Goal: Information Seeking & Learning: Check status

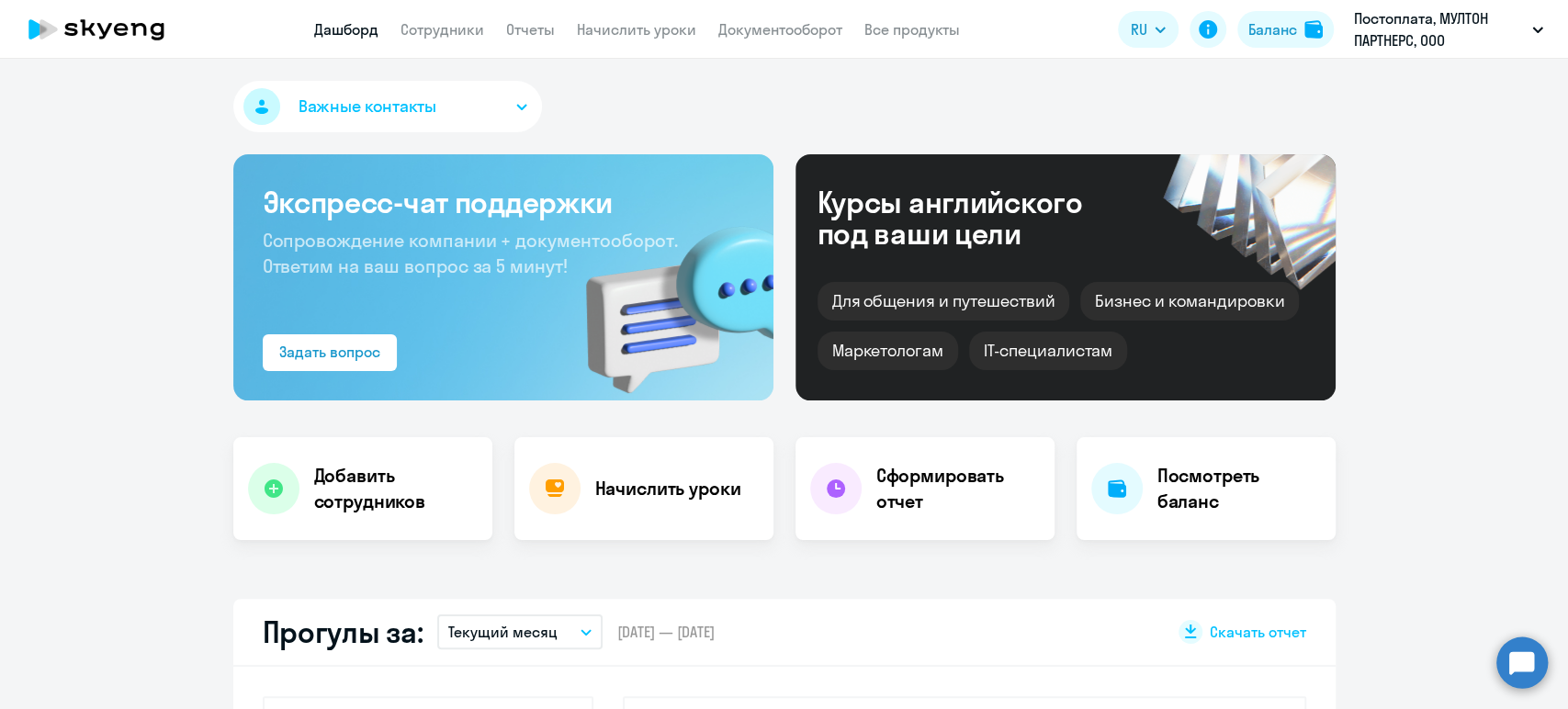
select select "30"
click at [450, 25] on link "Сотрудники" at bounding box center [442, 29] width 84 height 19
select select "30"
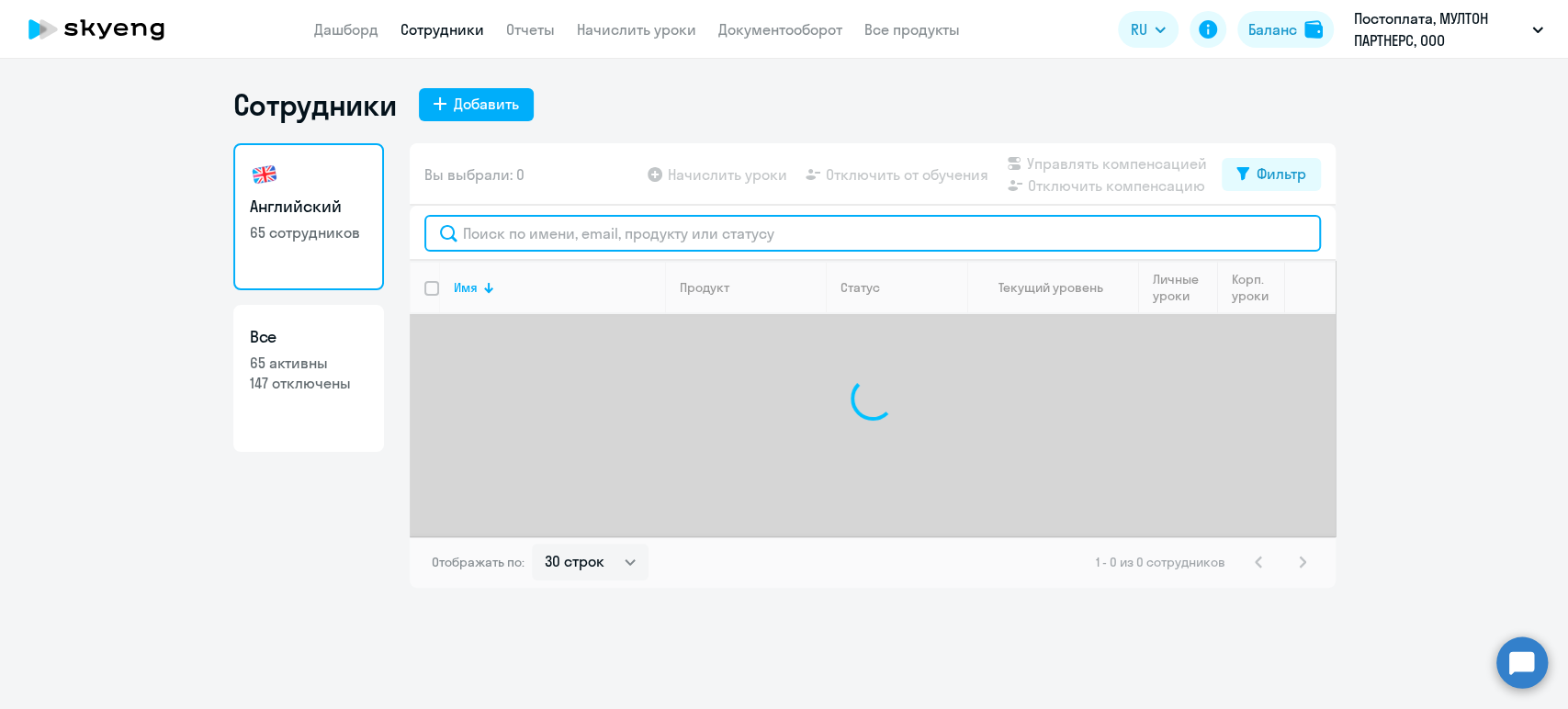
click at [719, 248] on input "text" at bounding box center [873, 232] width 896 height 37
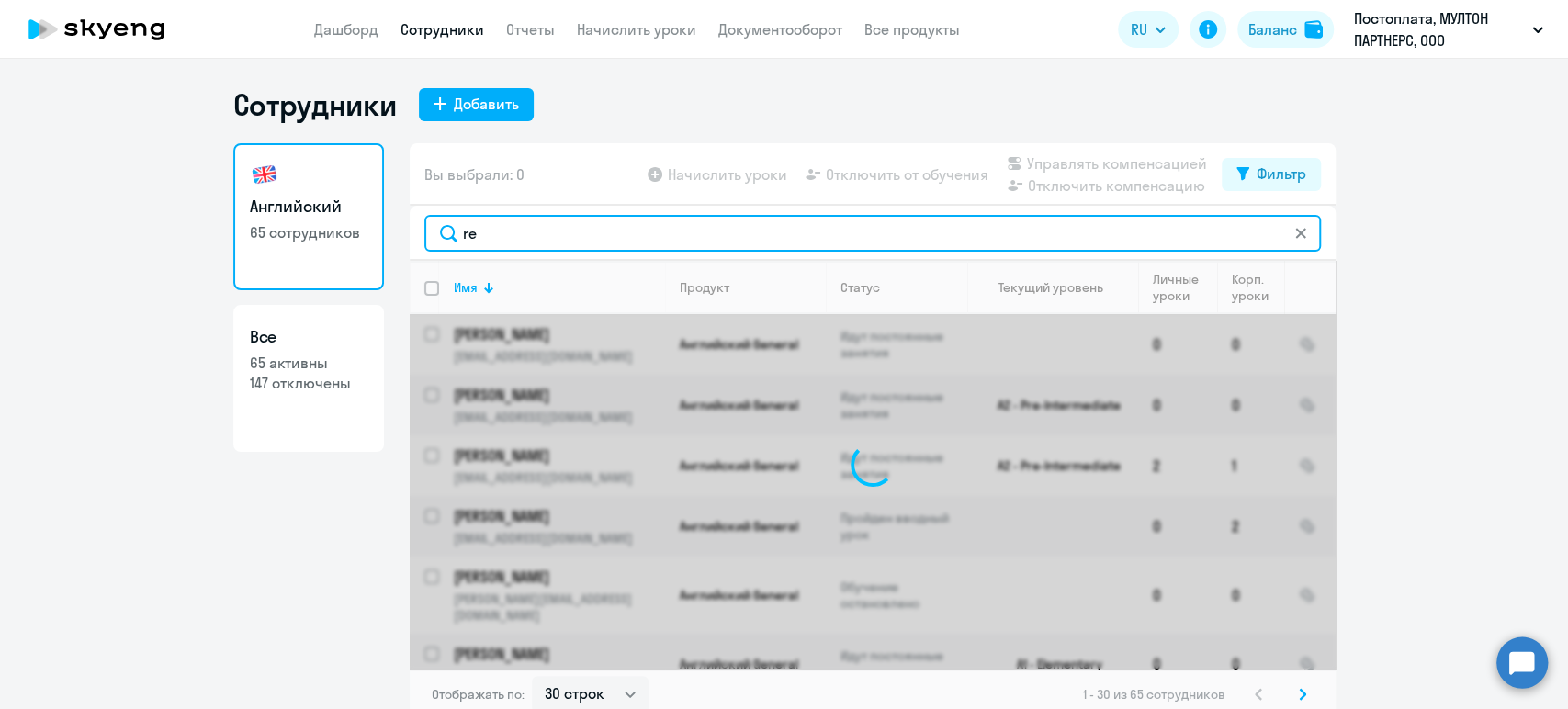
type input "r"
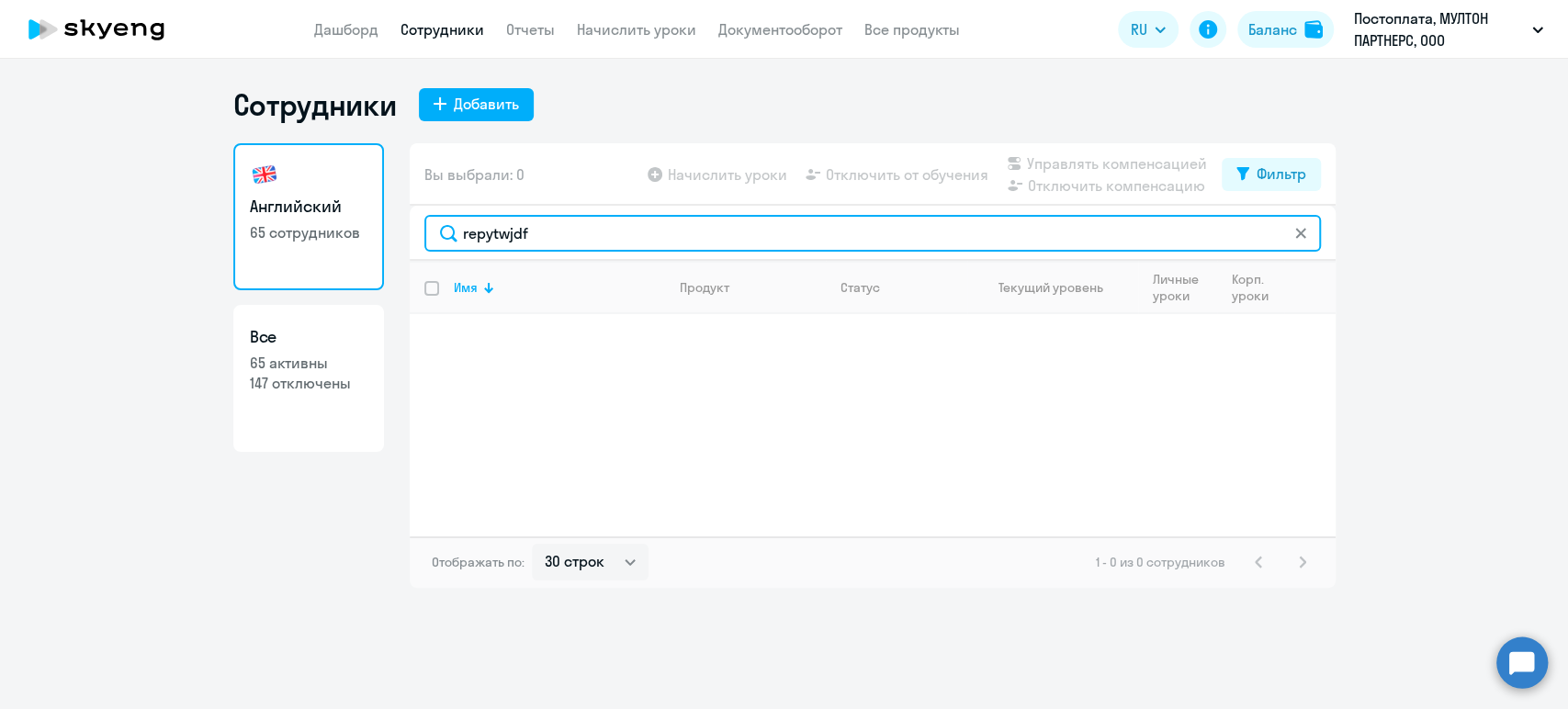
drag, startPoint x: 550, startPoint y: 231, endPoint x: 445, endPoint y: 226, distance: 105.1
click at [445, 226] on input "repytwjdf" at bounding box center [873, 232] width 896 height 37
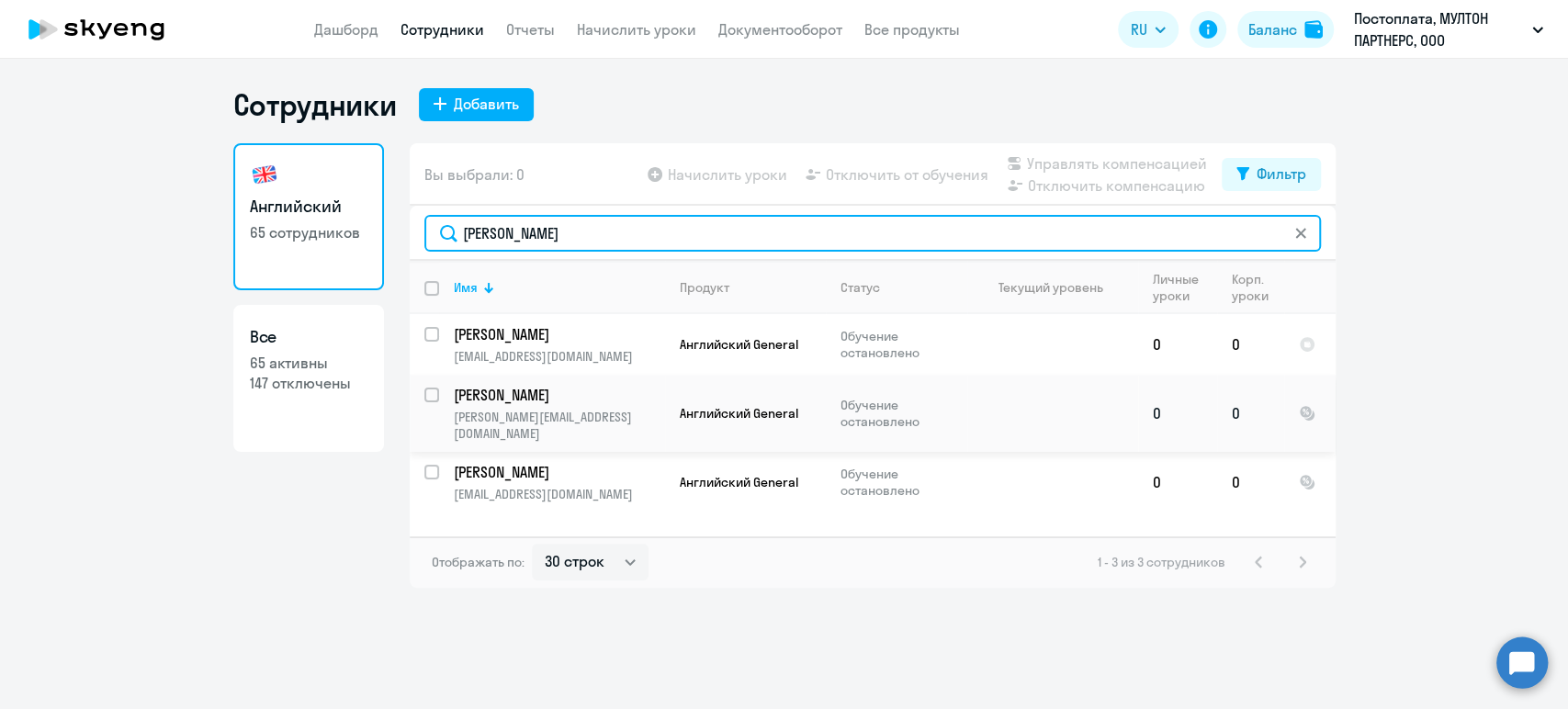
type input "[PERSON_NAME]"
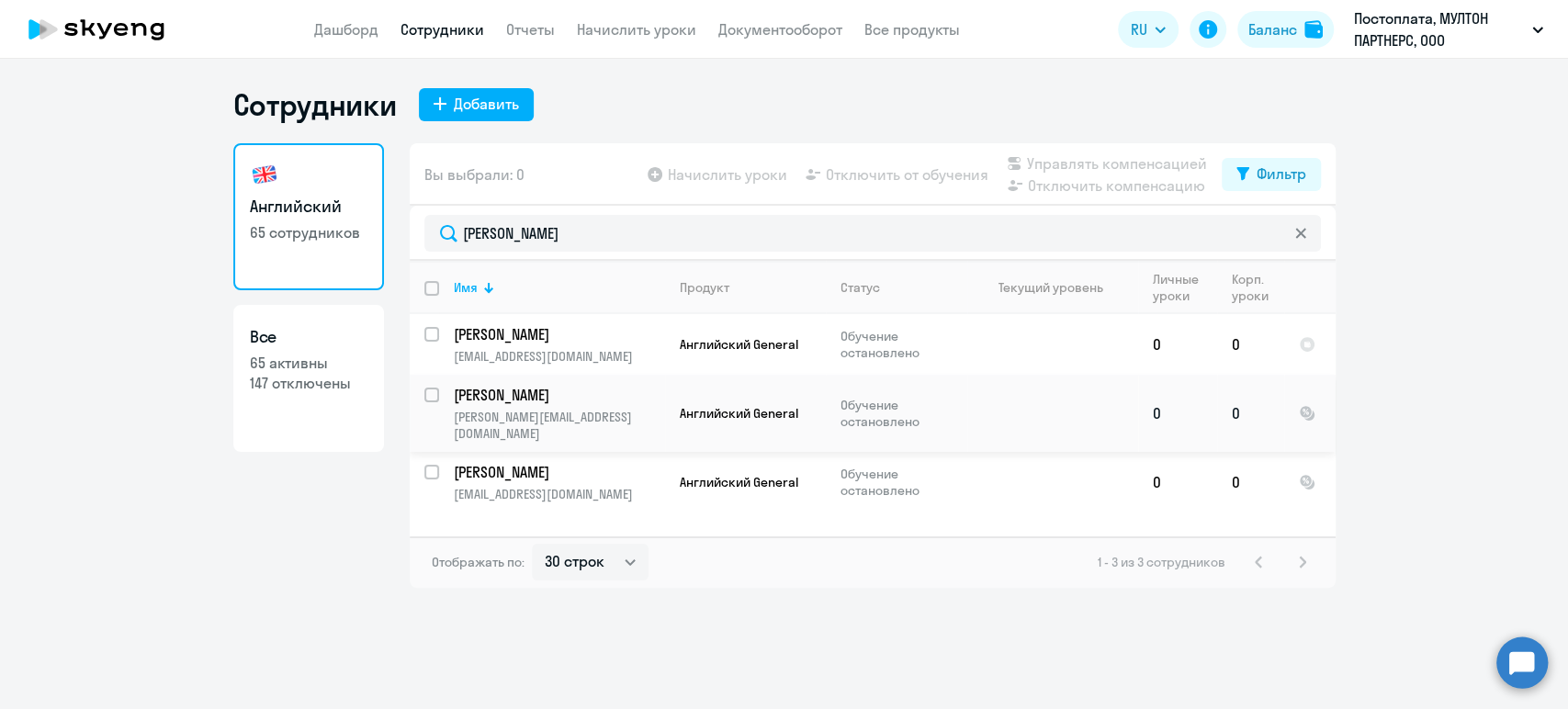
click at [514, 402] on p "[PERSON_NAME]" at bounding box center [558, 395] width 208 height 20
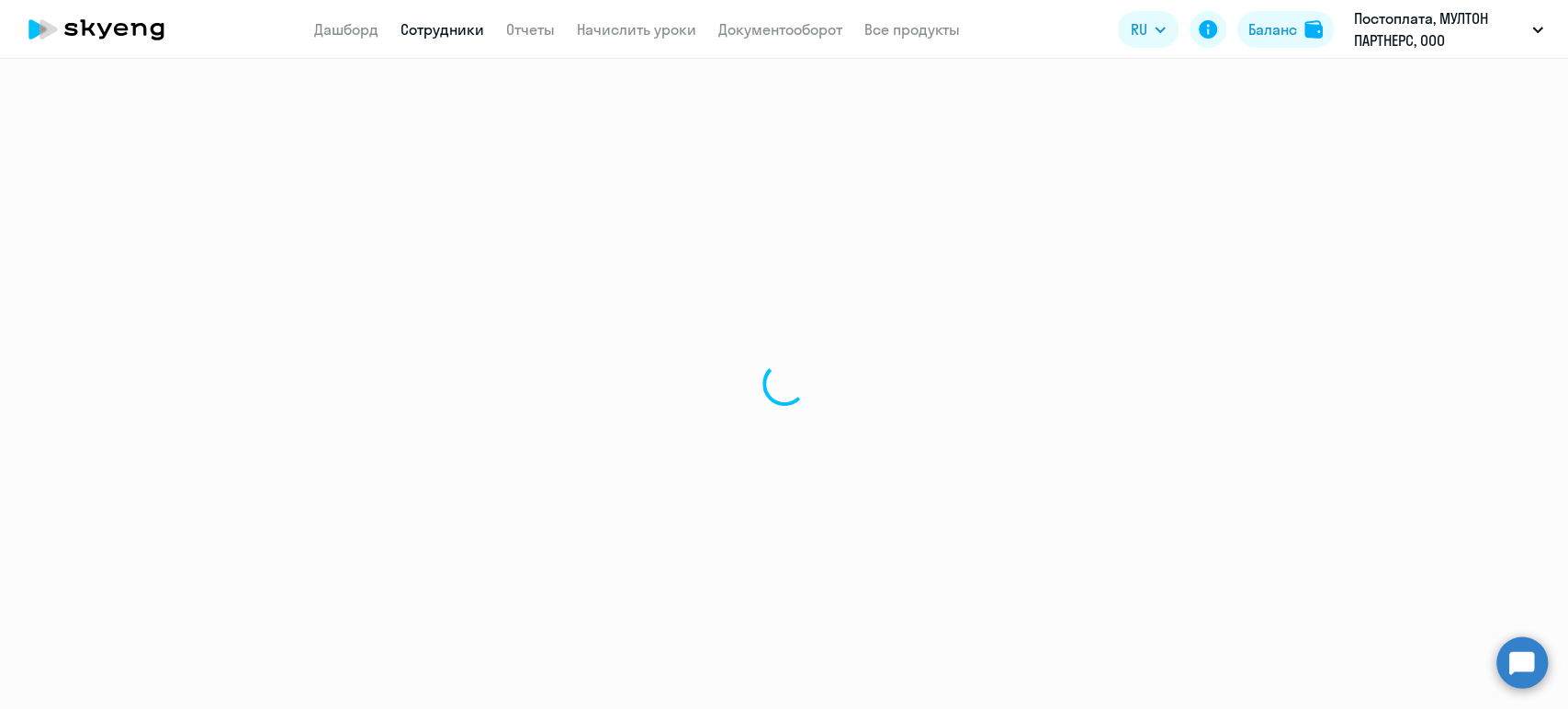
select select "english"
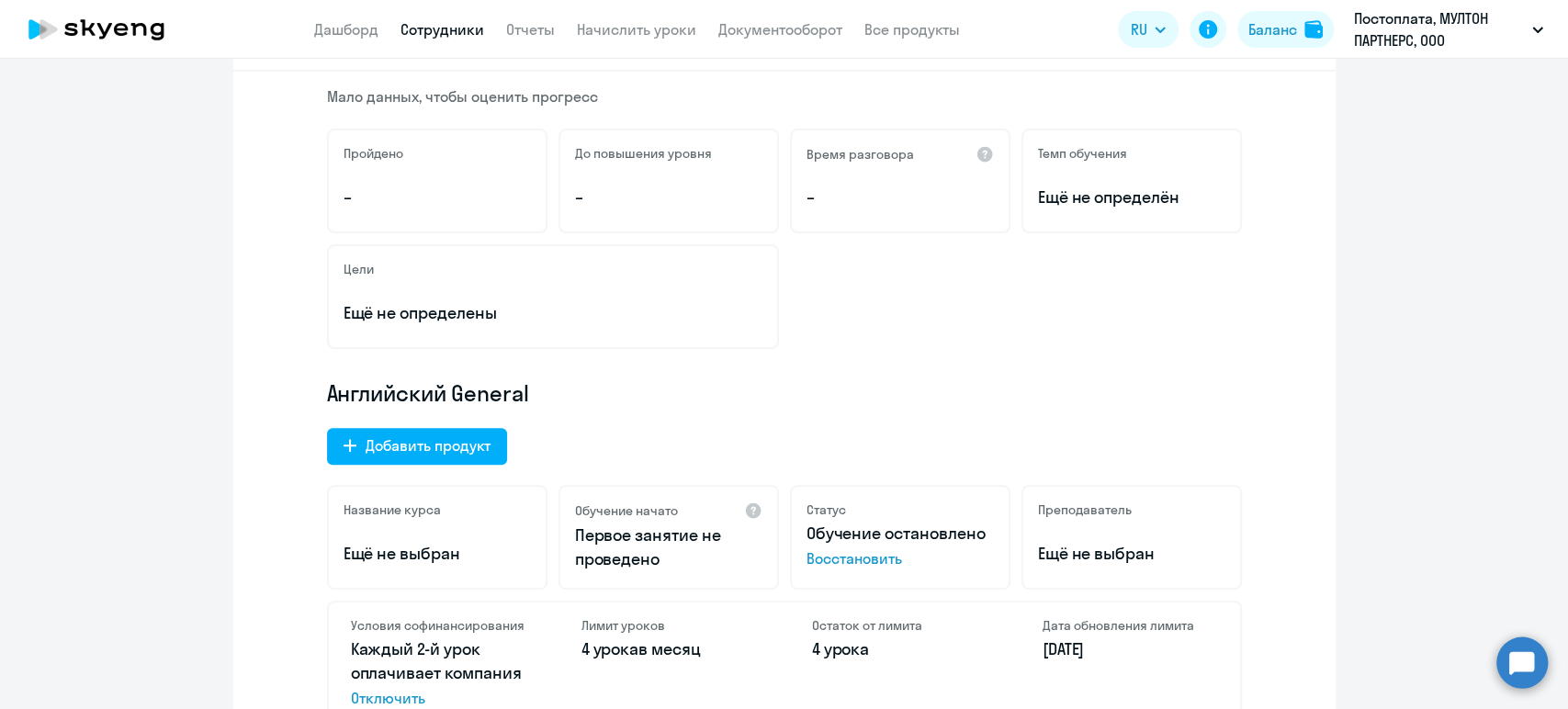
scroll to position [102, 0]
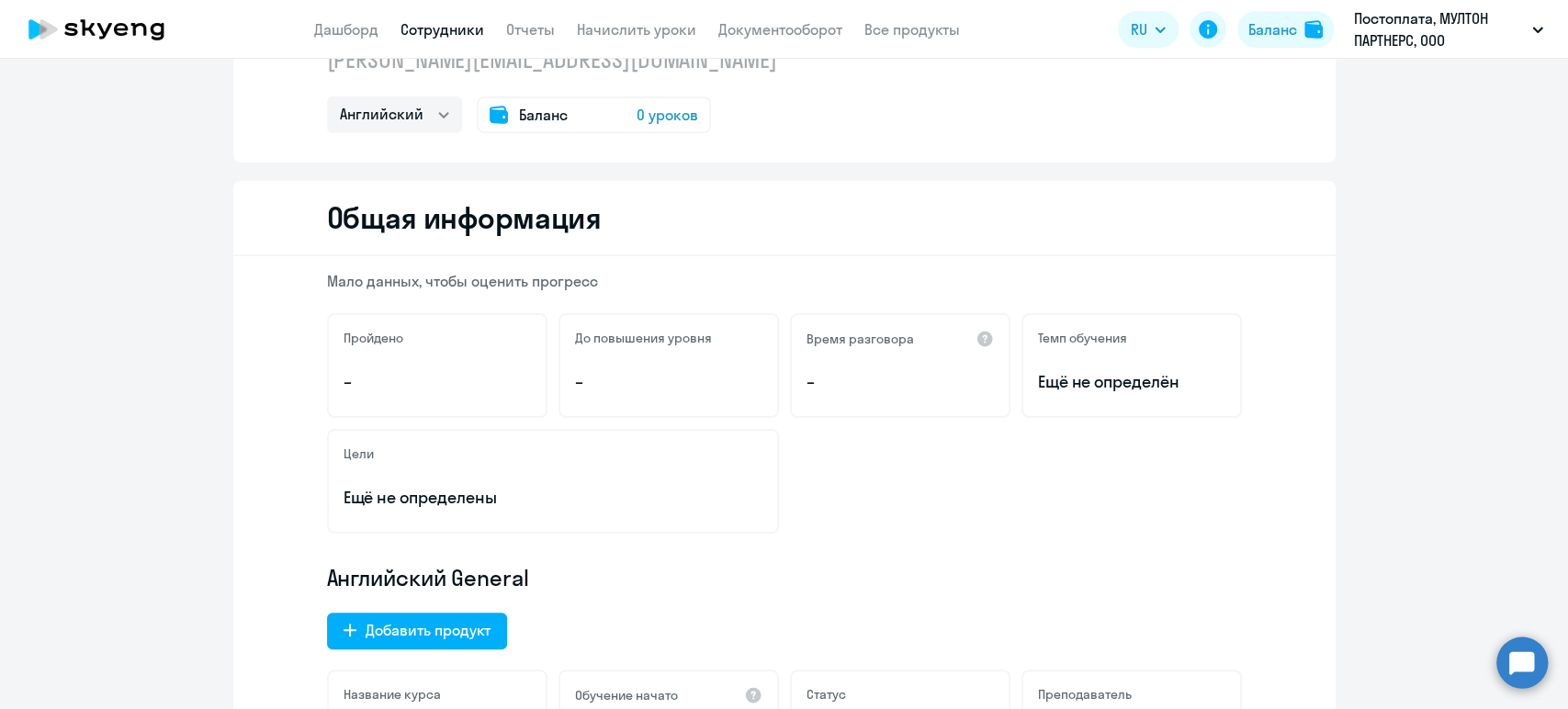
click at [422, 42] on app-header "Дашборд Сотрудники Отчеты Начислить уроки Документооборот Все продукты Дашборд …" at bounding box center [784, 29] width 1568 height 58
click at [424, 28] on link "Сотрудники" at bounding box center [442, 29] width 84 height 19
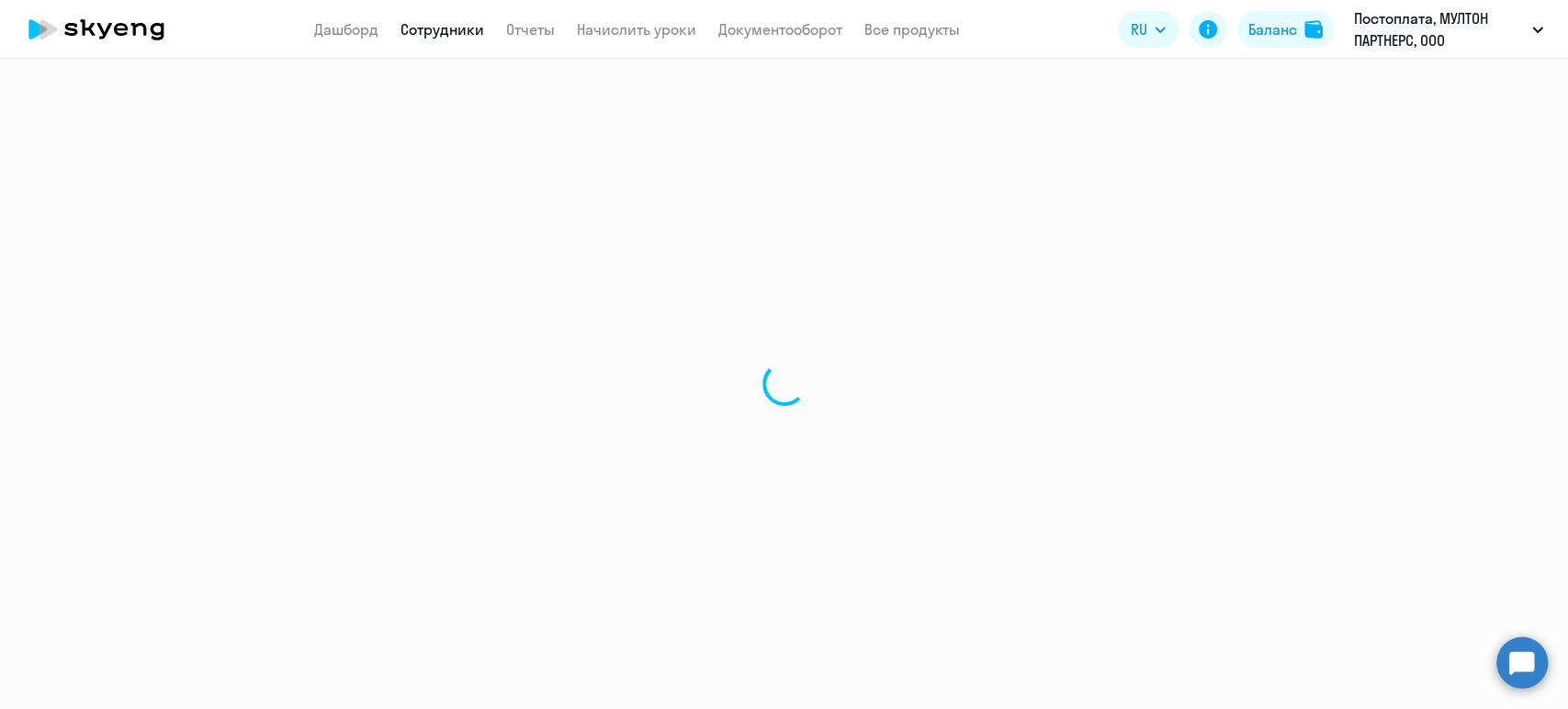
select select "30"
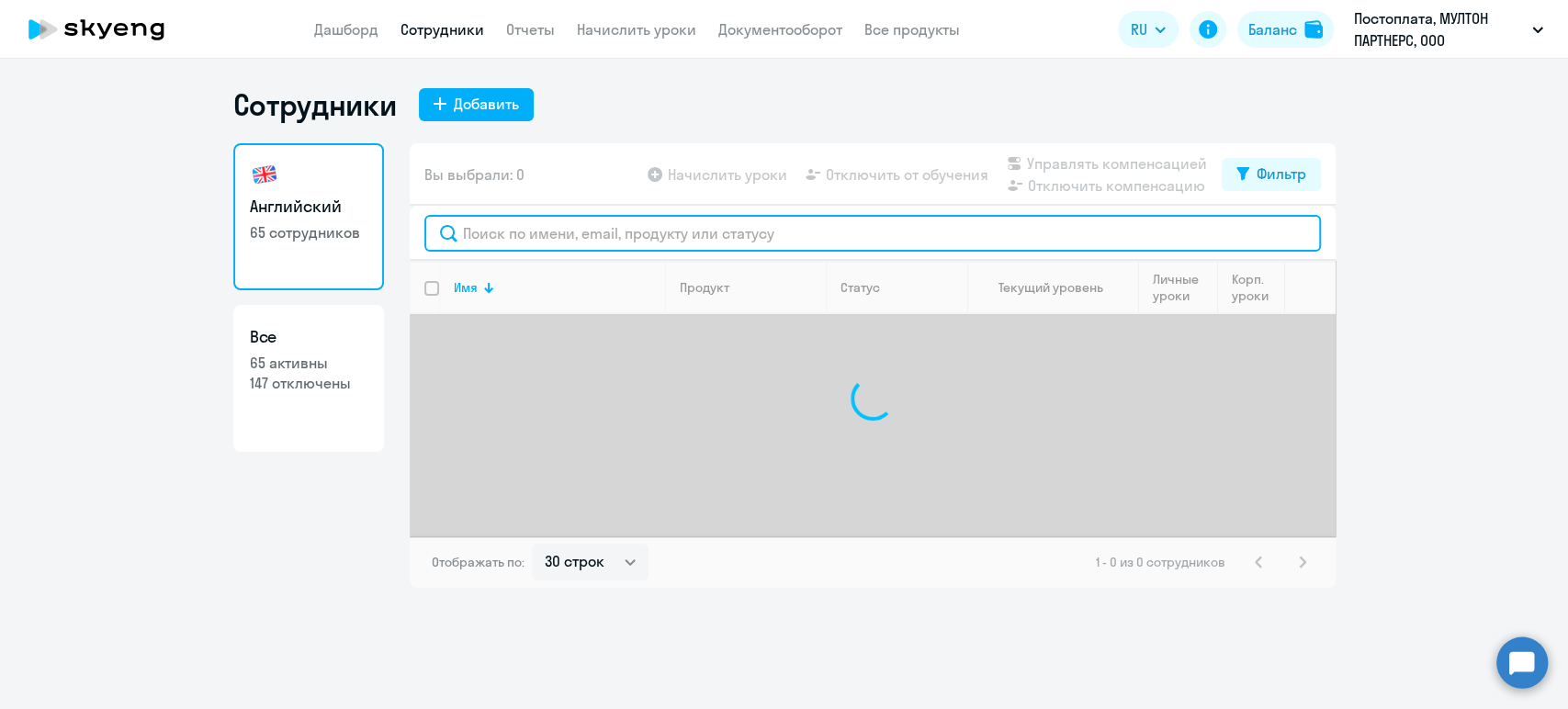
click at [566, 236] on input "text" at bounding box center [873, 232] width 896 height 37
paste input "[PERSON_NAME]"
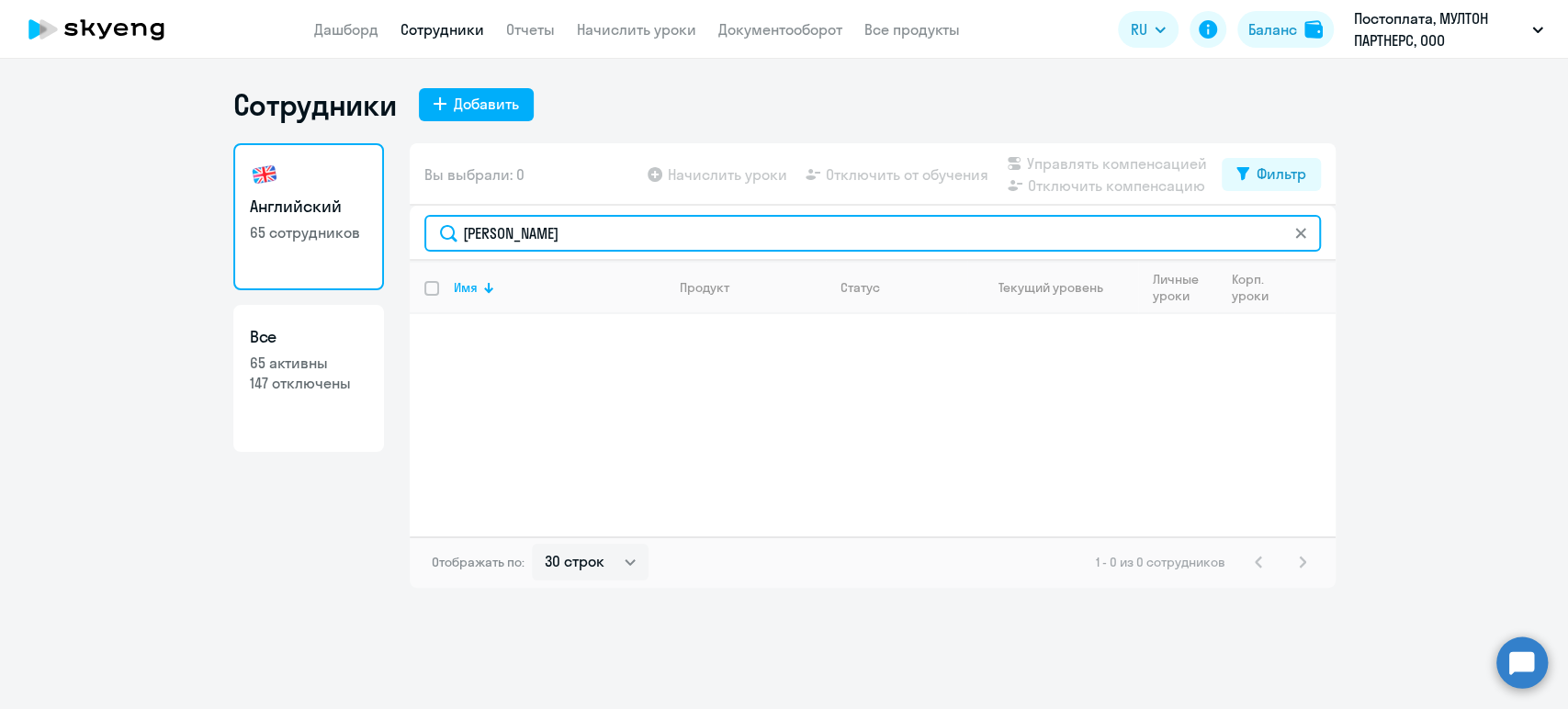
drag, startPoint x: 529, startPoint y: 239, endPoint x: 440, endPoint y: 228, distance: 89.7
click at [440, 228] on input "[PERSON_NAME]" at bounding box center [873, 232] width 896 height 37
type input "[PERSON_NAME]"
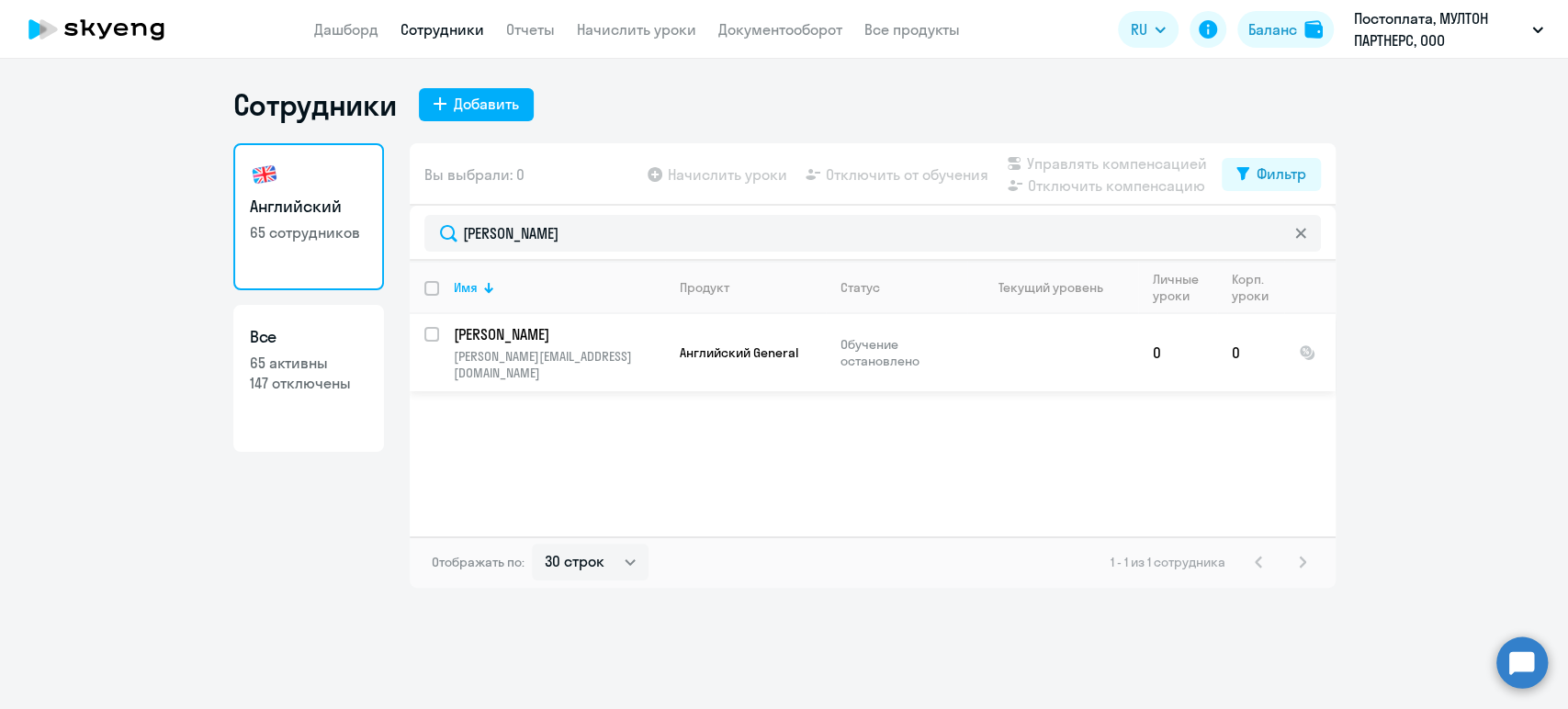
click at [578, 345] on td "[PERSON_NAME] [PERSON_NAME][EMAIL_ADDRESS][DOMAIN_NAME]" at bounding box center [552, 353] width 226 height 77
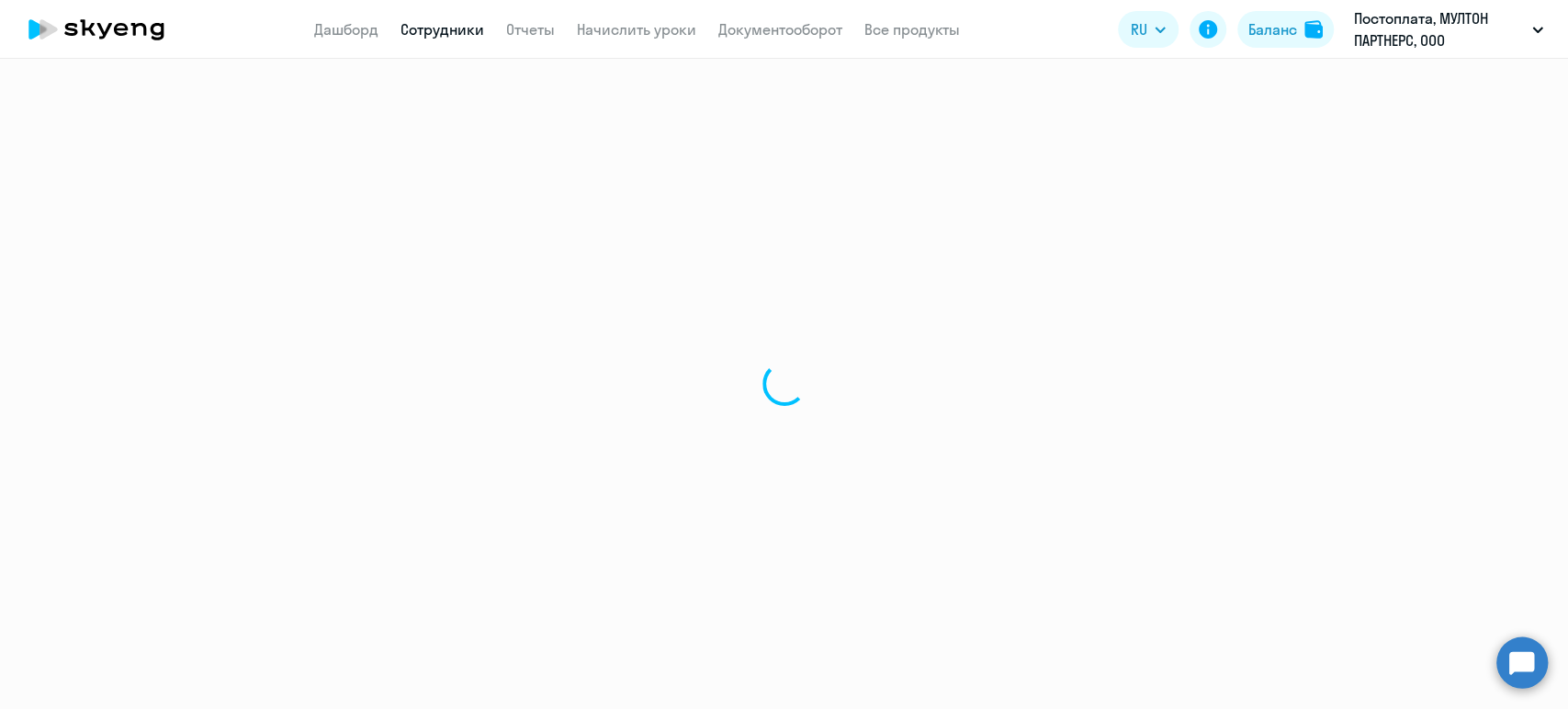
select select "english"
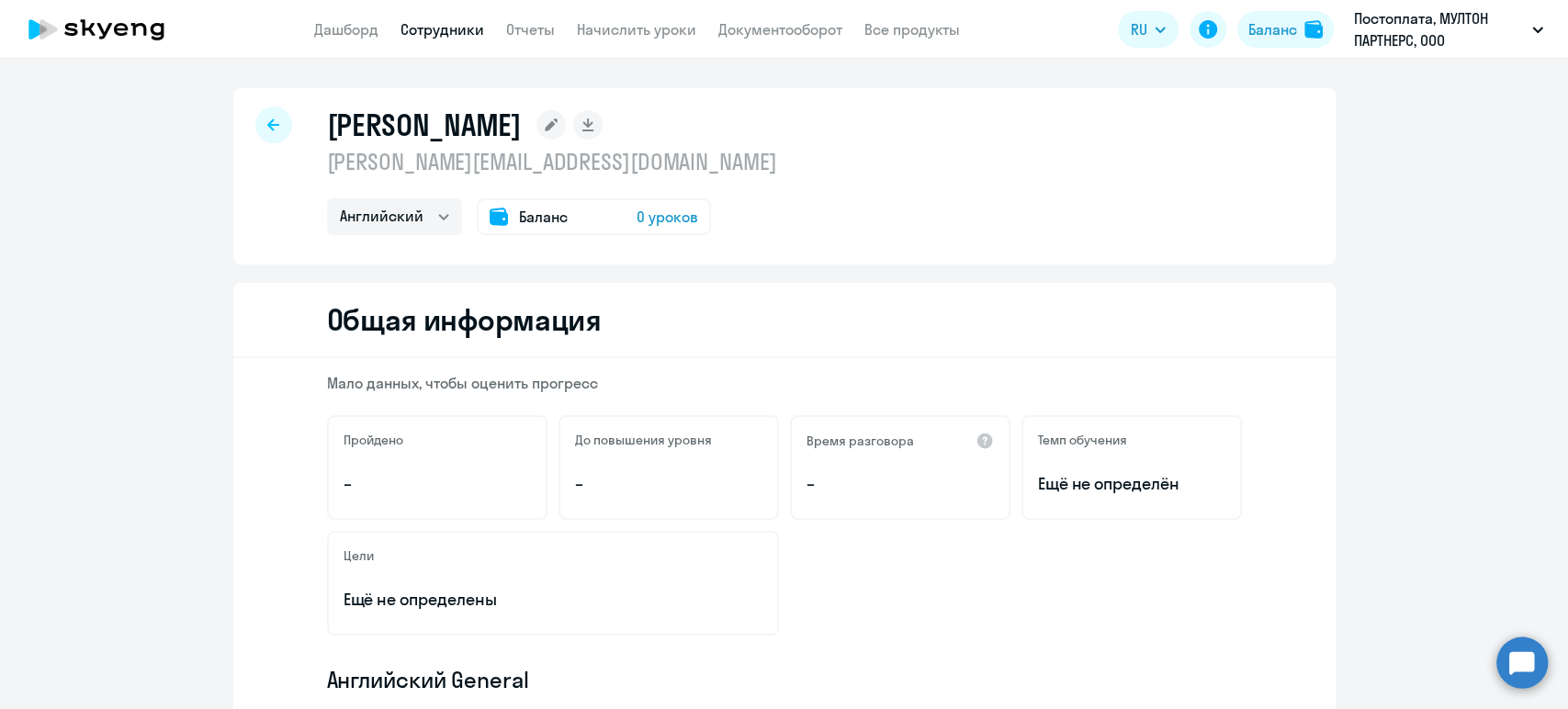
click at [454, 35] on link "Сотрудники" at bounding box center [442, 29] width 84 height 19
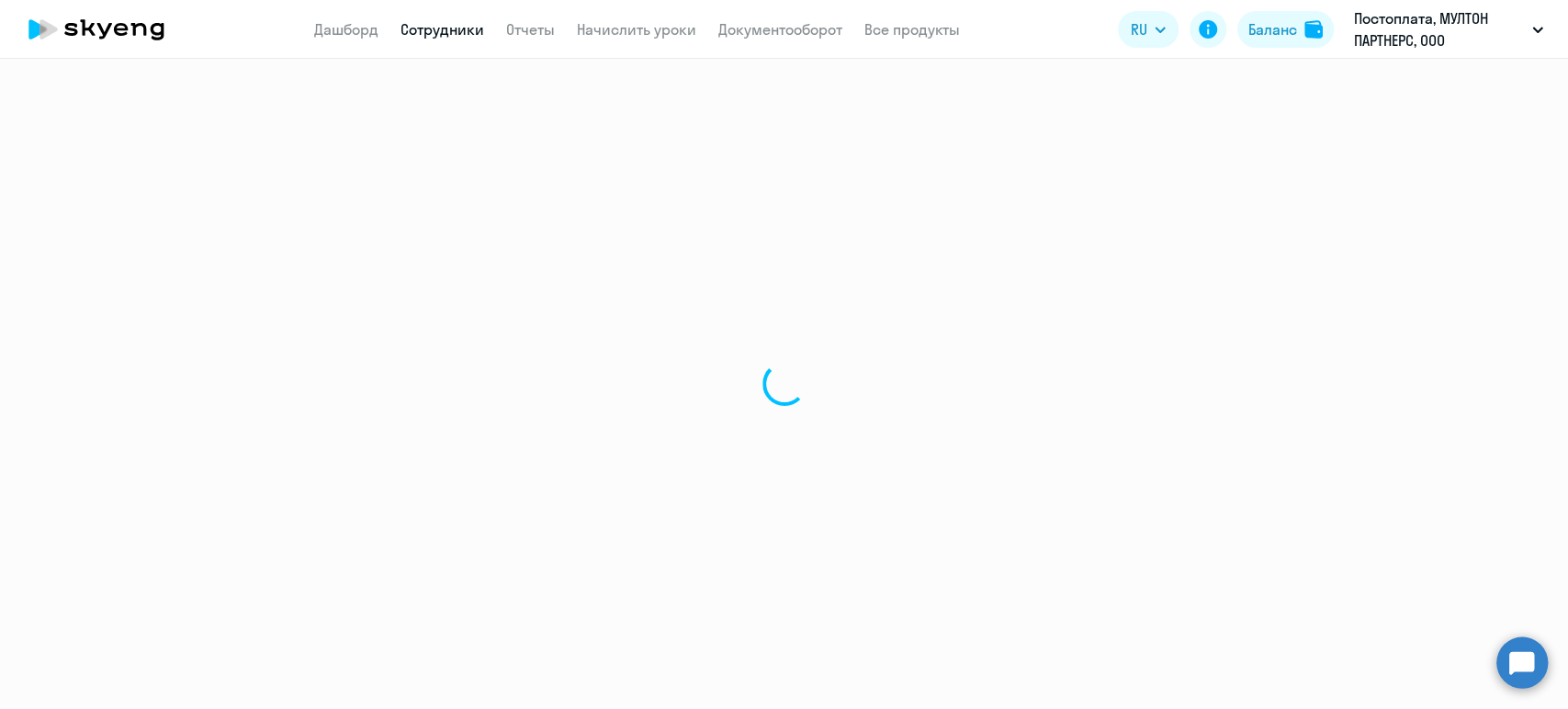
select select "30"
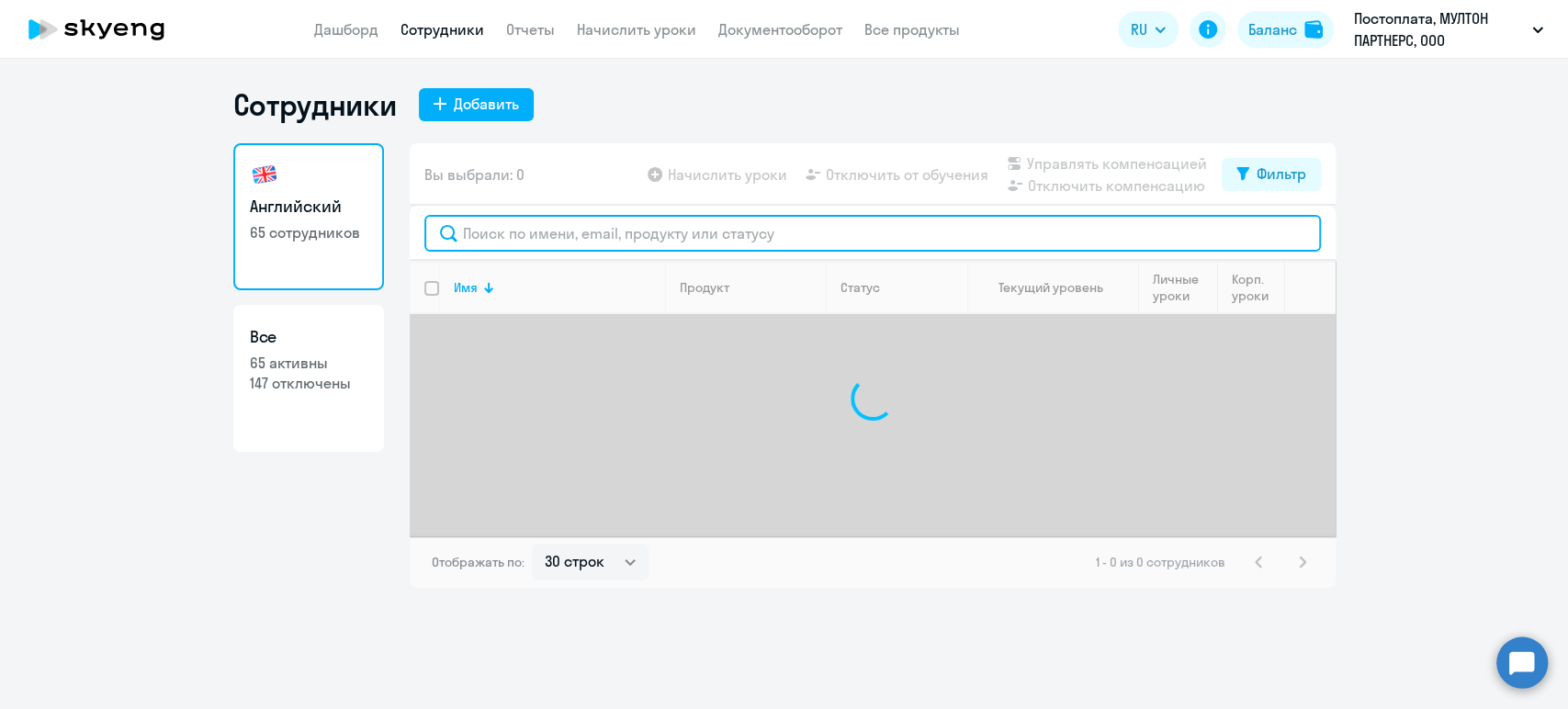
click at [610, 225] on input "text" at bounding box center [873, 232] width 896 height 37
paste input "[PERSON_NAME]"
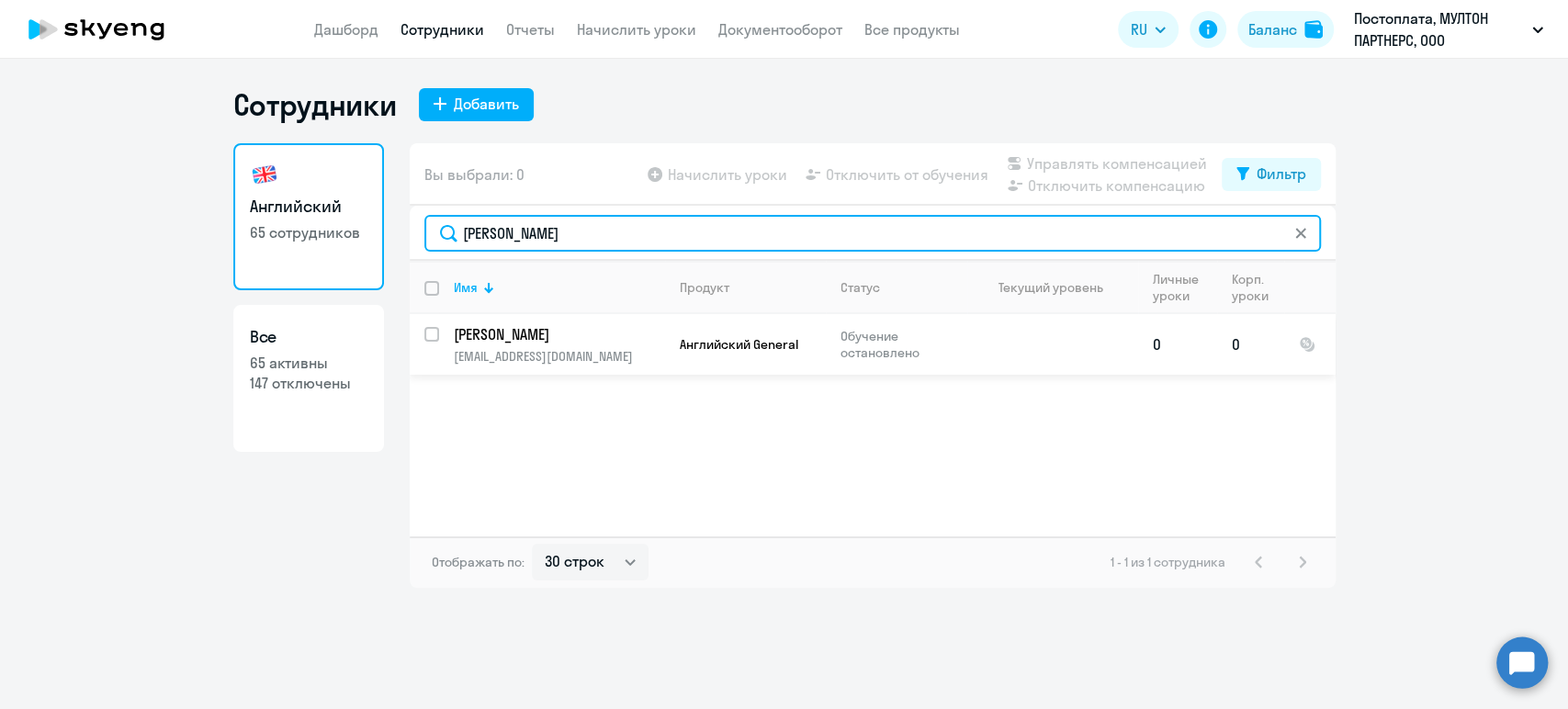
type input "[PERSON_NAME]"
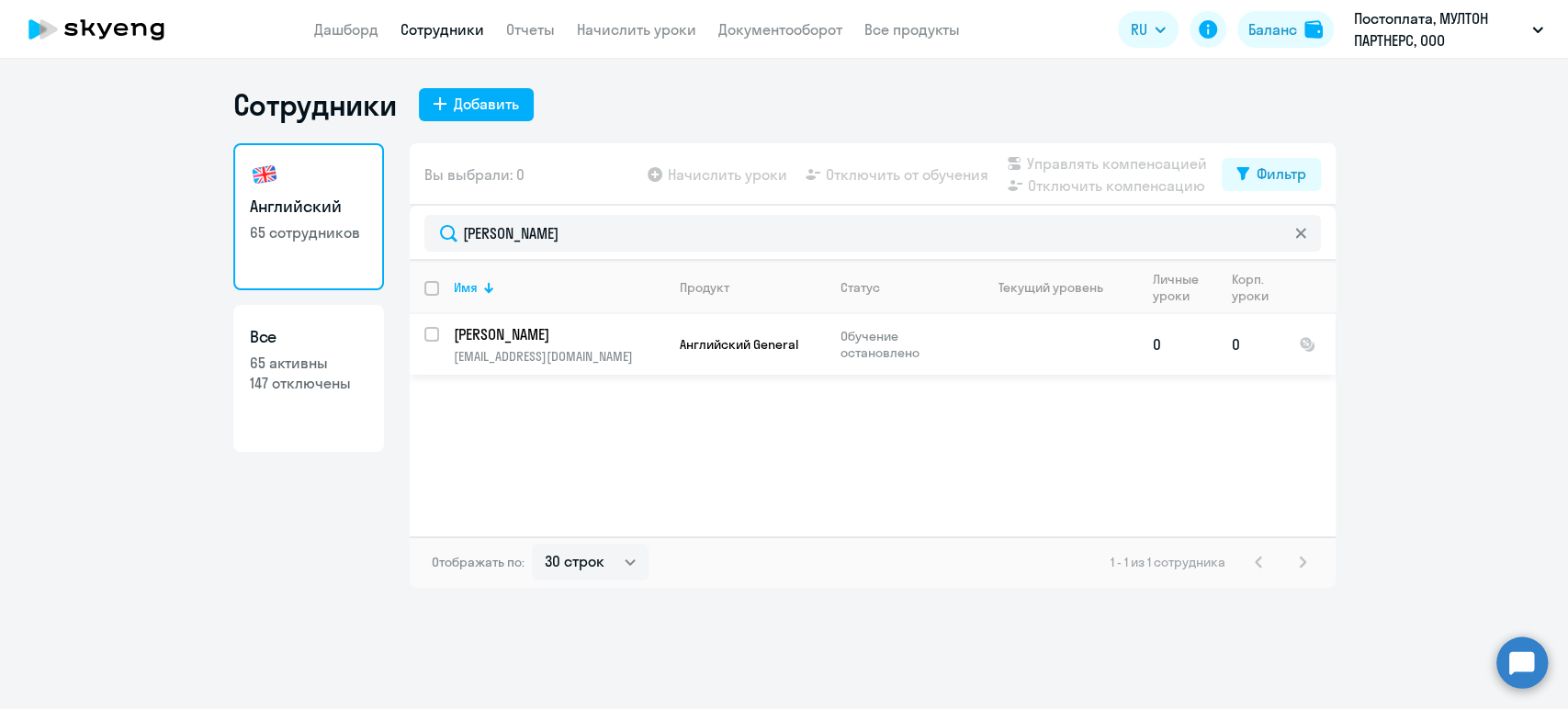
click at [574, 336] on p "[PERSON_NAME]" at bounding box center [558, 334] width 208 height 20
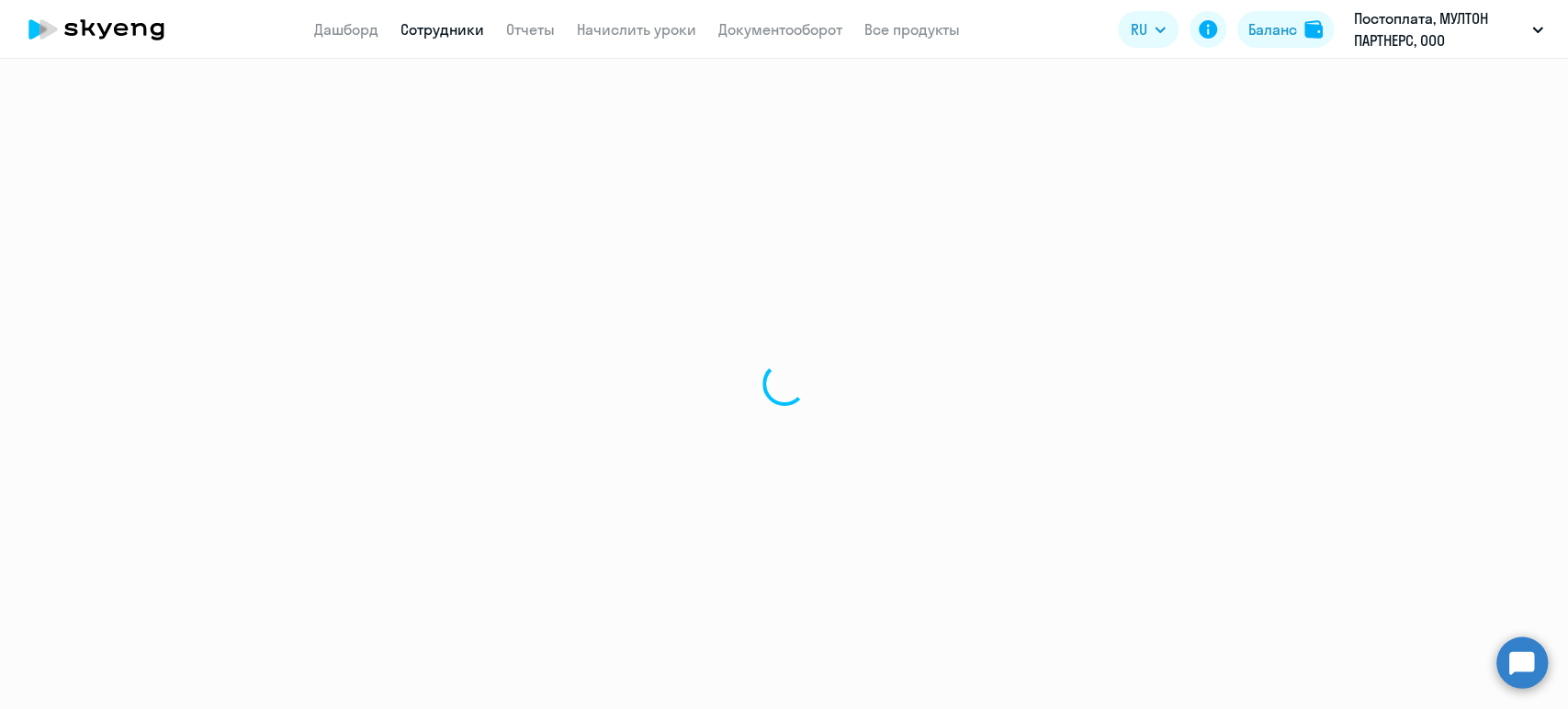
select select "english"
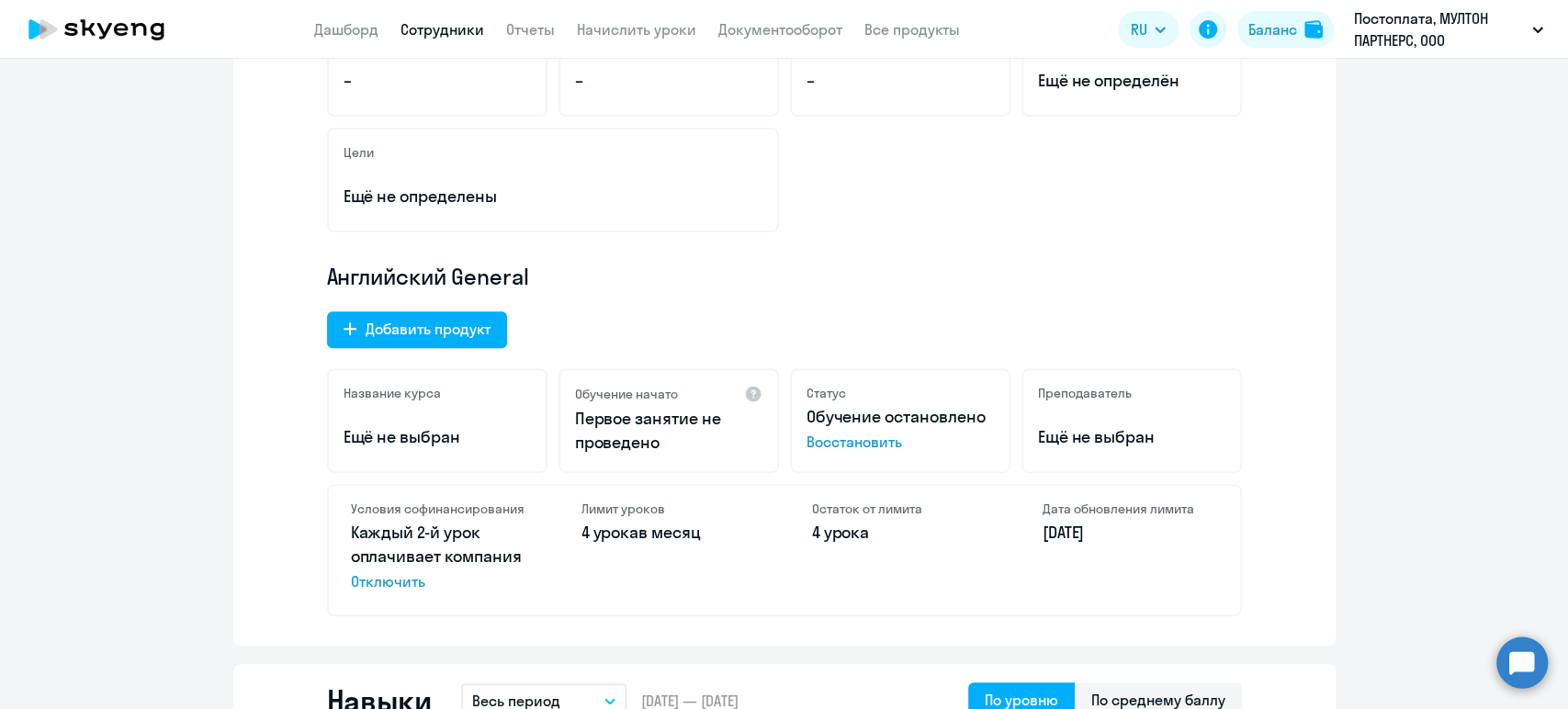
scroll to position [407, 0]
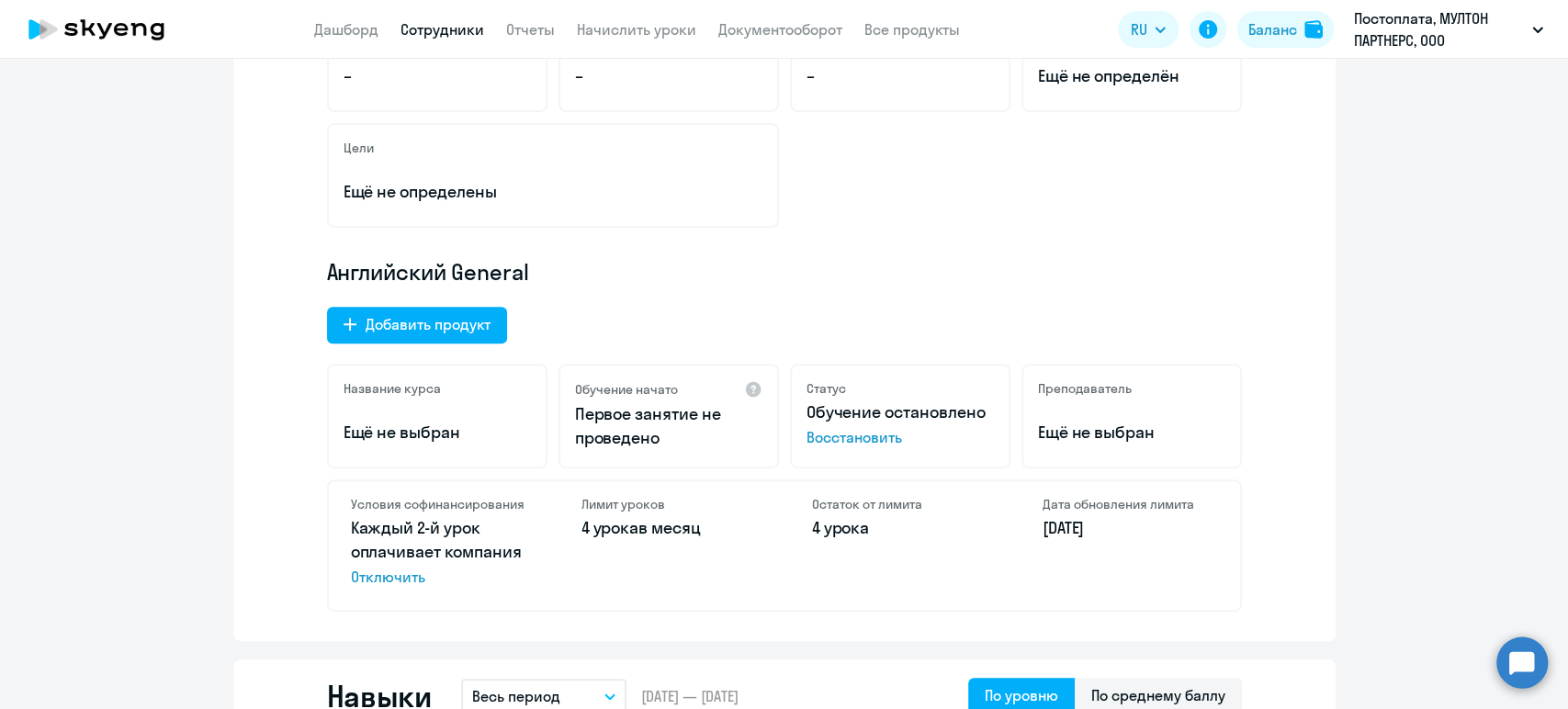
click at [462, 32] on link "Сотрудники" at bounding box center [442, 29] width 84 height 19
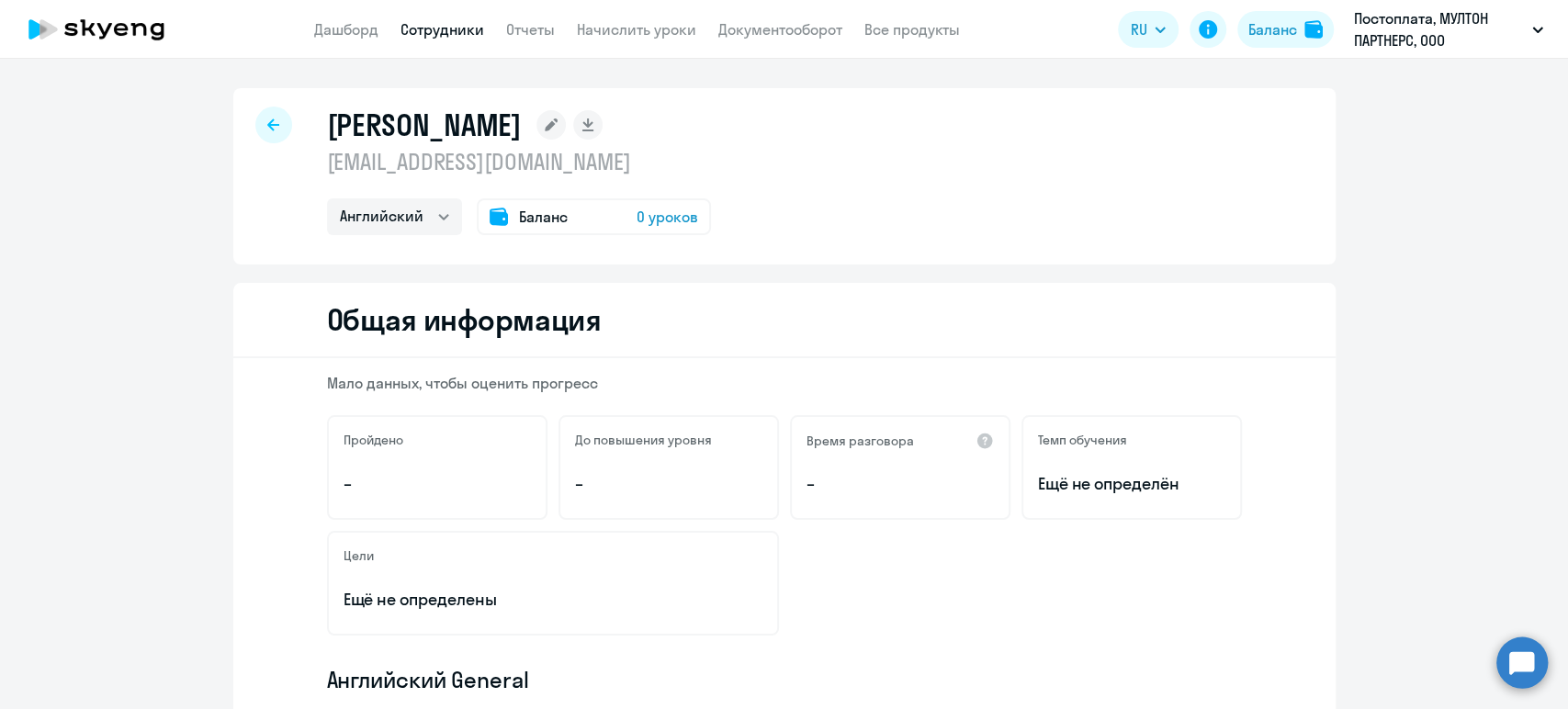
select select "30"
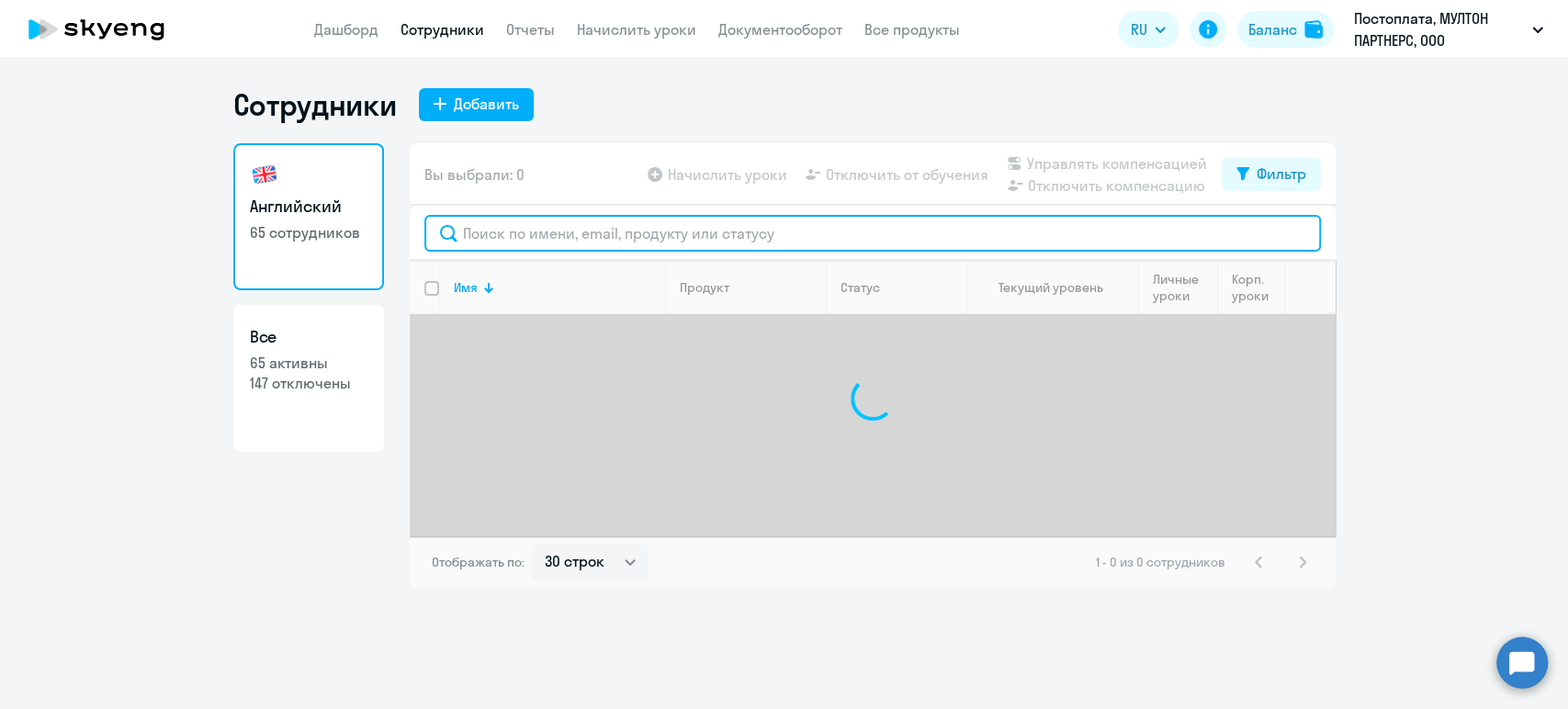
click at [538, 219] on input "text" at bounding box center [873, 232] width 896 height 37
paste input "[PERSON_NAME]"
type input "[PERSON_NAME]"
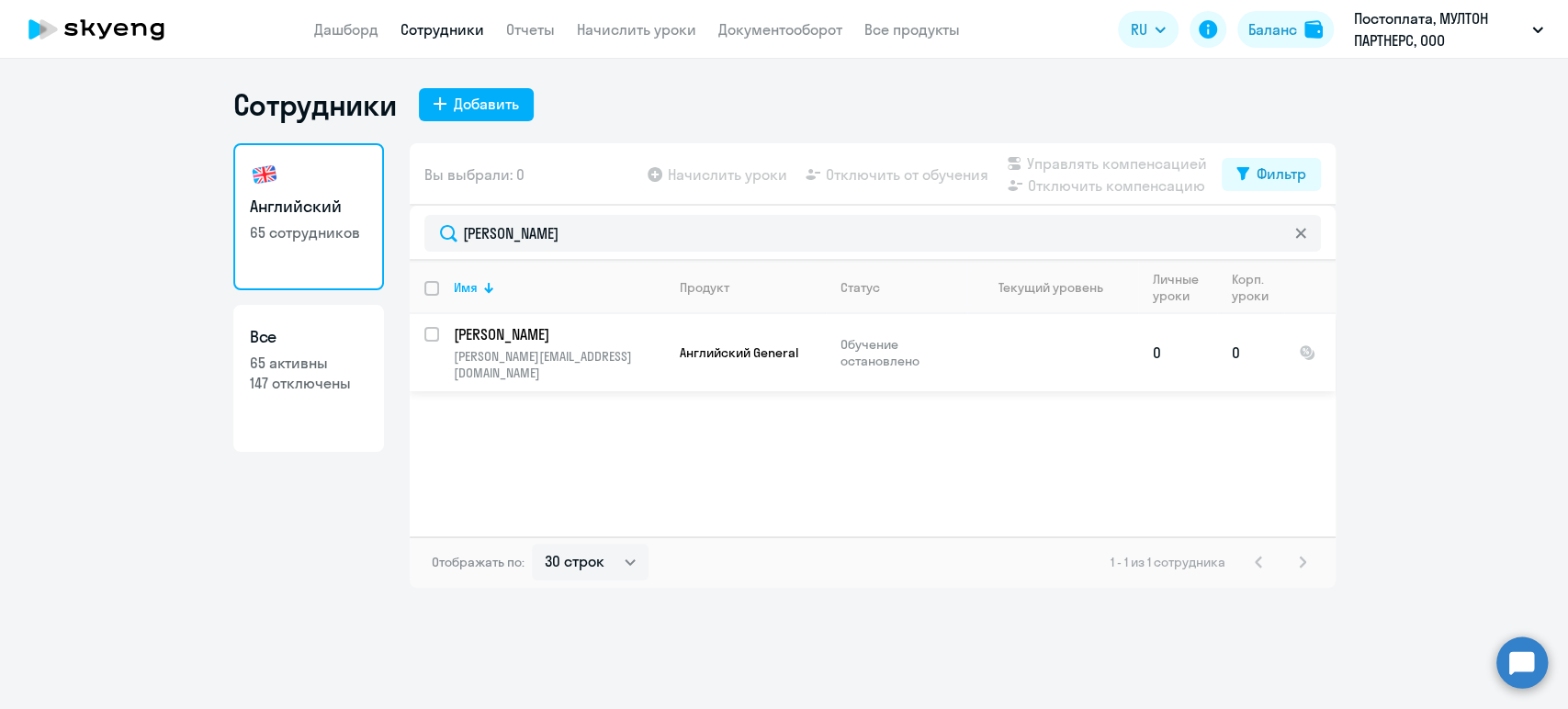
click at [626, 335] on p "[PERSON_NAME]" at bounding box center [558, 334] width 208 height 20
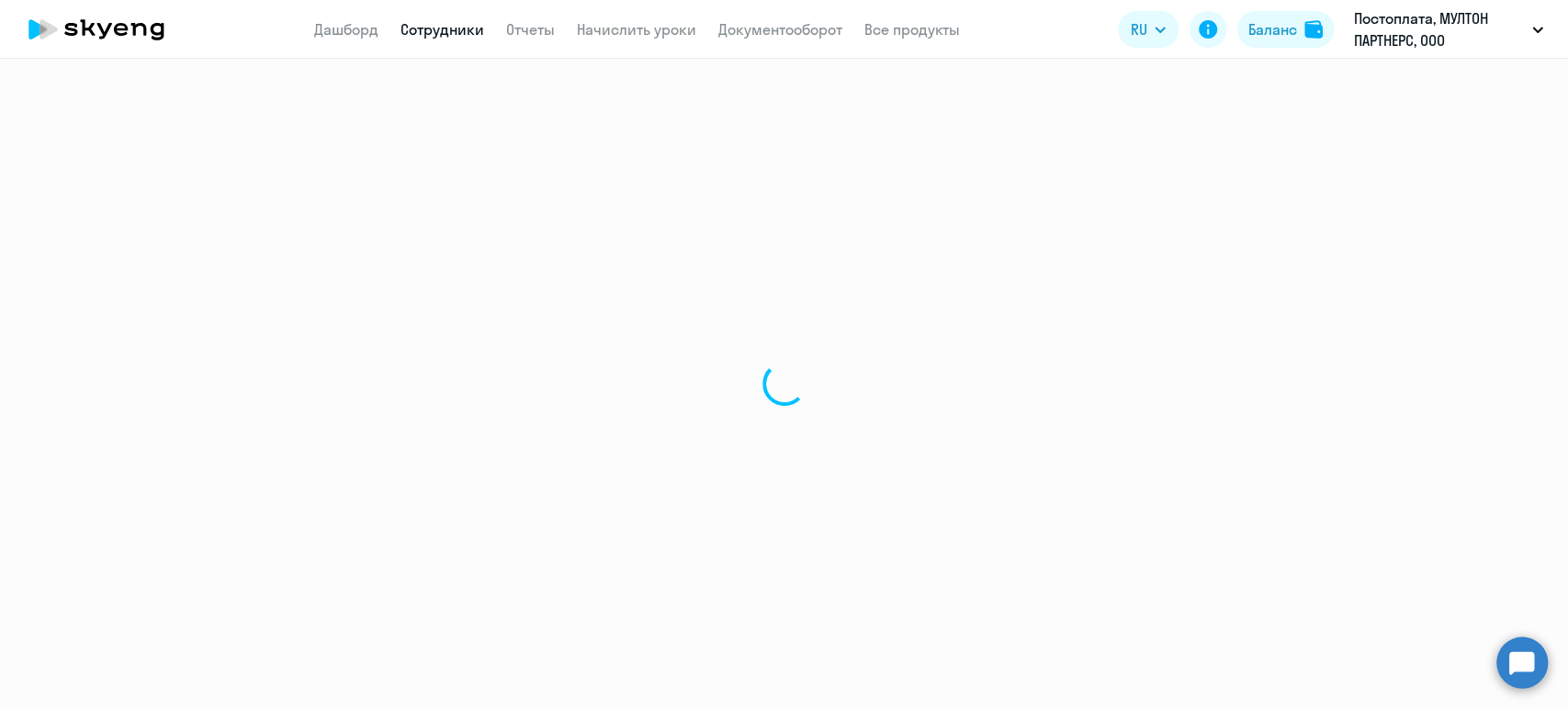
select select "english"
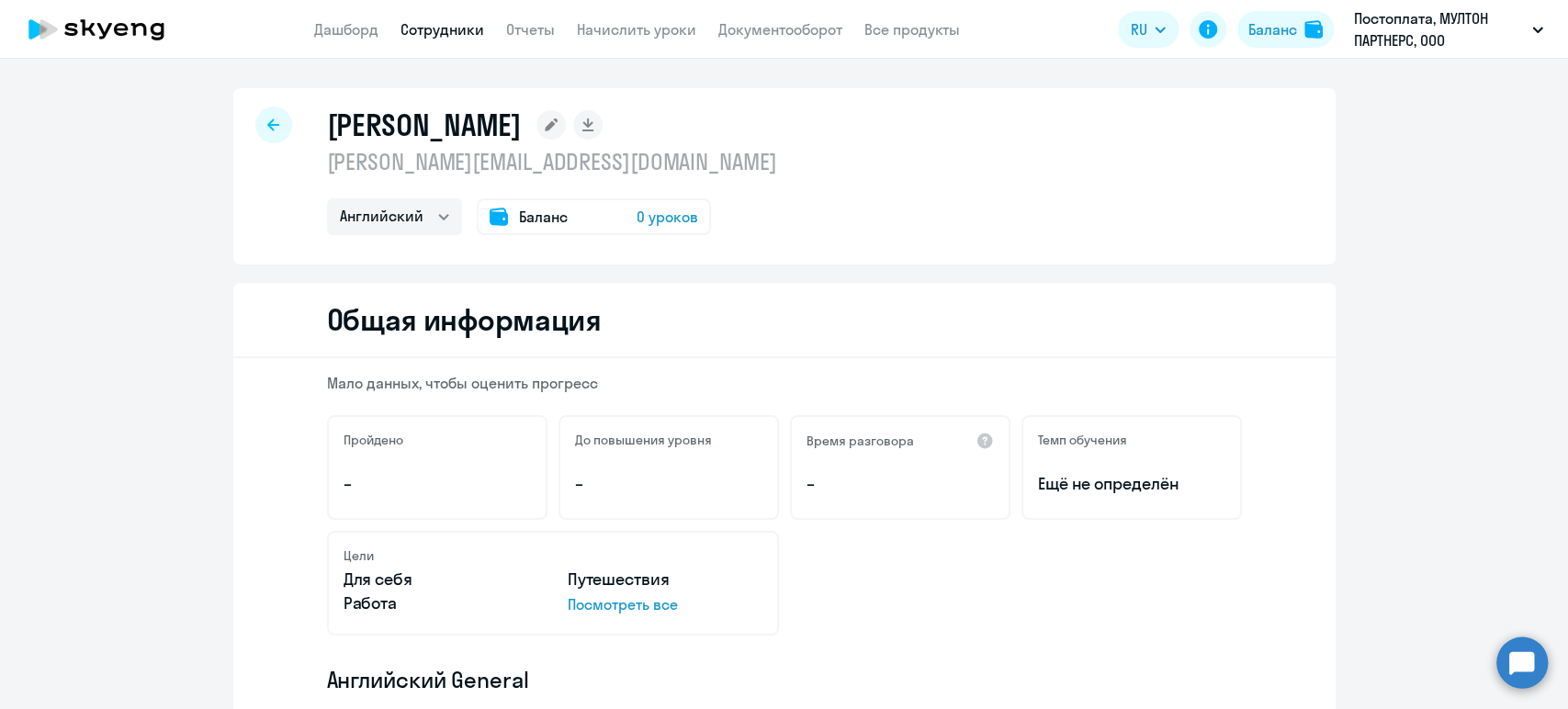
scroll to position [306, 0]
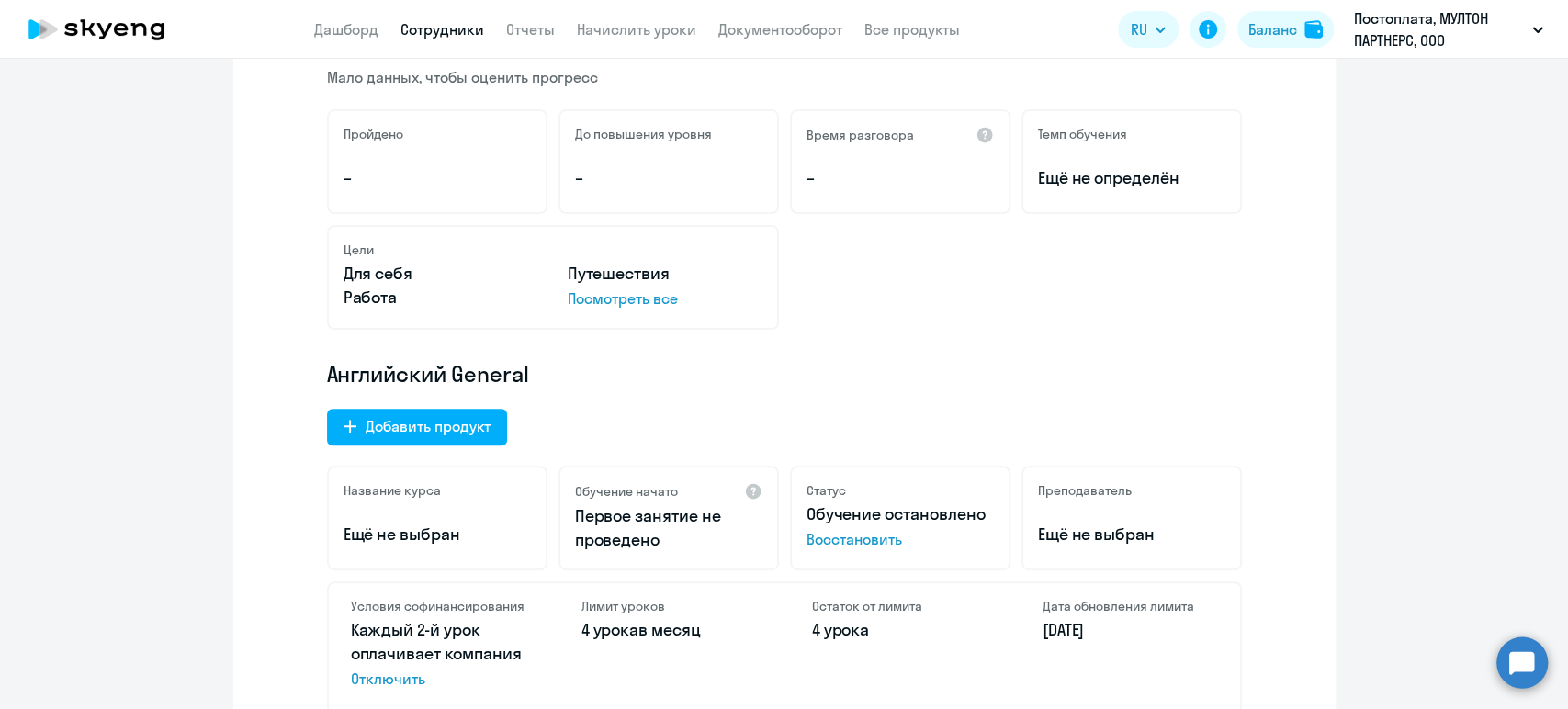
click at [446, 28] on link "Сотрудники" at bounding box center [442, 29] width 84 height 19
select select "30"
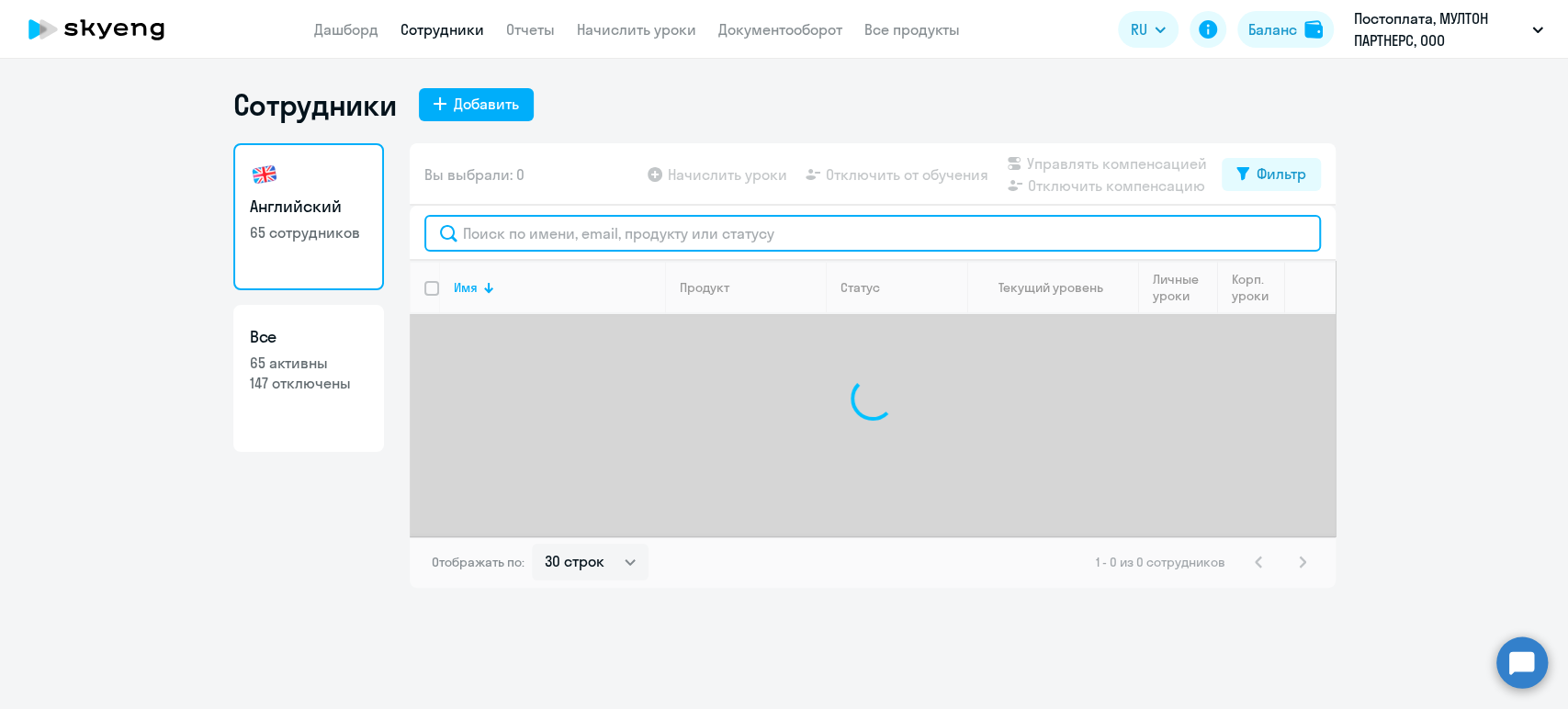
click at [600, 240] on input "text" at bounding box center [873, 232] width 896 height 37
paste input "[PERSON_NAME]"
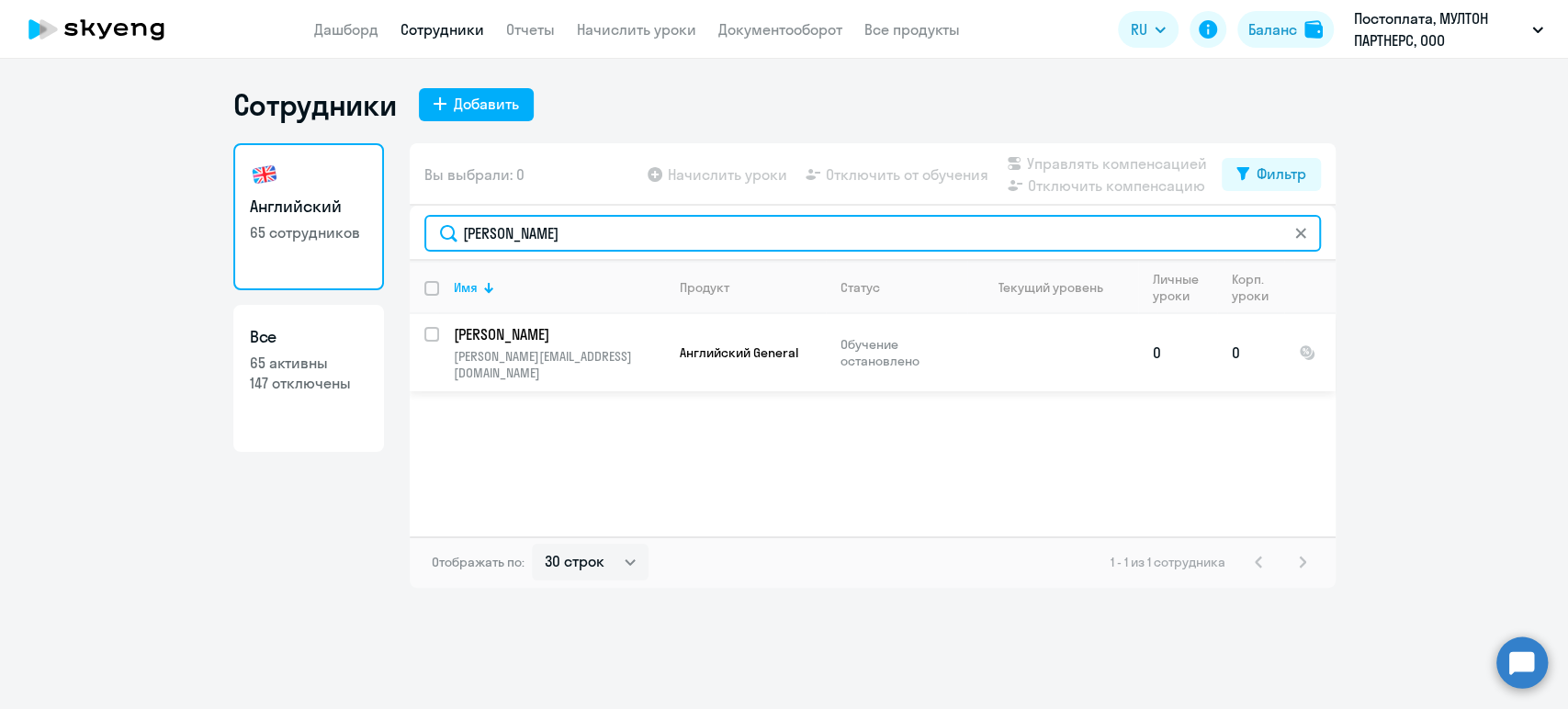
type input "[PERSON_NAME]"
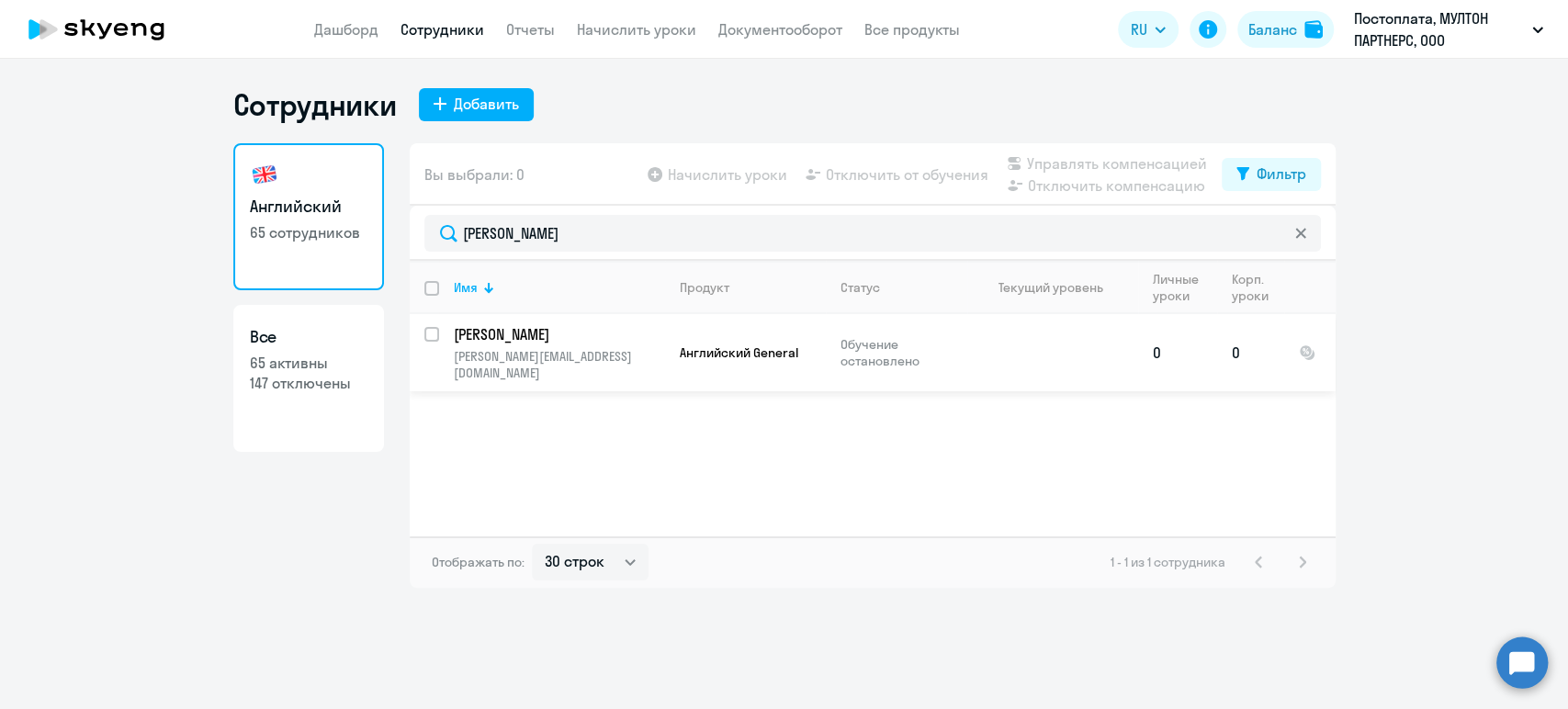
click at [592, 338] on p "[PERSON_NAME]" at bounding box center [558, 334] width 208 height 20
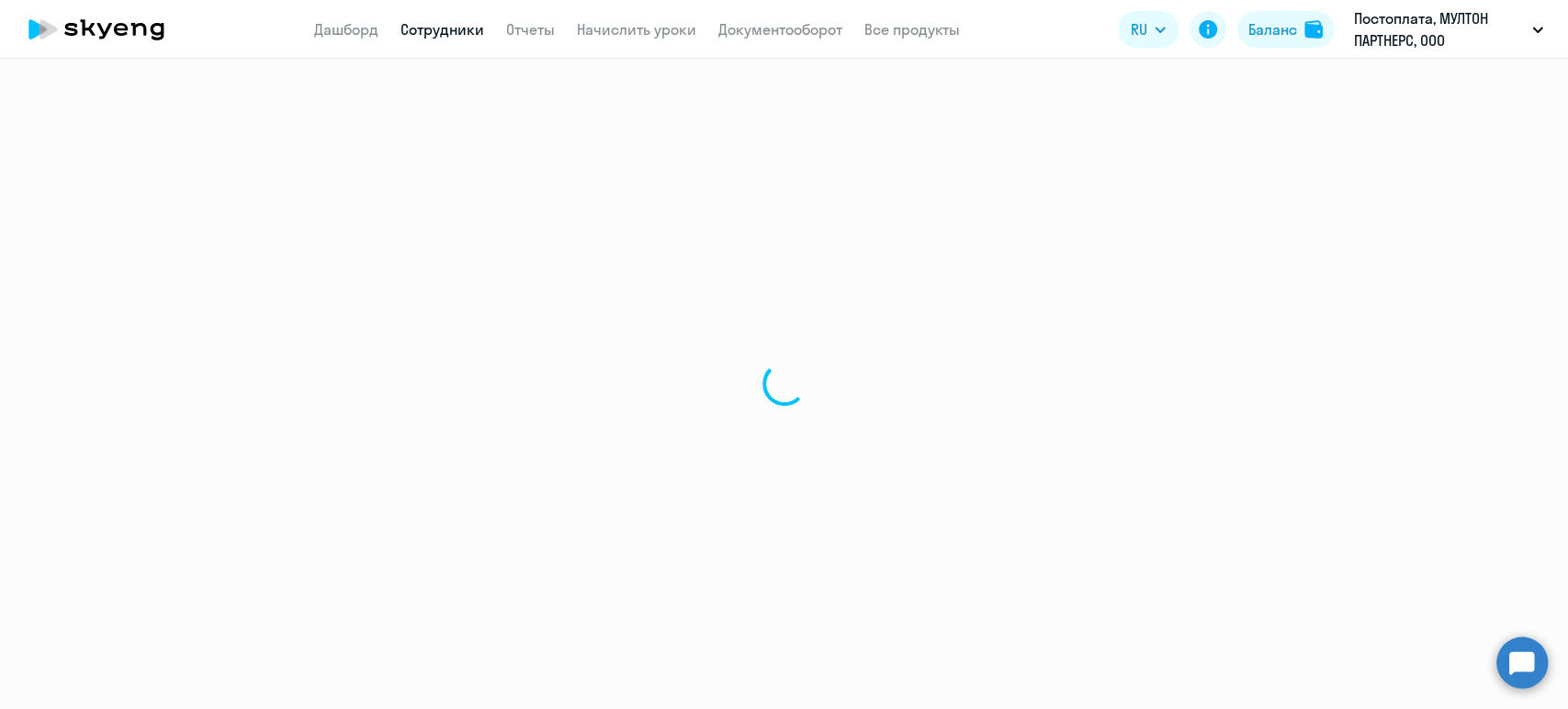
select select "english"
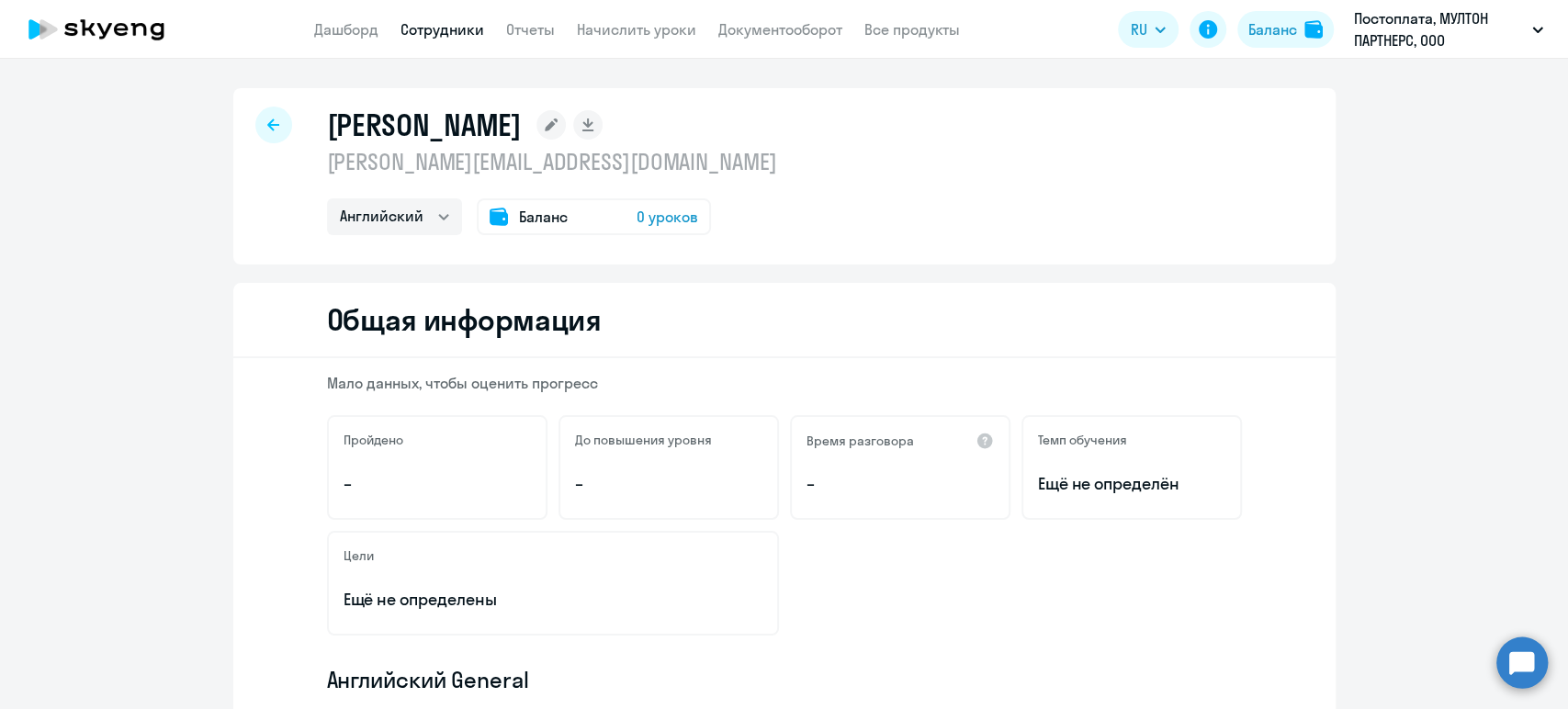
click at [466, 31] on link "Сотрудники" at bounding box center [442, 29] width 84 height 19
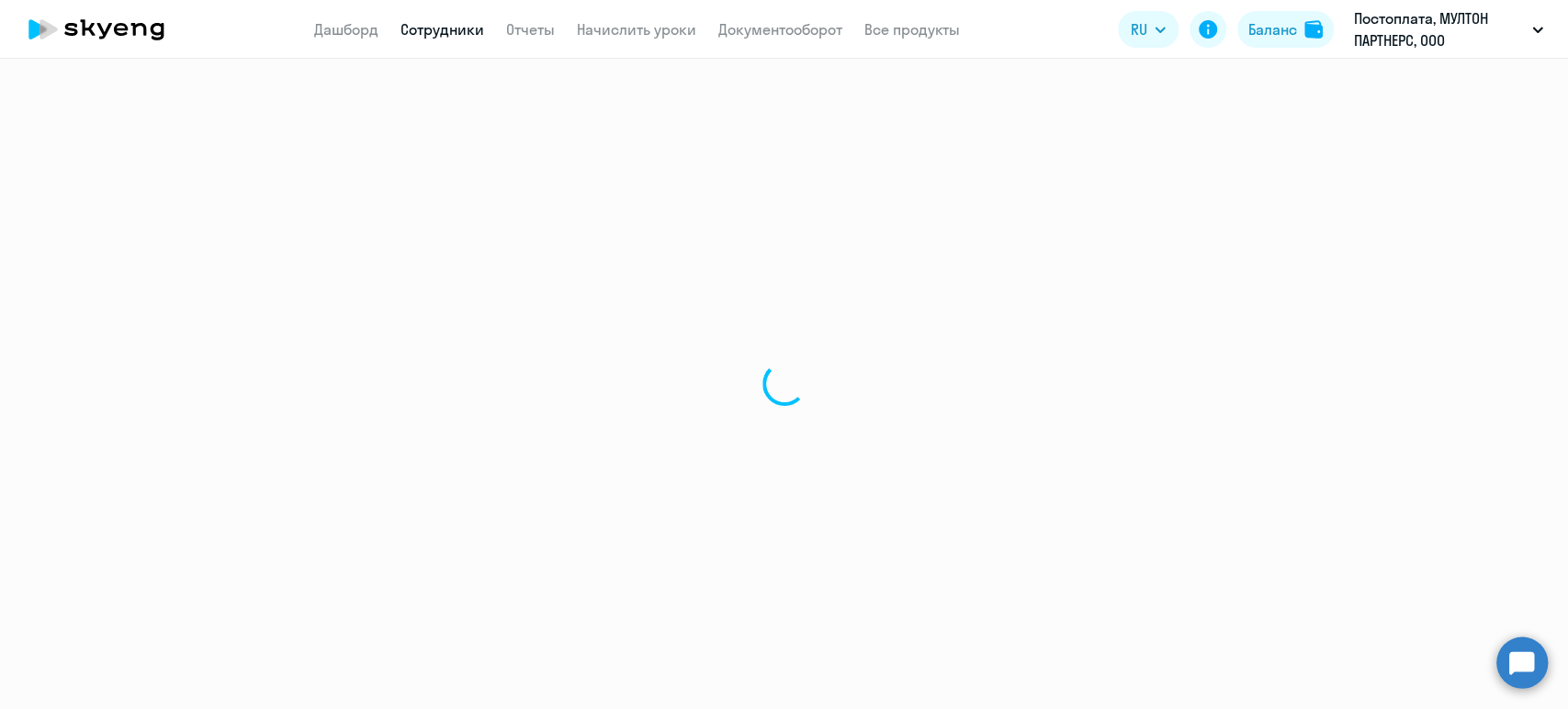
select select "30"
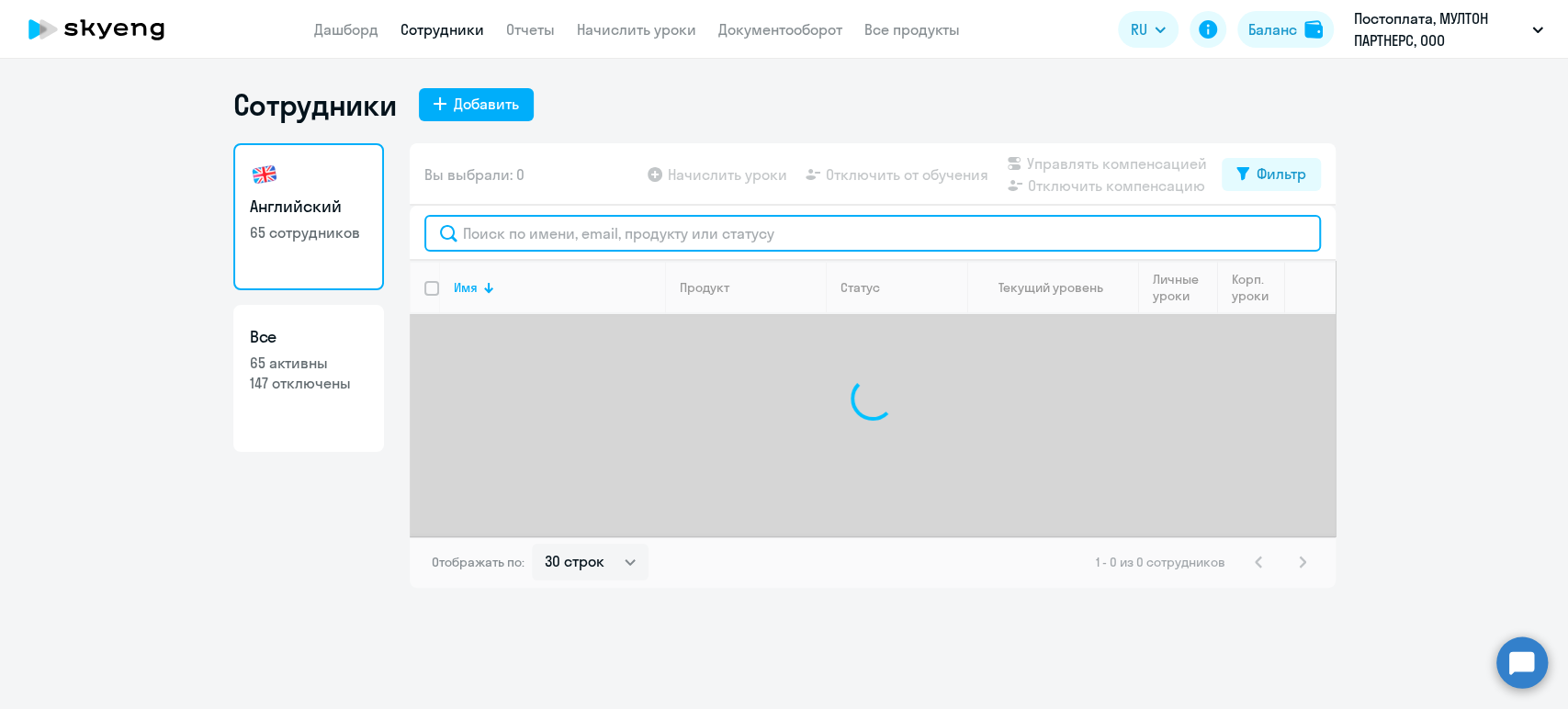
click at [622, 234] on input "text" at bounding box center [873, 232] width 896 height 37
paste input "[PERSON_NAME]"
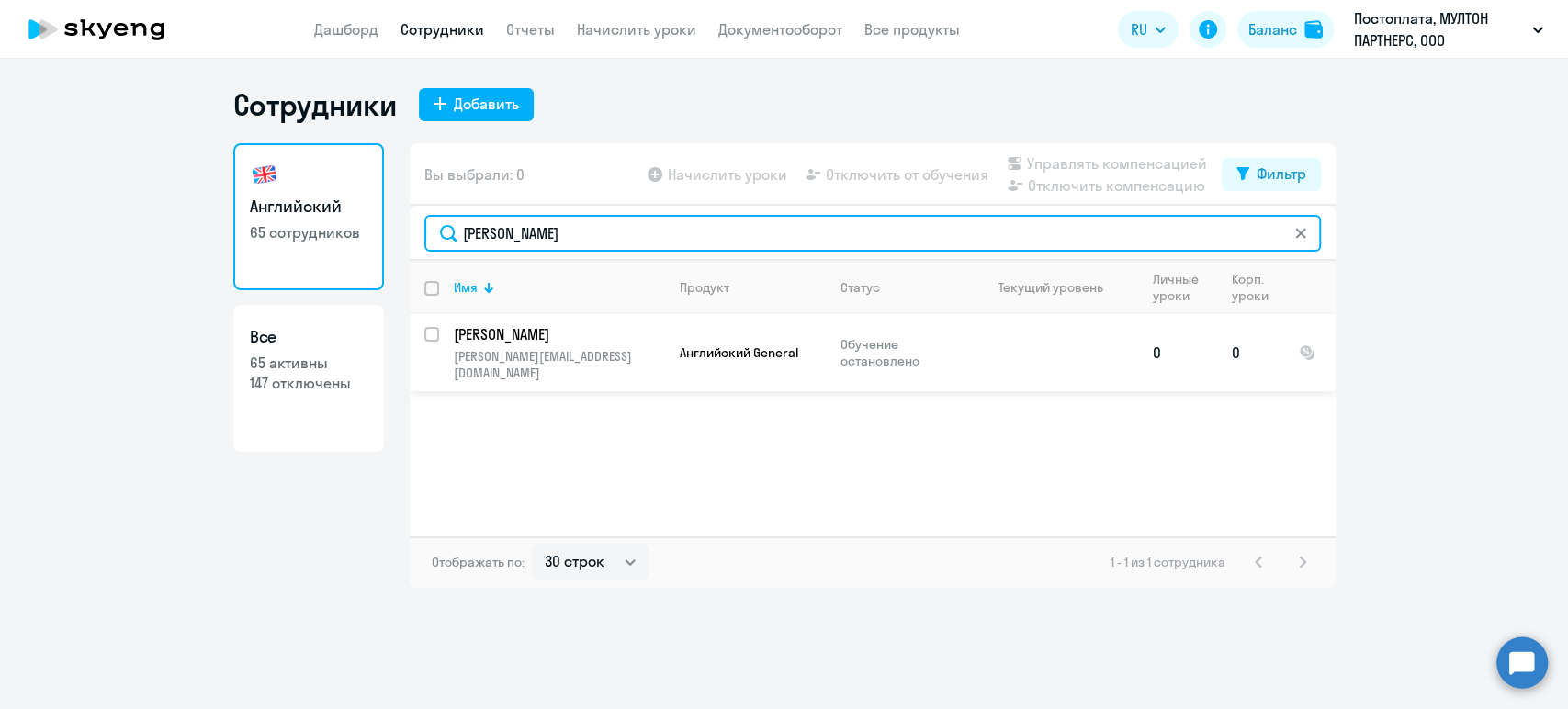
type input "[PERSON_NAME]"
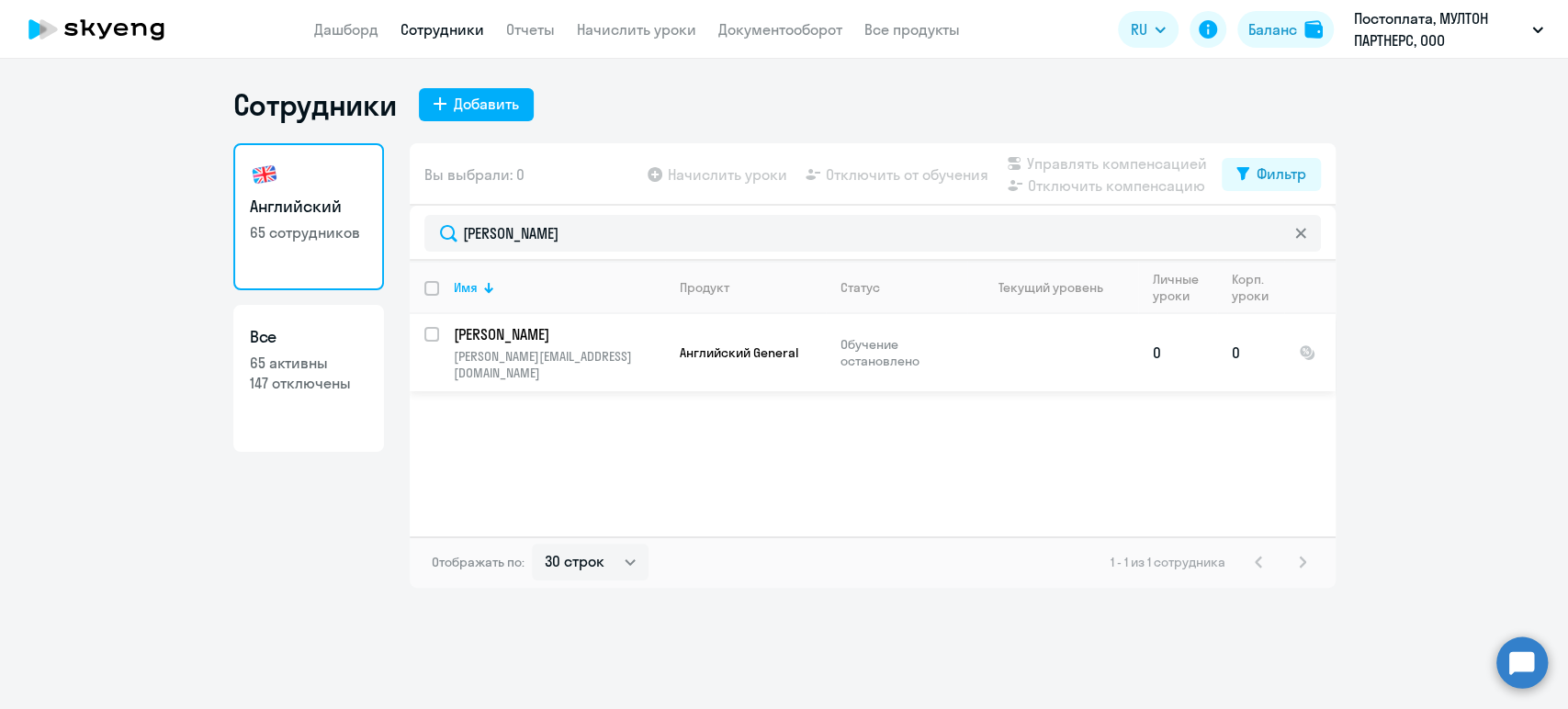
click at [501, 328] on p "[PERSON_NAME]" at bounding box center [558, 334] width 208 height 20
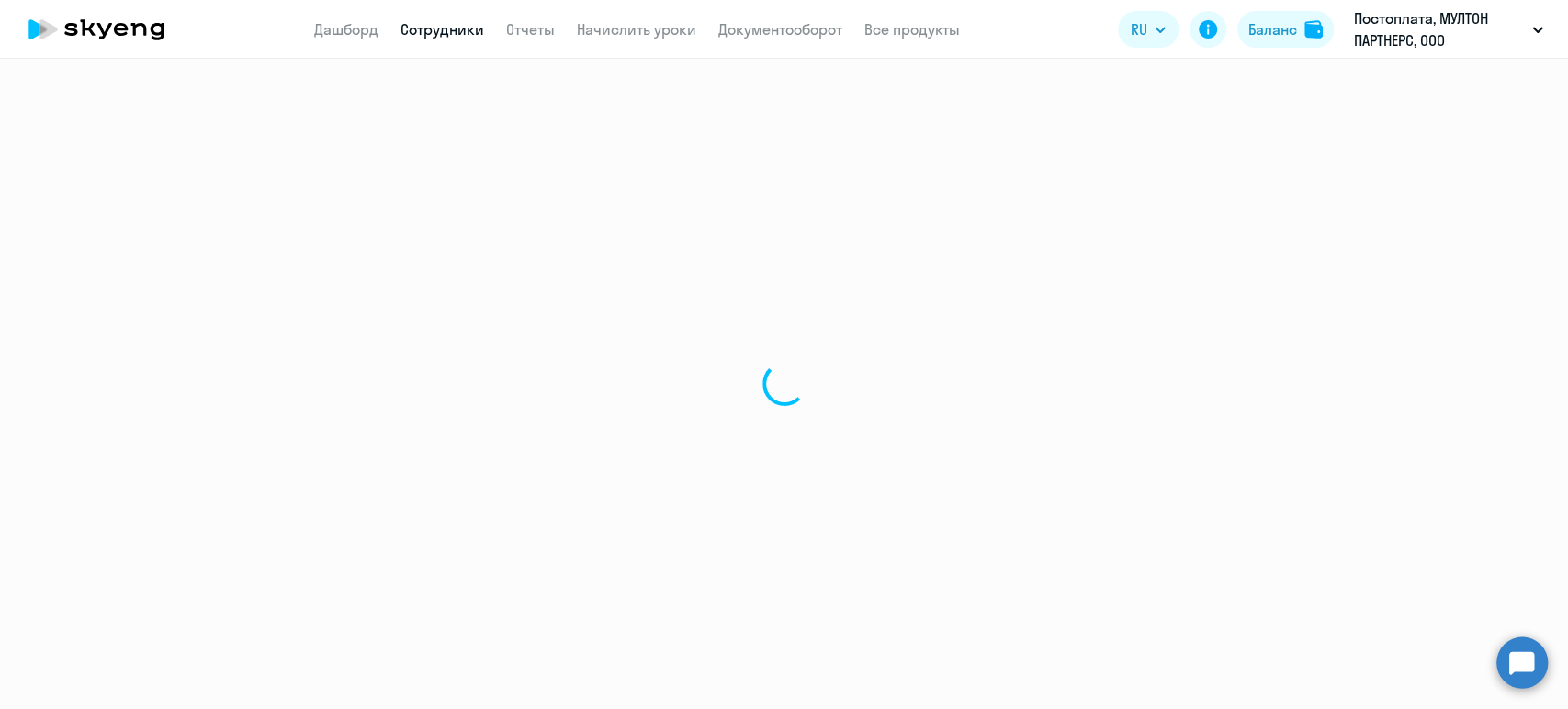
select select "english"
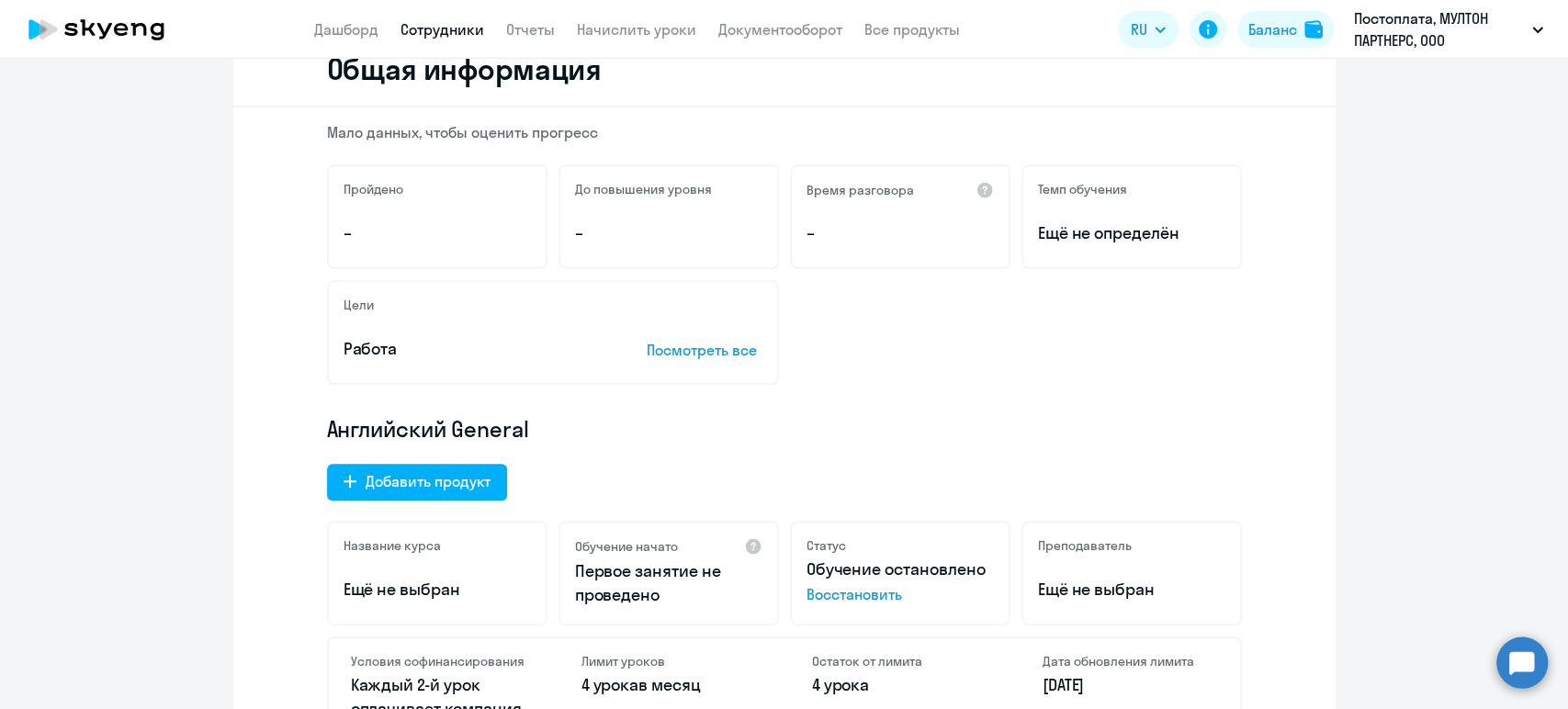
scroll to position [306, 0]
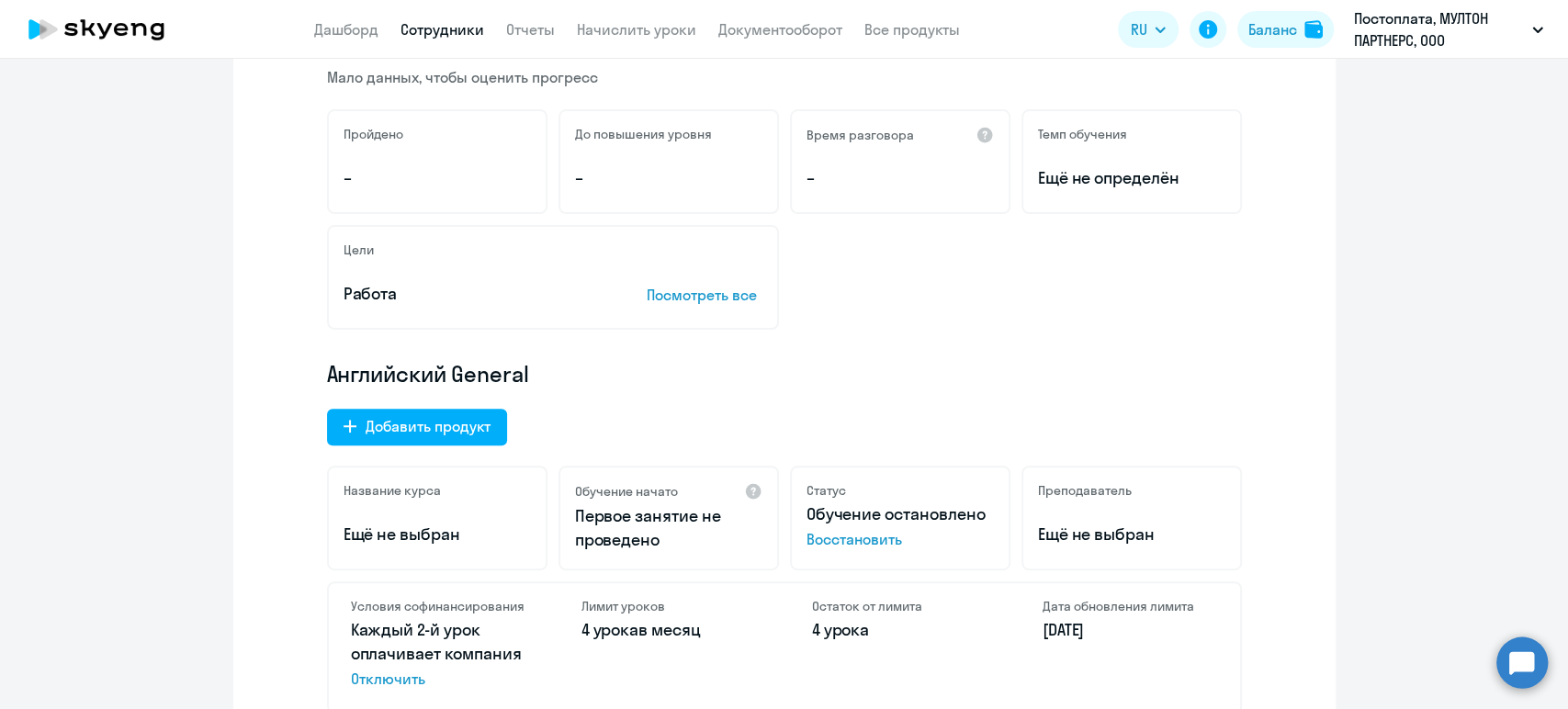
click at [460, 35] on link "Сотрудники" at bounding box center [442, 29] width 84 height 19
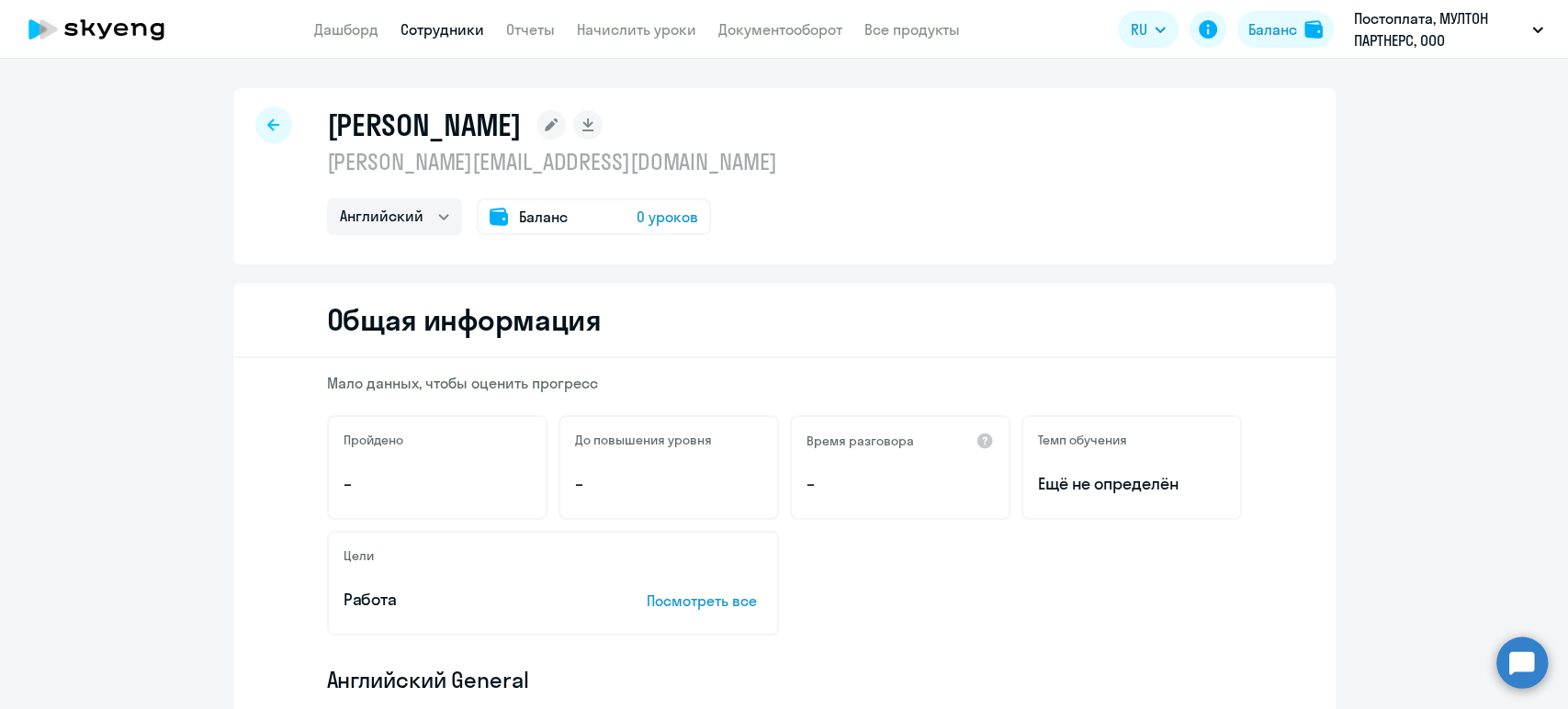
select select "30"
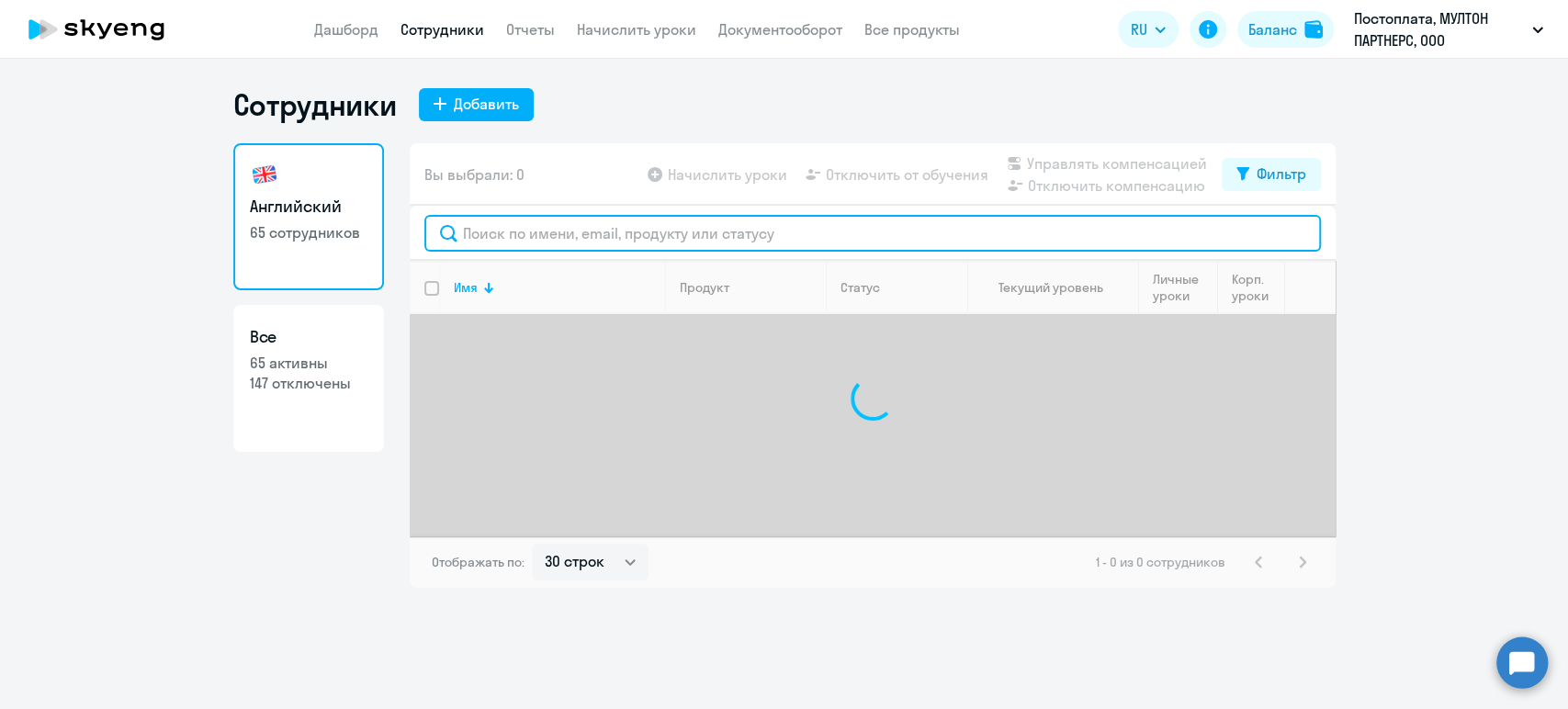
click at [574, 242] on input "text" at bounding box center [873, 232] width 896 height 37
paste input "[GEOGRAPHIC_DATA]"
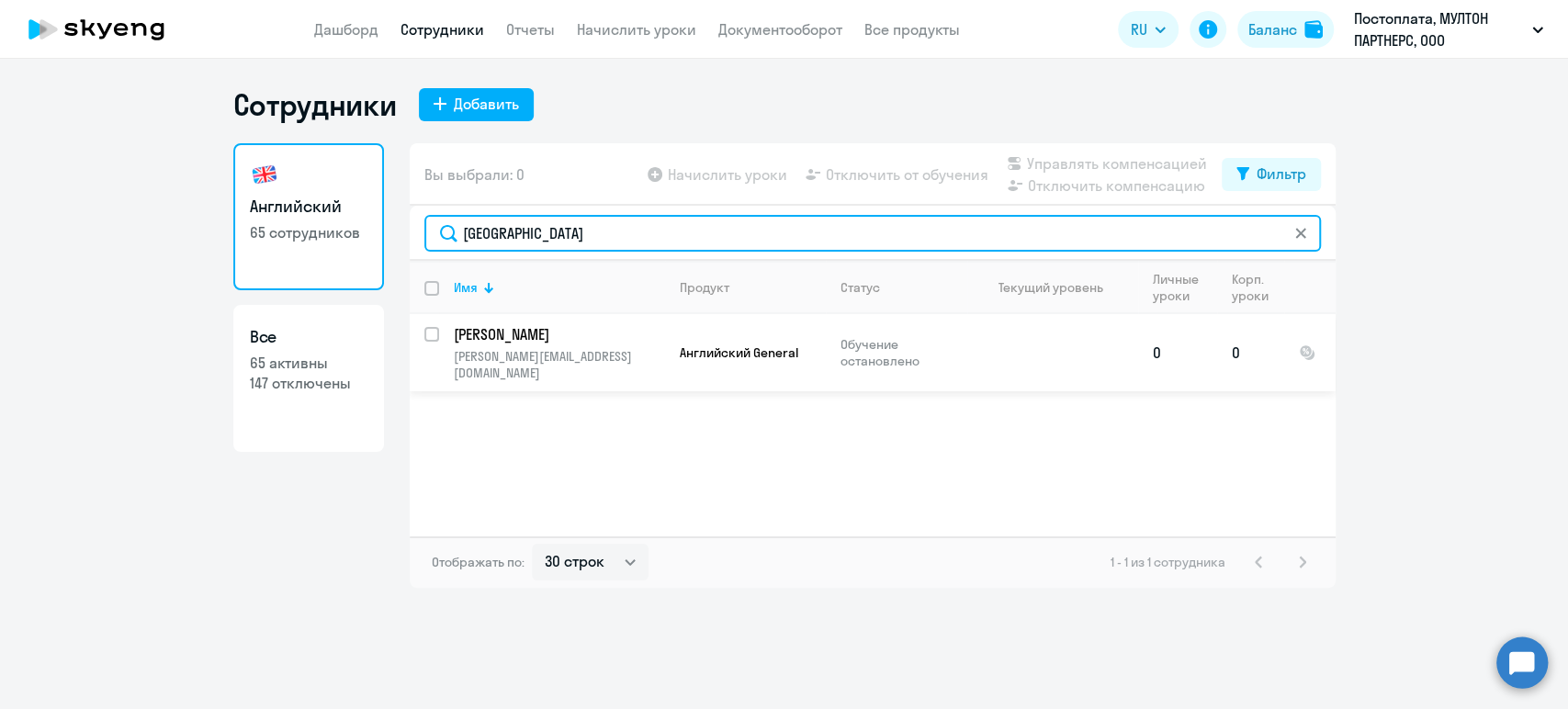
type input "[GEOGRAPHIC_DATA]"
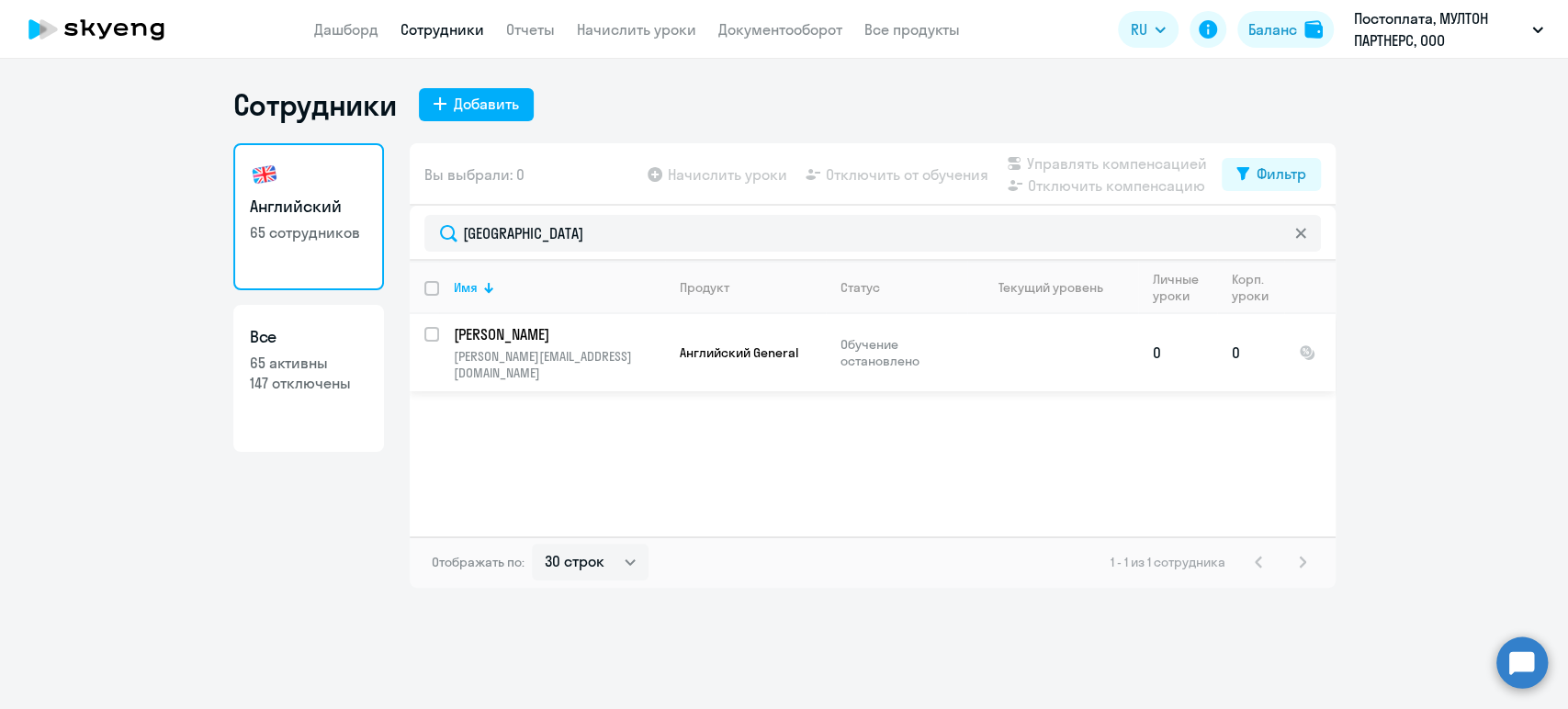
click at [638, 328] on p "[PERSON_NAME]" at bounding box center [558, 334] width 208 height 20
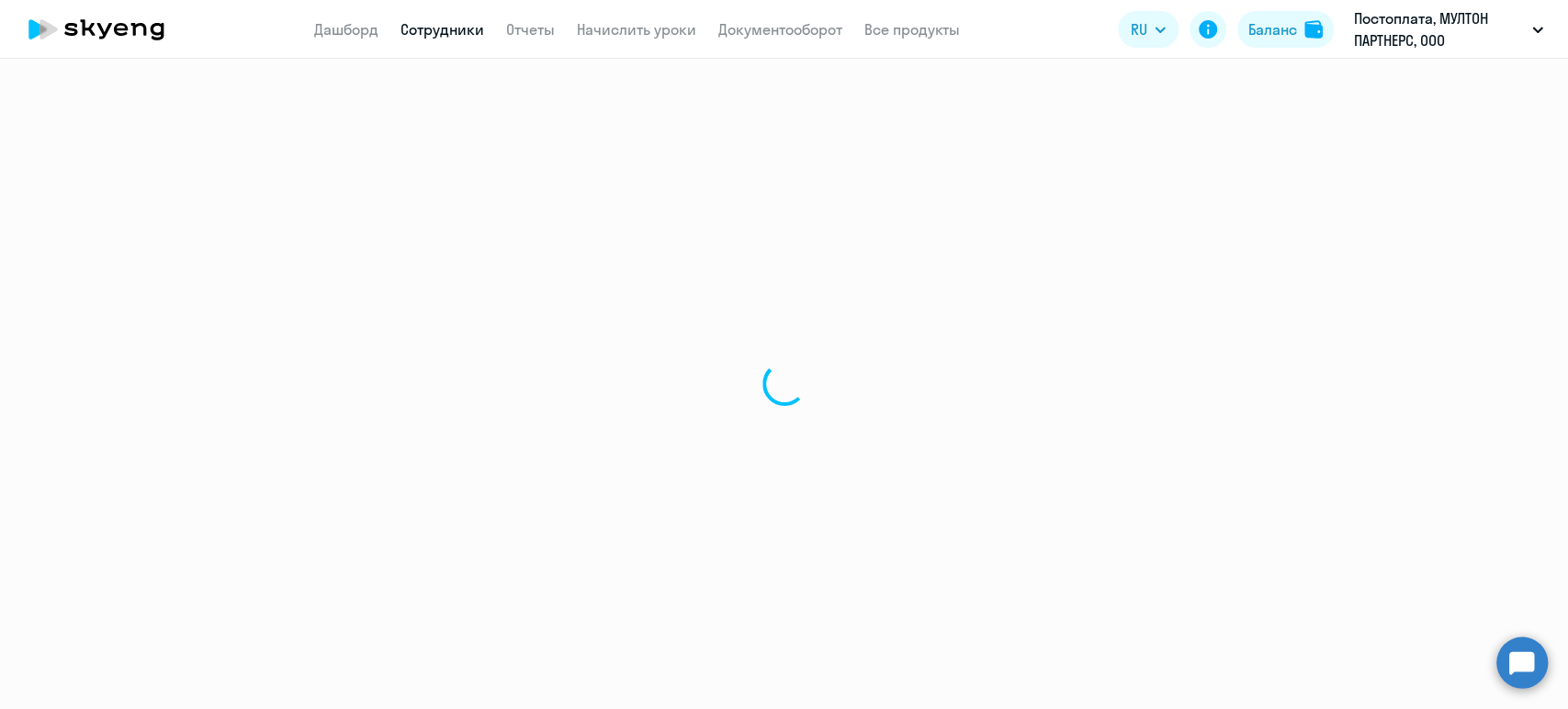
select select "english"
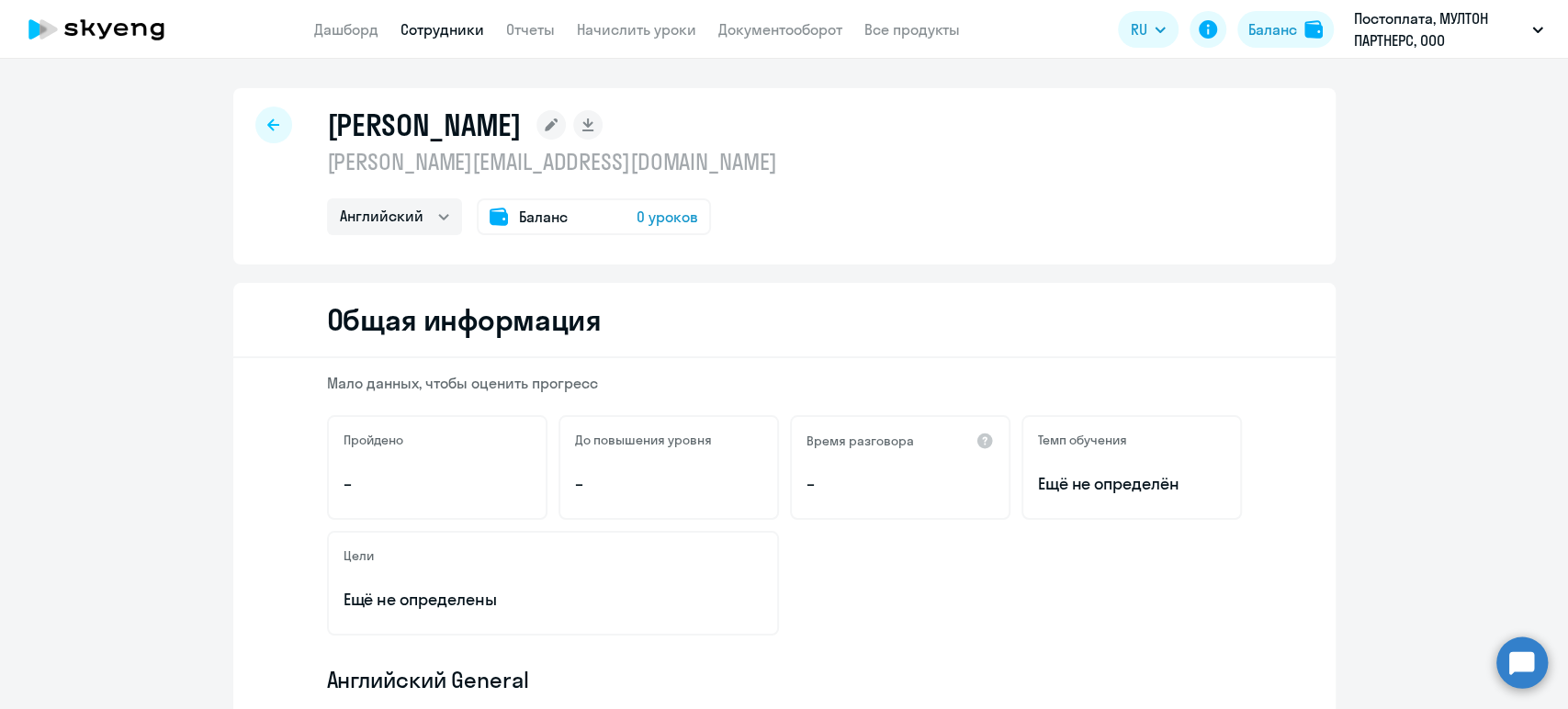
scroll to position [306, 0]
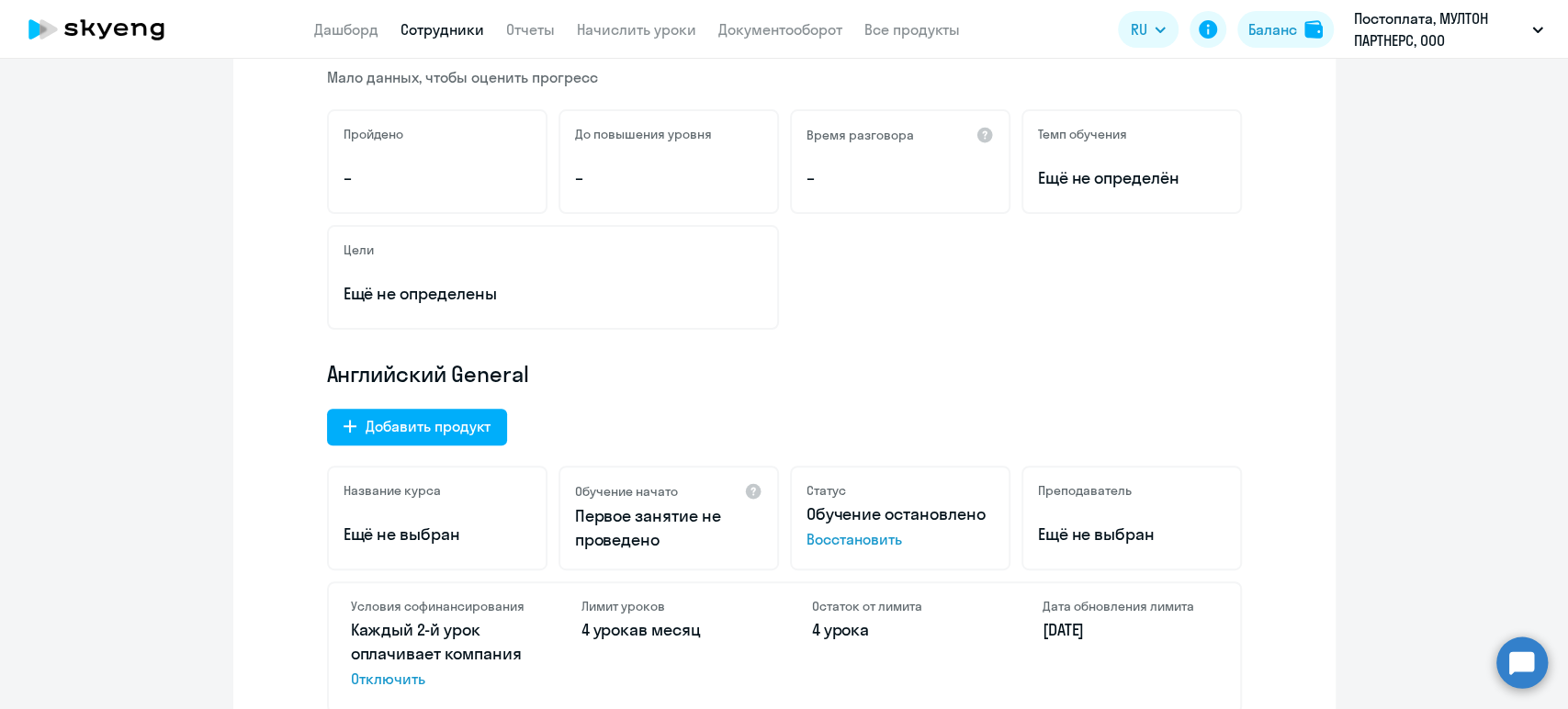
click at [461, 35] on link "Сотрудники" at bounding box center [442, 29] width 84 height 19
select select "30"
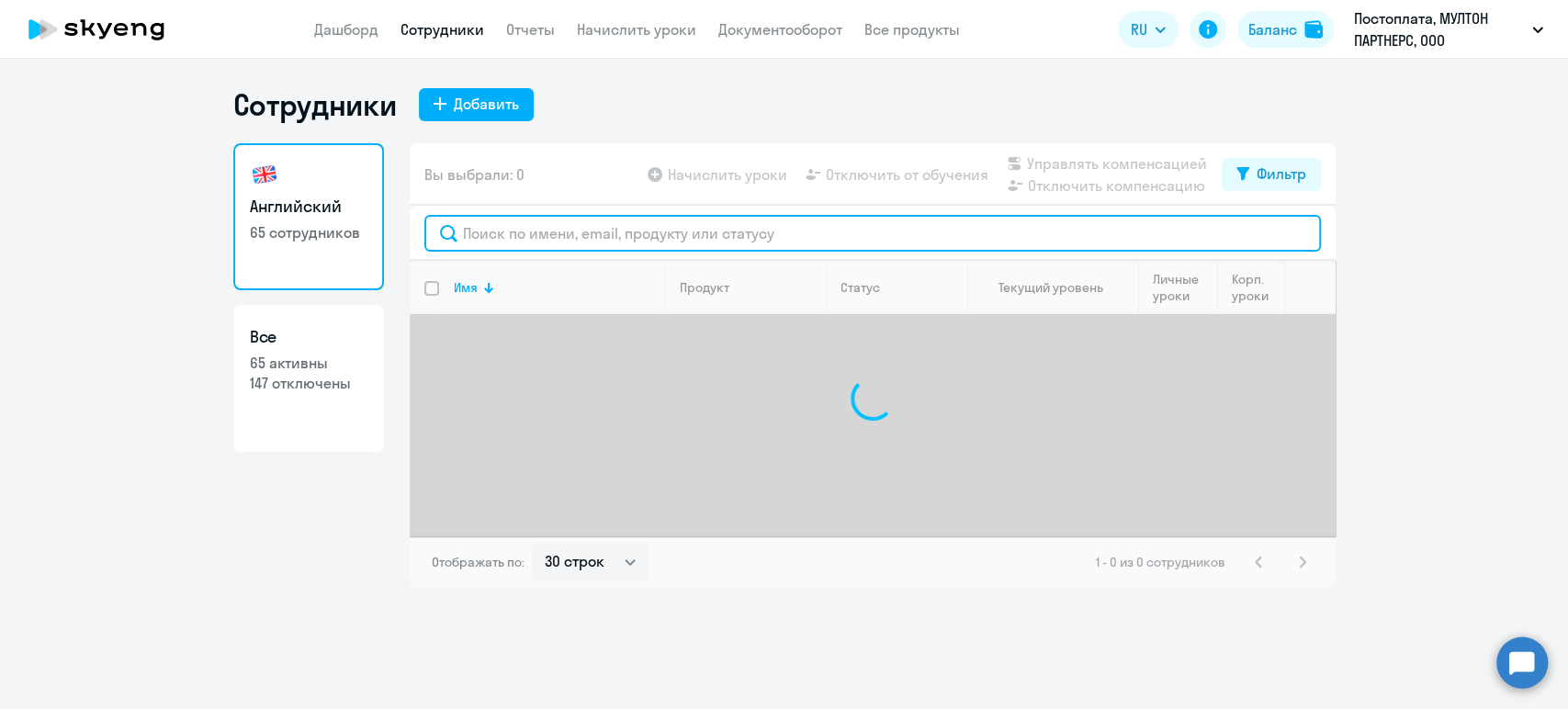
click at [509, 233] on input "text" at bounding box center [873, 232] width 896 height 37
paste input "[PERSON_NAME]"
type input "[PERSON_NAME]"
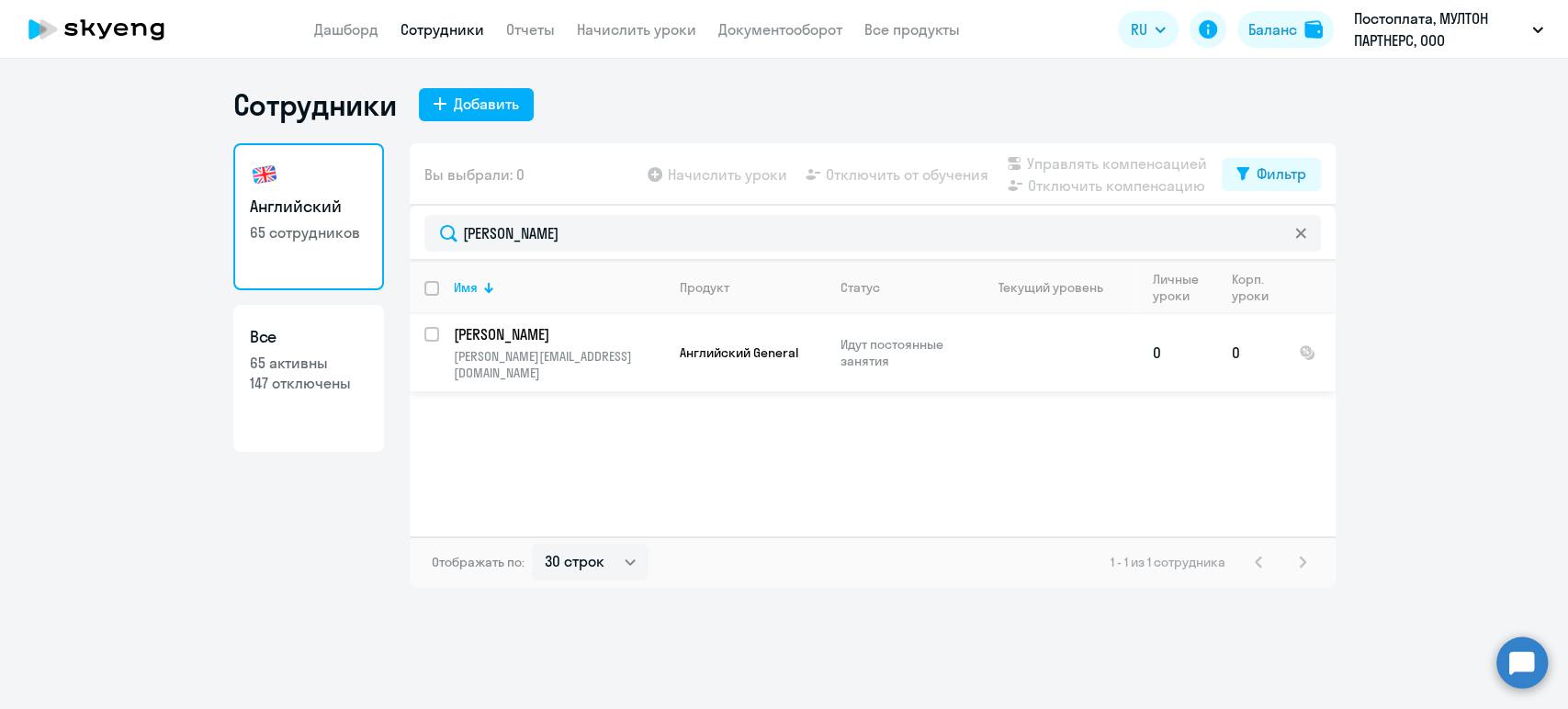
click at [608, 336] on p "[PERSON_NAME]" at bounding box center [558, 334] width 208 height 20
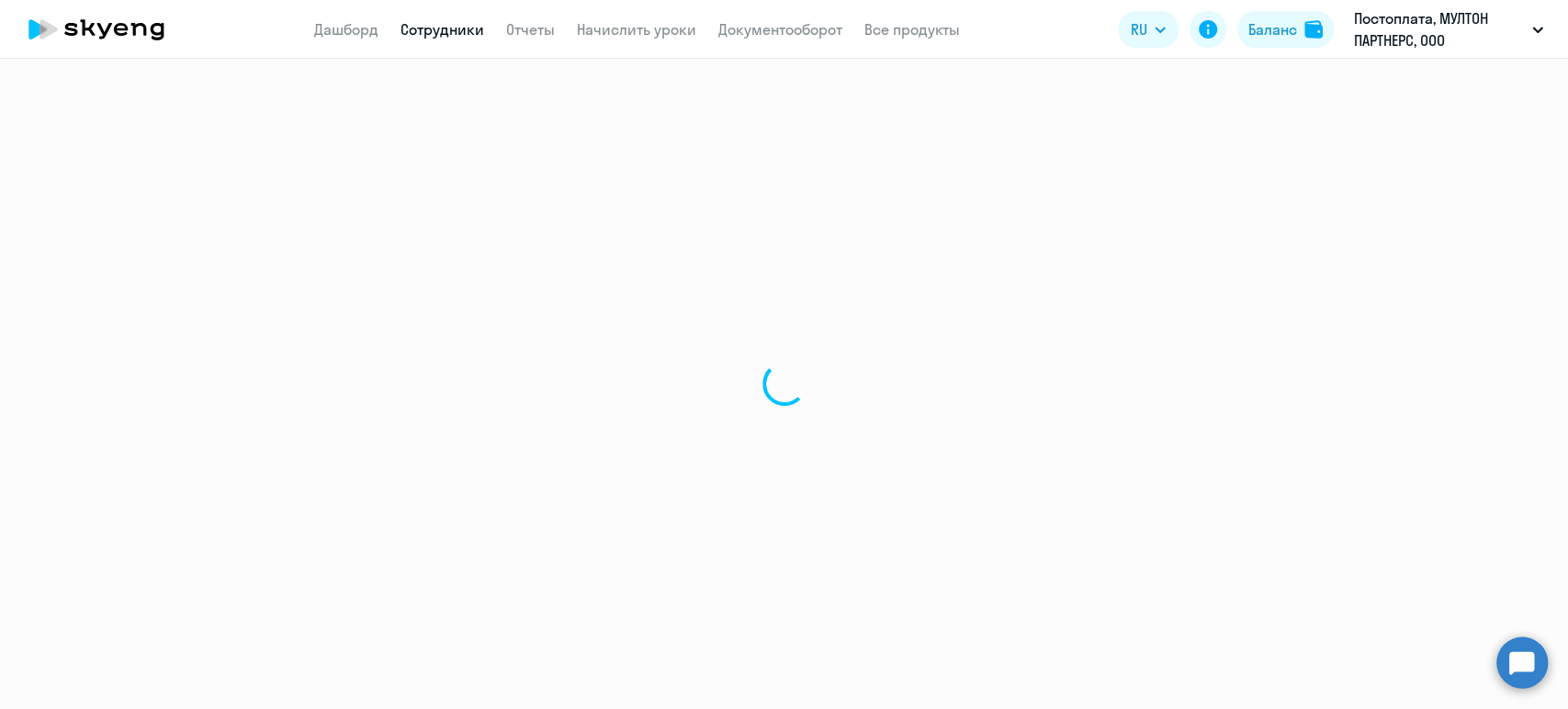
select select "english"
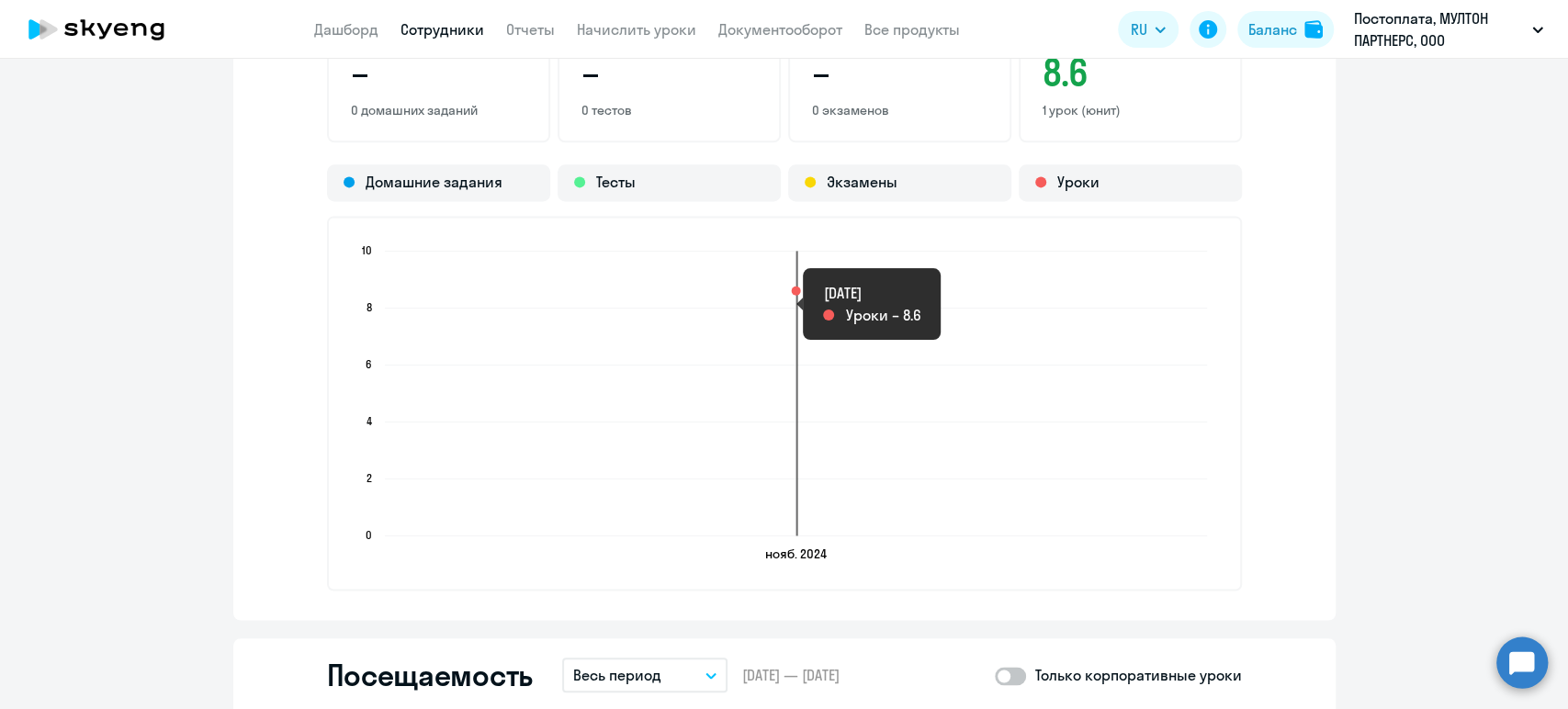
scroll to position [1530, 0]
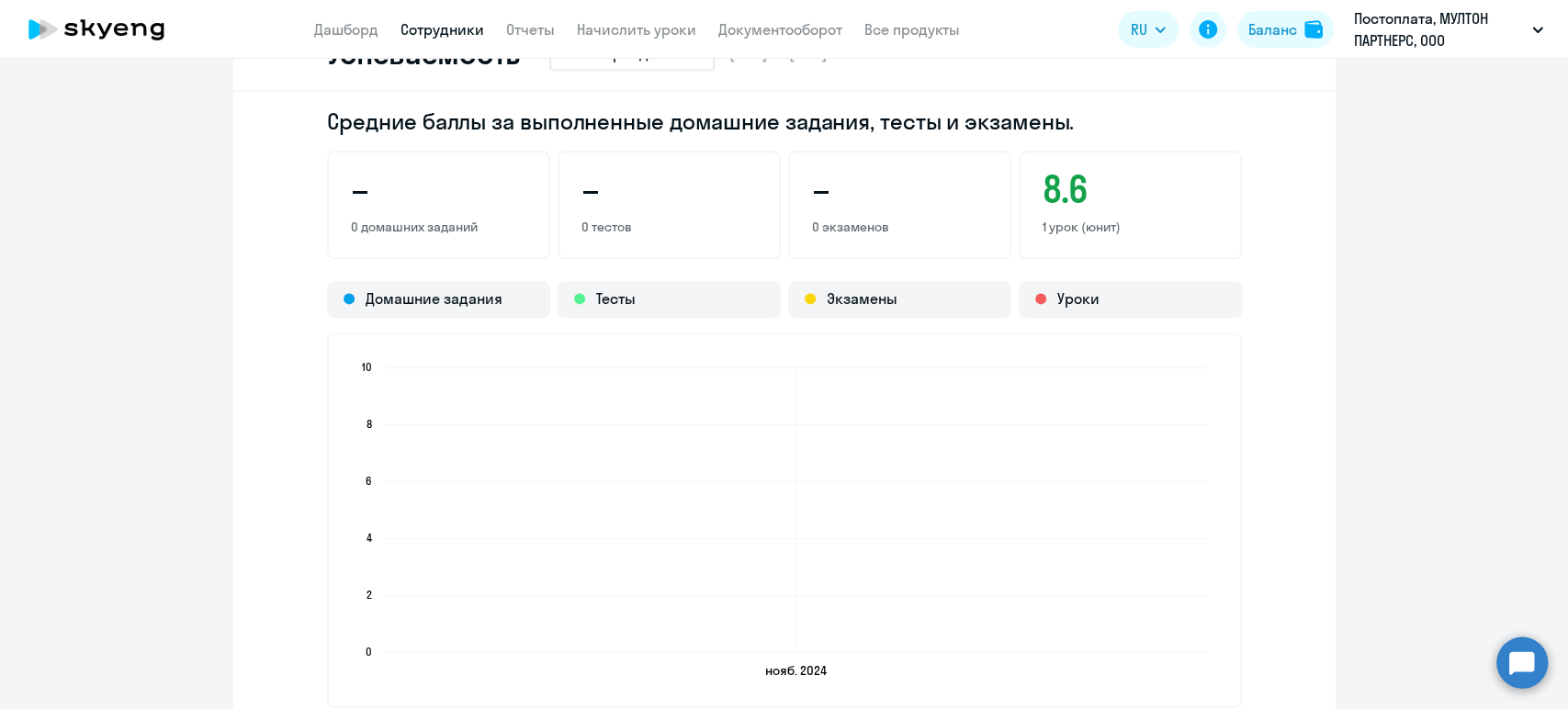
click at [470, 32] on link "Сотрудники" at bounding box center [442, 29] width 84 height 19
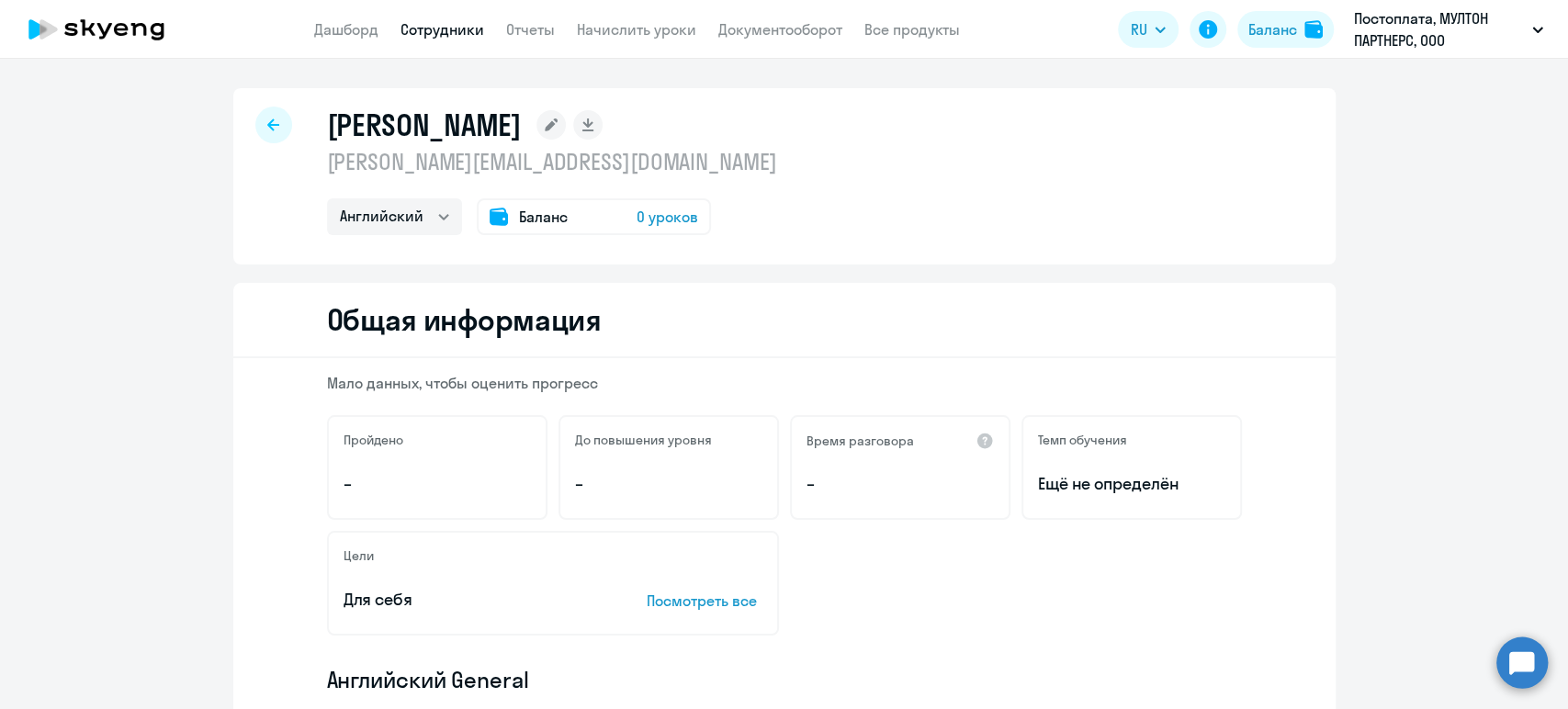
select select "30"
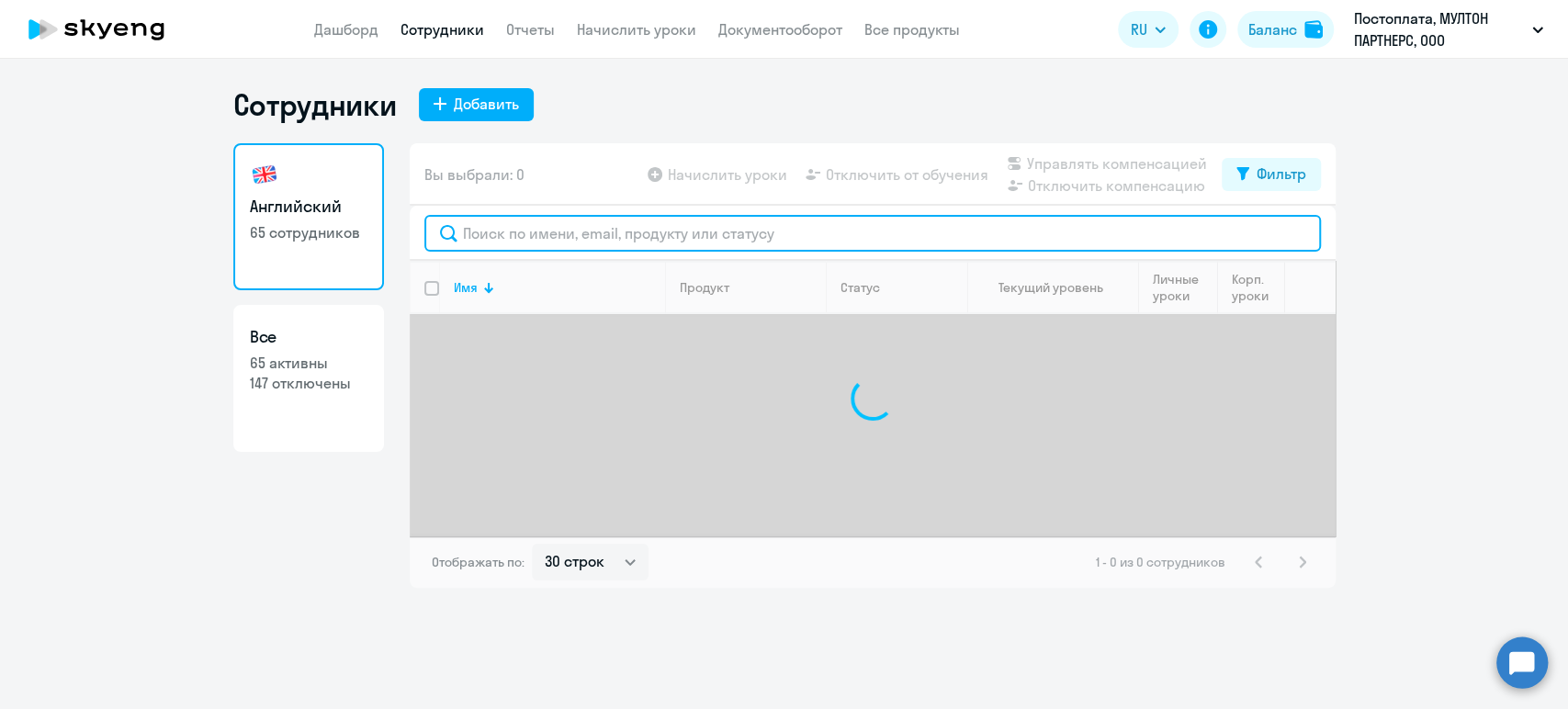
click at [614, 233] on input "text" at bounding box center [873, 232] width 896 height 37
paste input "[PERSON_NAME]"
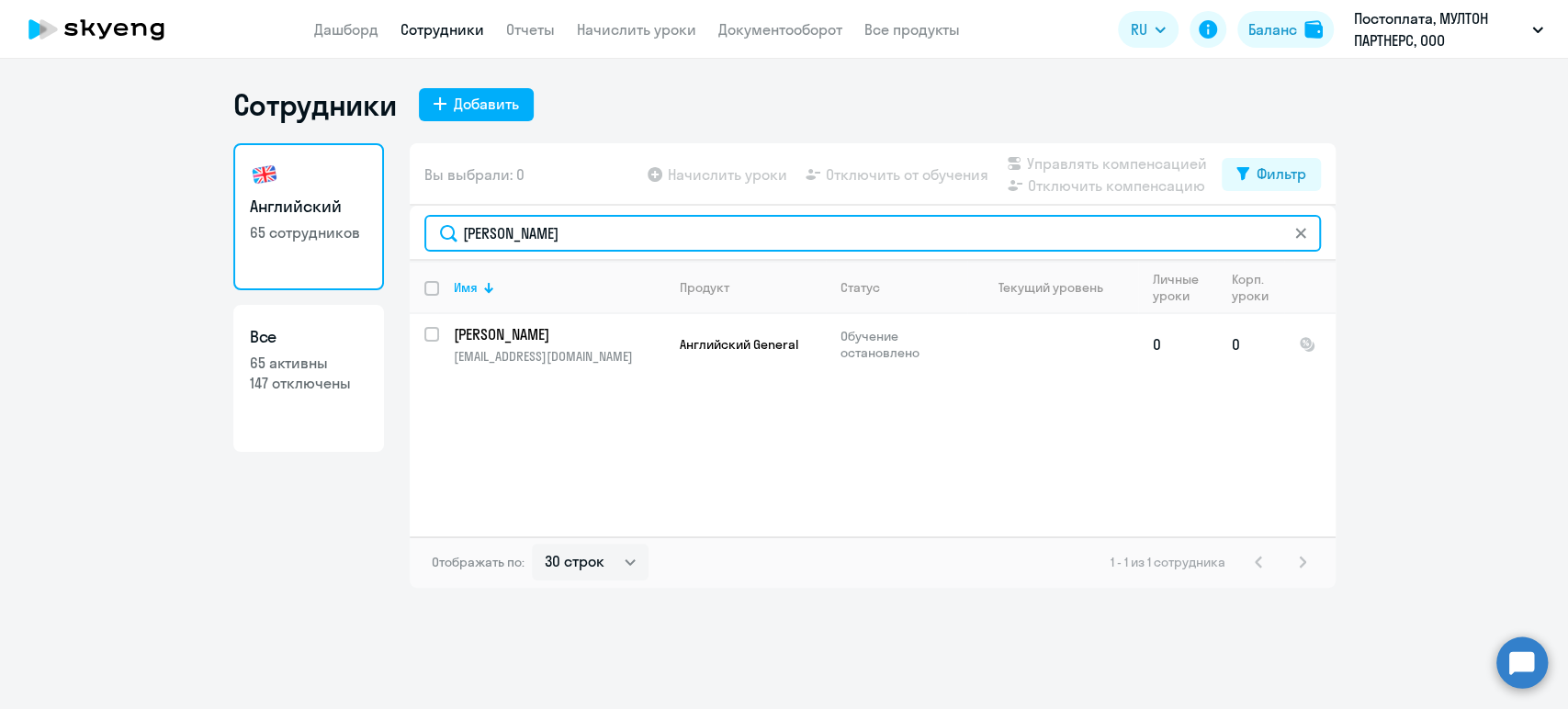
type input "[PERSON_NAME]"
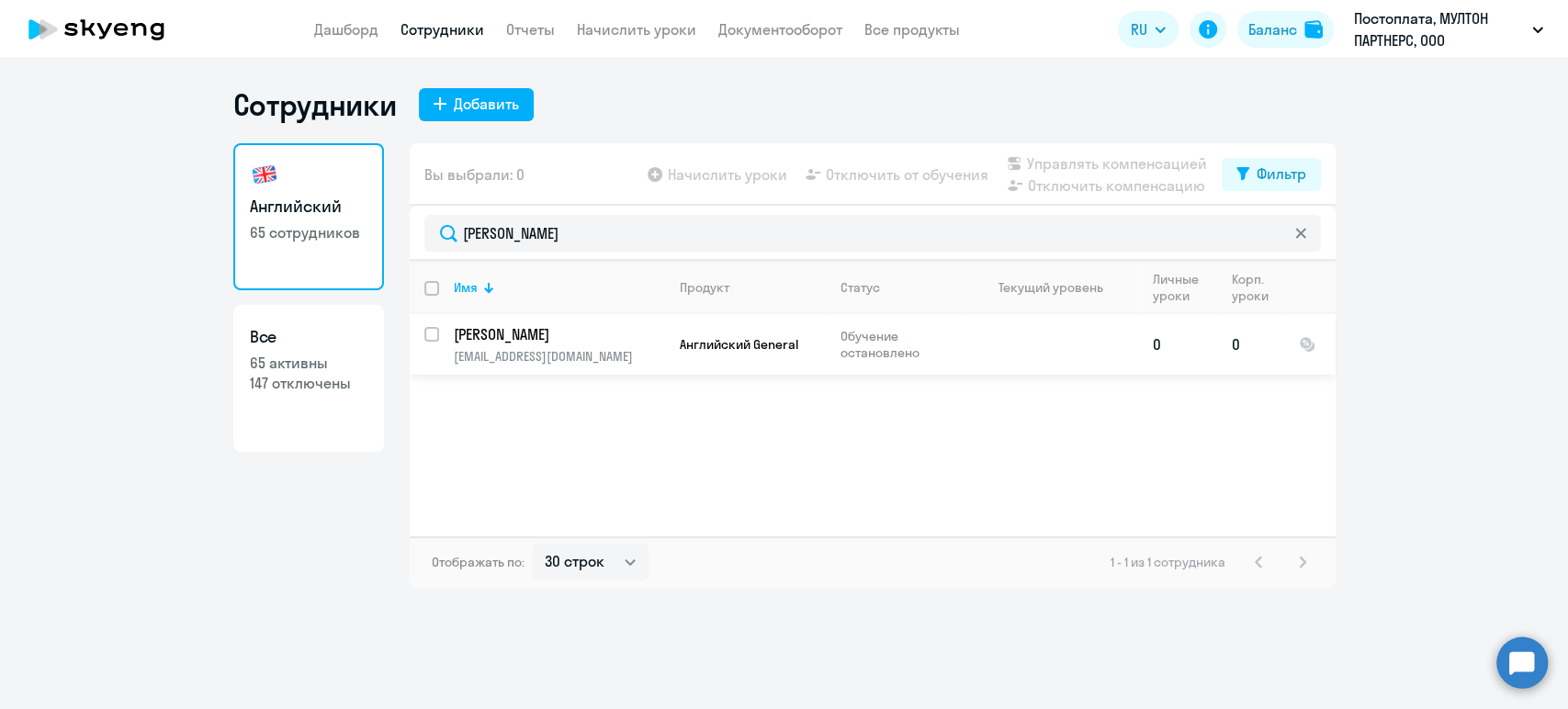
click at [600, 336] on p "[PERSON_NAME]" at bounding box center [558, 334] width 208 height 20
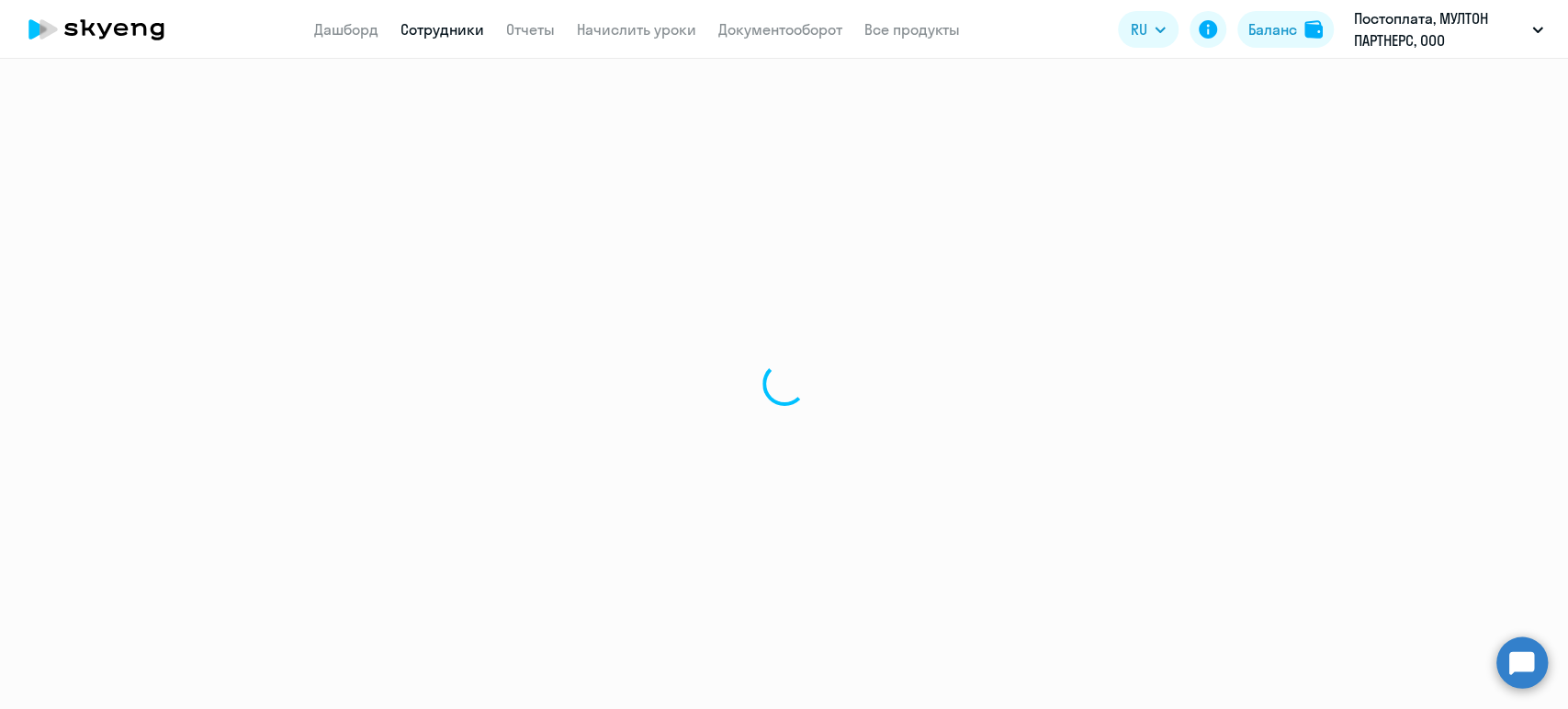
select select "english"
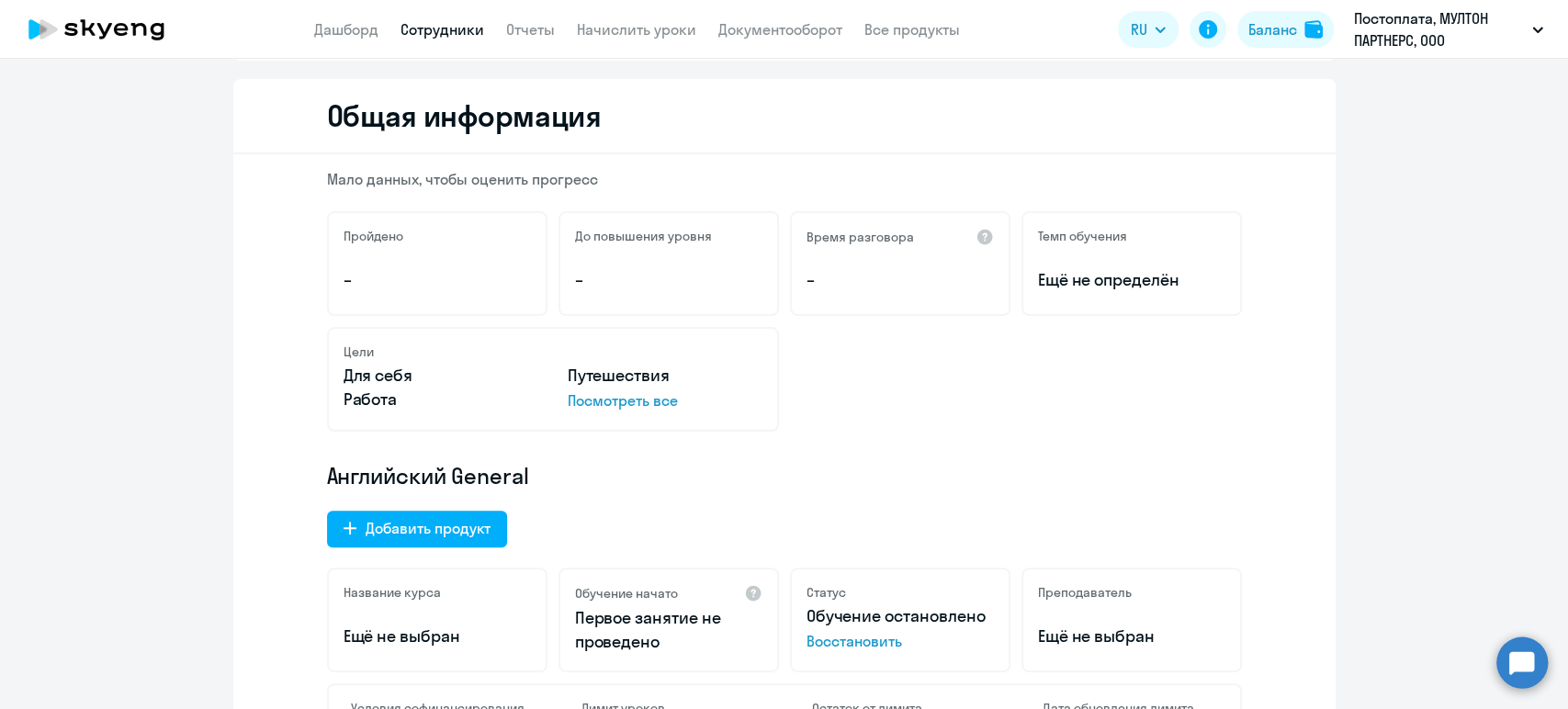
scroll to position [407, 0]
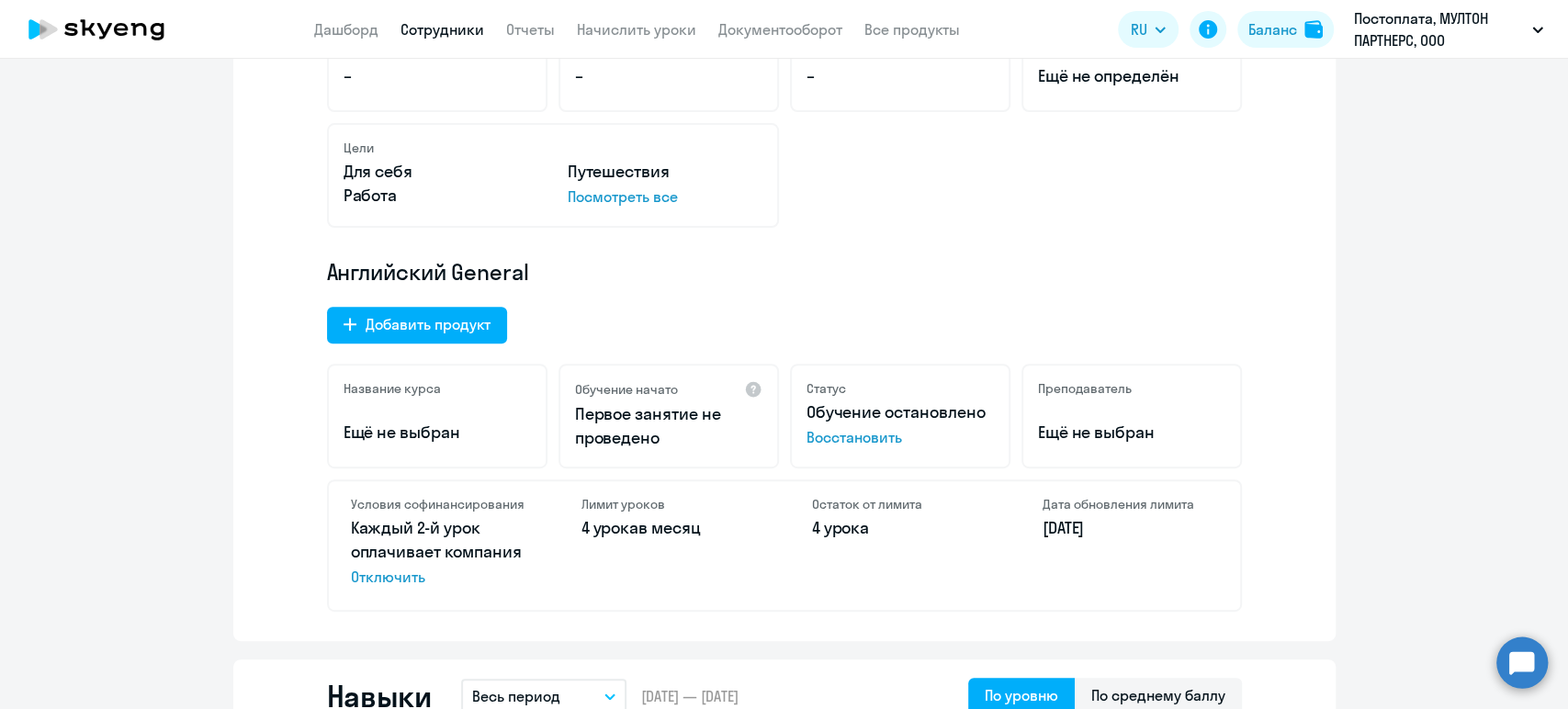
click at [441, 28] on link "Сотрудники" at bounding box center [442, 29] width 84 height 19
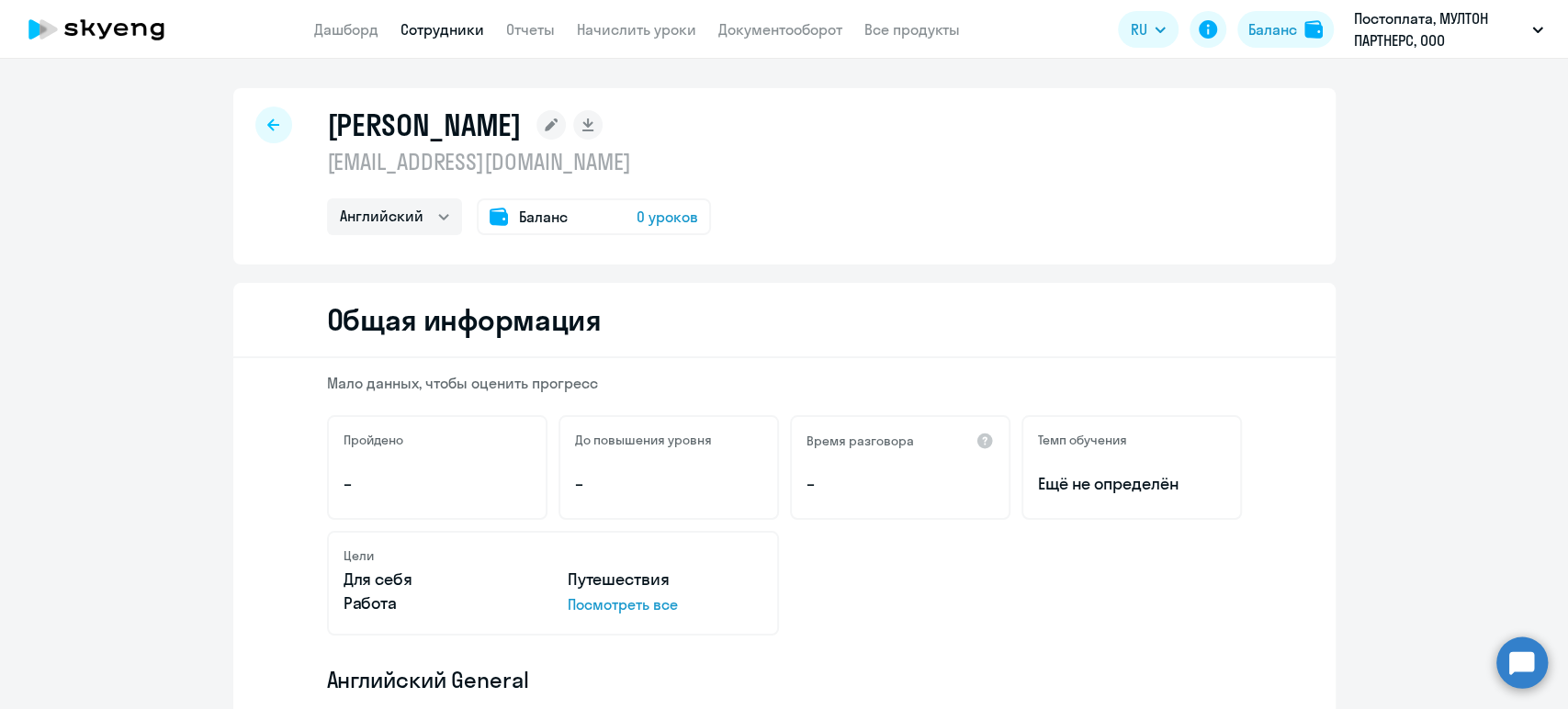
select select "30"
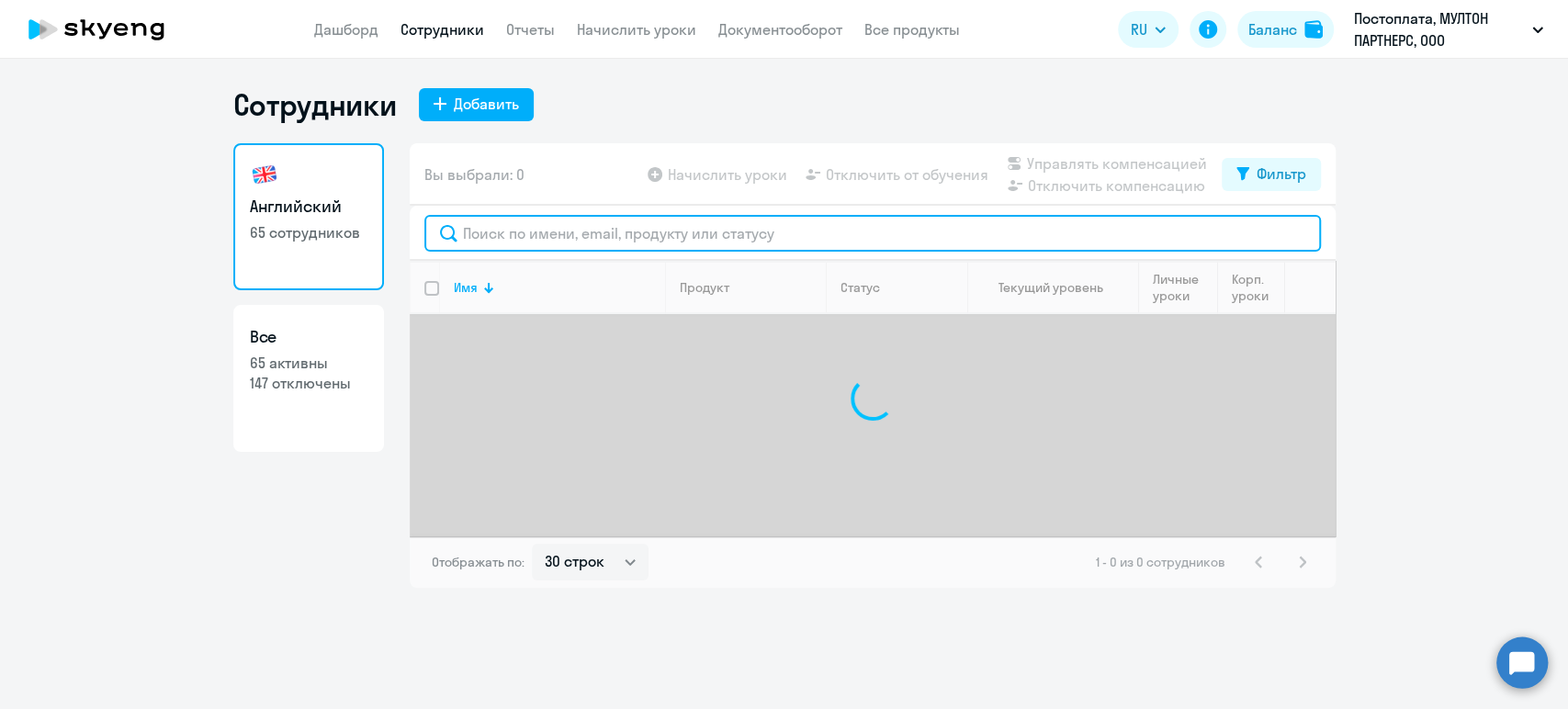
click at [563, 233] on input "text" at bounding box center [873, 232] width 896 height 37
paste input "[PERSON_NAME]"
type input "[PERSON_NAME]"
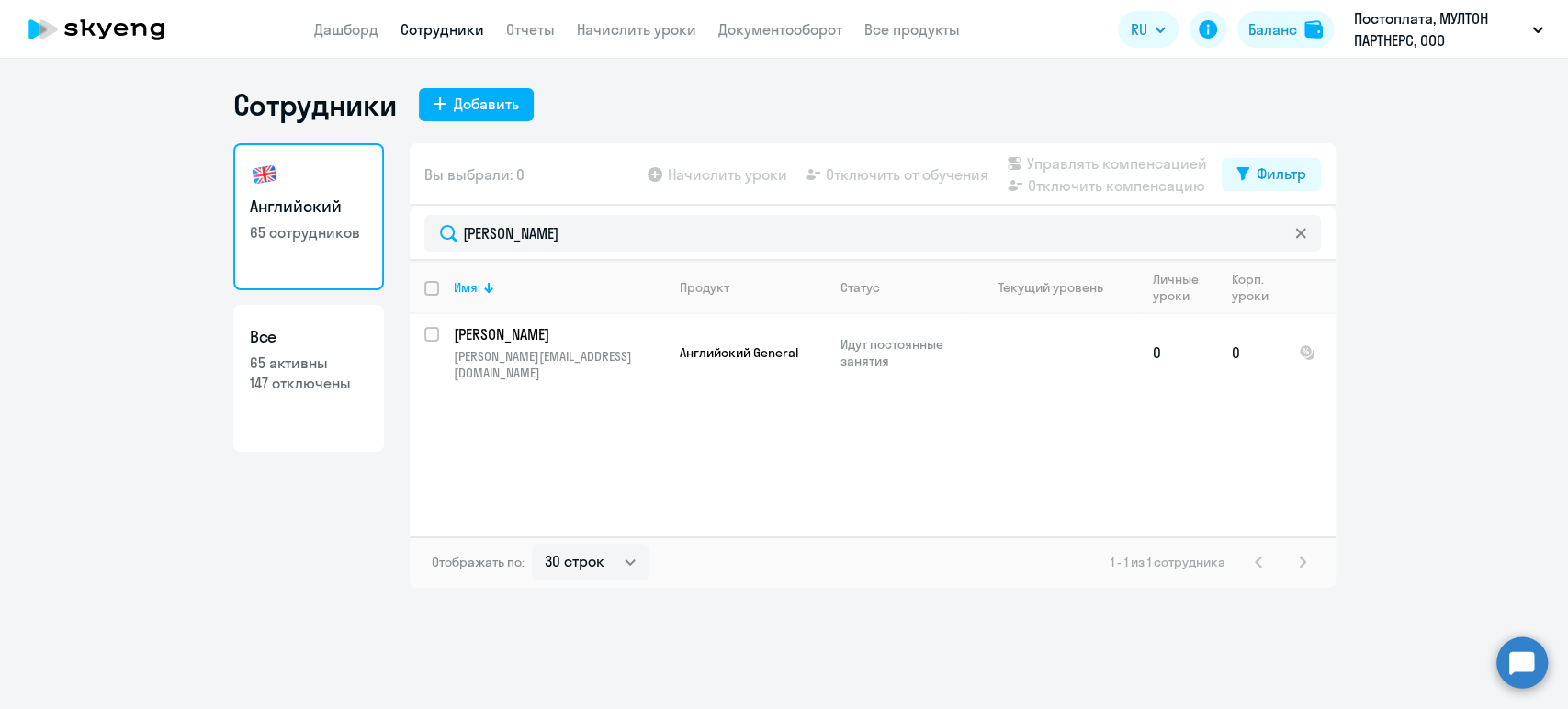
click at [692, 362] on td "Английский General" at bounding box center [745, 353] width 161 height 77
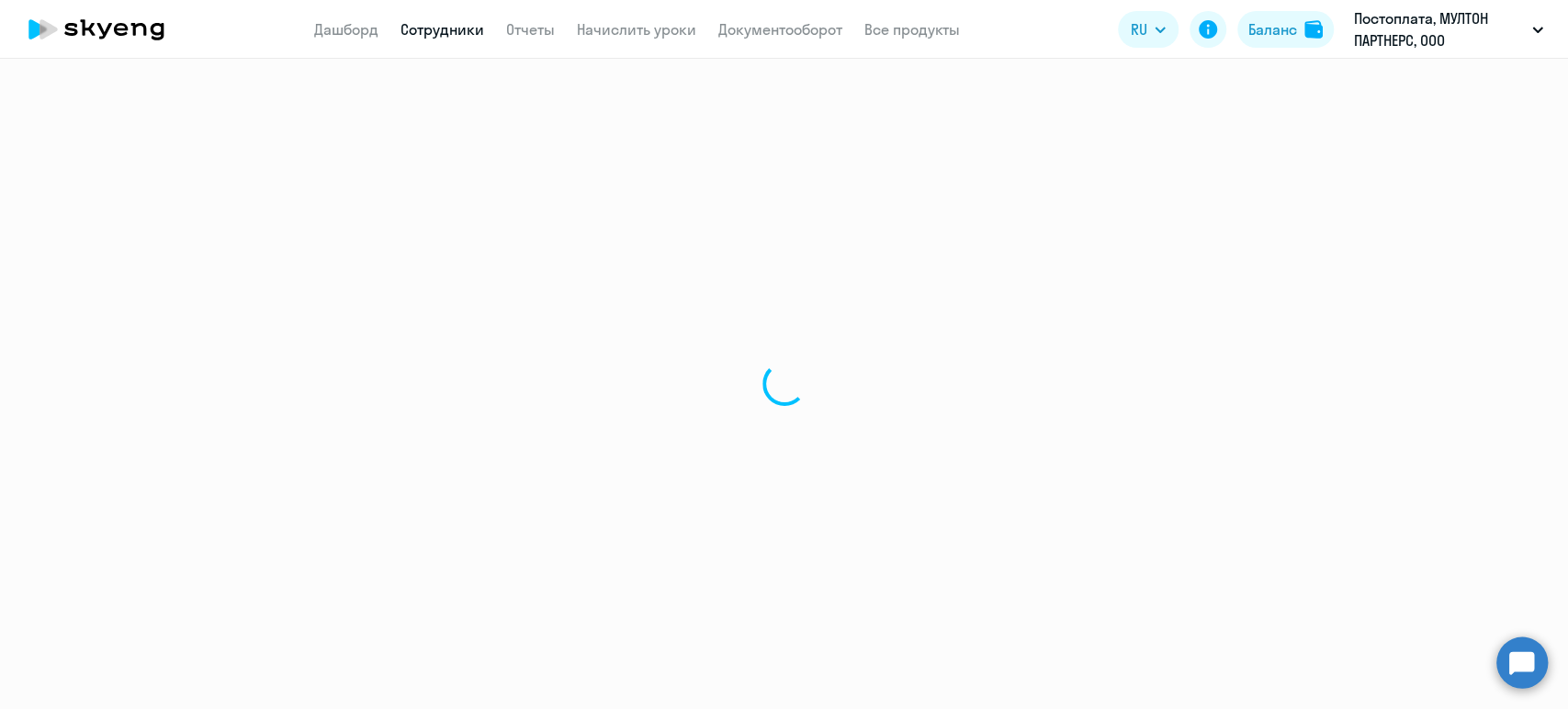
select select "english"
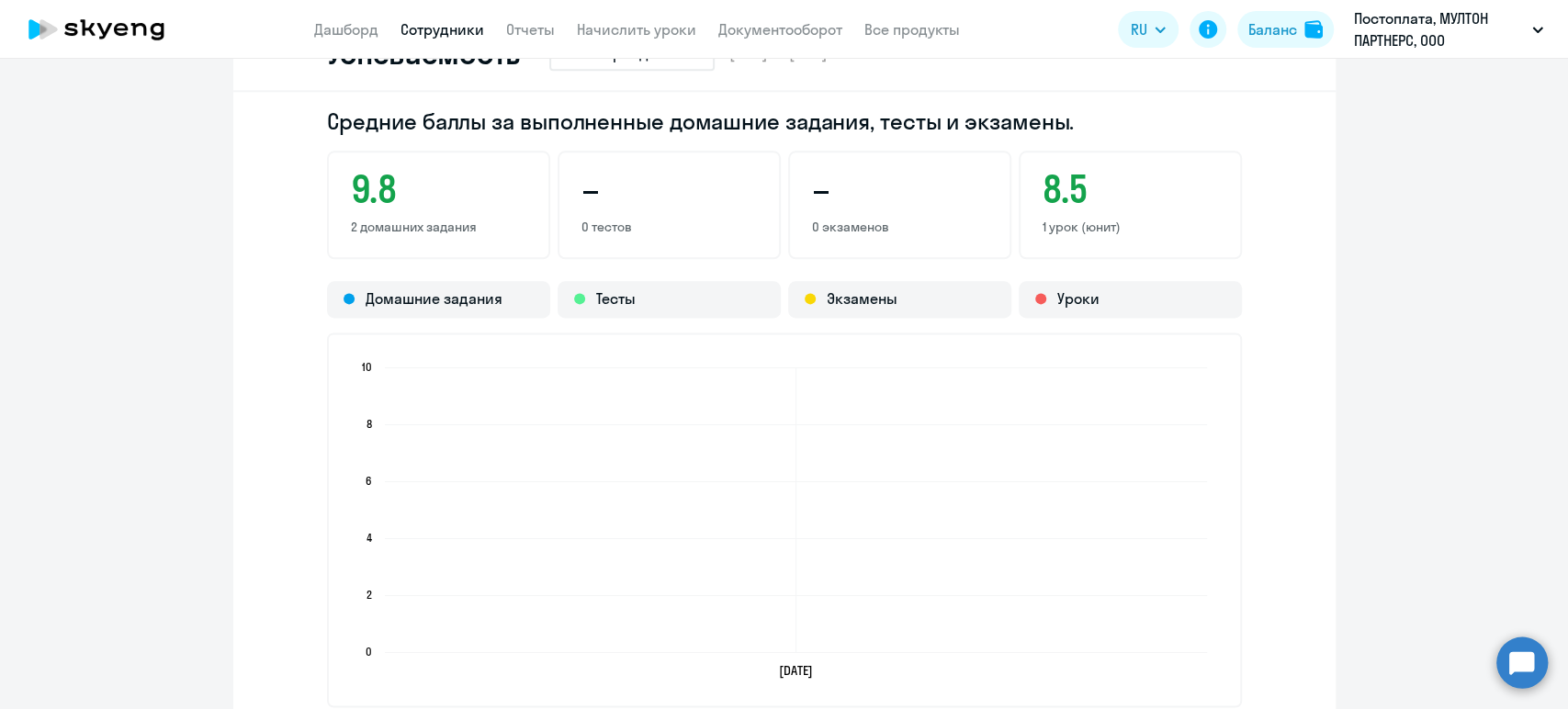
scroll to position [1939, 0]
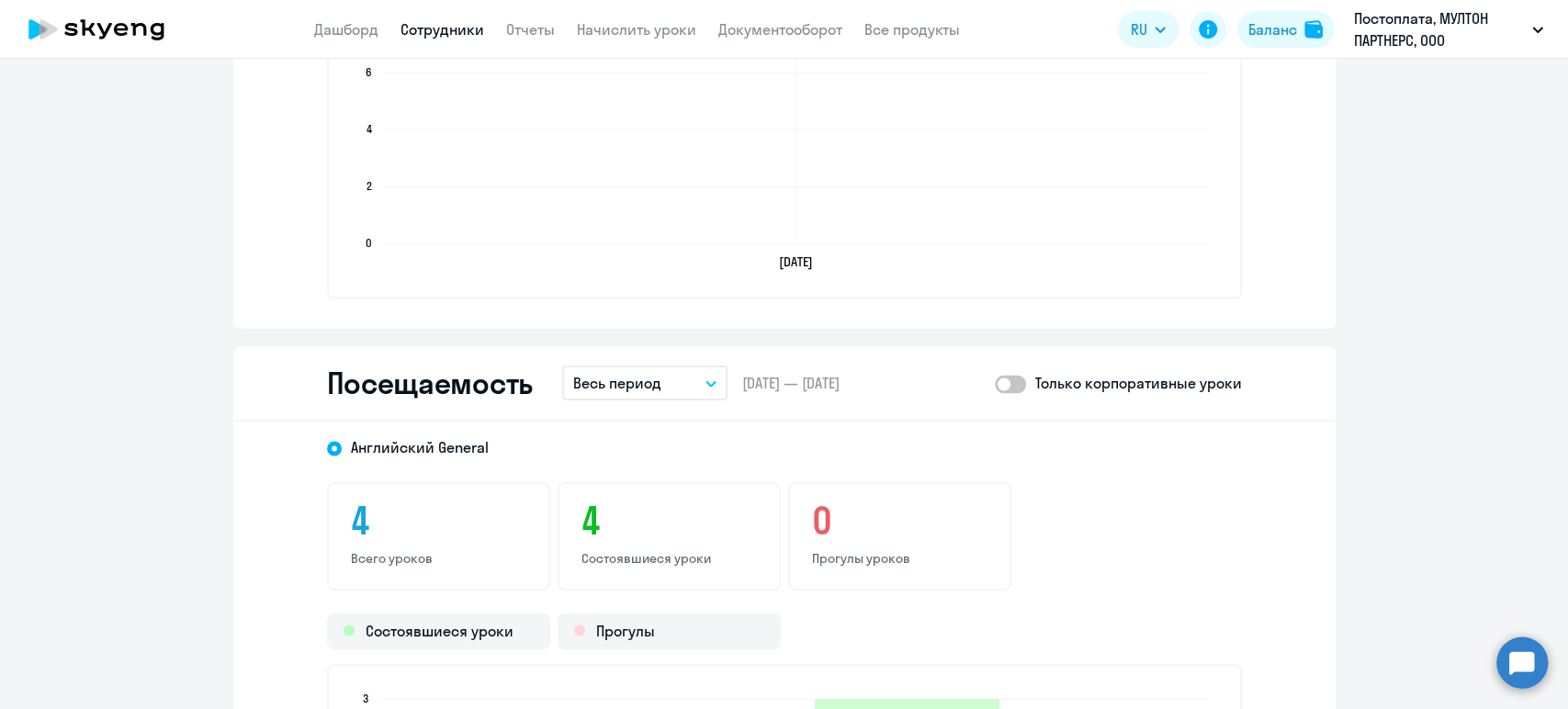
click at [714, 378] on button "Весь период" at bounding box center [644, 383] width 165 height 35
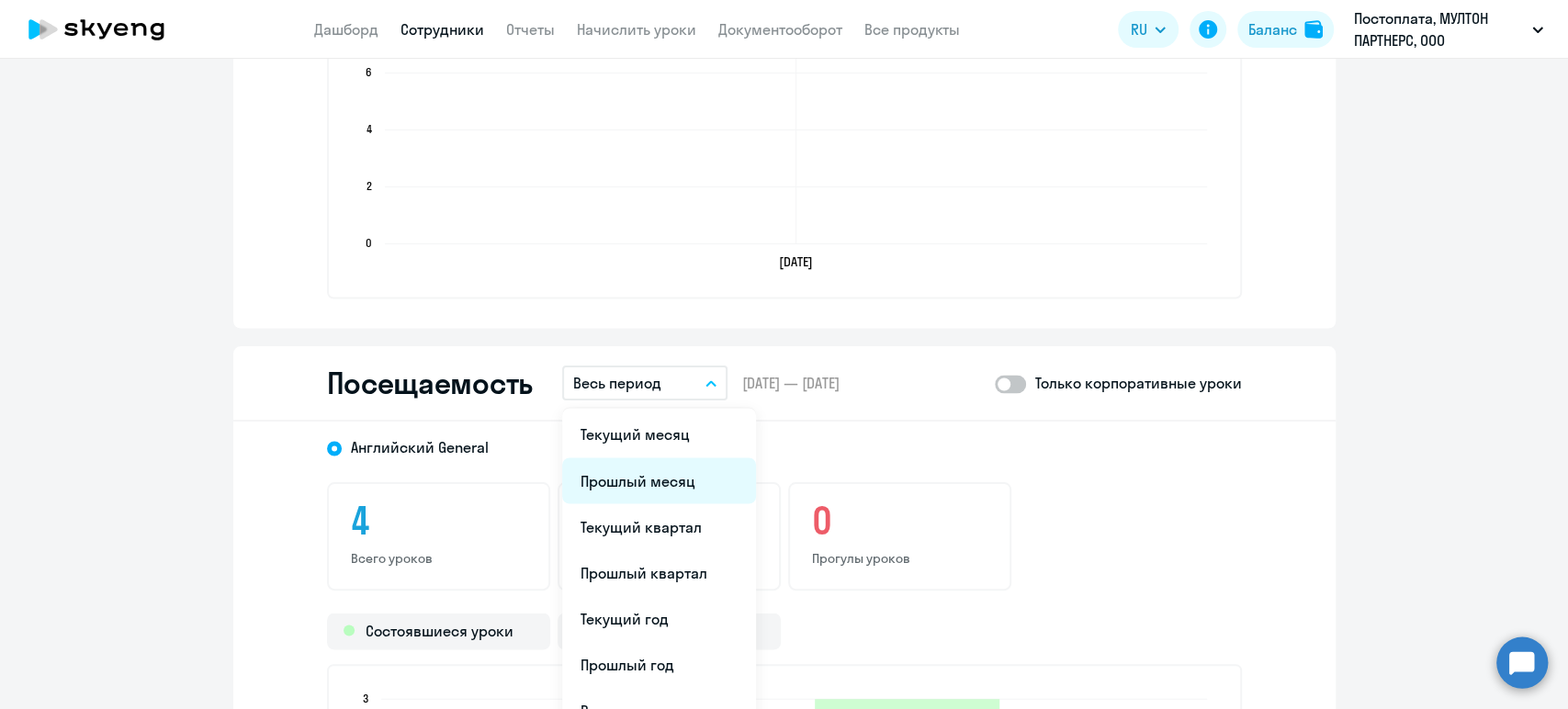
click at [677, 469] on li "Прошлый месяц" at bounding box center [659, 481] width 194 height 45
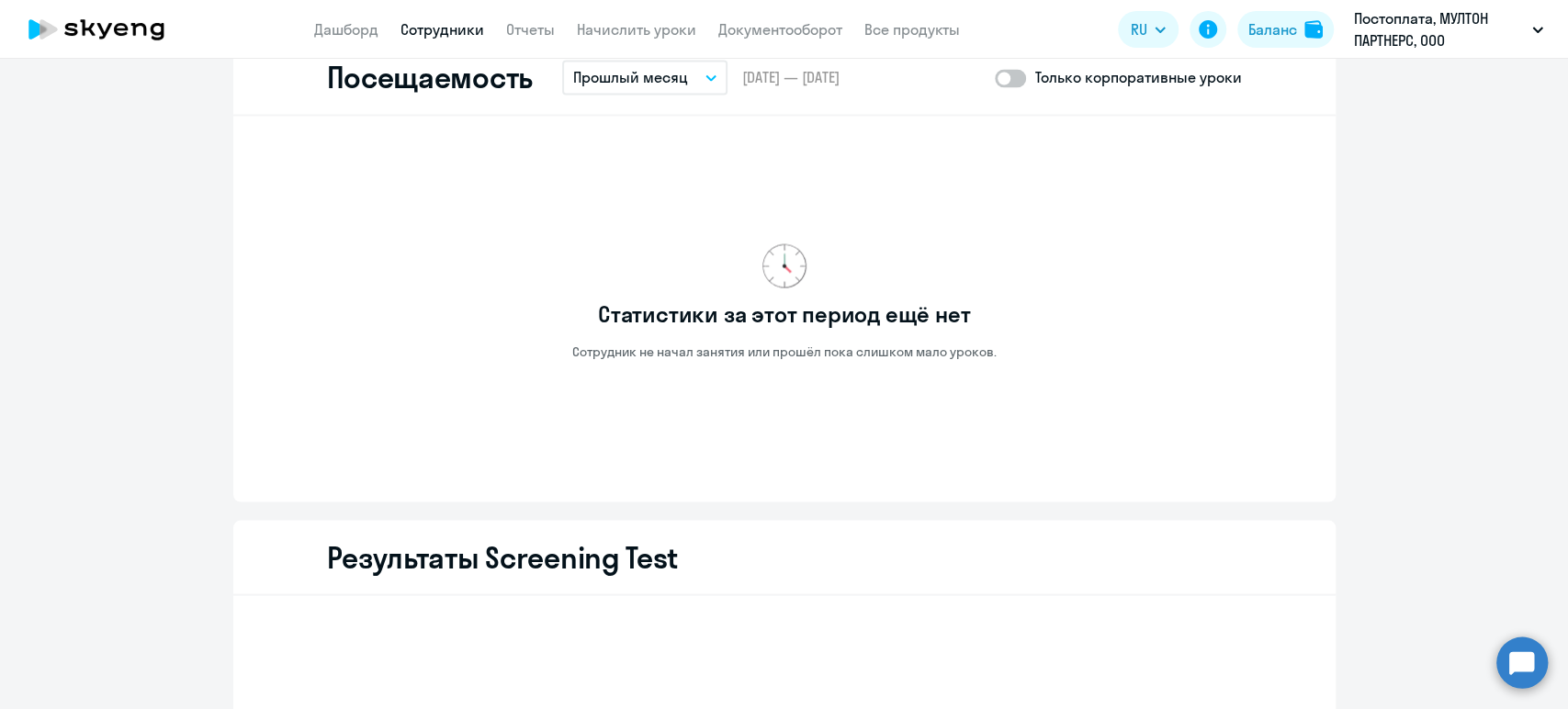
scroll to position [1836, 0]
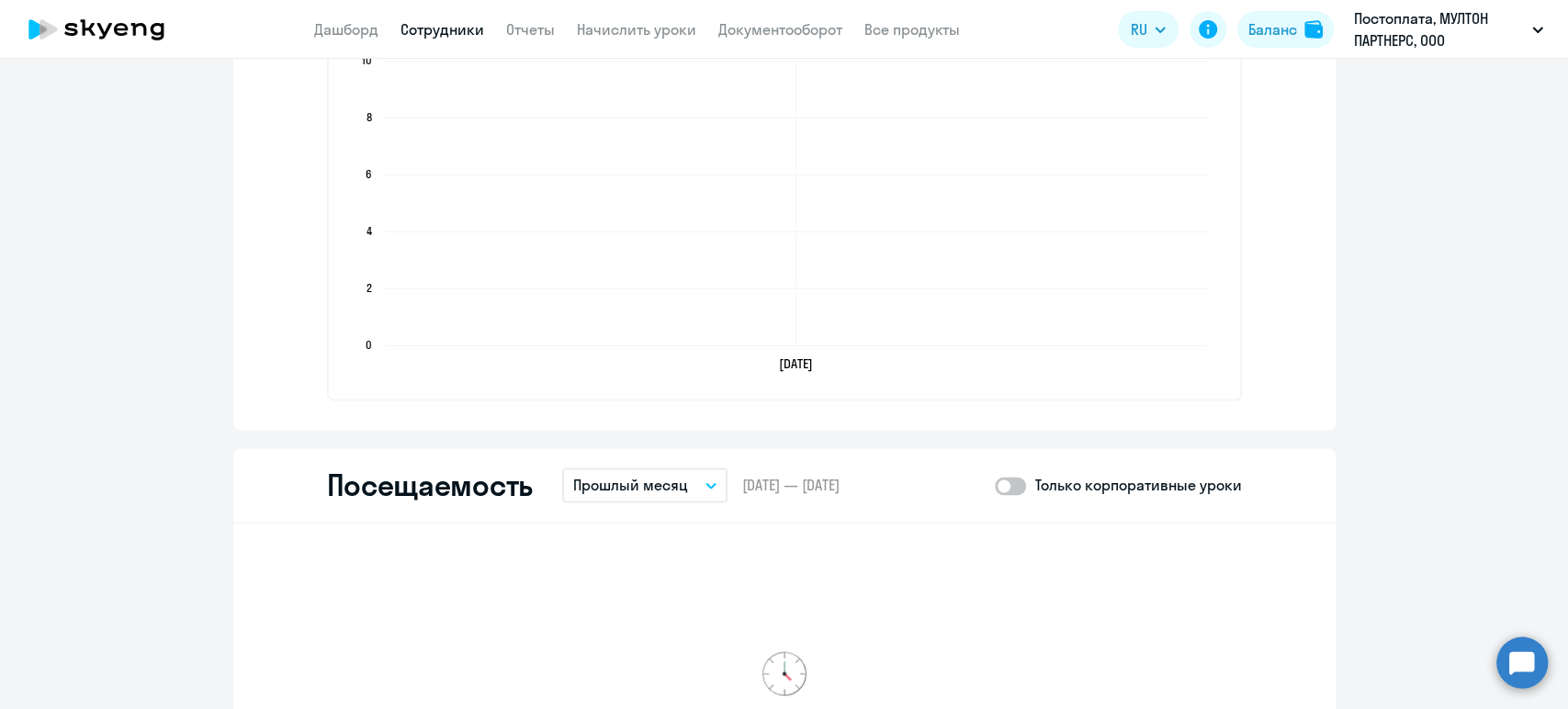
click at [423, 32] on link "Сотрудники" at bounding box center [442, 29] width 84 height 19
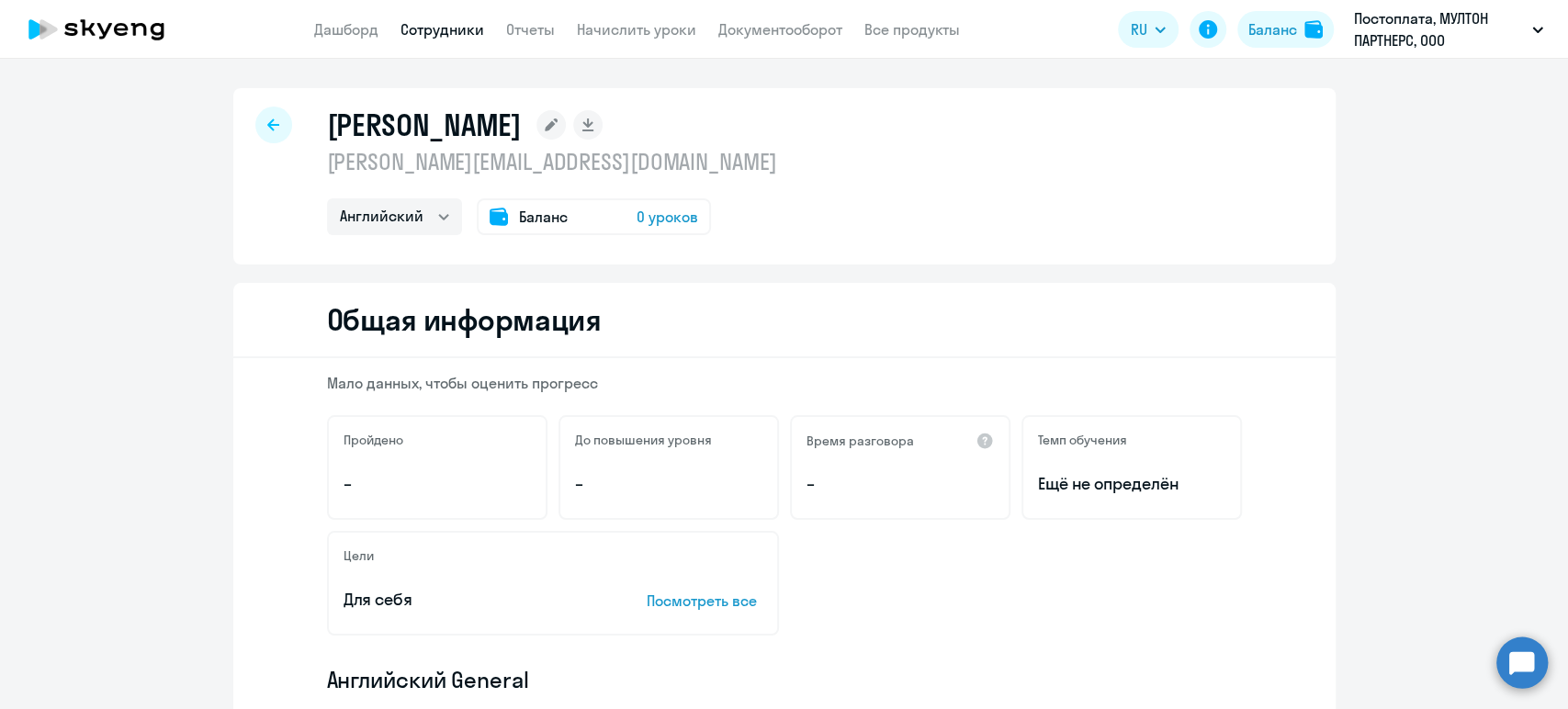
select select "30"
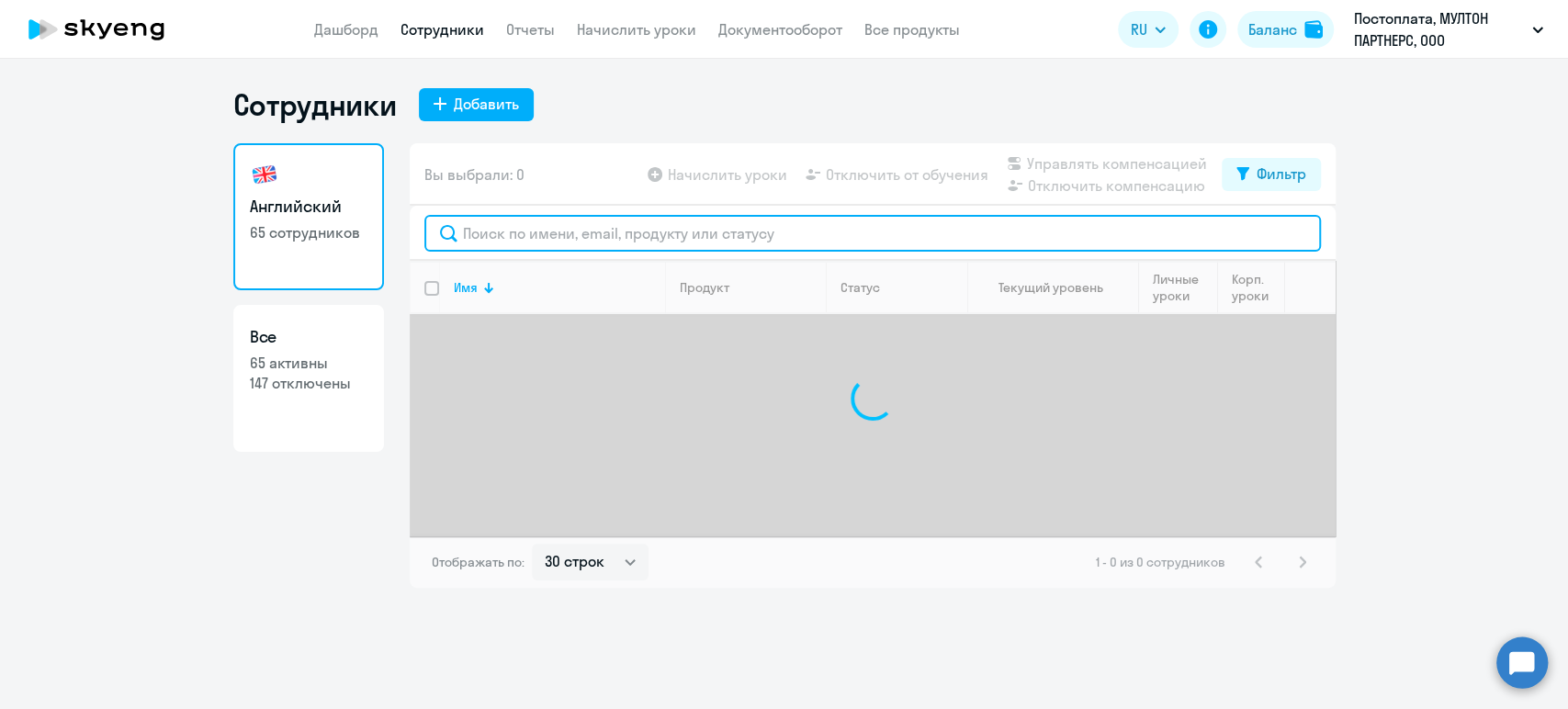
click at [539, 238] on input "text" at bounding box center [873, 232] width 896 height 37
paste input "Нигматзянова"
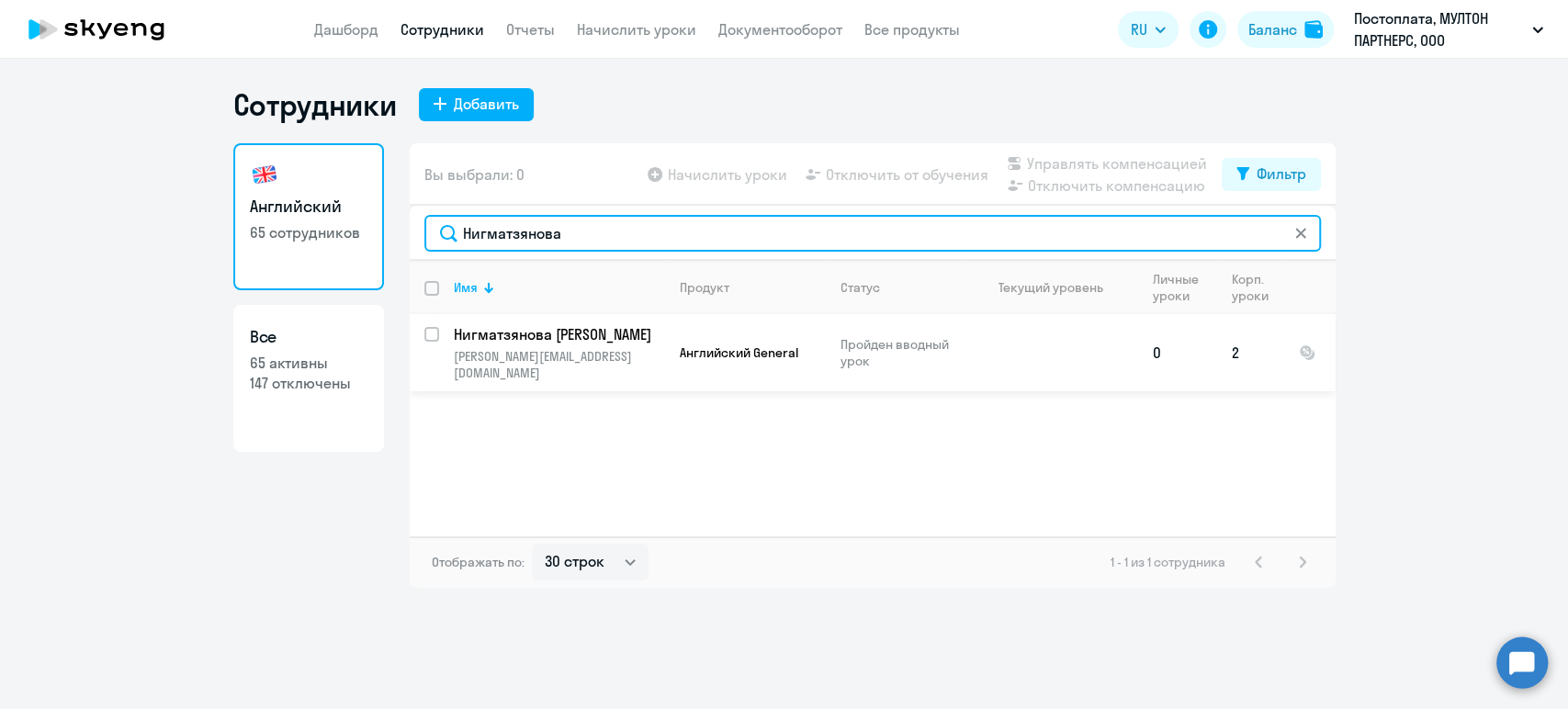
type input "Нигматзянова"
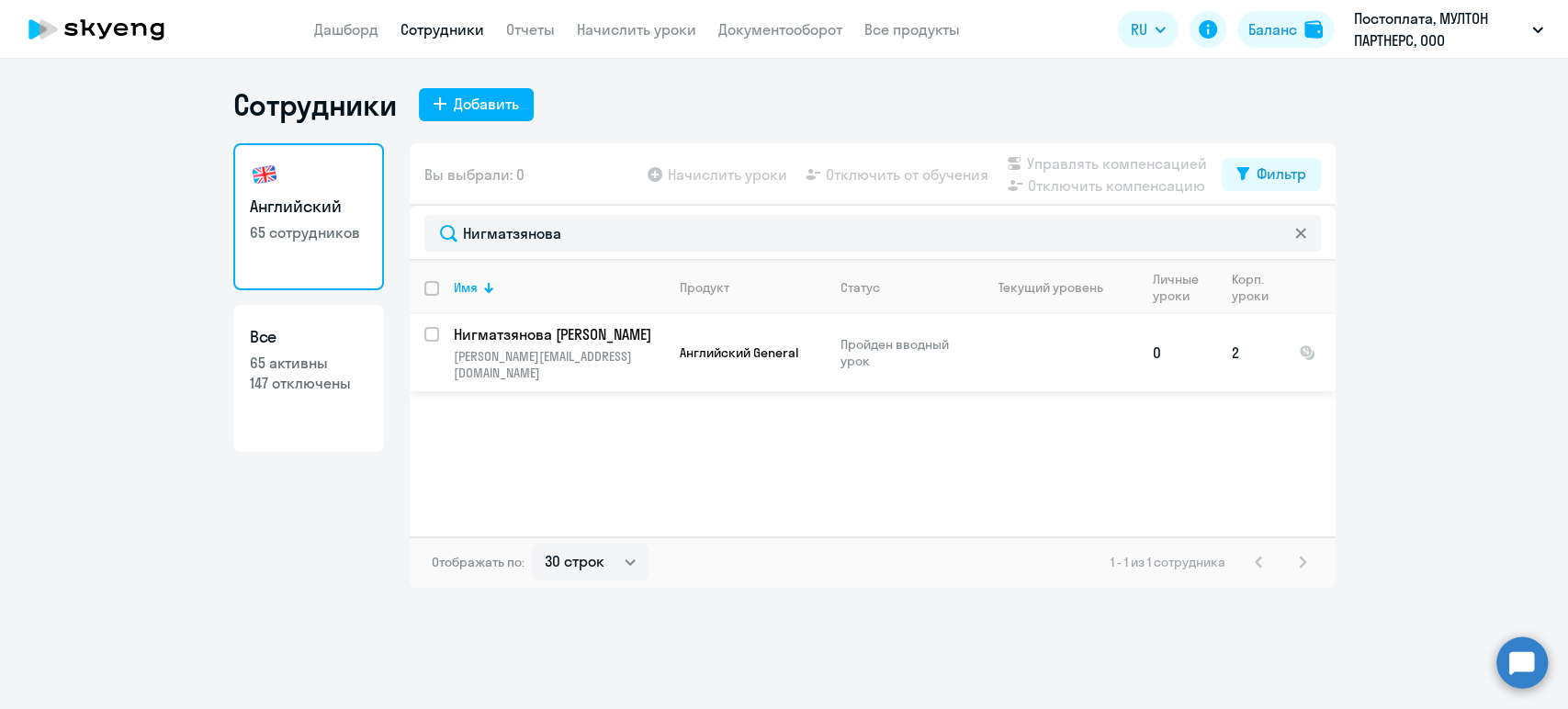
click at [510, 334] on p "Нигматзянова [PERSON_NAME]" at bounding box center [558, 334] width 208 height 20
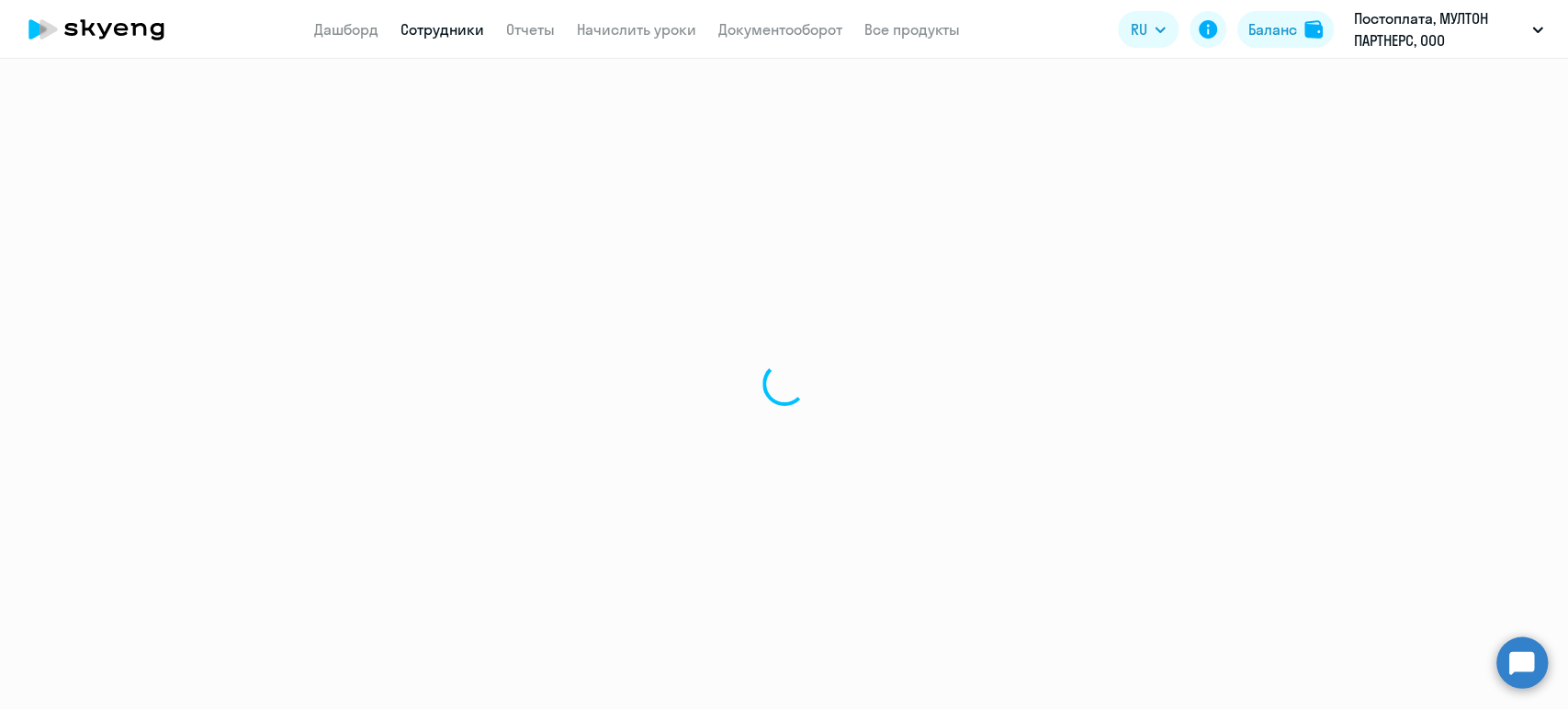
select select "english"
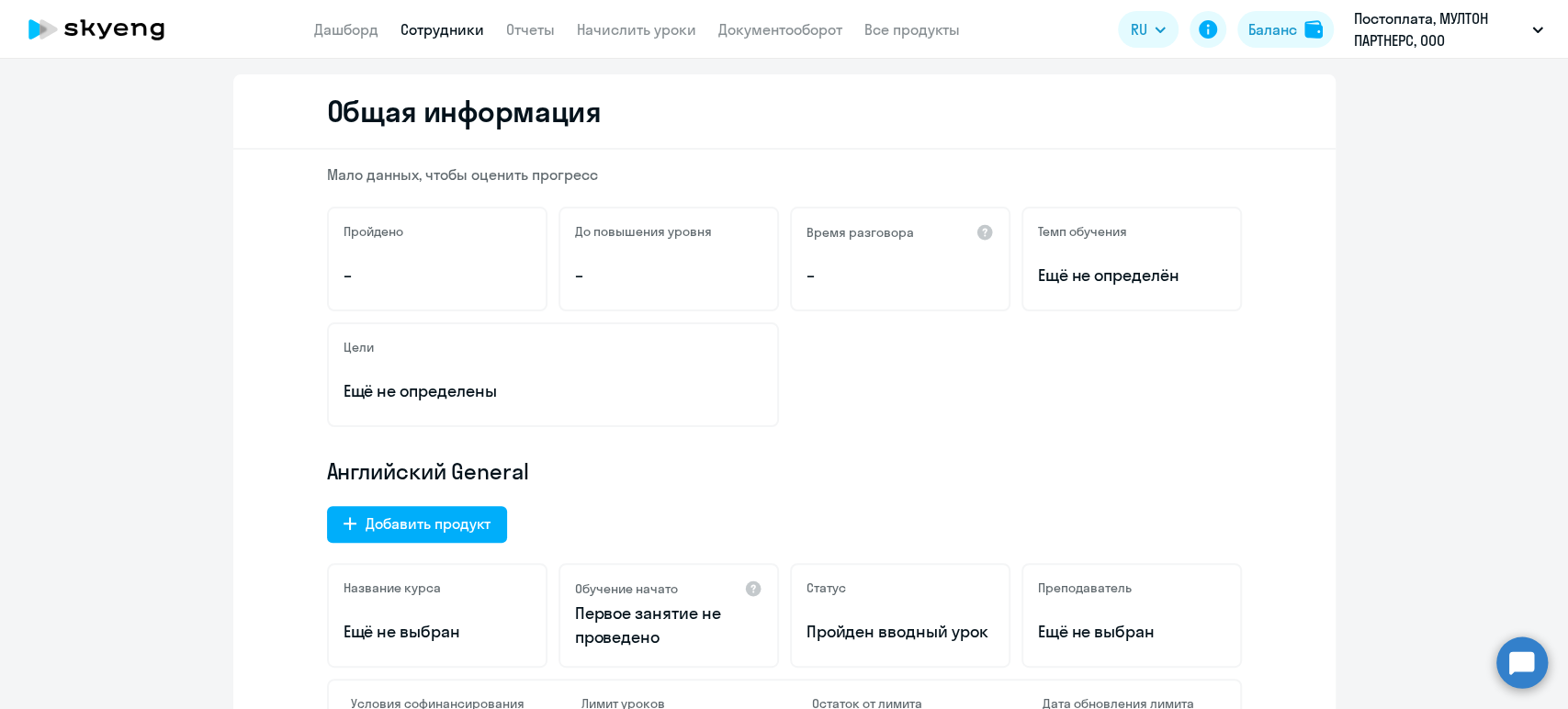
scroll to position [204, 0]
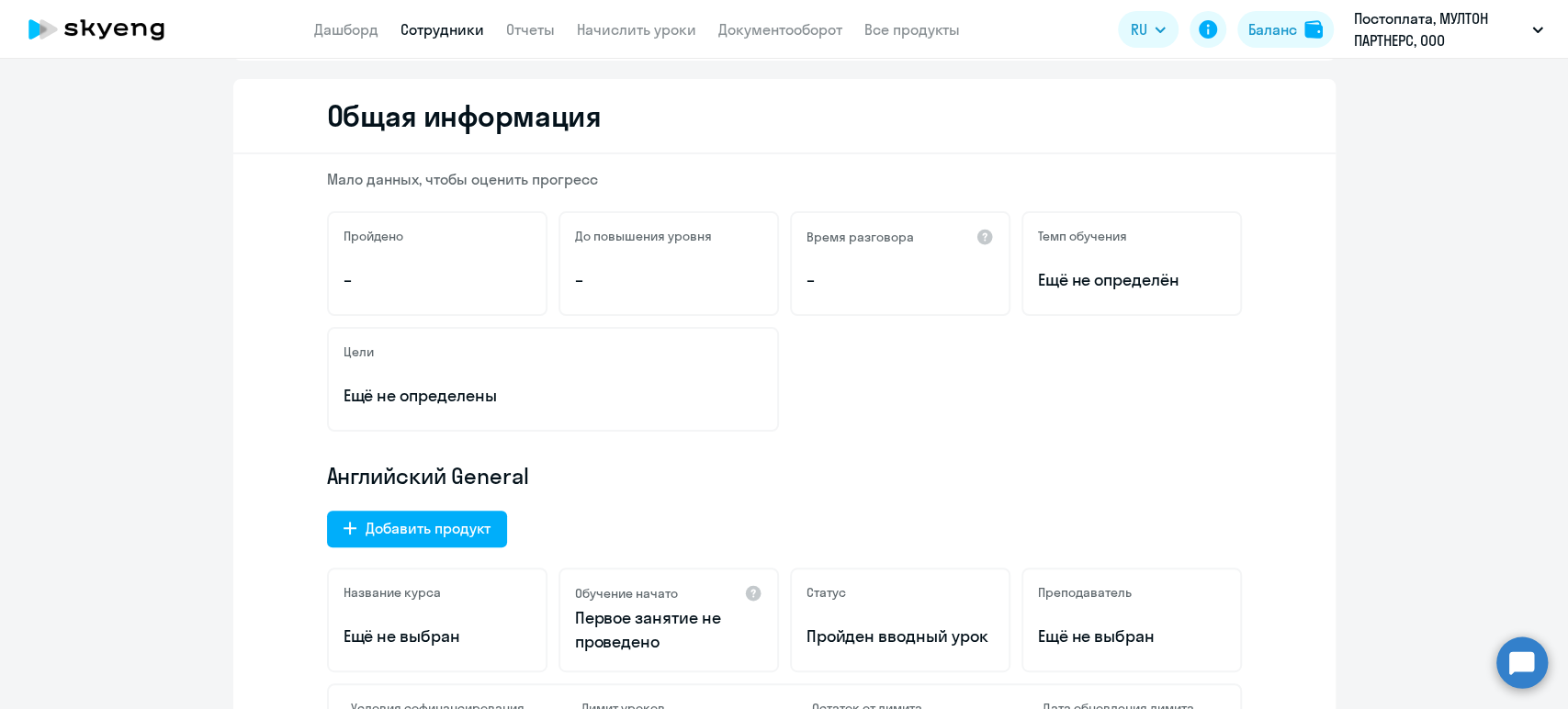
click at [456, 30] on link "Сотрудники" at bounding box center [442, 29] width 84 height 19
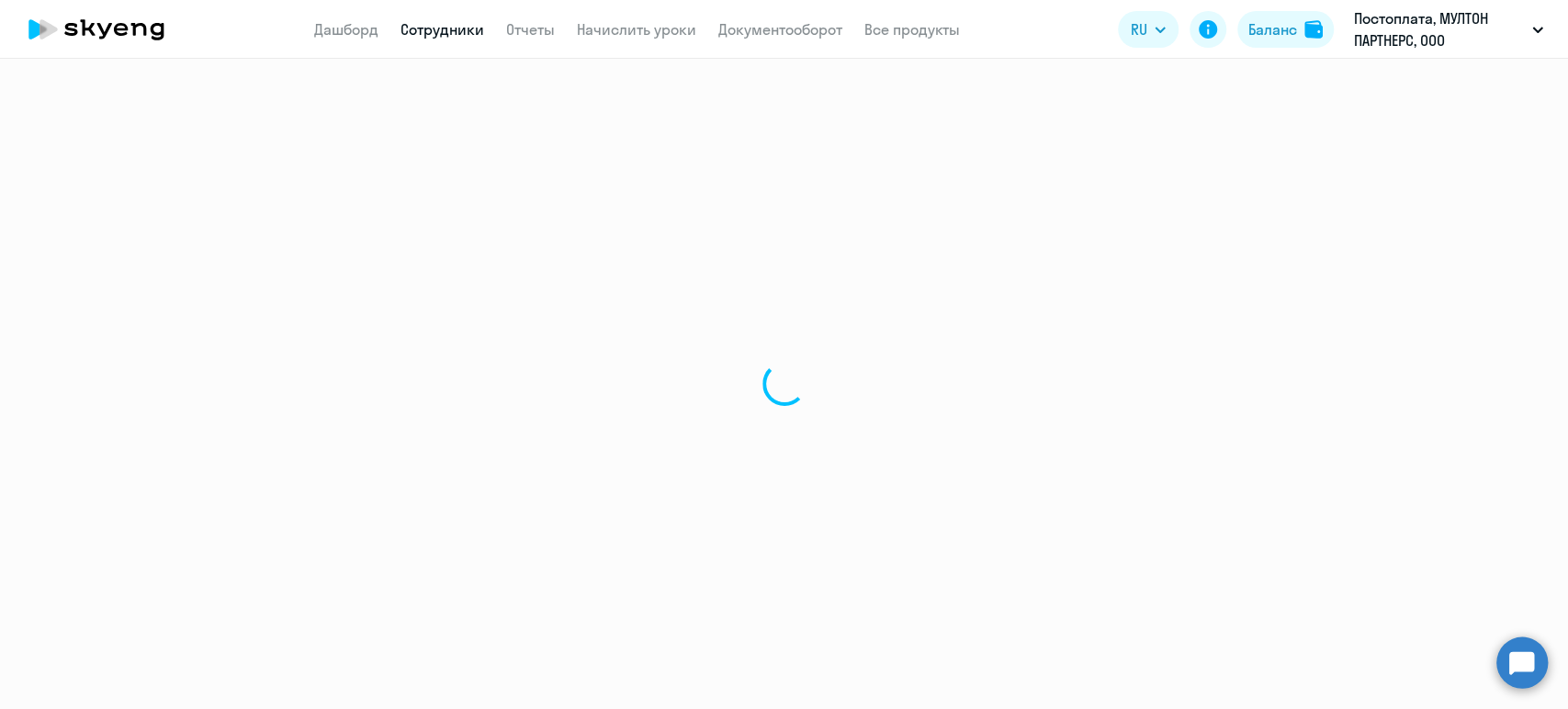
select select "30"
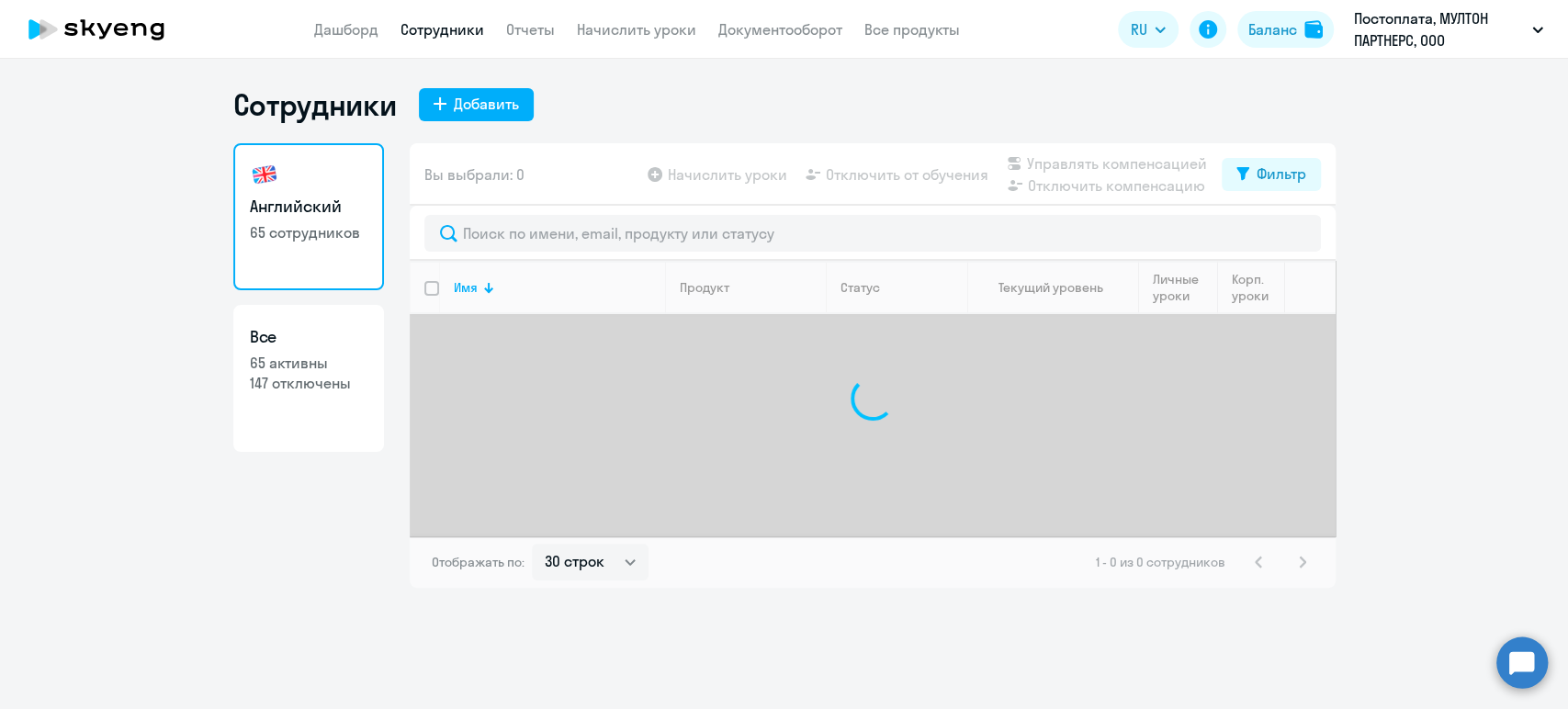
click at [547, 210] on div at bounding box center [873, 233] width 926 height 55
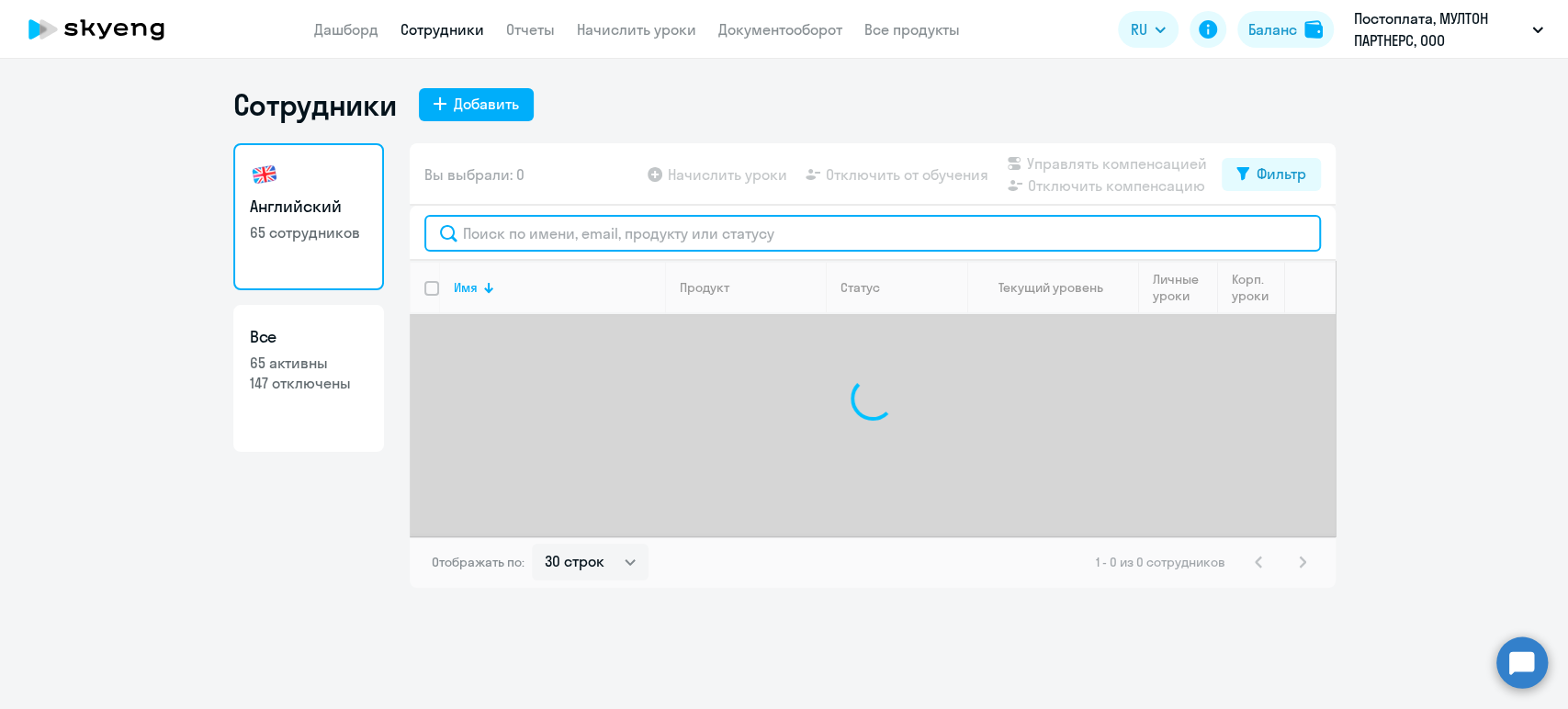
click at [547, 219] on input "text" at bounding box center [873, 232] width 896 height 37
paste input "Обтовка"
type input "Обтовка"
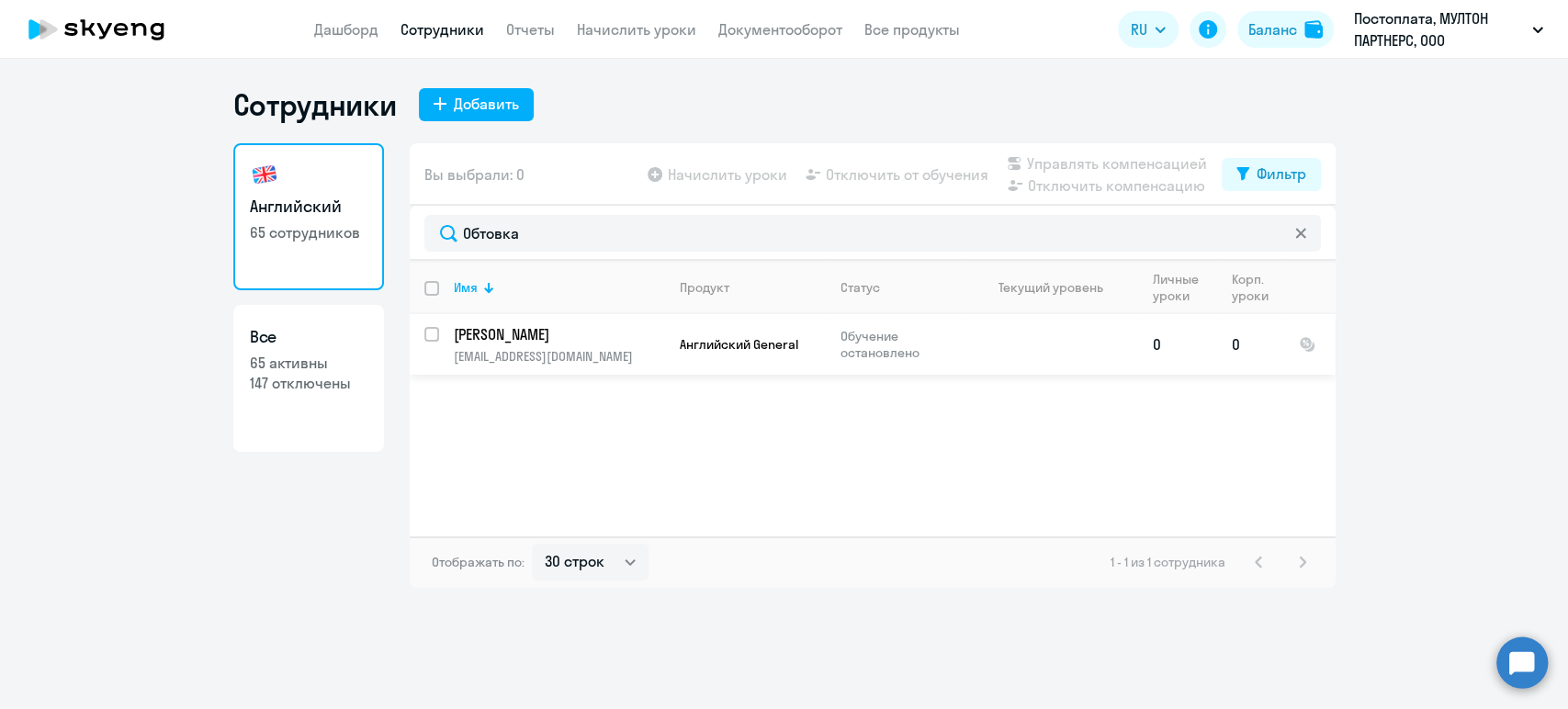
click at [551, 338] on p "[PERSON_NAME]" at bounding box center [558, 334] width 208 height 20
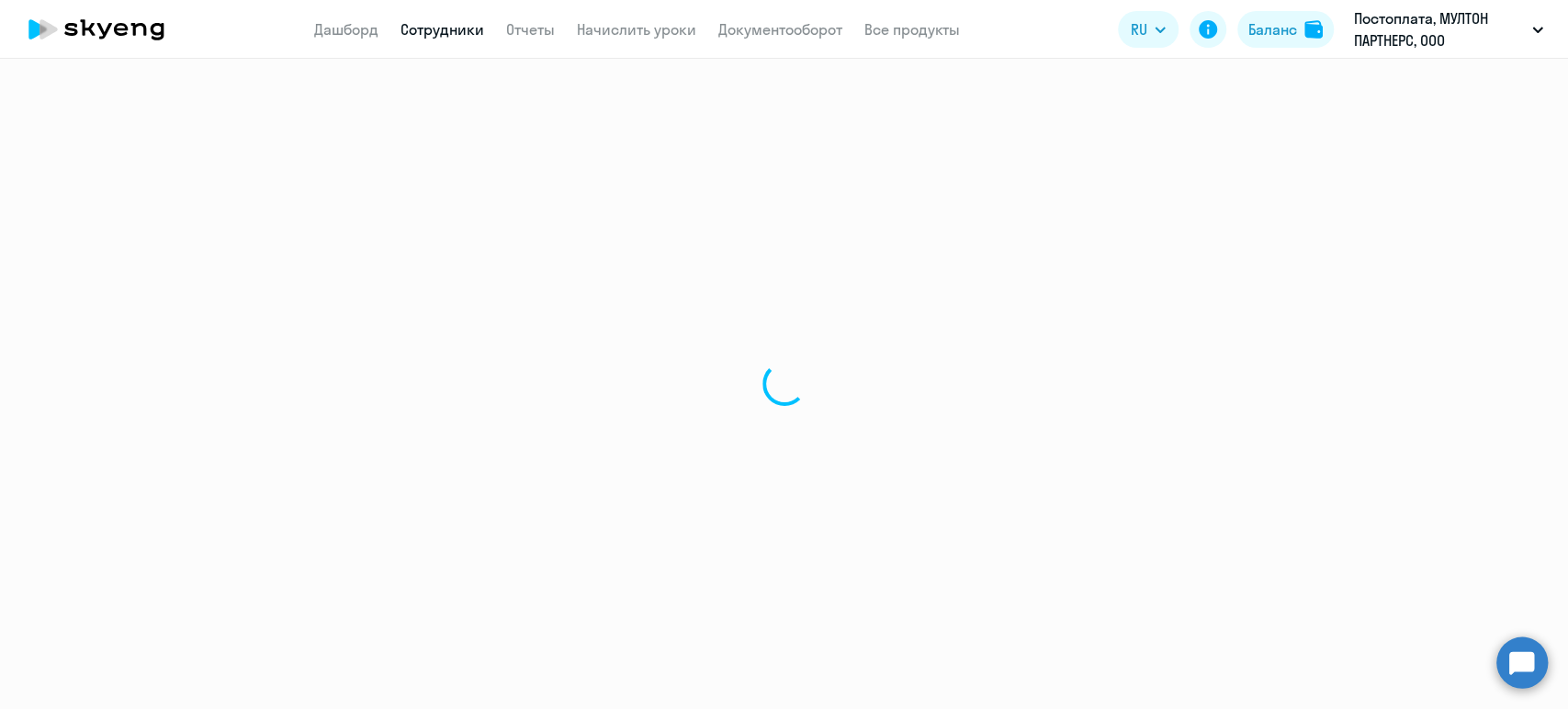
select select "english"
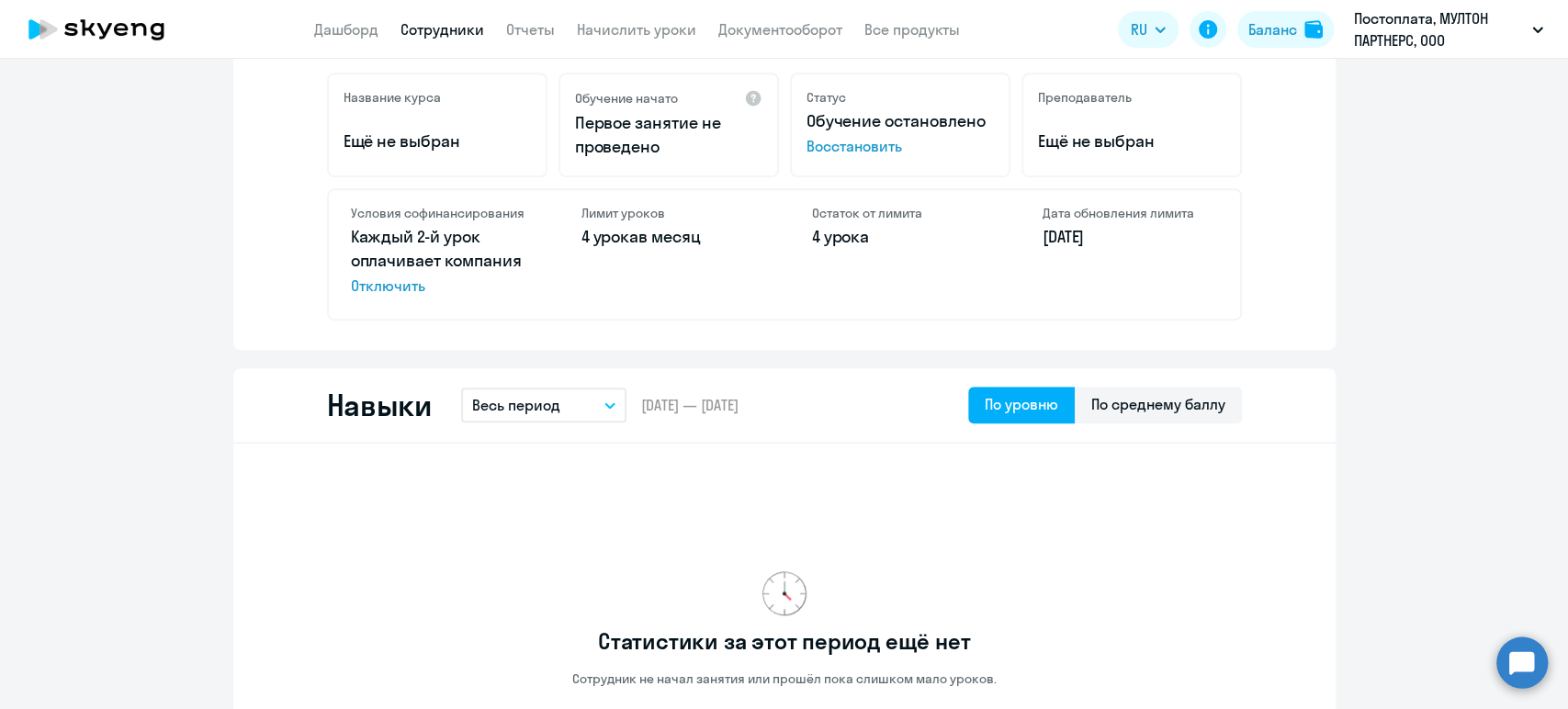
scroll to position [612, 0]
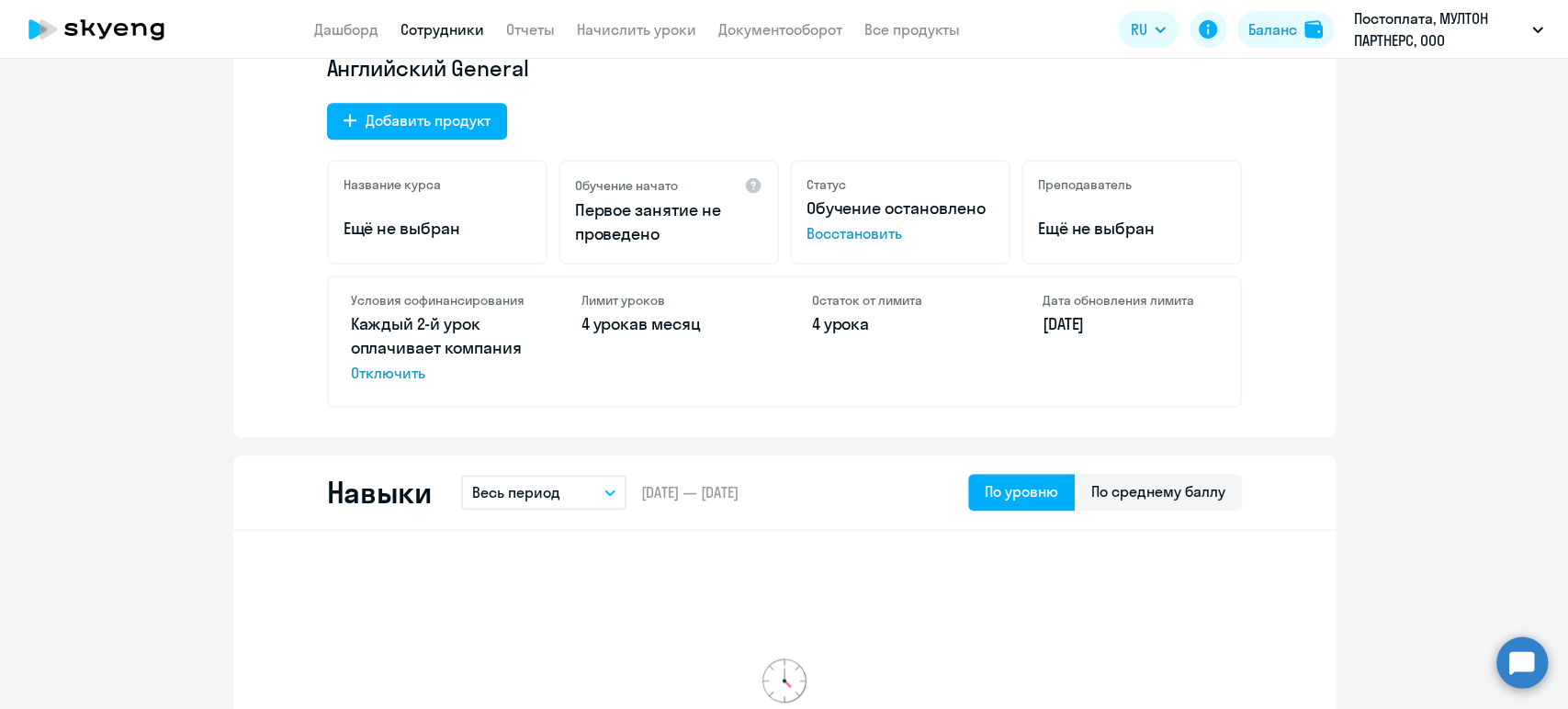
click at [450, 23] on link "Сотрудники" at bounding box center [442, 29] width 84 height 19
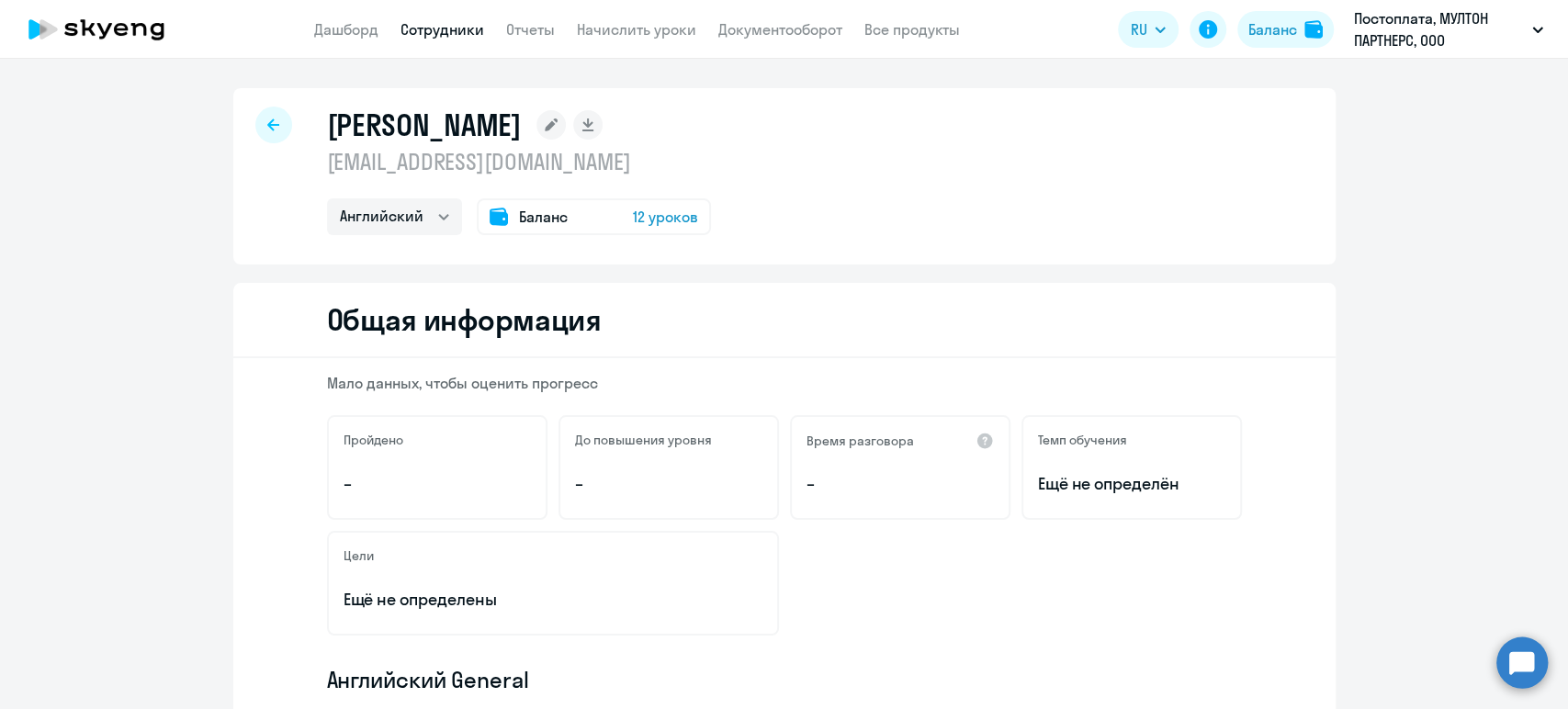
select select "30"
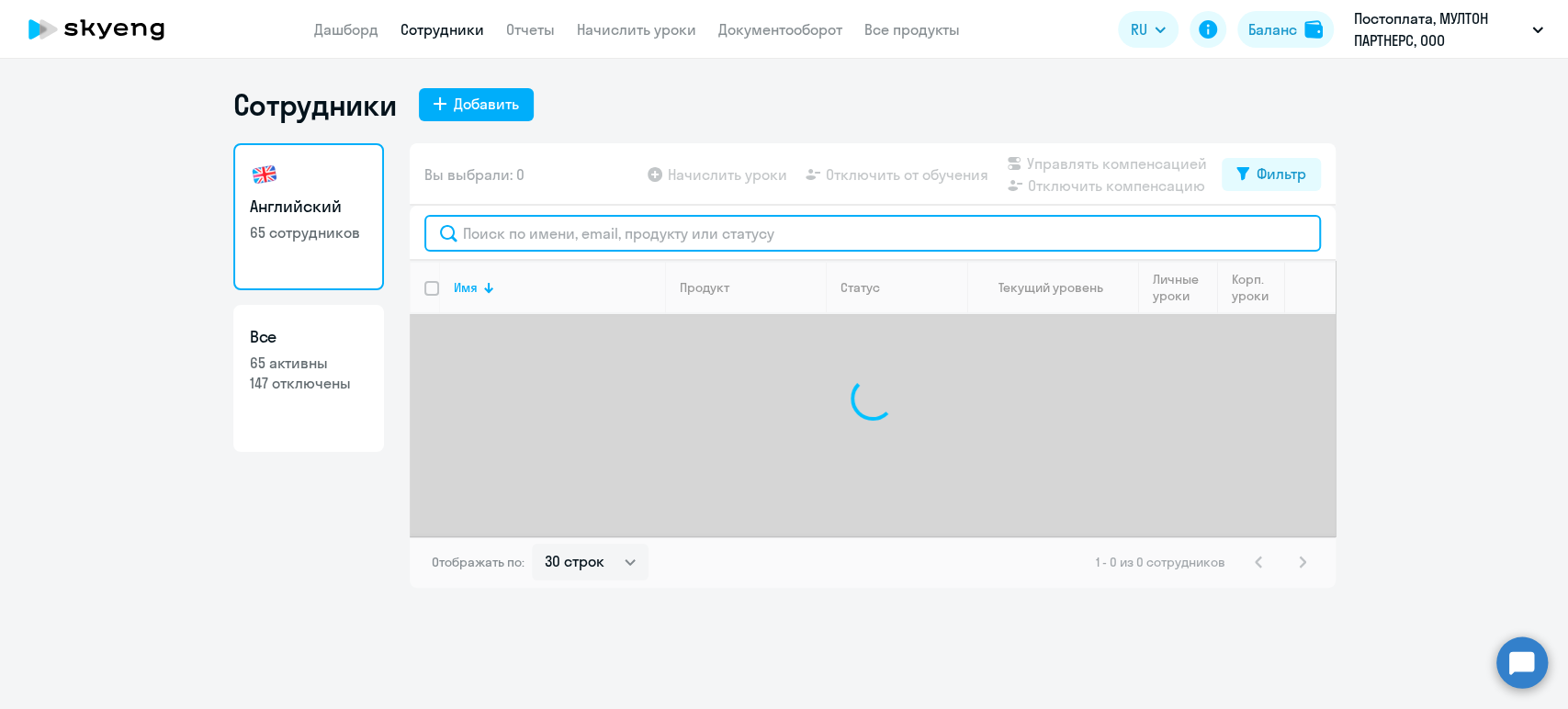
click at [529, 239] on input "text" at bounding box center [873, 232] width 896 height 37
paste input "[PERSON_NAME]"
type input "[PERSON_NAME]"
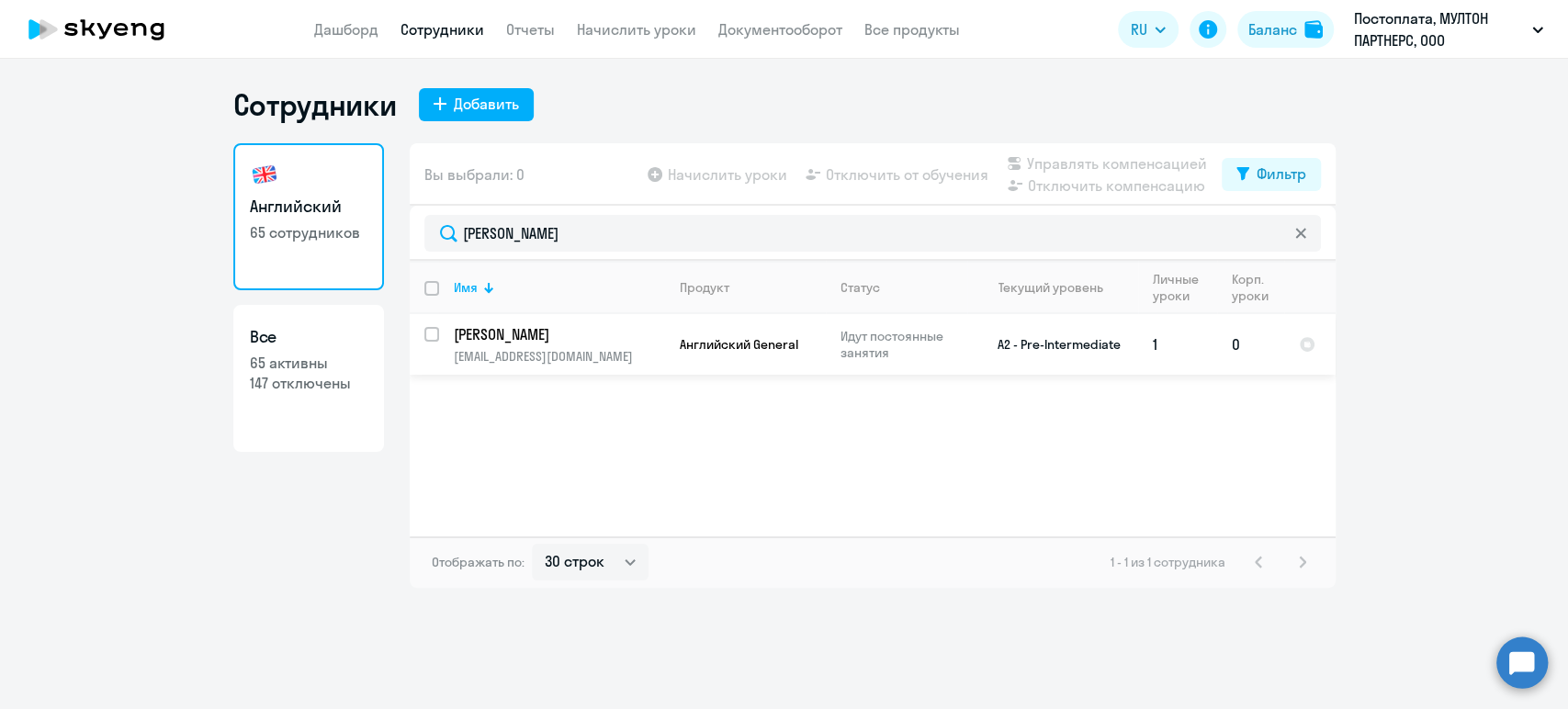
click at [584, 353] on p "[EMAIL_ADDRESS][DOMAIN_NAME]" at bounding box center [559, 356] width 211 height 17
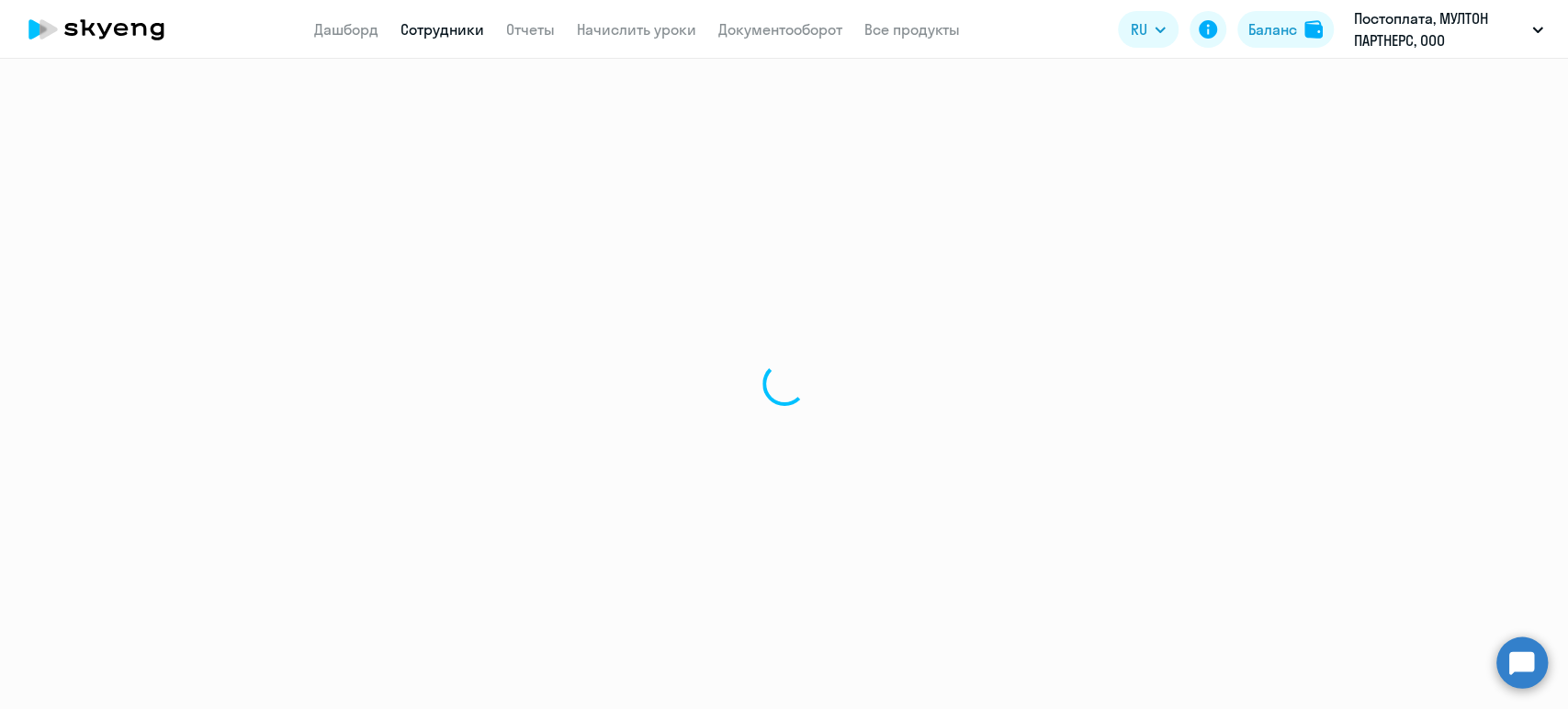
select select "english"
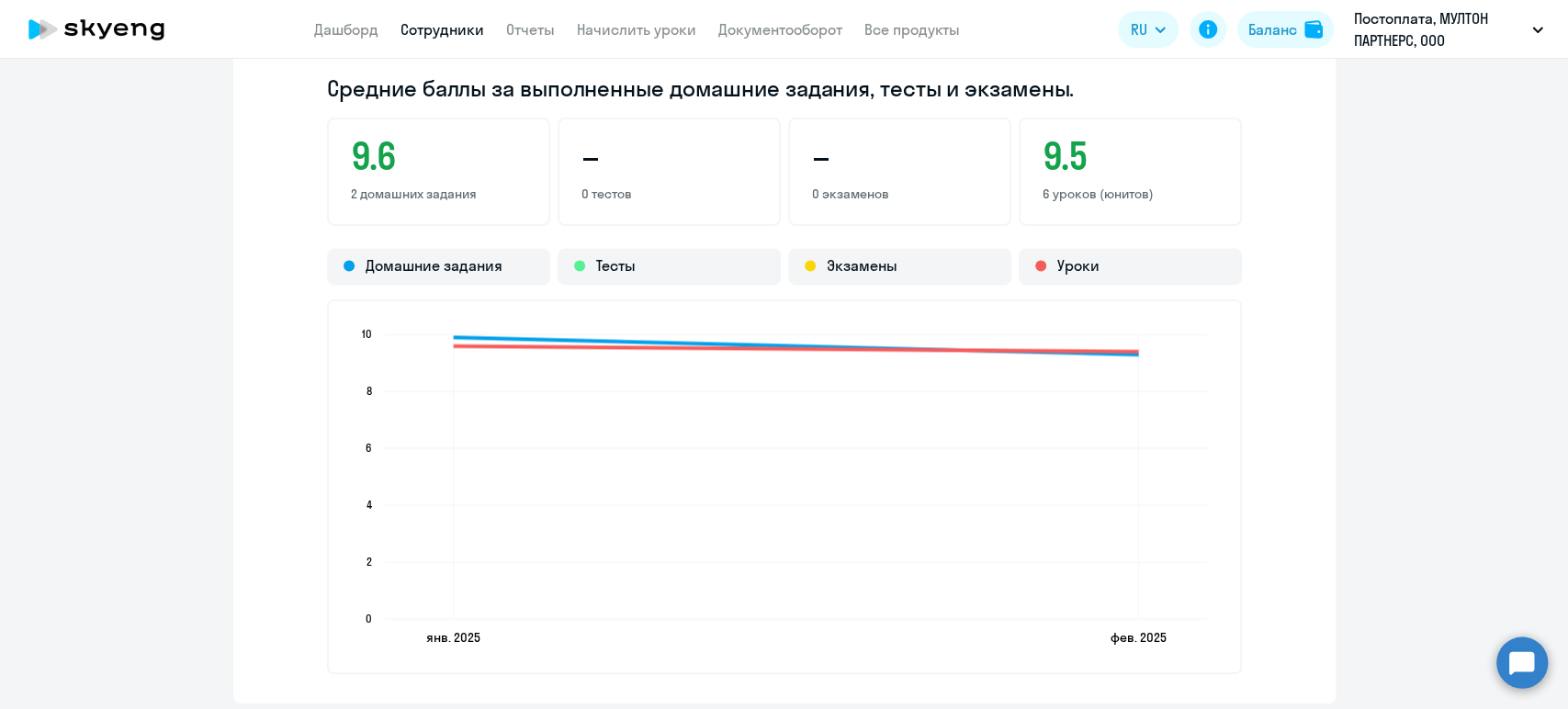
scroll to position [2143, 0]
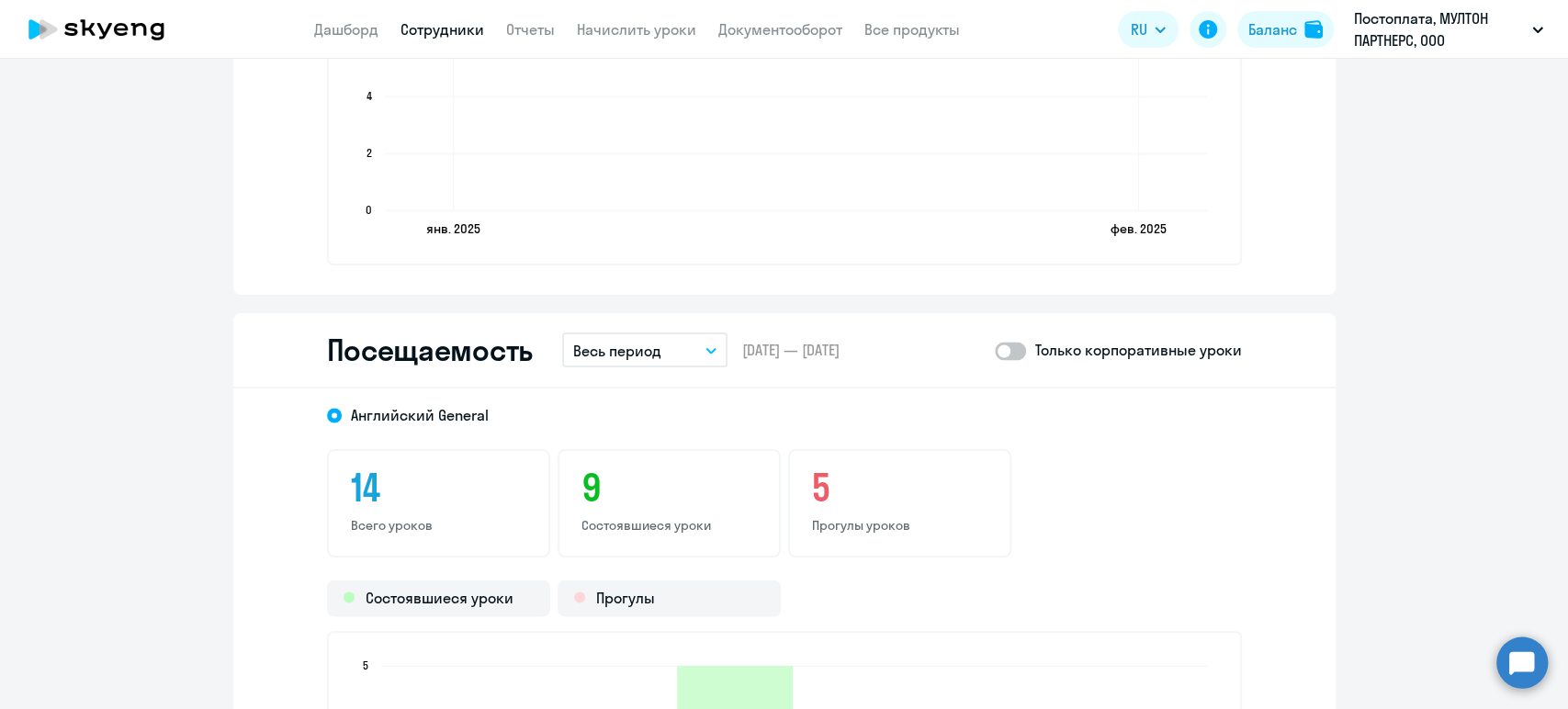
click at [712, 356] on button "Весь период" at bounding box center [644, 349] width 165 height 35
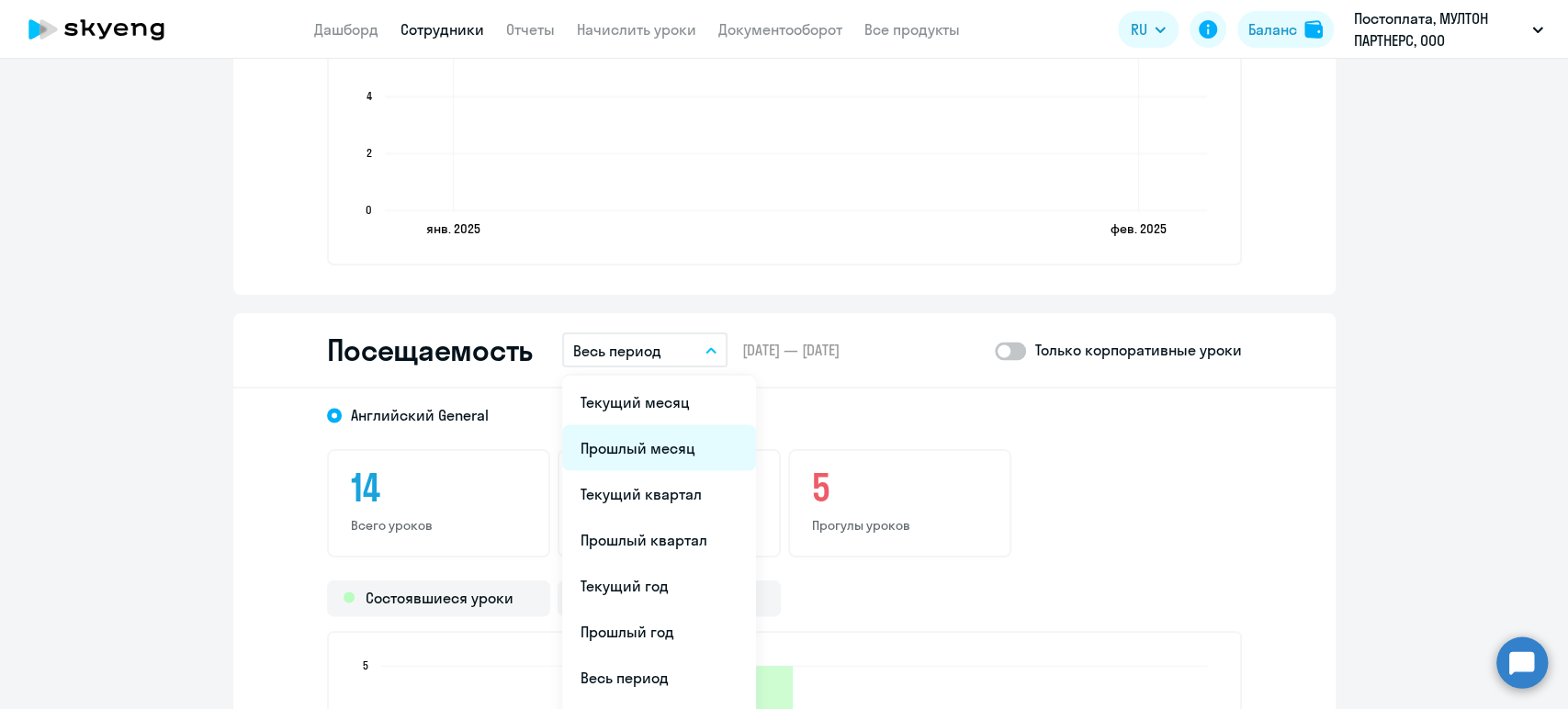
click at [658, 435] on li "Прошлый месяц" at bounding box center [659, 447] width 194 height 45
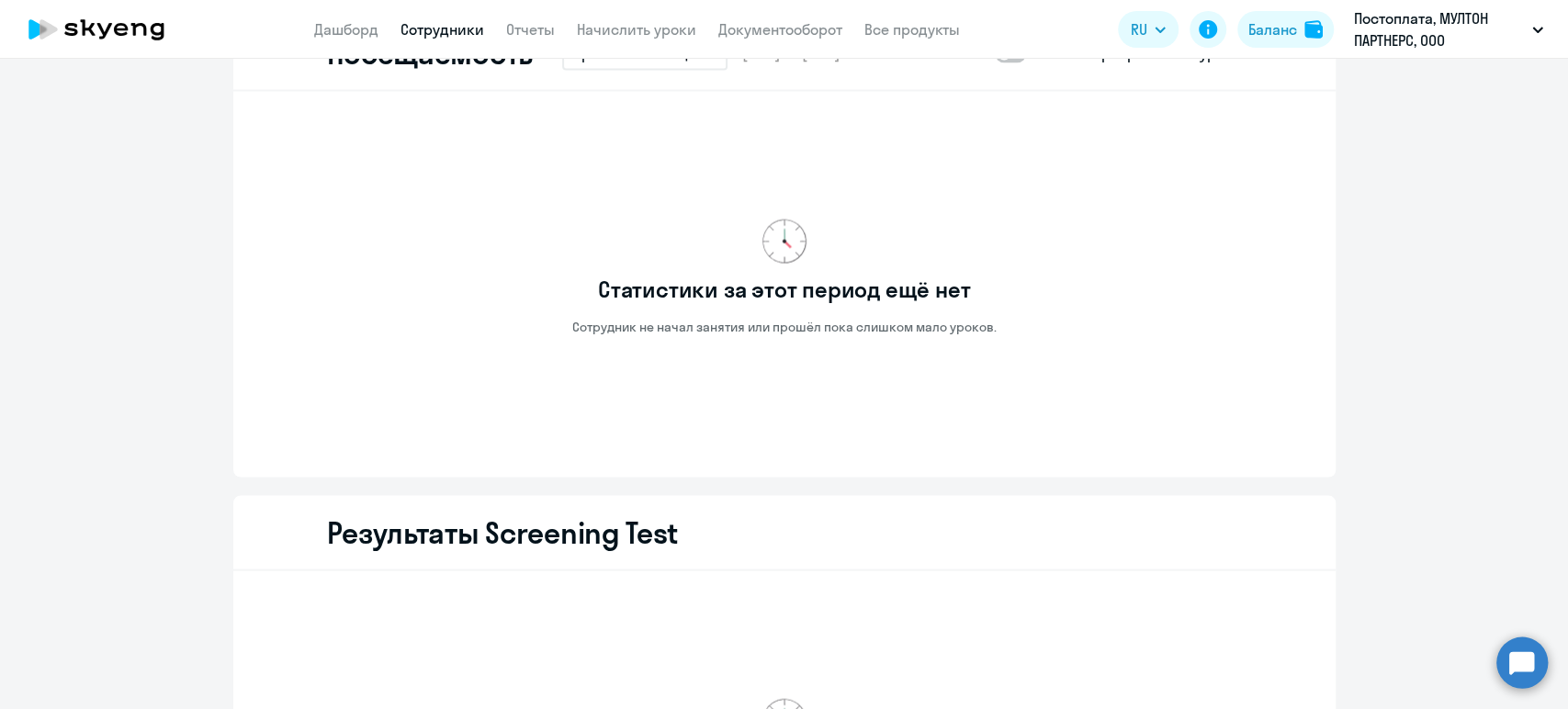
scroll to position [2448, 0]
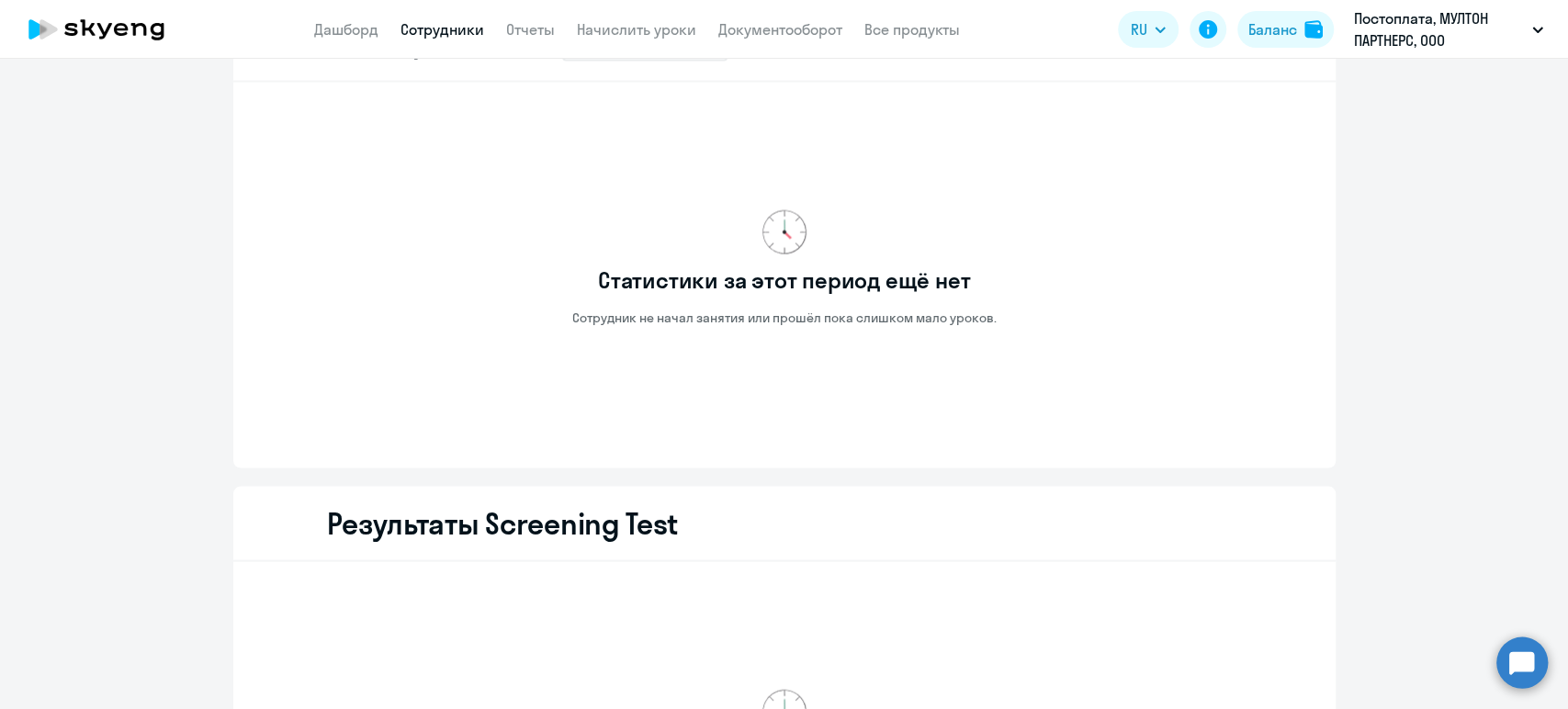
click at [455, 34] on link "Сотрудники" at bounding box center [442, 29] width 84 height 19
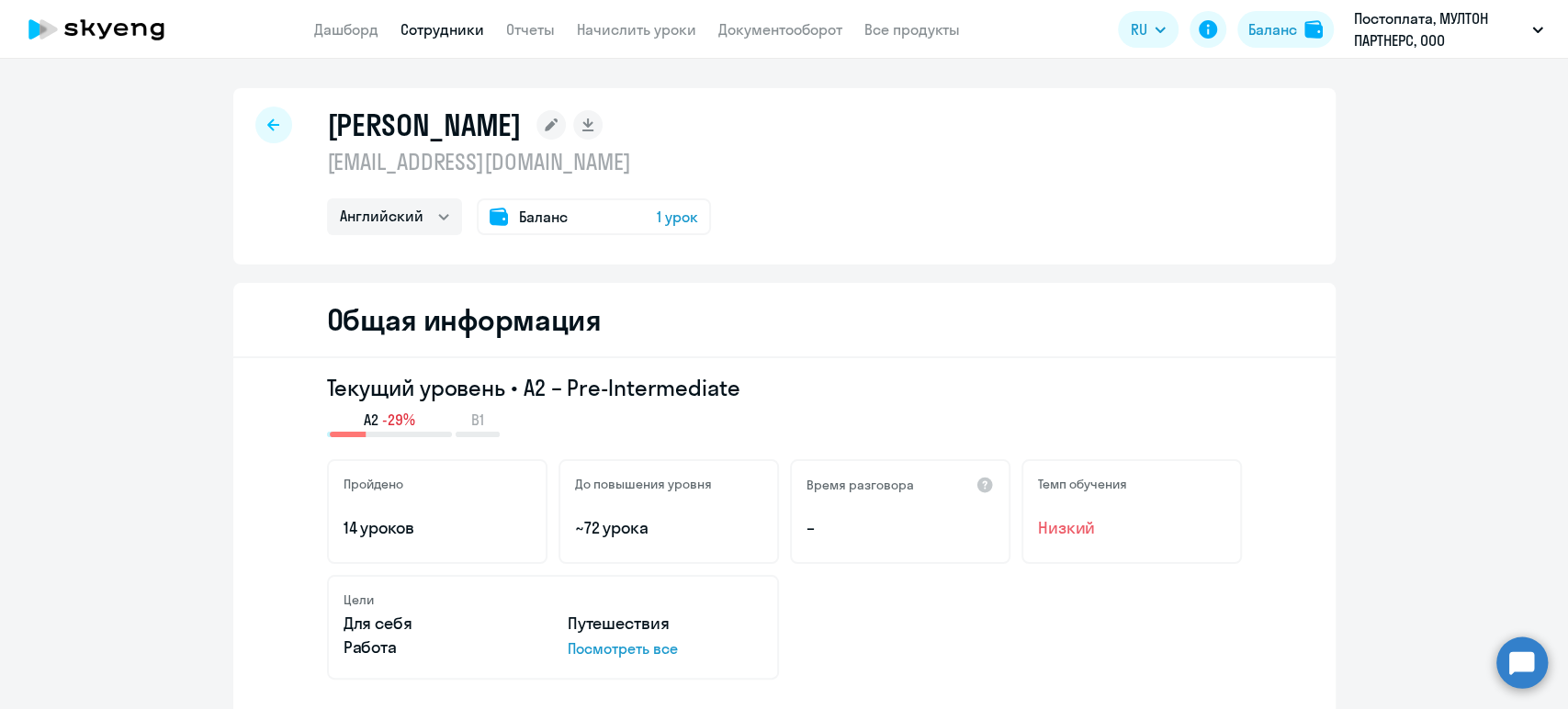
select select "30"
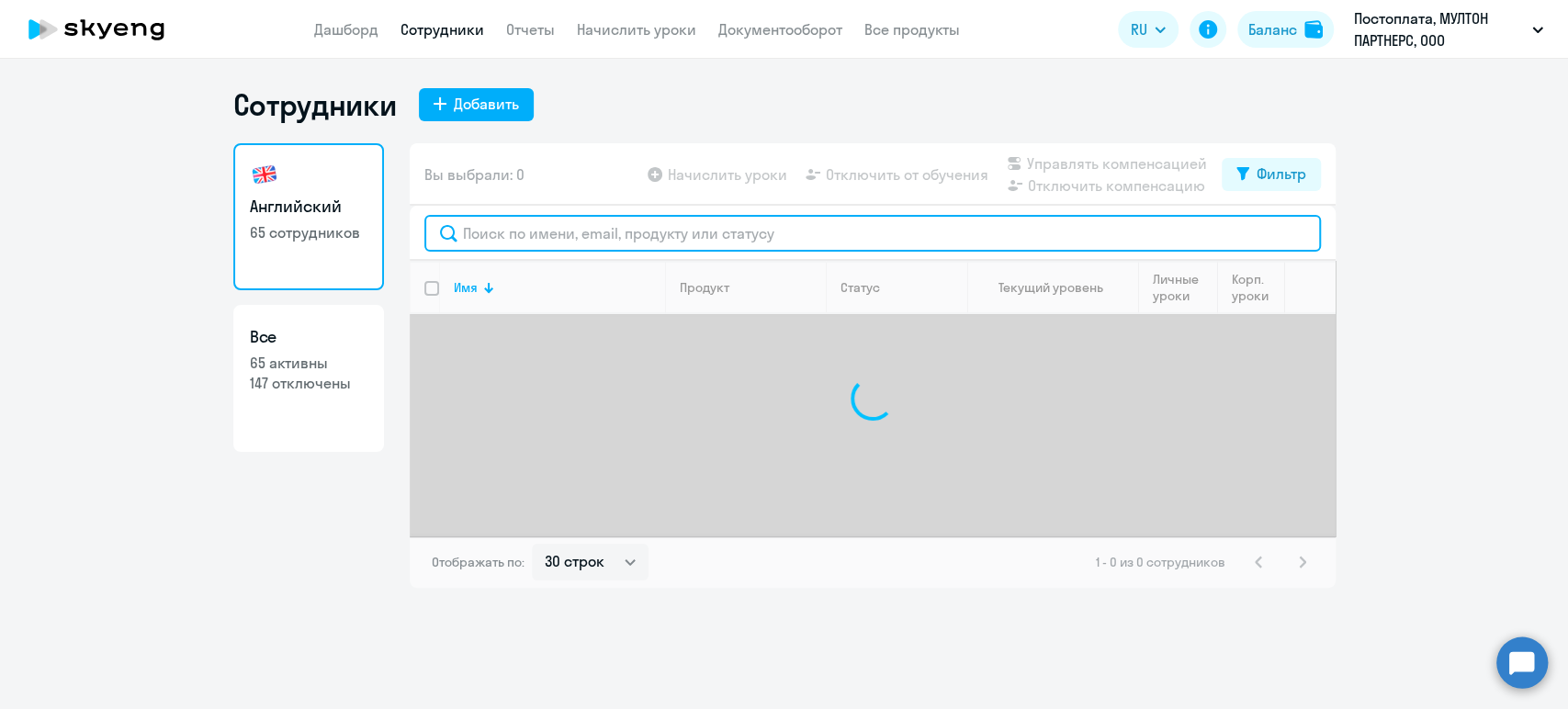
click at [607, 228] on input "text" at bounding box center [873, 232] width 896 height 37
paste input "[PERSON_NAME]"
type input "[PERSON_NAME]"
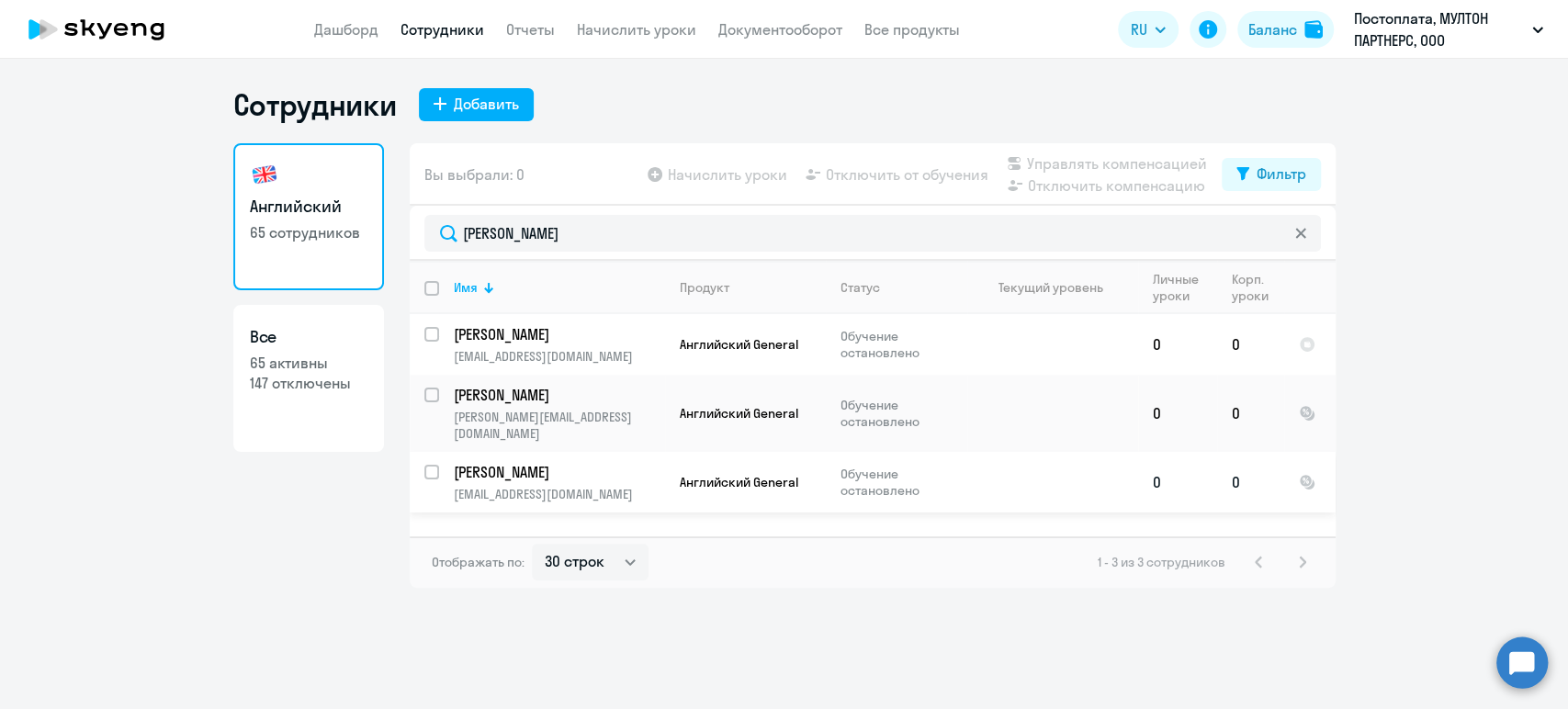
click at [571, 462] on p "[PERSON_NAME]" at bounding box center [558, 472] width 208 height 20
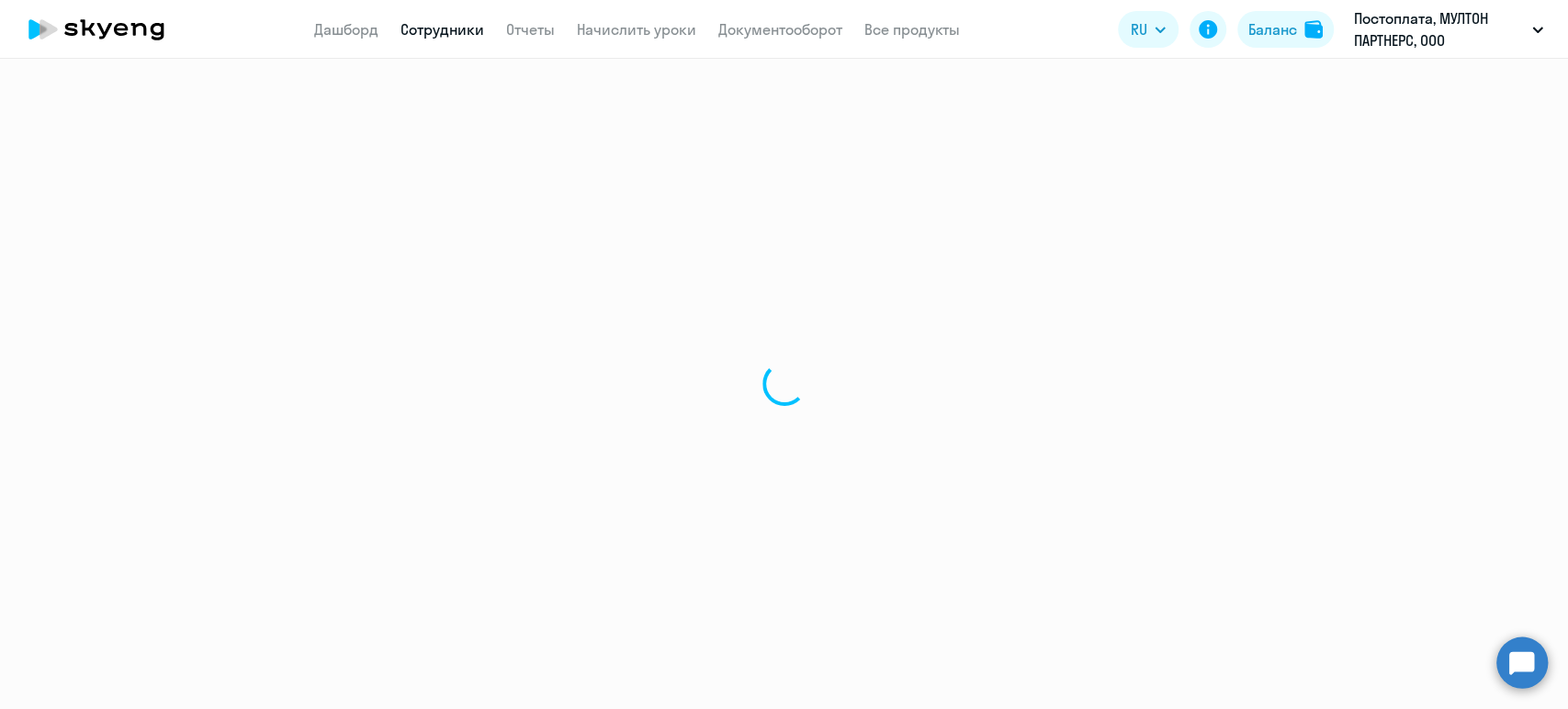
select select "english"
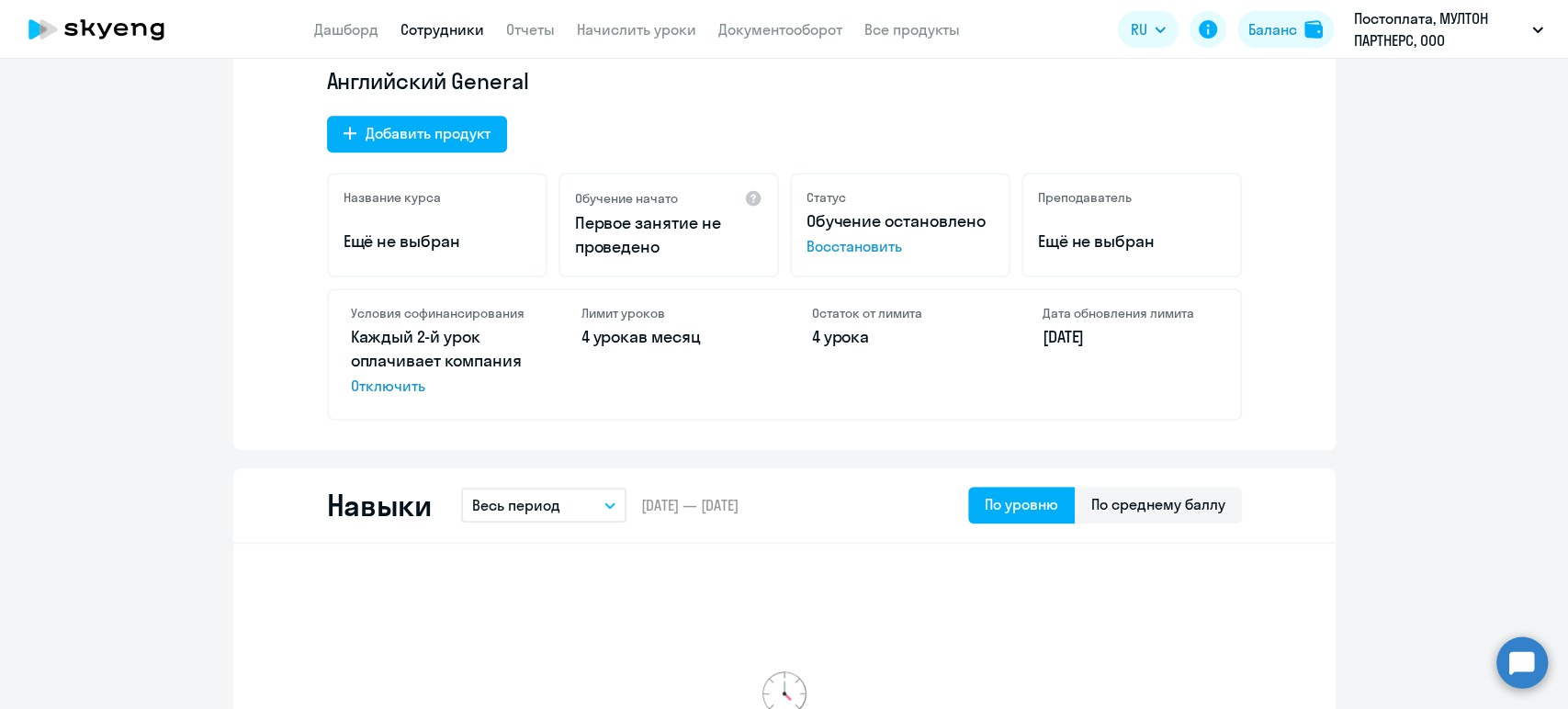
scroll to position [612, 0]
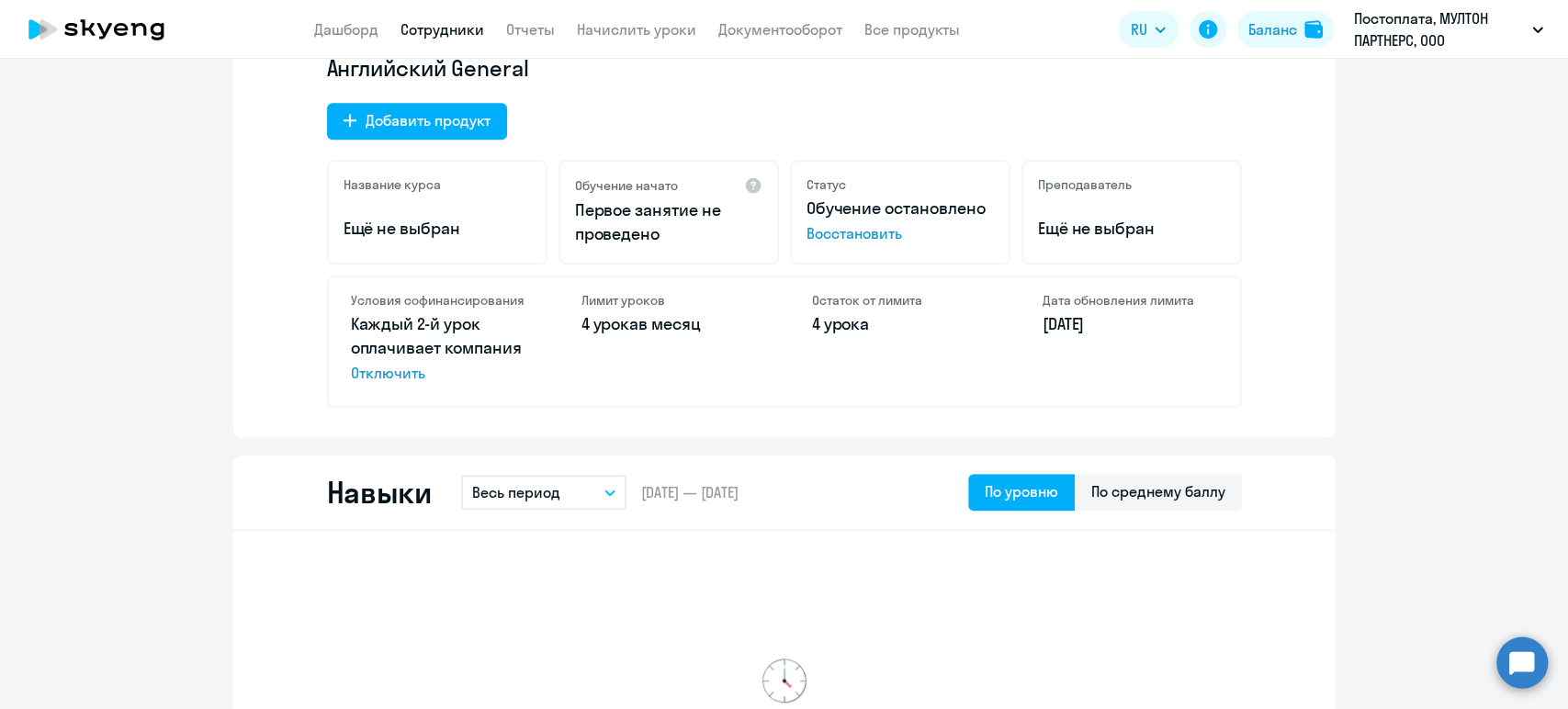
click at [452, 30] on link "Сотрудники" at bounding box center [442, 29] width 84 height 19
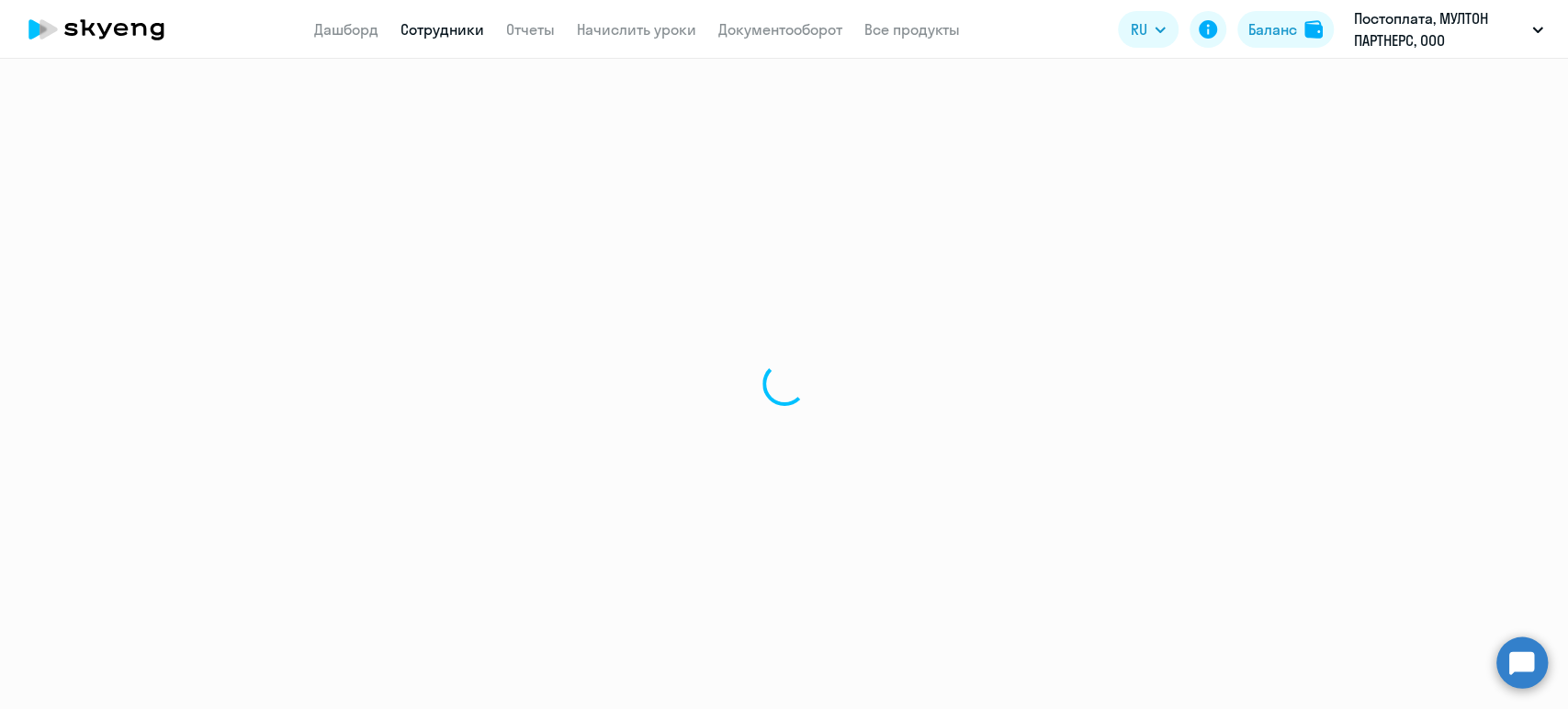
select select "30"
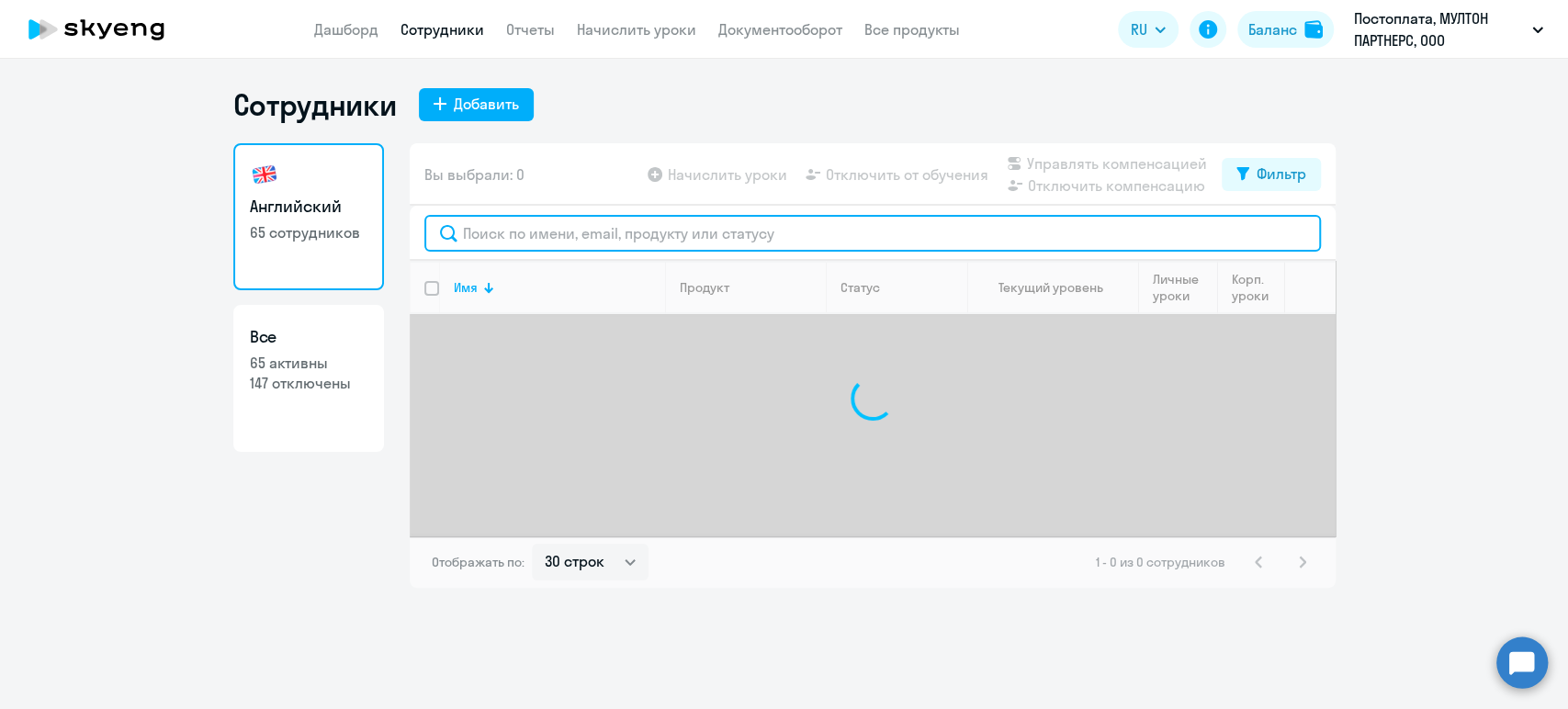
click at [571, 215] on input "text" at bounding box center [873, 232] width 896 height 37
paste input "Четина"
type input "Четина"
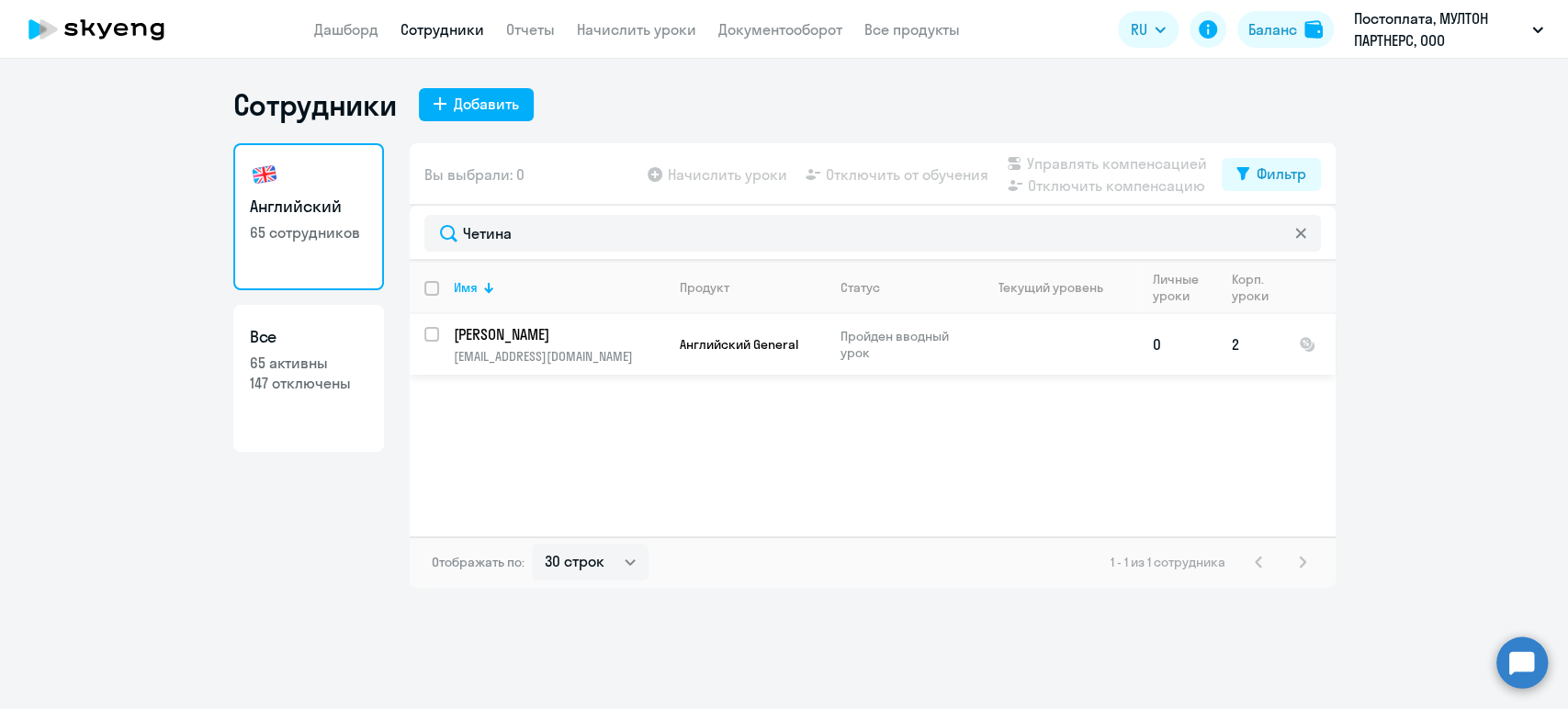
click at [643, 344] on td "Четина Оксана [EMAIL_ADDRESS][DOMAIN_NAME]" at bounding box center [552, 344] width 226 height 60
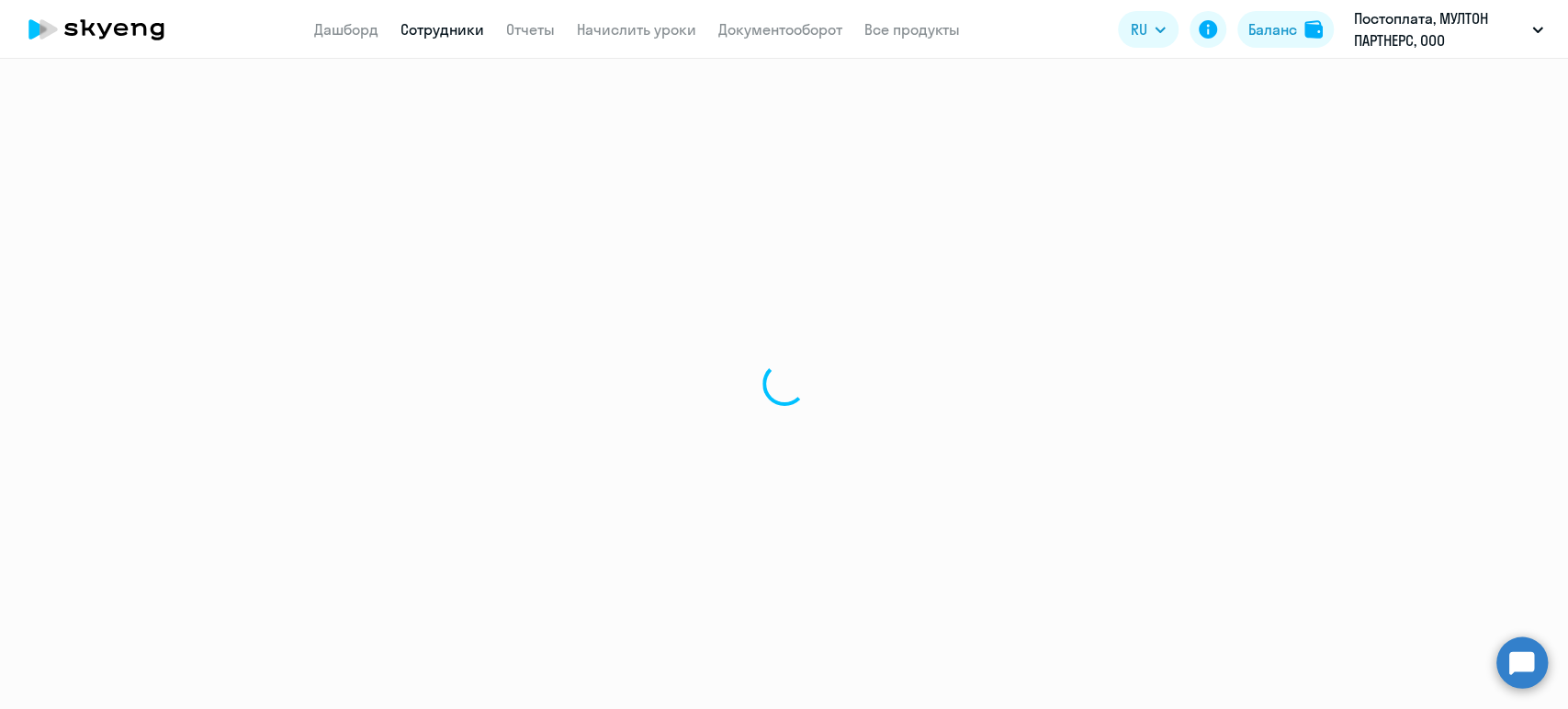
select select "english"
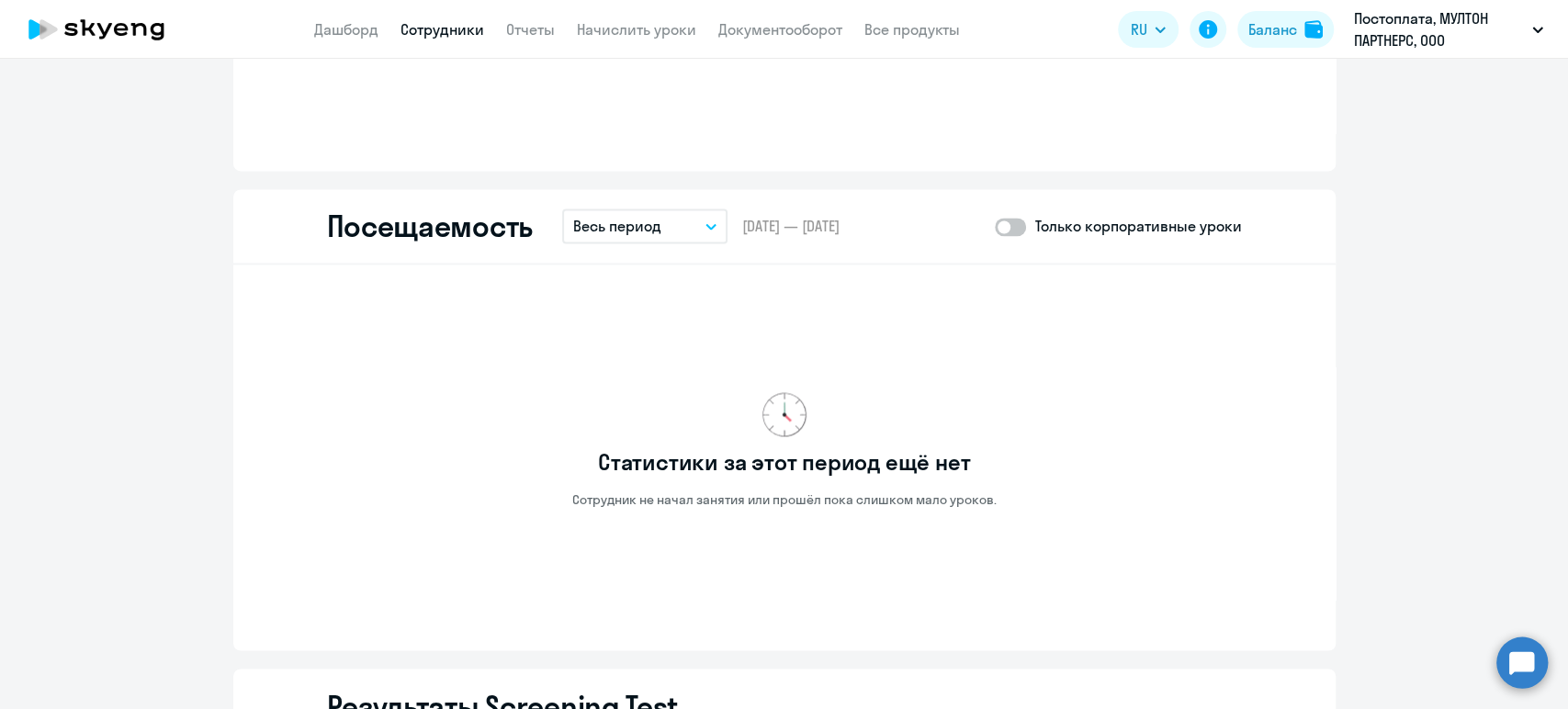
scroll to position [1530, 0]
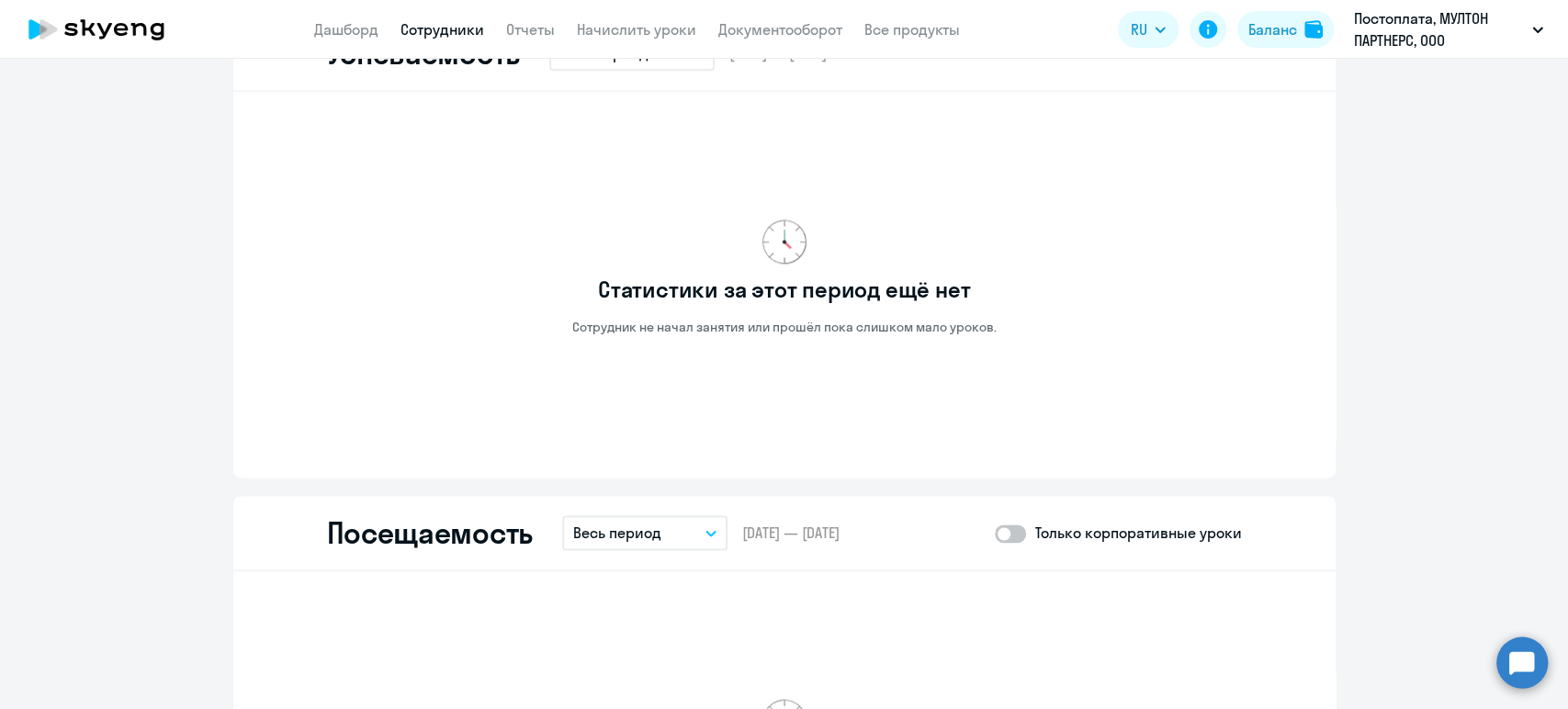
click at [433, 25] on link "Сотрудники" at bounding box center [442, 29] width 84 height 19
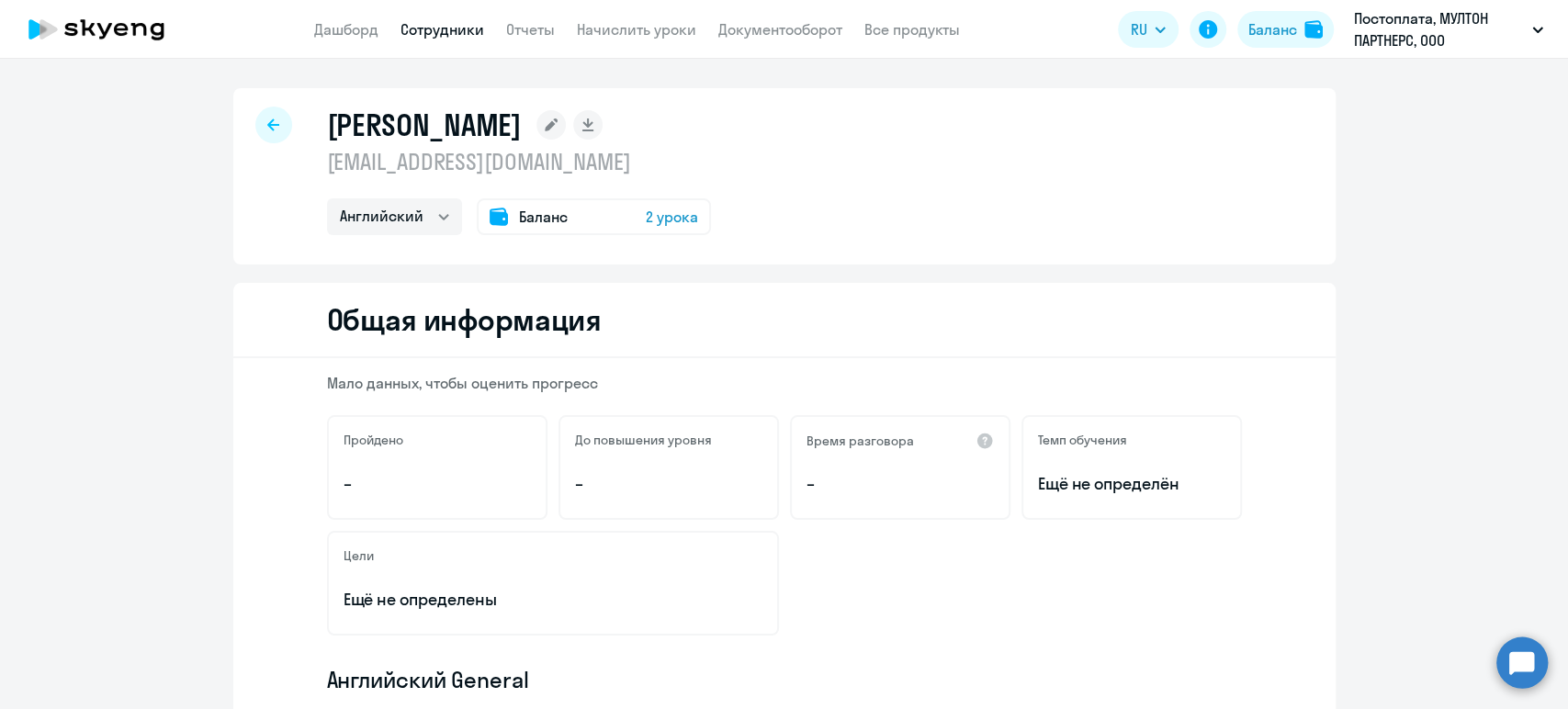
select select "30"
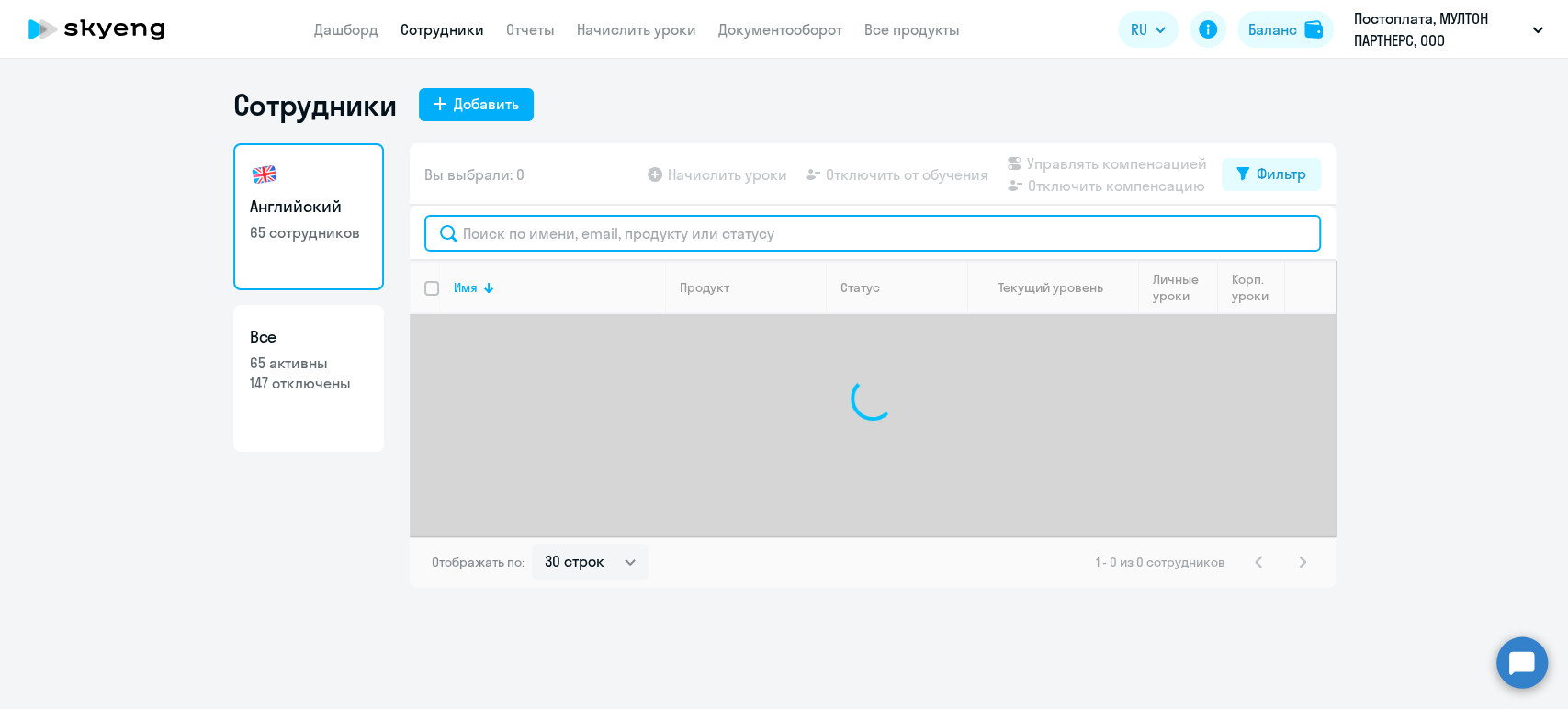
click at [577, 235] on input "text" at bounding box center [873, 232] width 896 height 37
paste input "[PERSON_NAME]"
type input "[PERSON_NAME]"
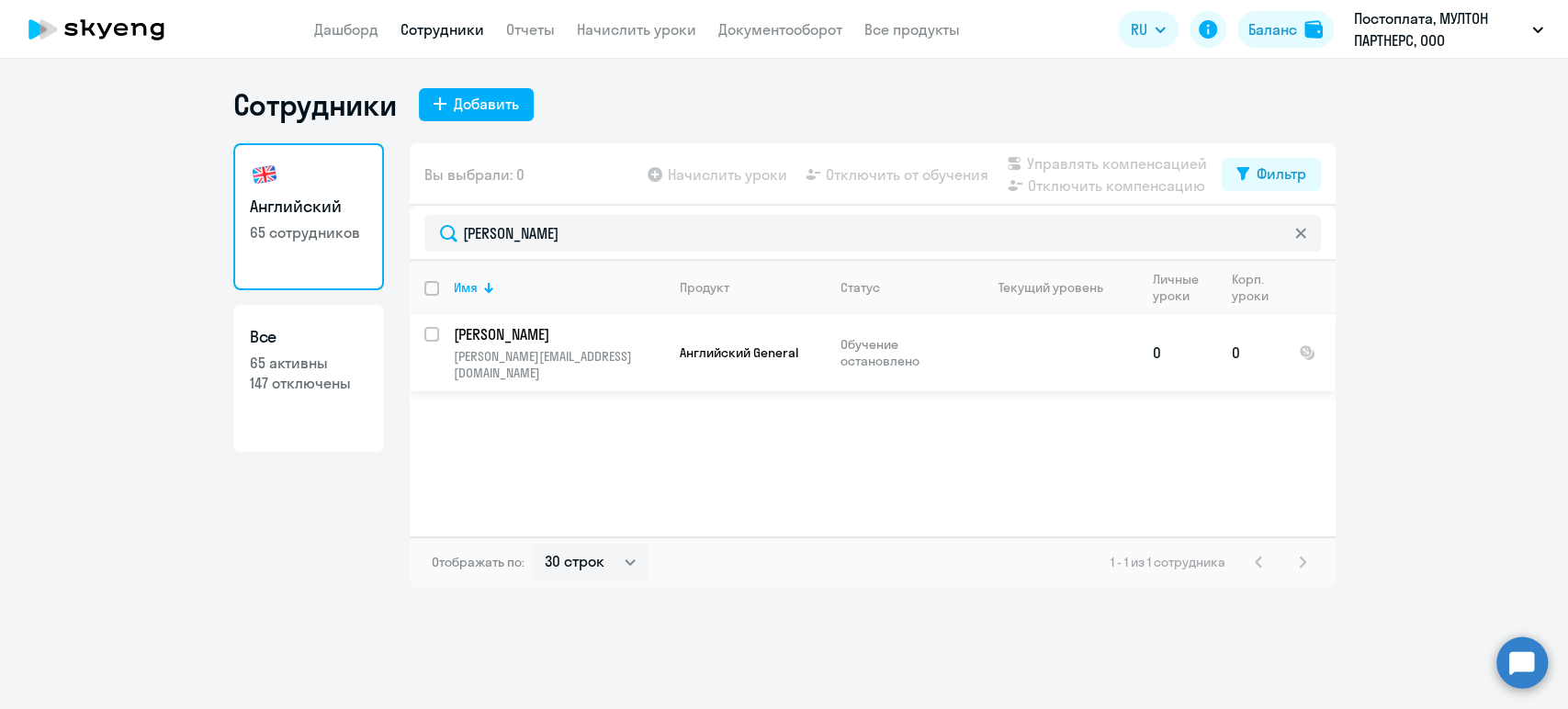
click at [654, 341] on p "[PERSON_NAME]" at bounding box center [558, 334] width 208 height 20
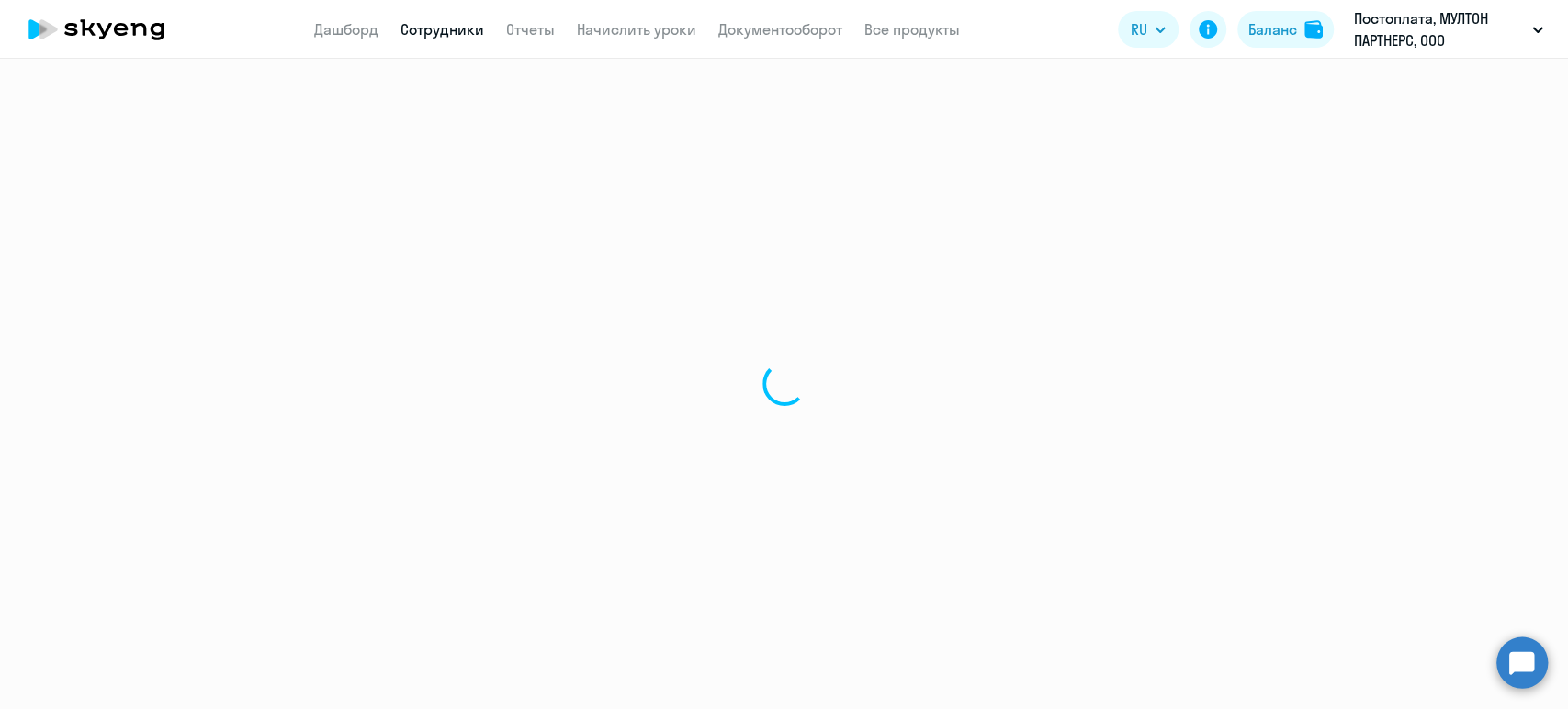
select select "english"
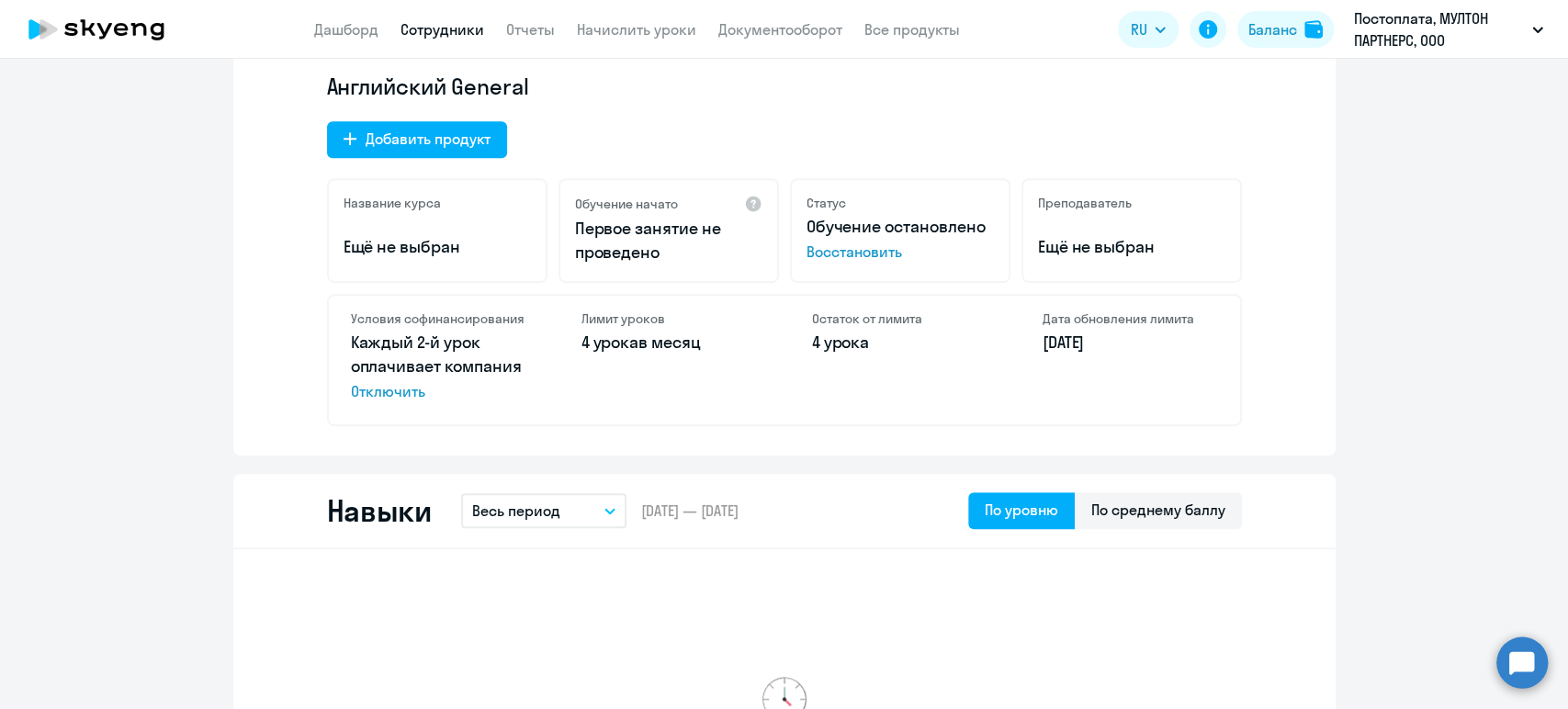
scroll to position [714, 0]
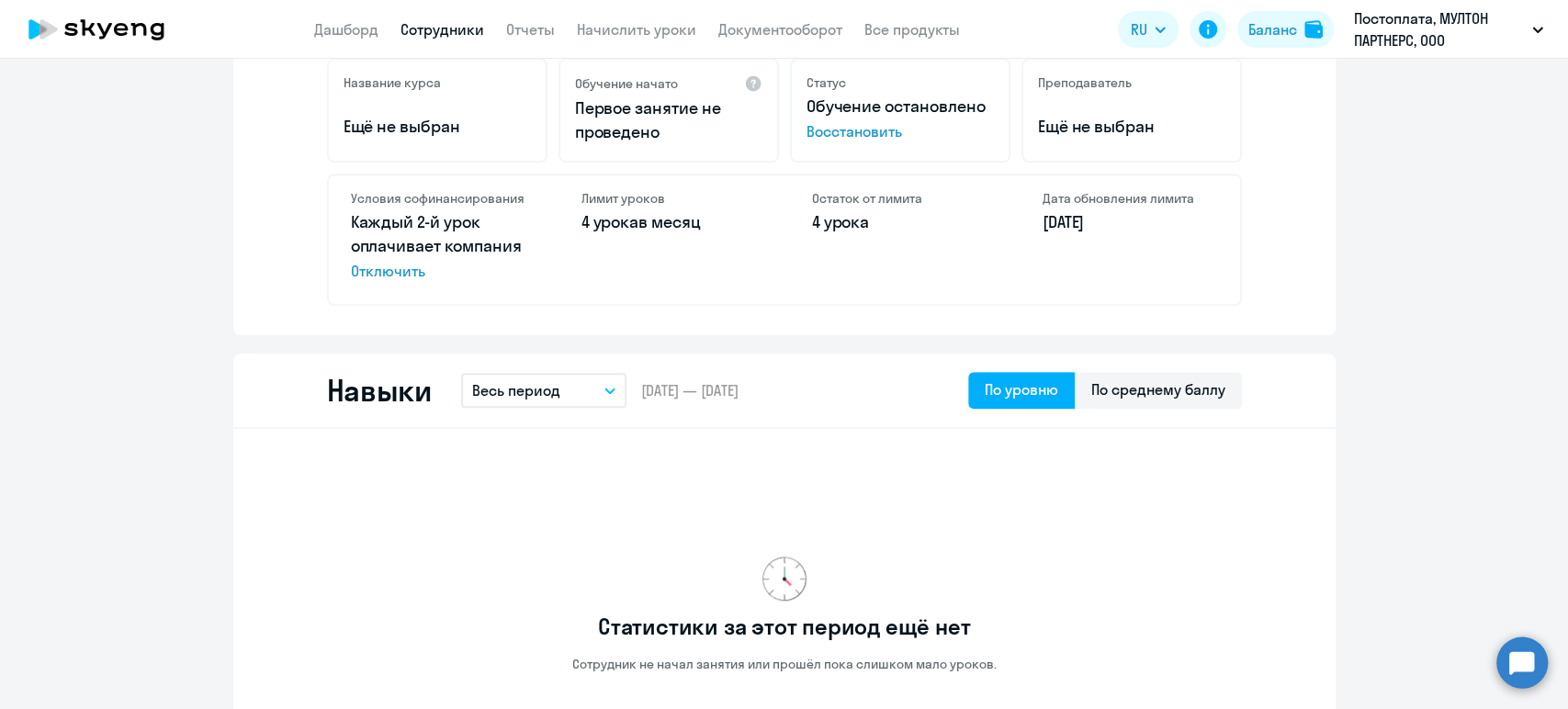
click at [449, 23] on link "Сотрудники" at bounding box center [442, 29] width 84 height 19
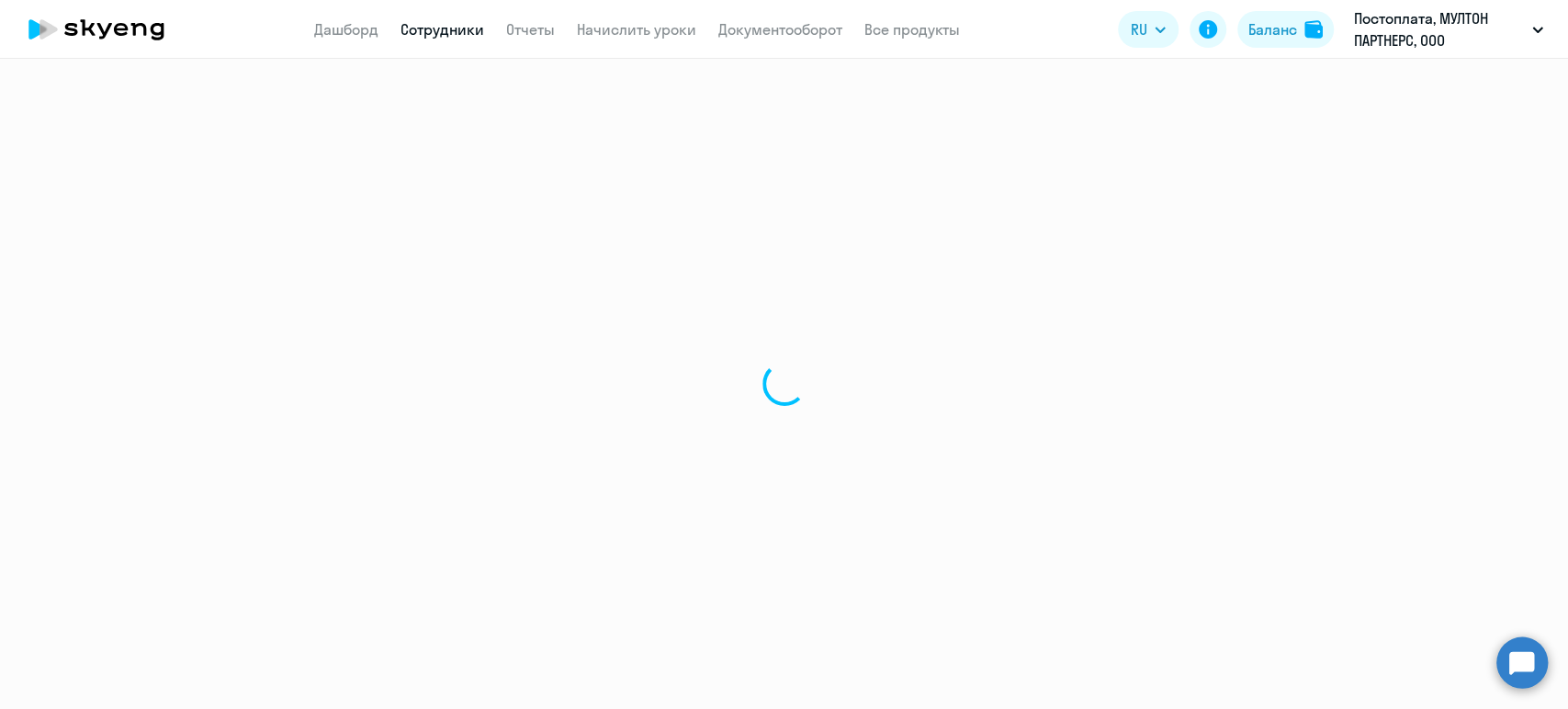
select select "30"
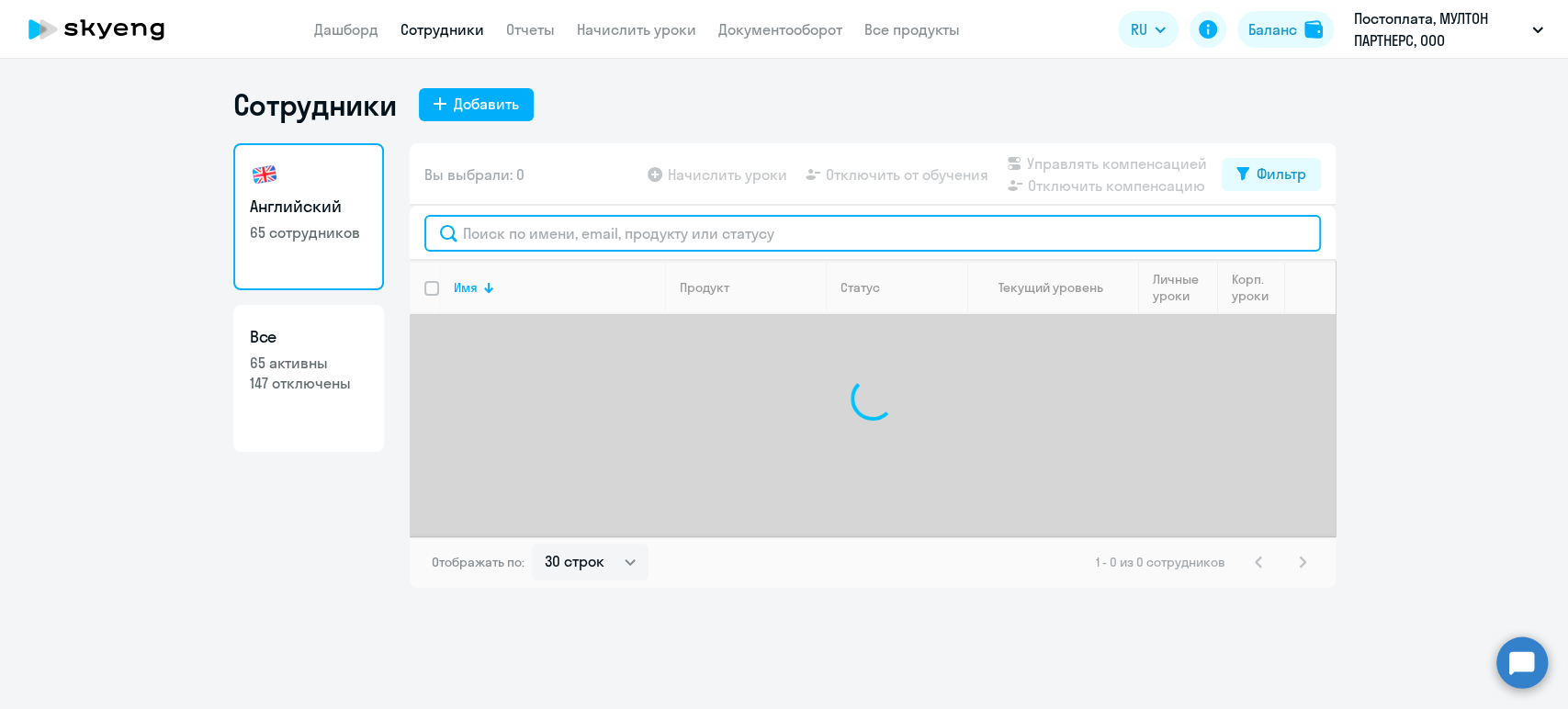
click at [533, 234] on input "text" at bounding box center [873, 232] width 896 height 37
paste input "[PERSON_NAME]"
type input "[PERSON_NAME]"
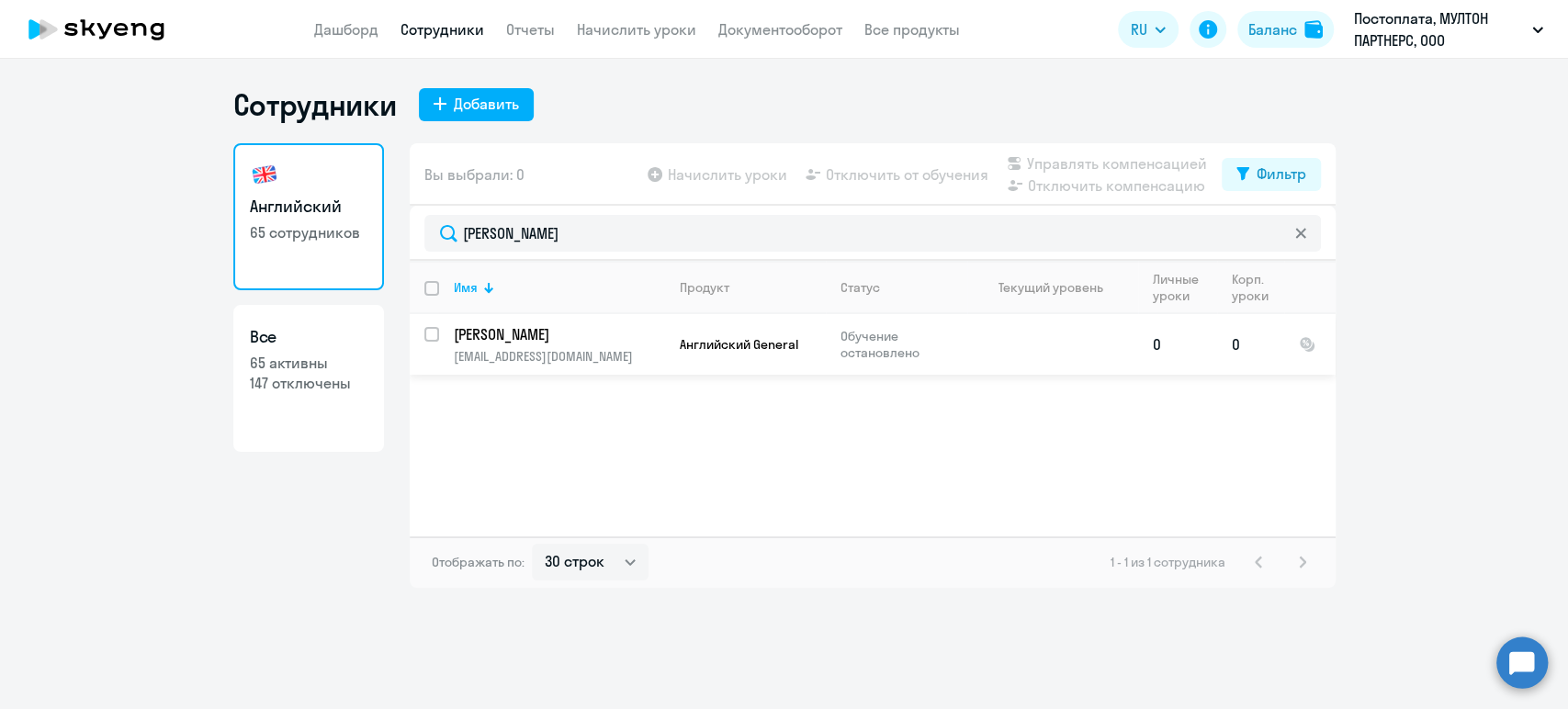
click at [536, 350] on p "[EMAIL_ADDRESS][DOMAIN_NAME]" at bounding box center [559, 356] width 211 height 17
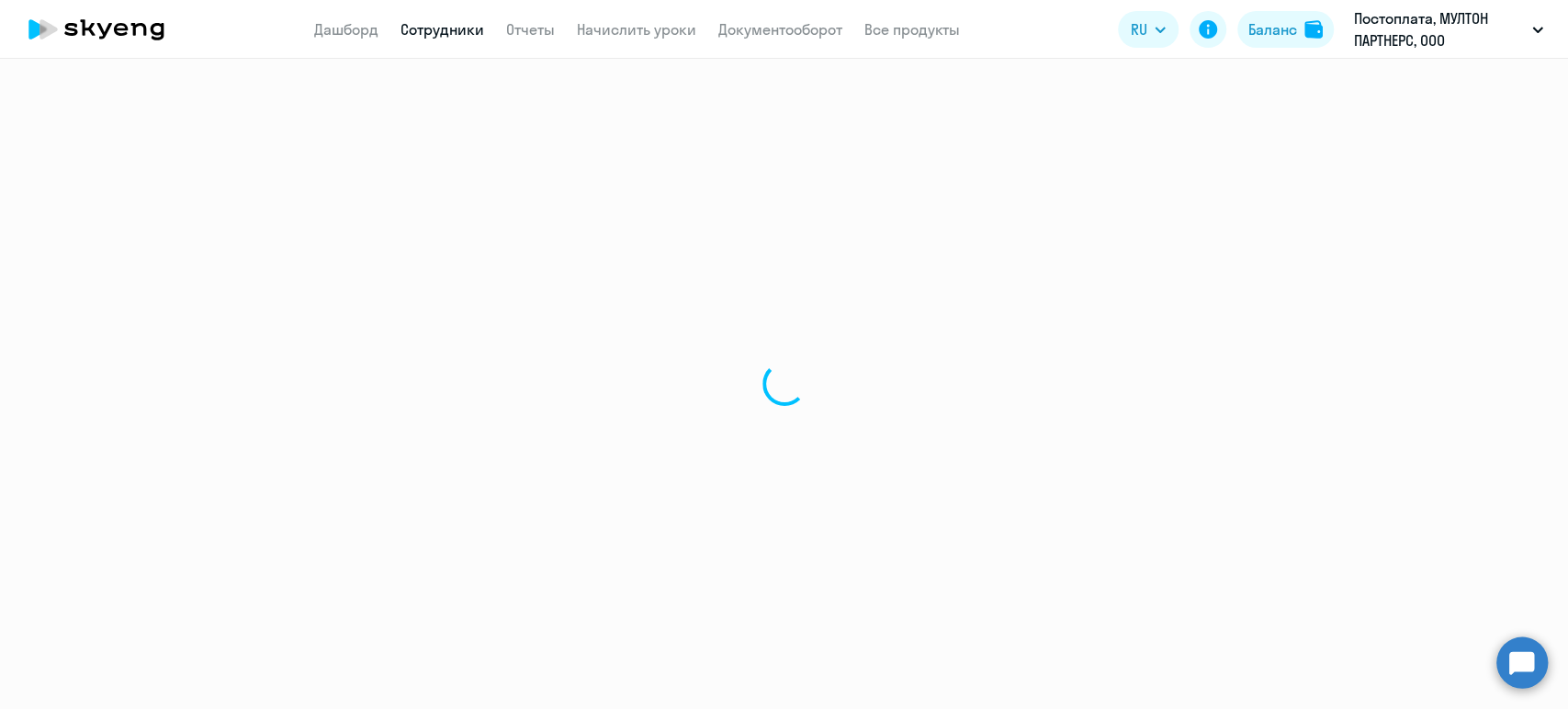
select select "english"
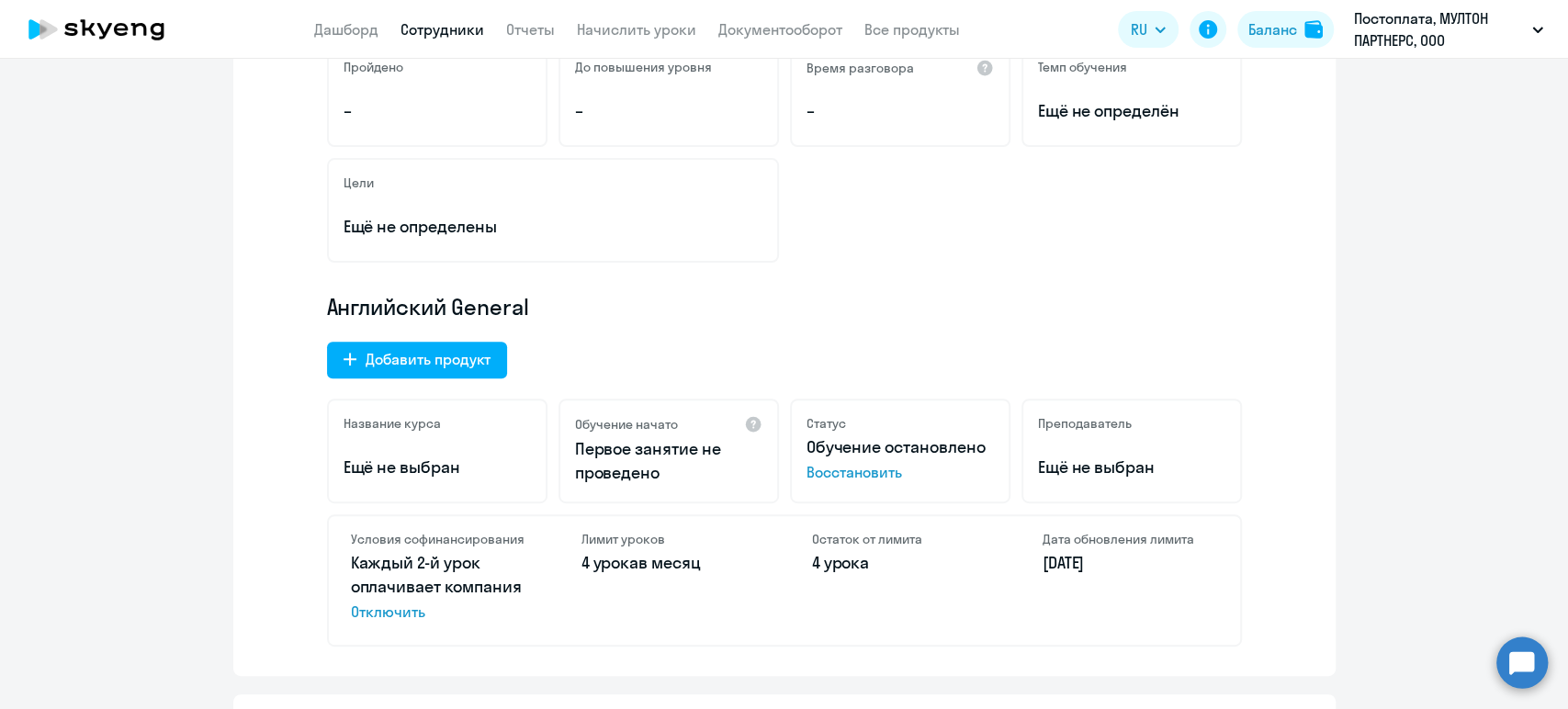
scroll to position [407, 0]
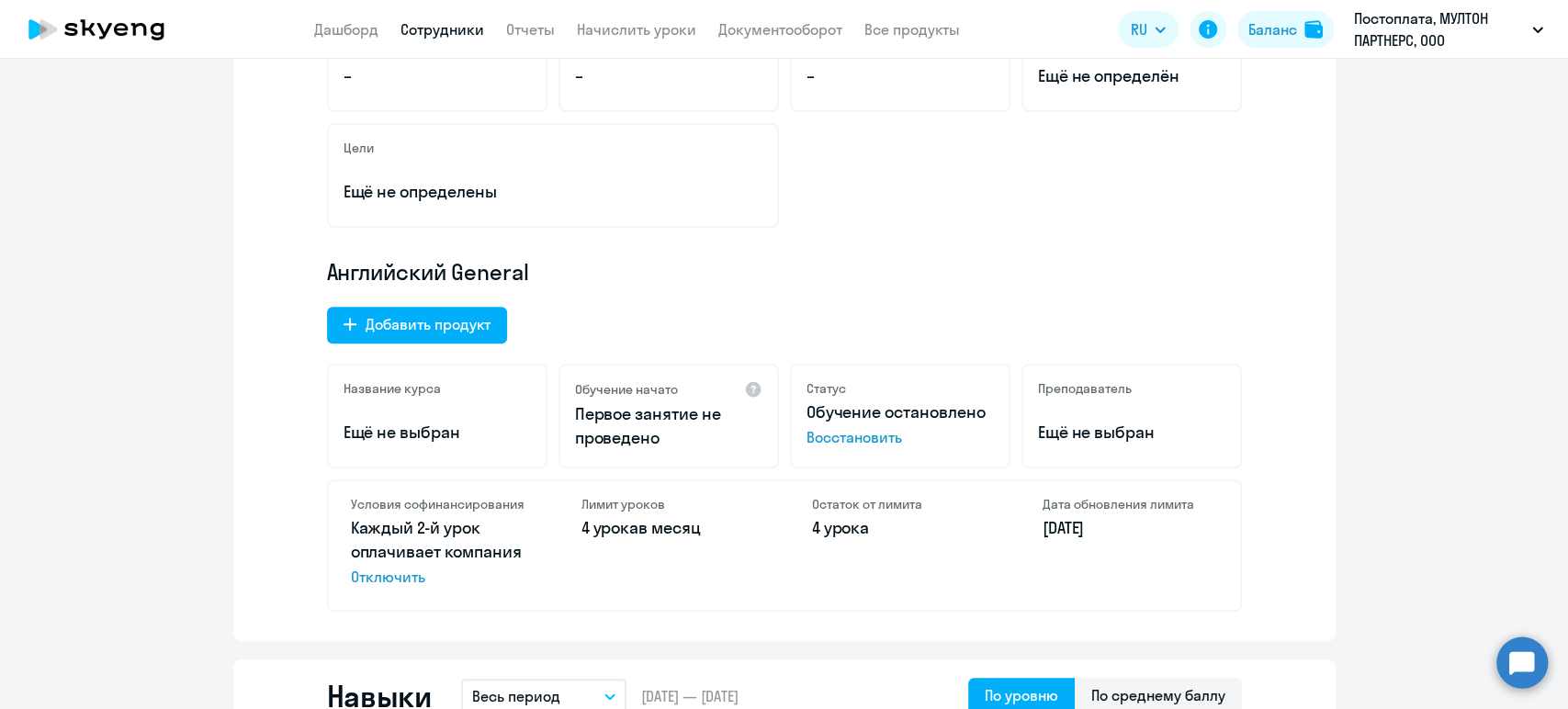
click at [471, 20] on link "Сотрудники" at bounding box center [442, 29] width 84 height 19
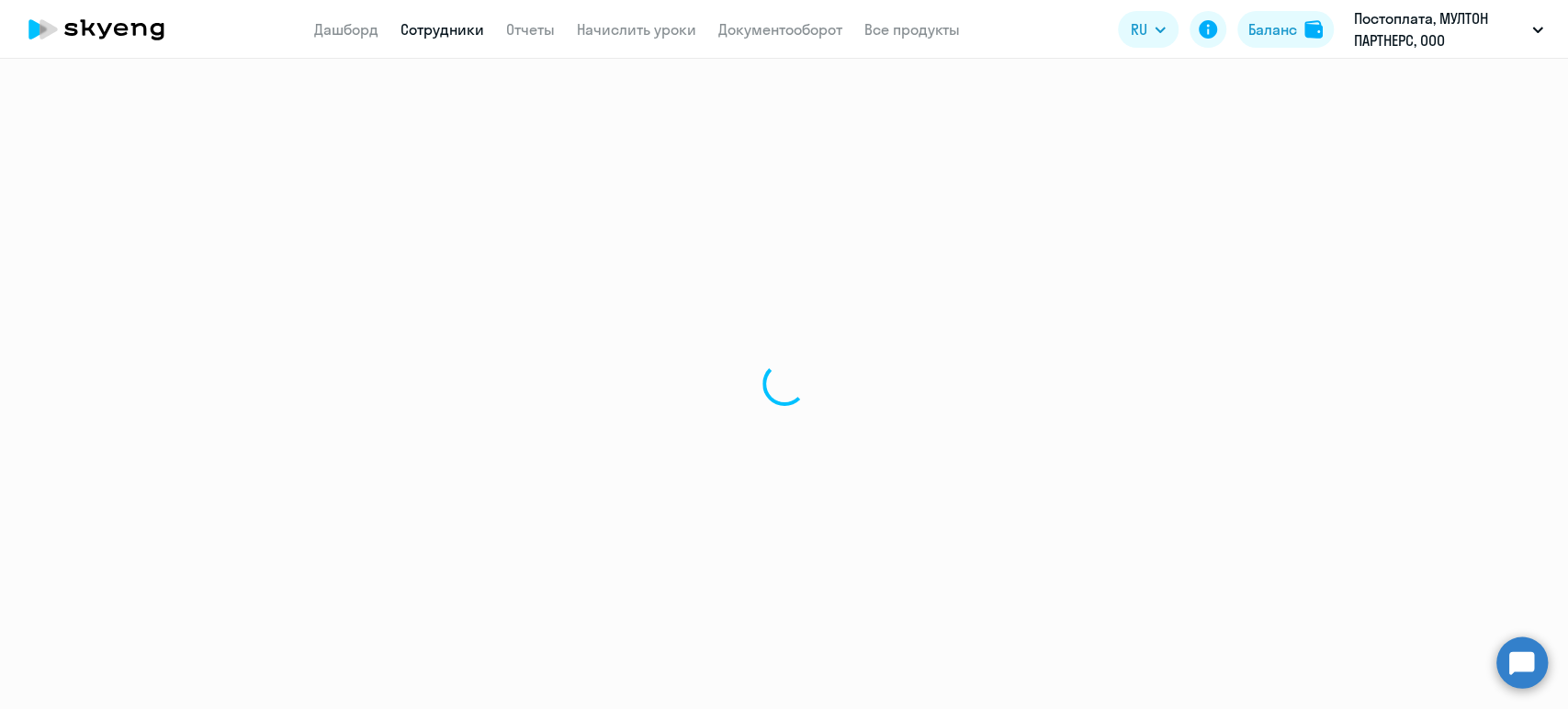
select select "30"
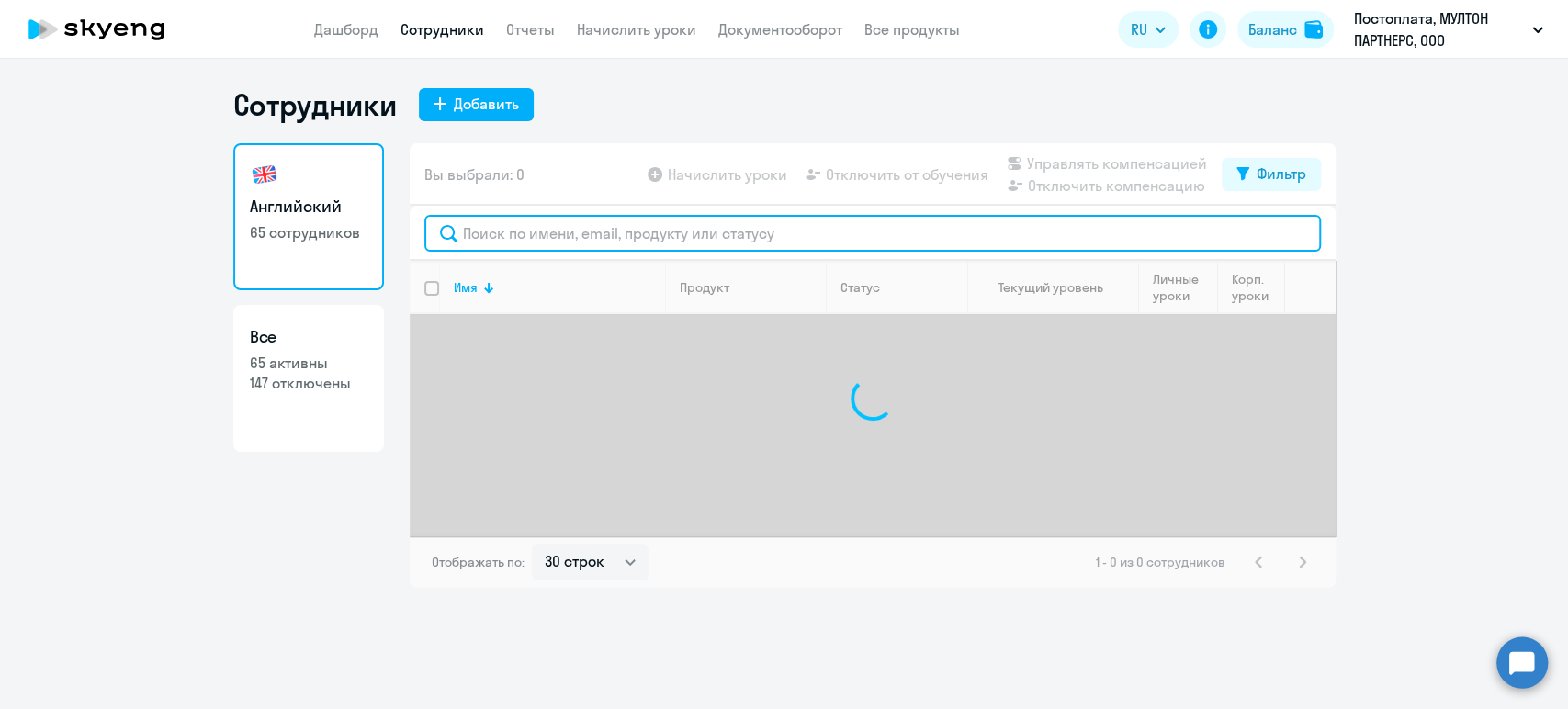
click at [583, 229] on input "text" at bounding box center [873, 232] width 896 height 37
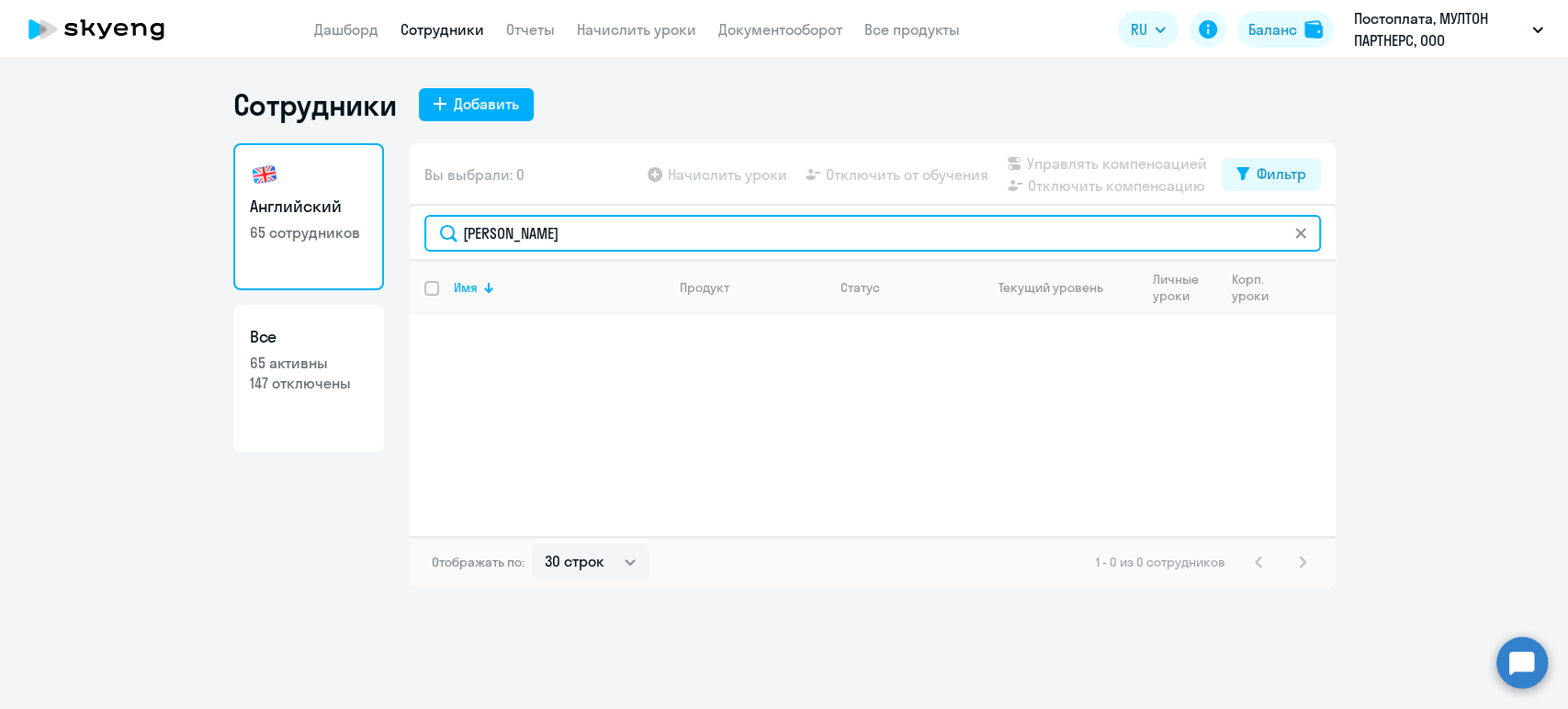
type input "[PERSON_NAME]"
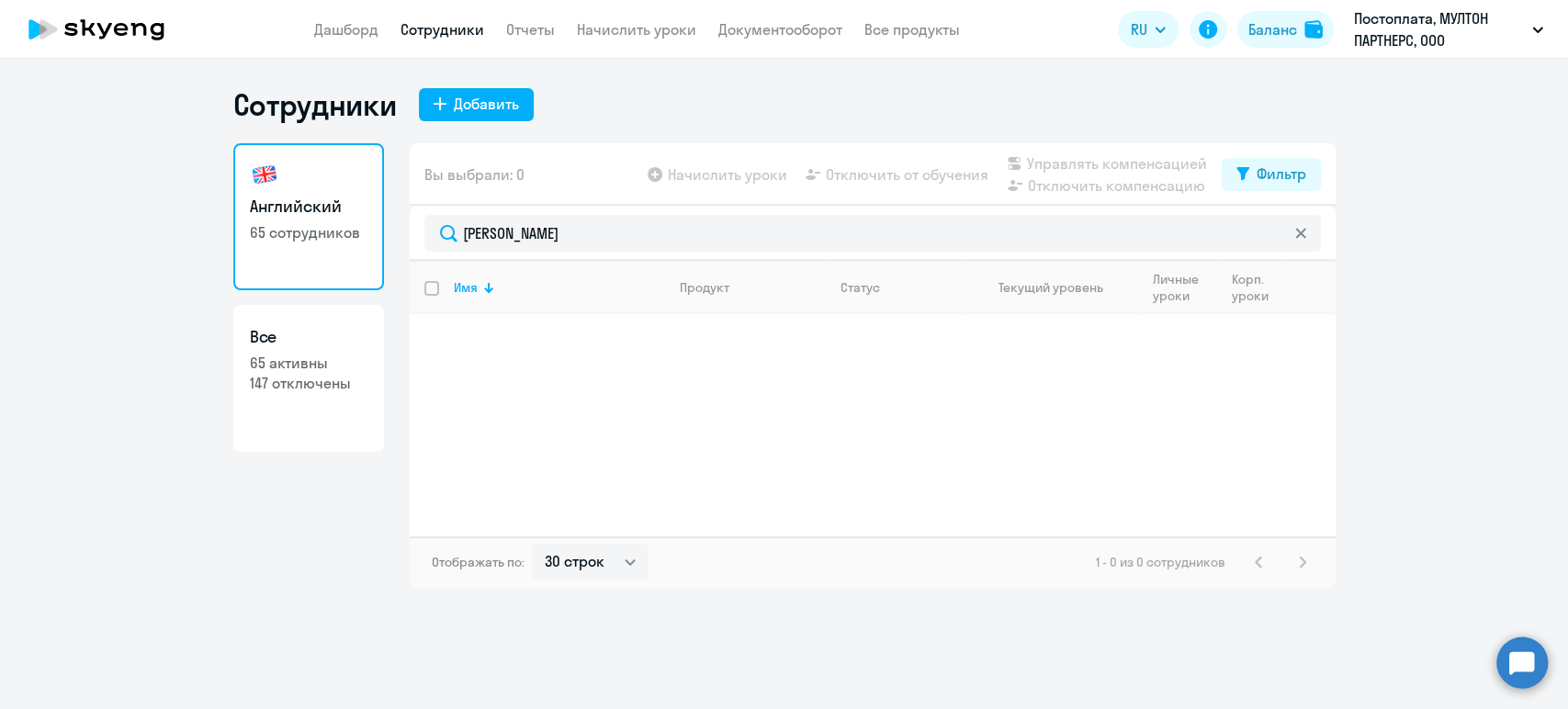
click at [316, 365] on p "65 активны" at bounding box center [309, 363] width 118 height 20
select select "30"
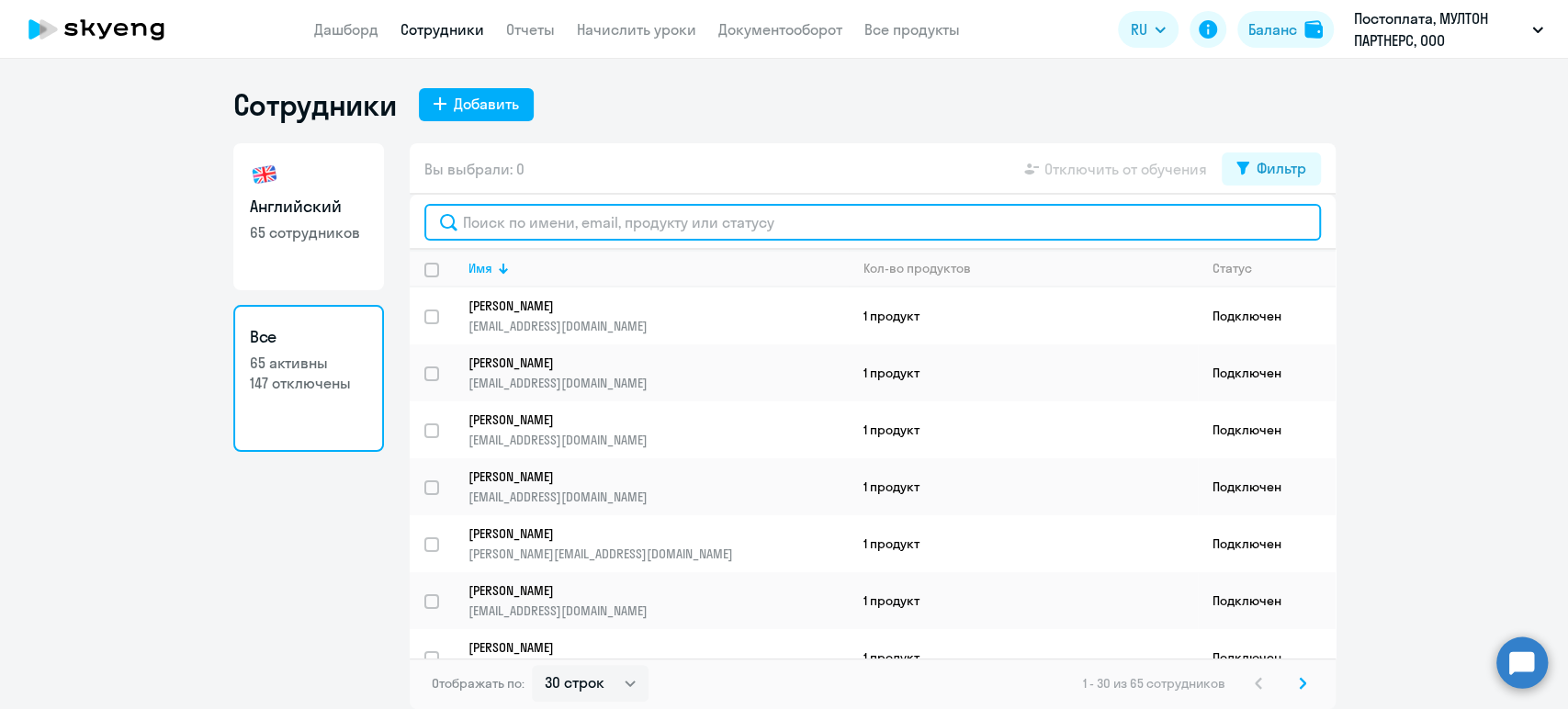
click at [552, 225] on input "text" at bounding box center [873, 222] width 896 height 37
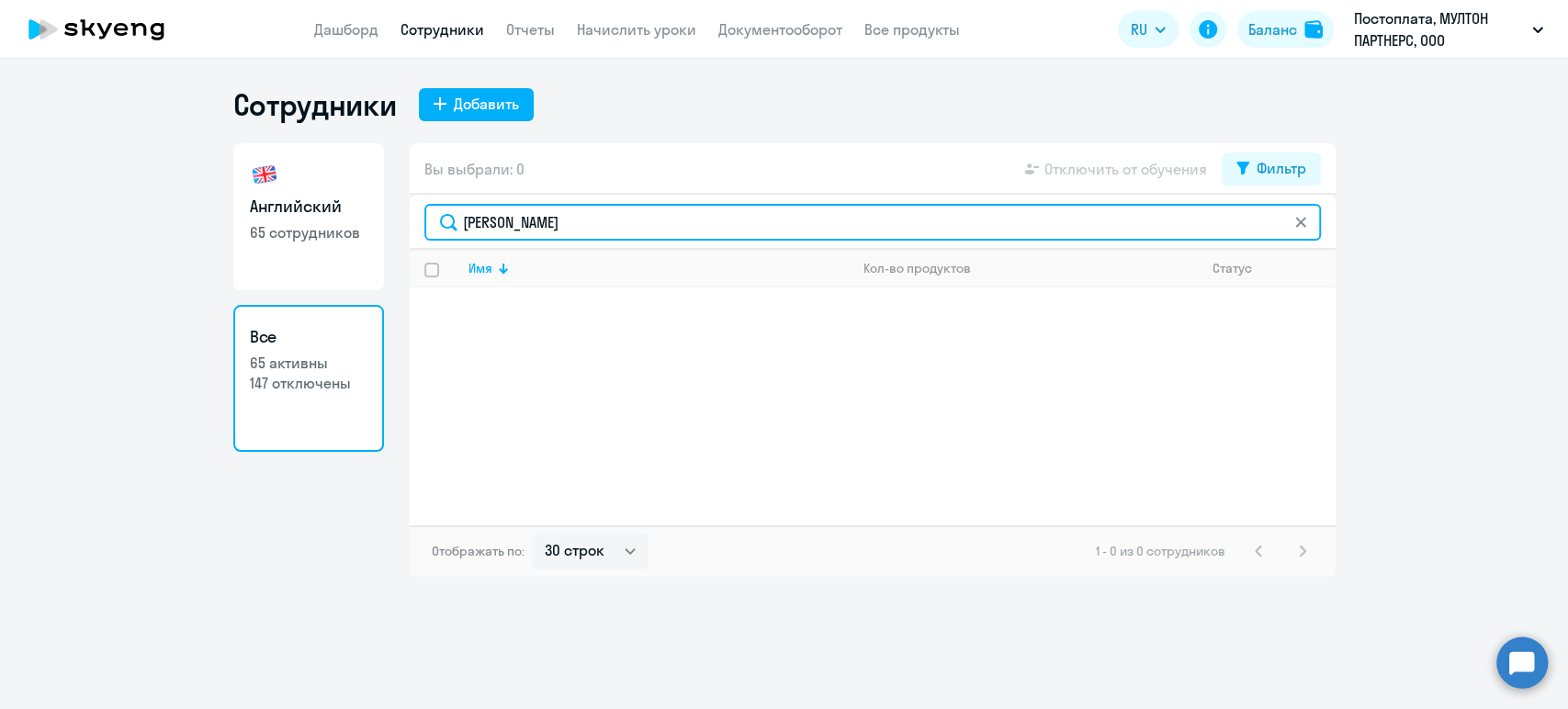
type input "[PERSON_NAME]"
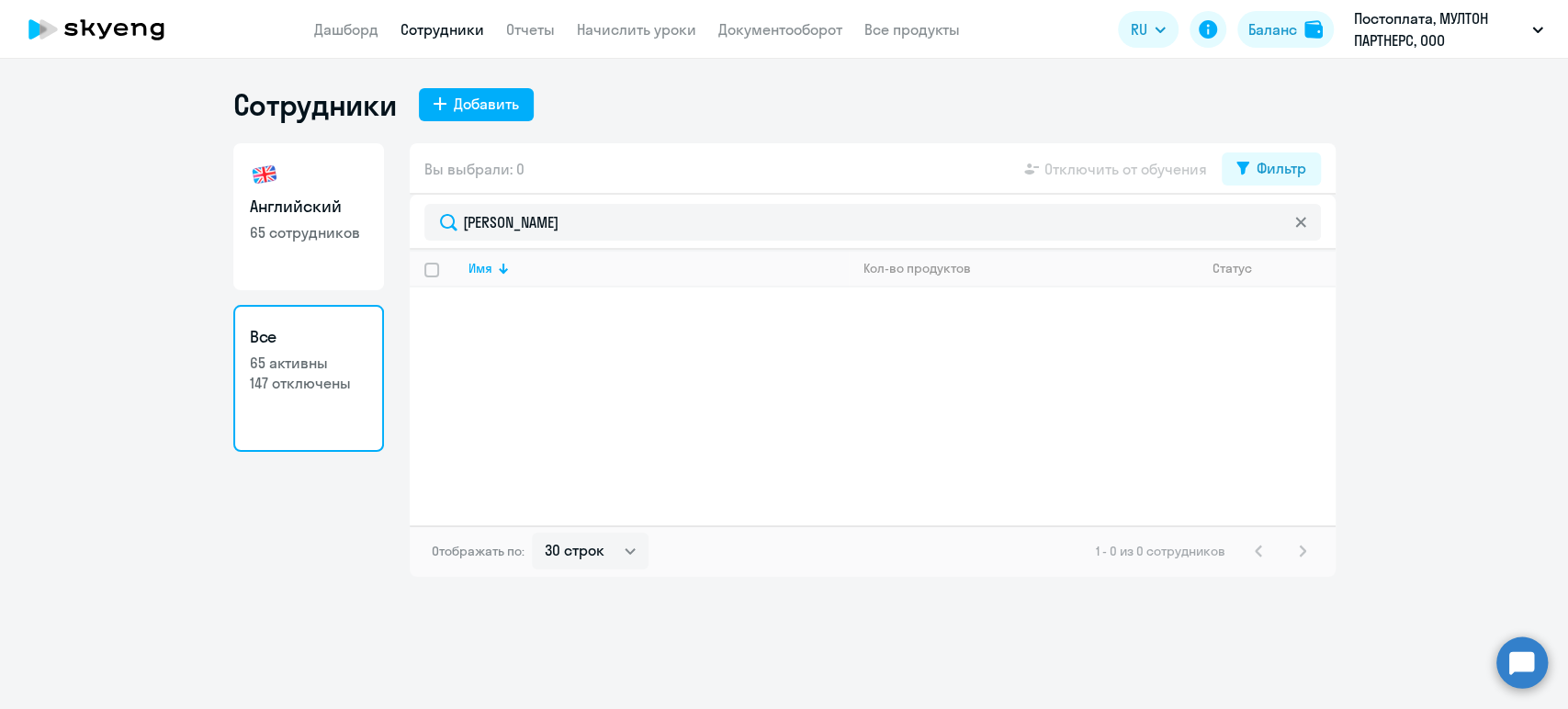
click at [288, 219] on link "Английский 65 сотрудников" at bounding box center [309, 217] width 150 height 147
select select "30"
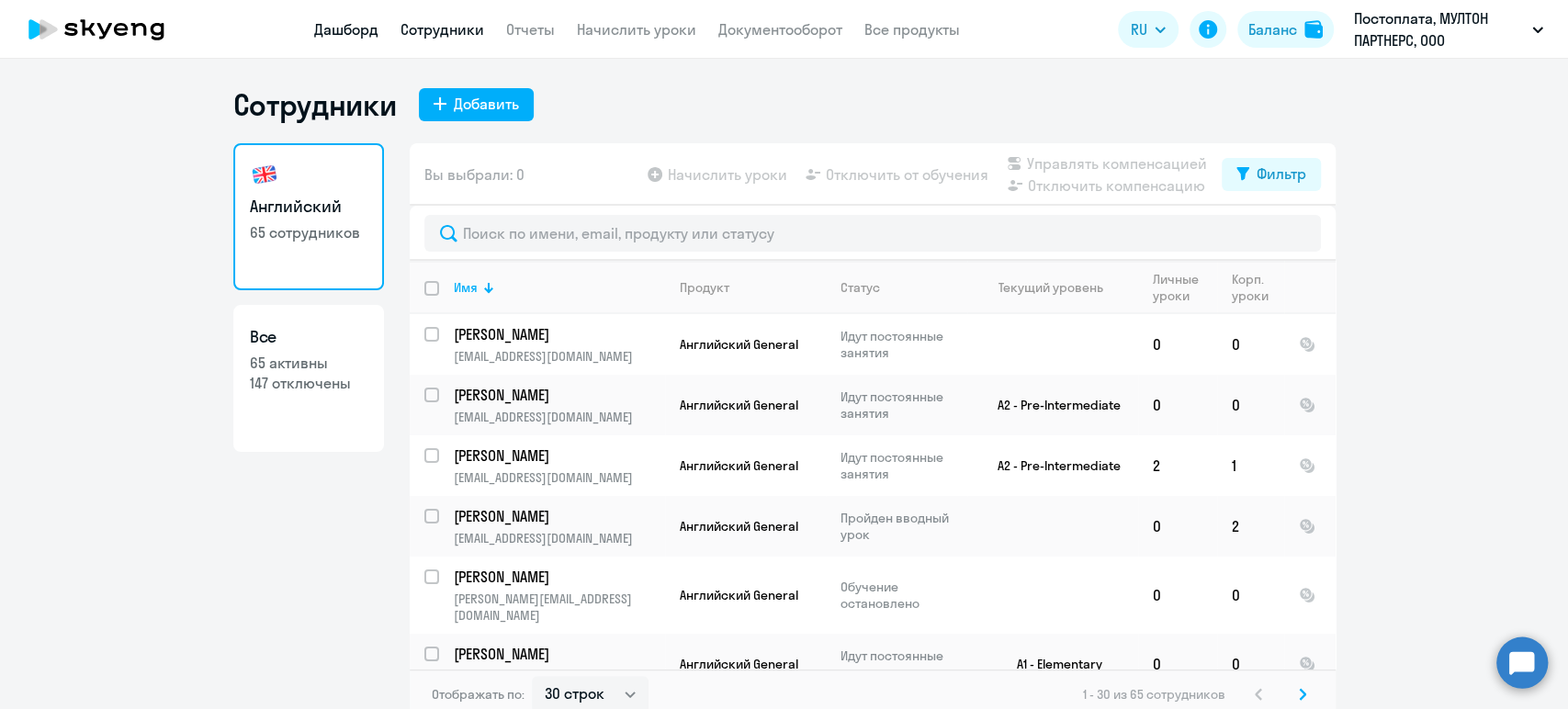
click at [341, 39] on link "Дашборд" at bounding box center [346, 29] width 64 height 19
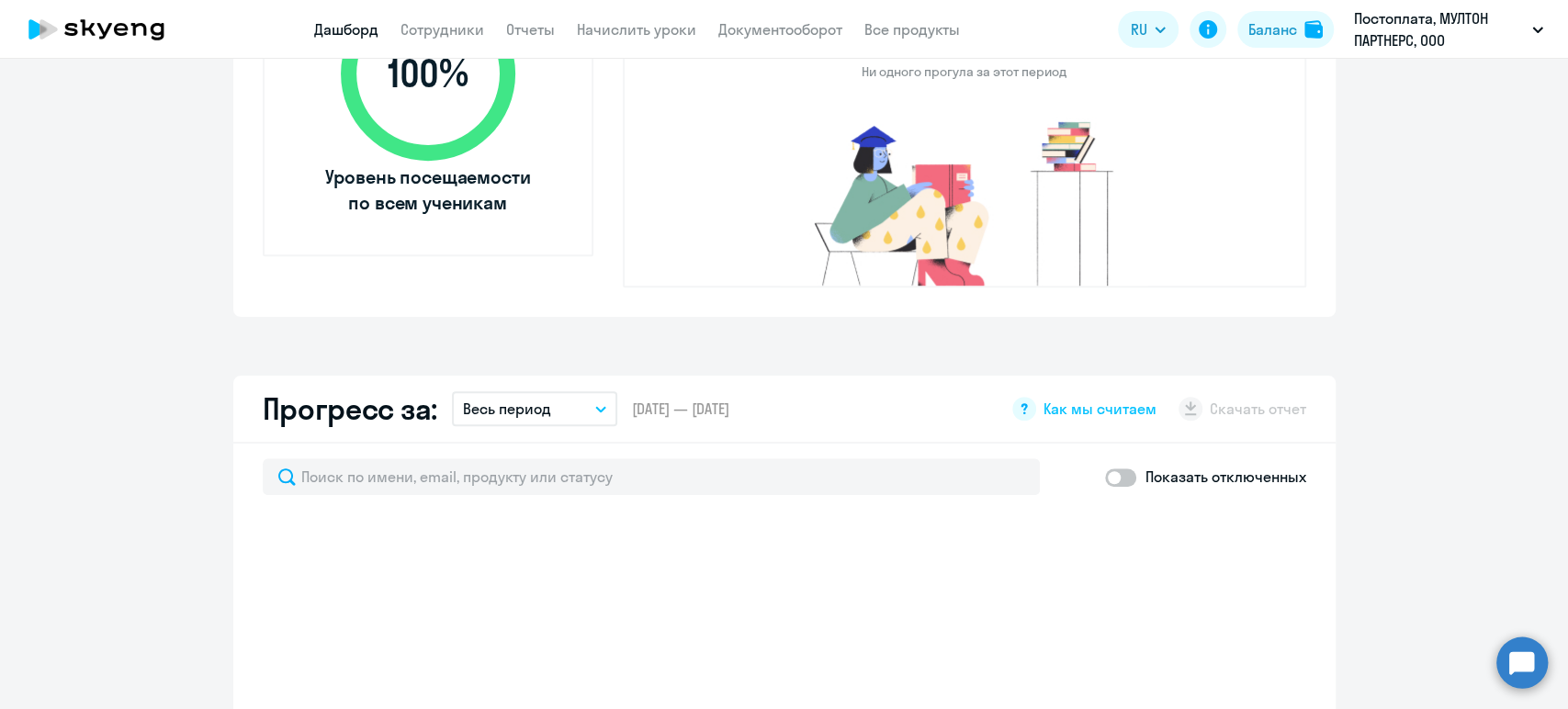
scroll to position [919, 0]
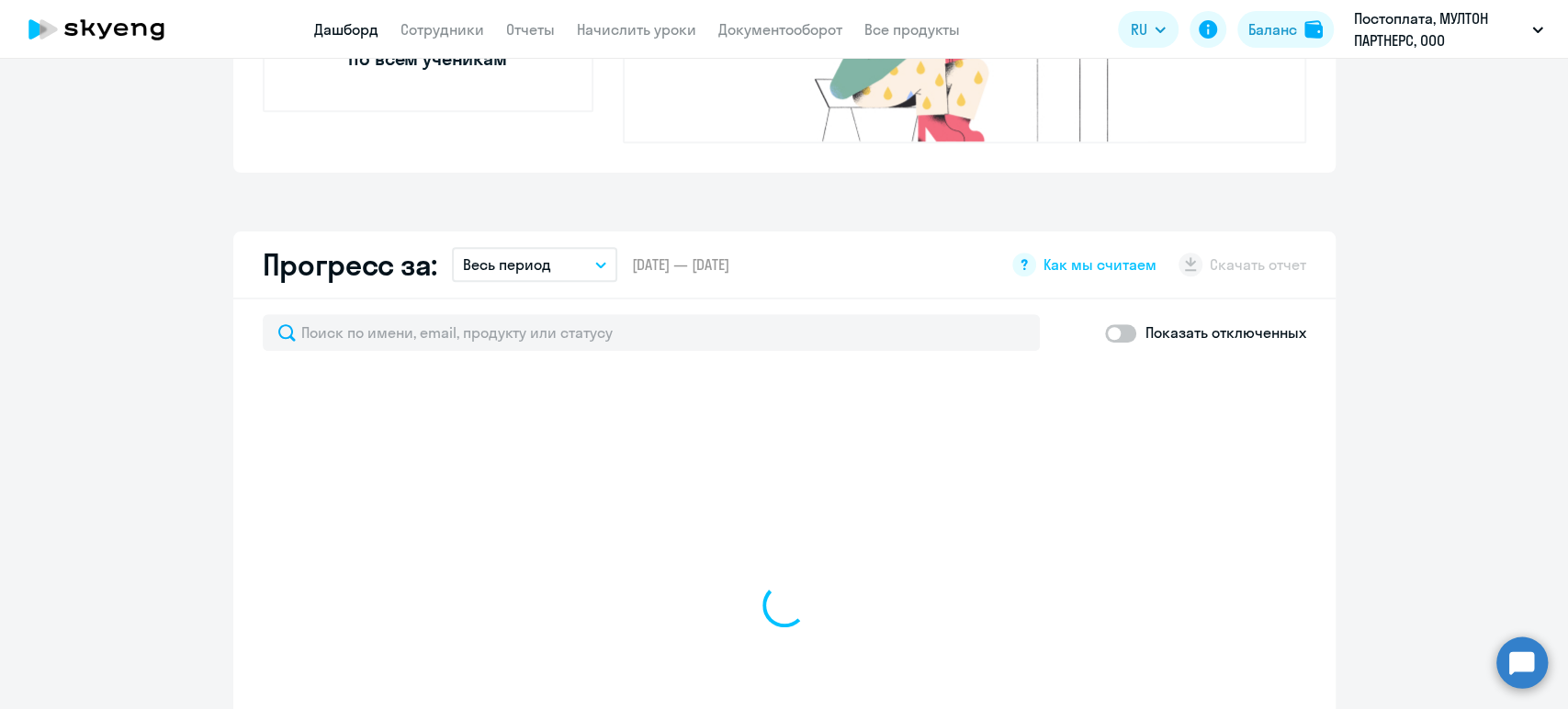
select select "30"
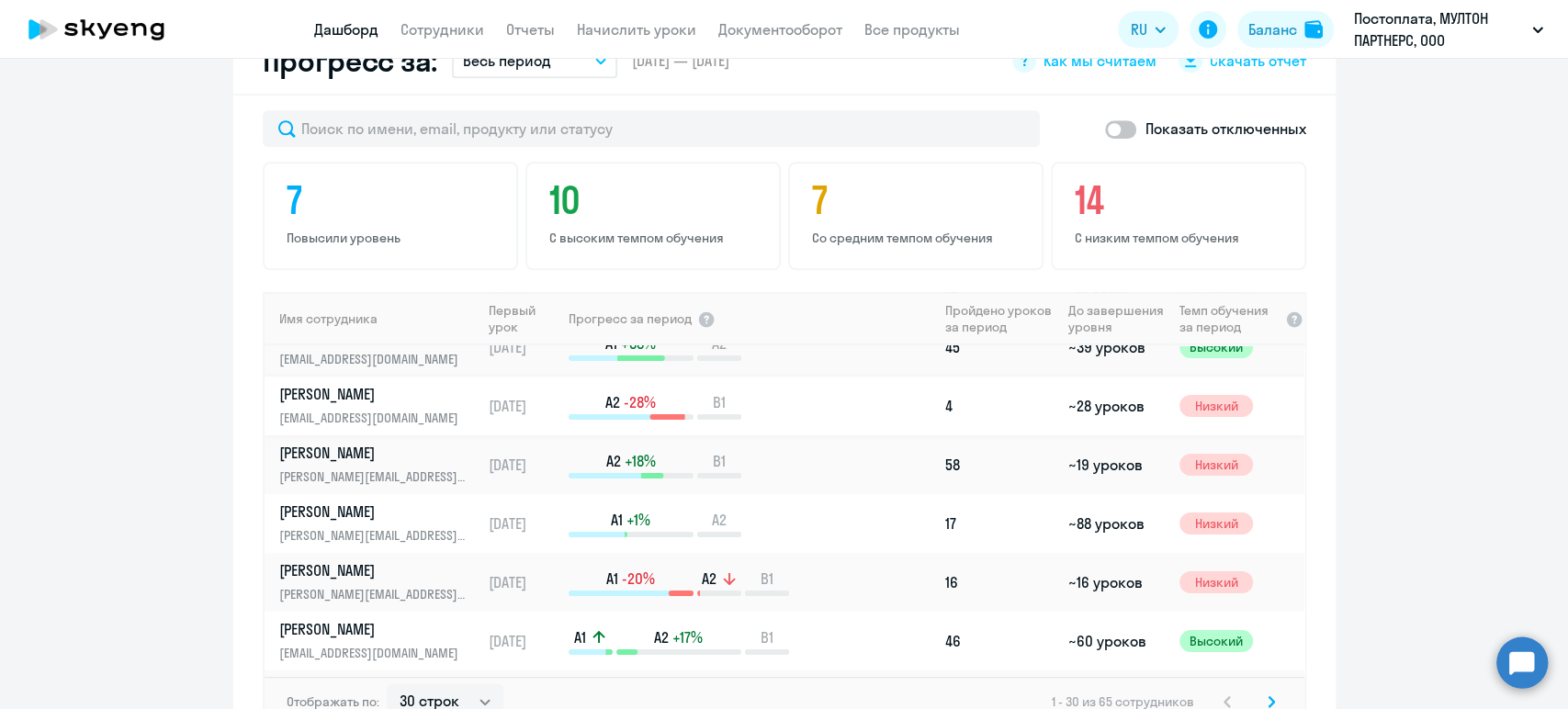
scroll to position [0, 0]
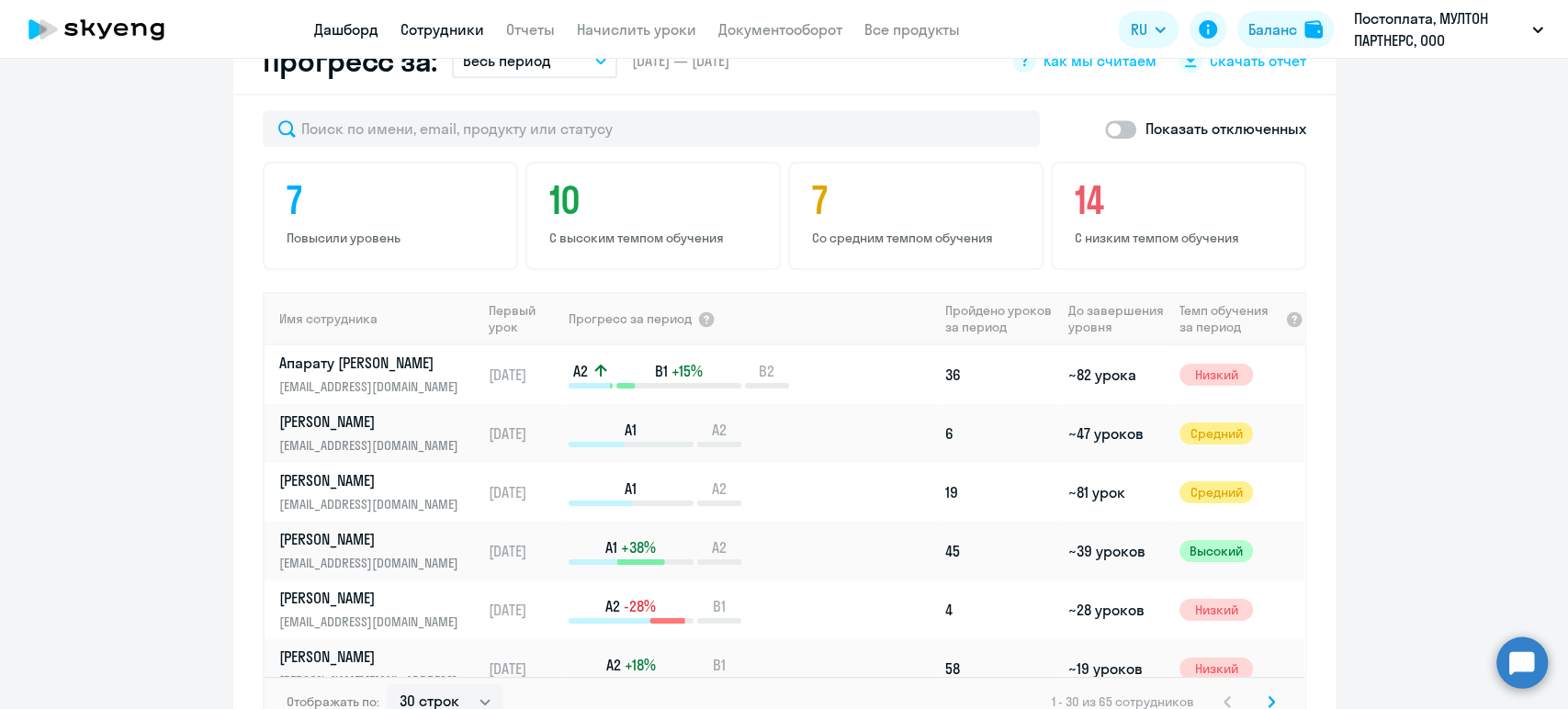
click at [443, 34] on link "Сотрудники" at bounding box center [442, 29] width 84 height 19
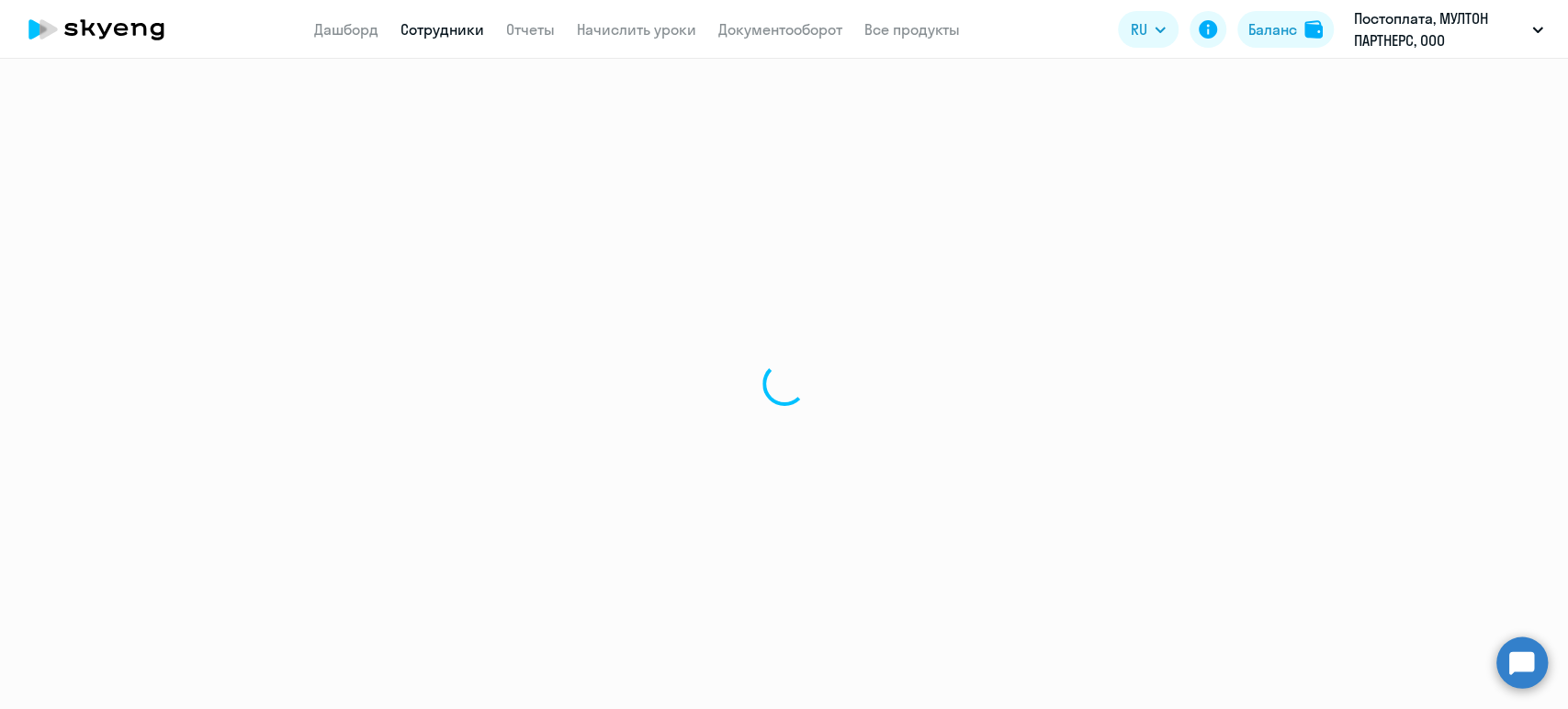
select select "30"
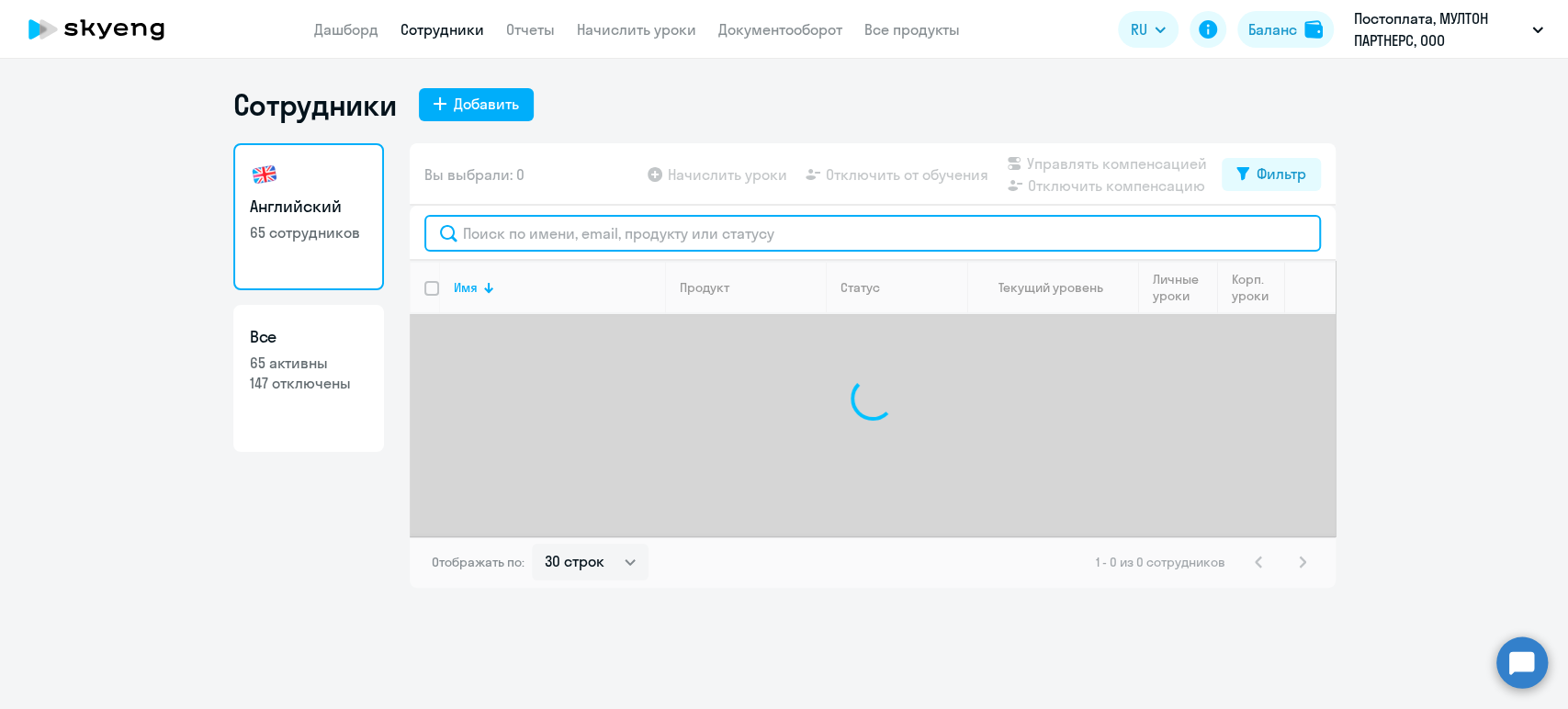
click at [587, 236] on input "text" at bounding box center [873, 232] width 896 height 37
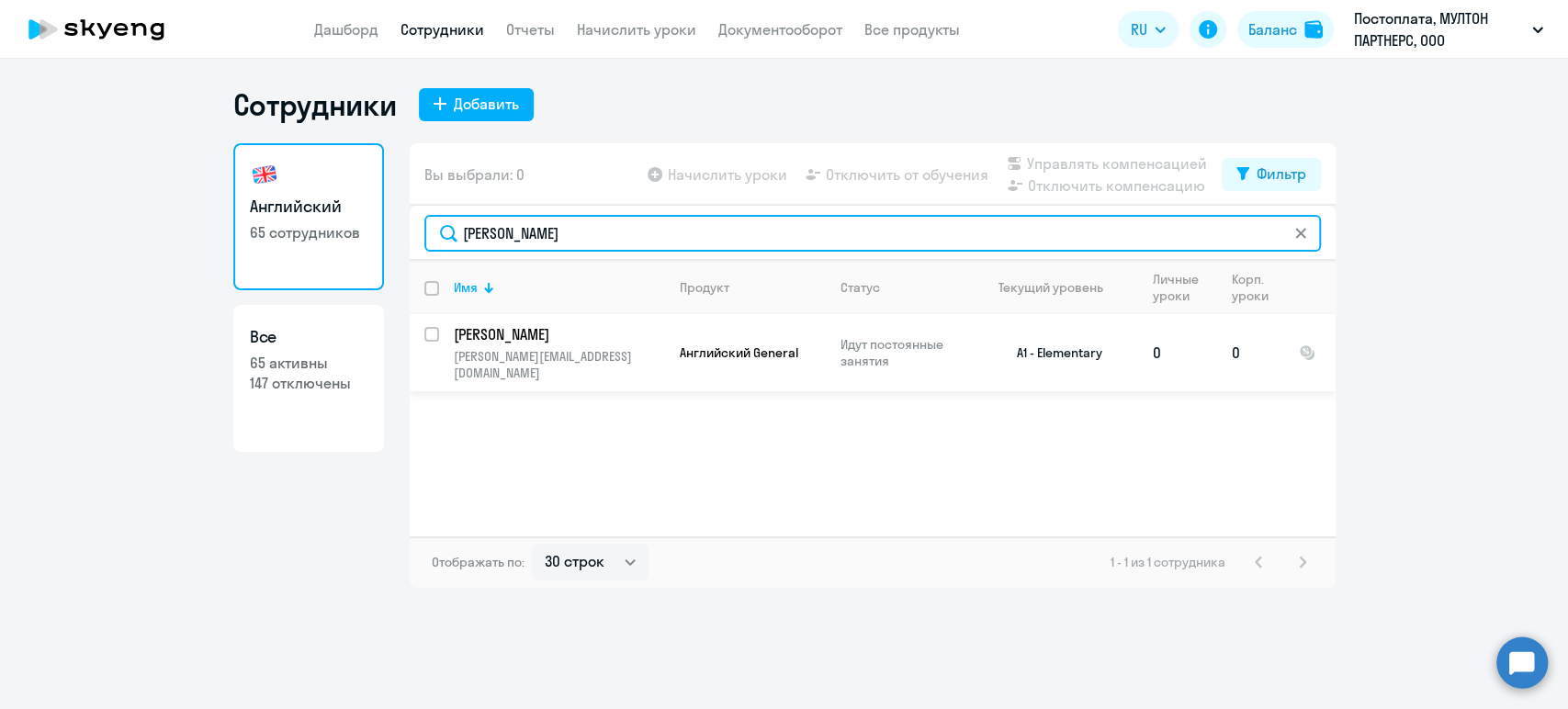
type input "[PERSON_NAME]"
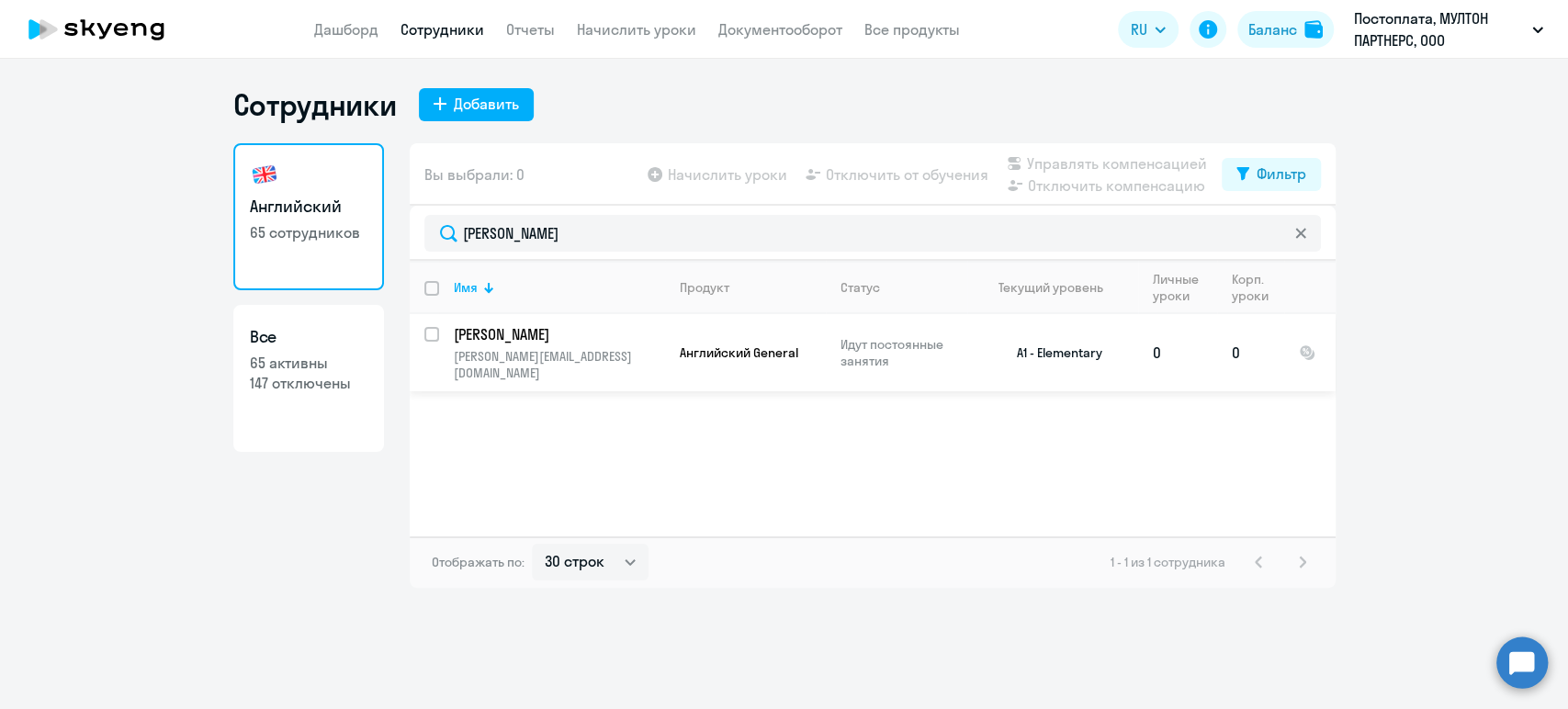
click at [625, 346] on td "[PERSON_NAME] [PERSON_NAME][EMAIL_ADDRESS][DOMAIN_NAME]" at bounding box center [552, 353] width 226 height 77
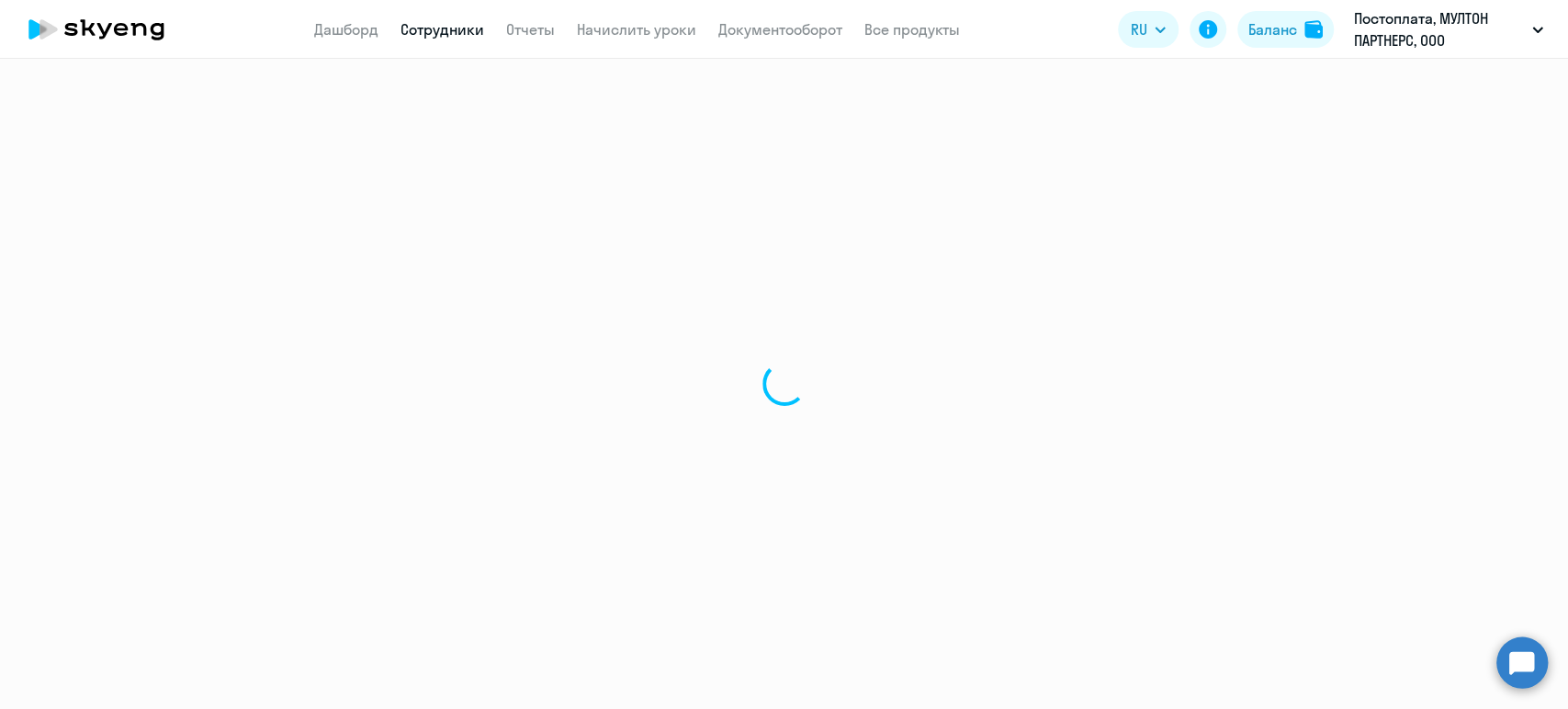
select select "english"
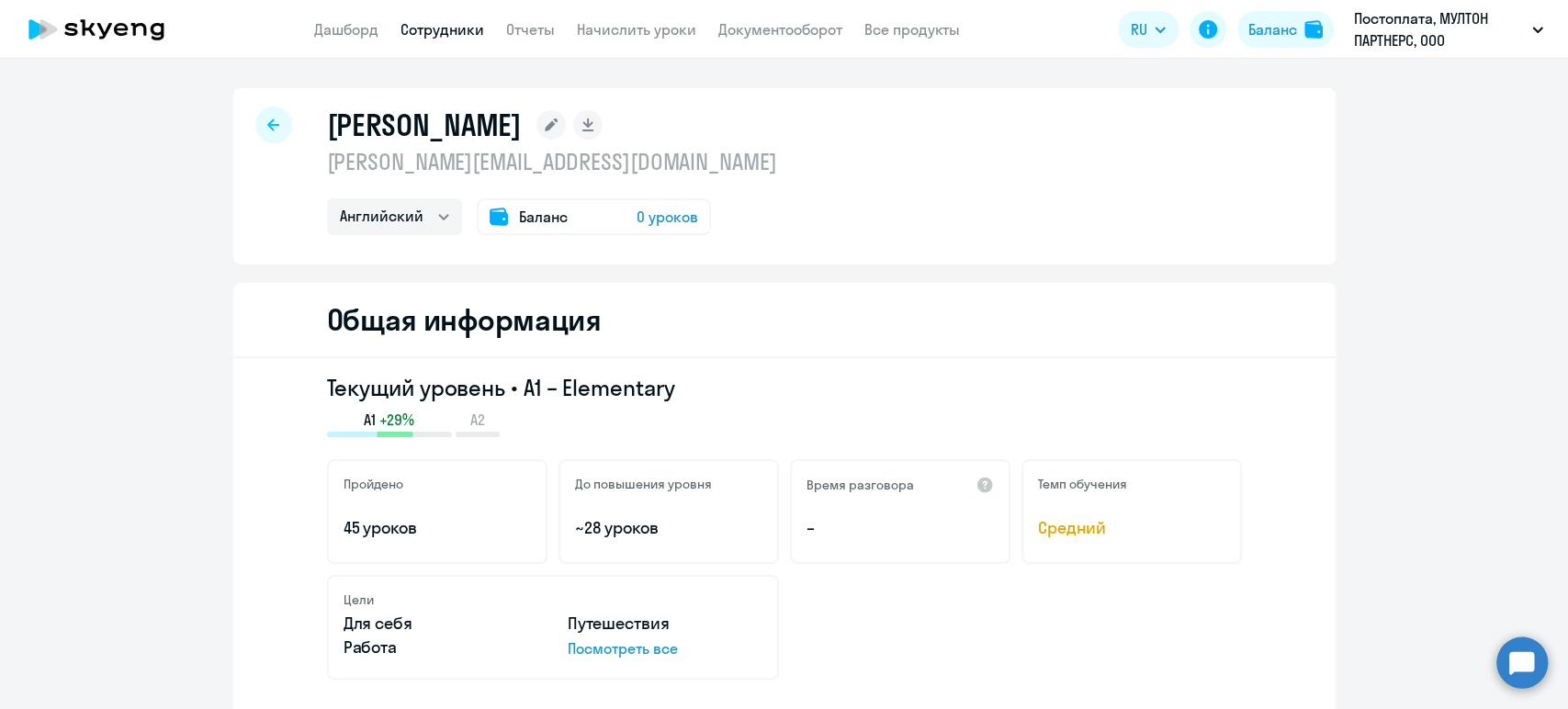
drag, startPoint x: 713, startPoint y: 162, endPoint x: 318, endPoint y: 160, distance: 395.0
click at [318, 160] on div "[PERSON_NAME] [PERSON_NAME][EMAIL_ADDRESS][DOMAIN_NAME] Английский Баланс 0 уро…" at bounding box center [784, 176] width 1102 height 176
copy p "[PERSON_NAME][EMAIL_ADDRESS][DOMAIN_NAME]"
click at [465, 28] on link "Сотрудники" at bounding box center [442, 29] width 84 height 19
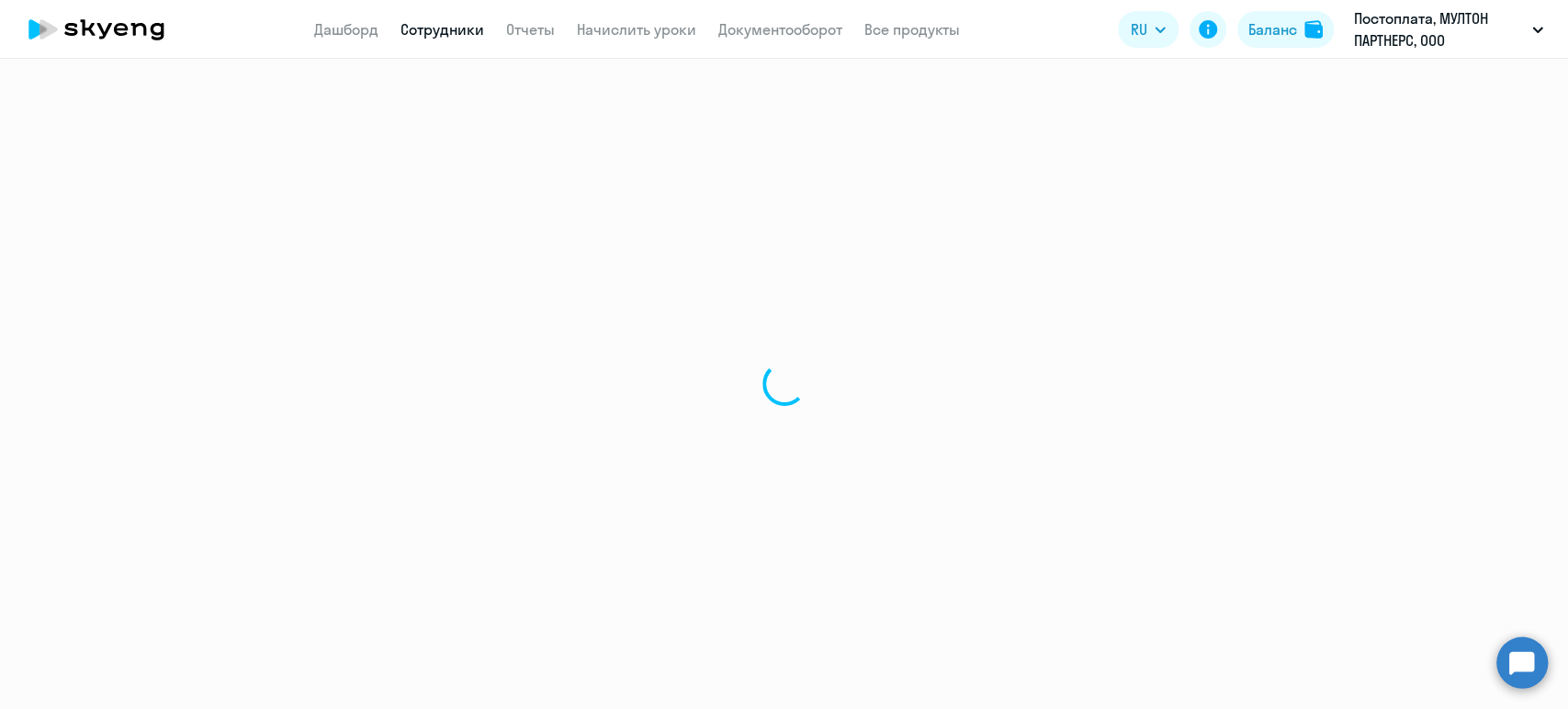
select select "30"
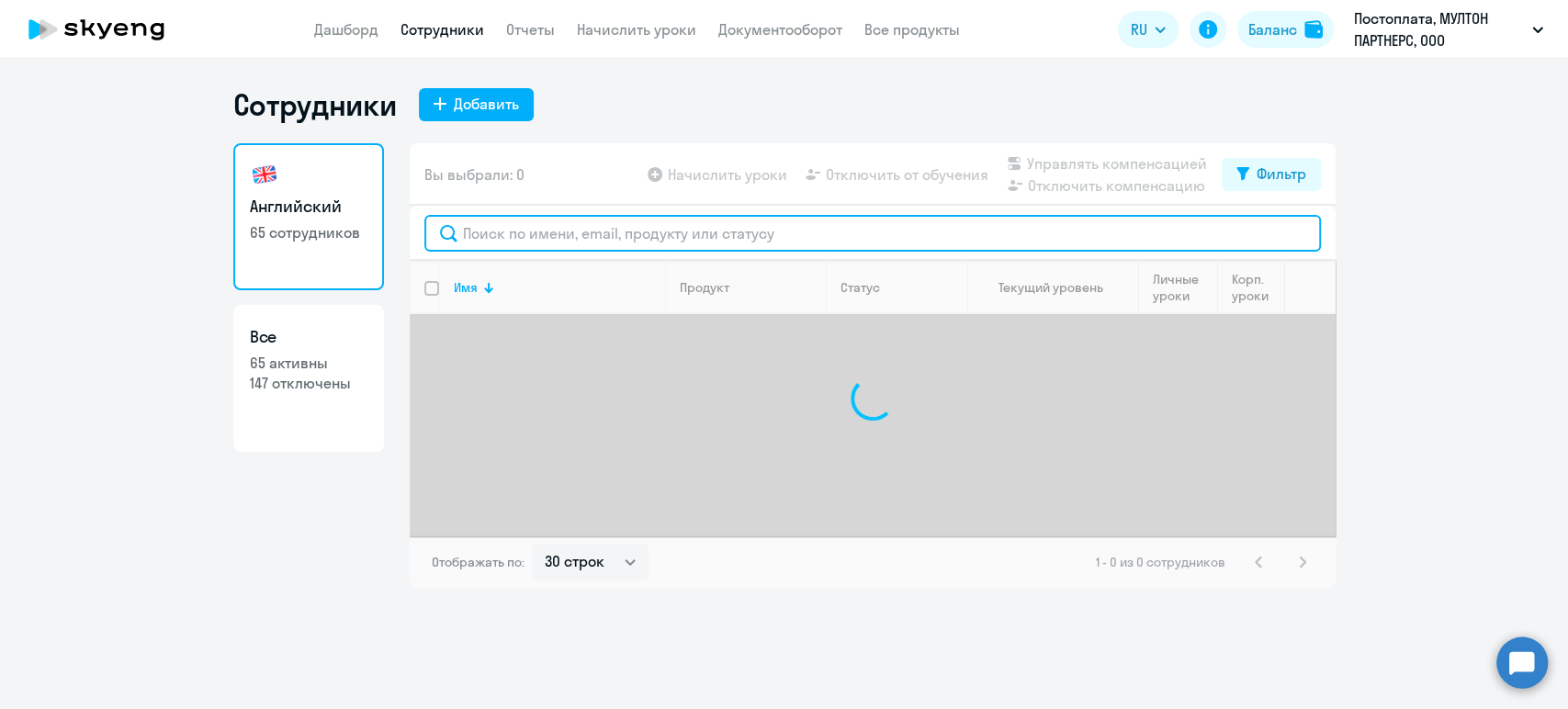
click at [625, 240] on input "text" at bounding box center [873, 232] width 896 height 37
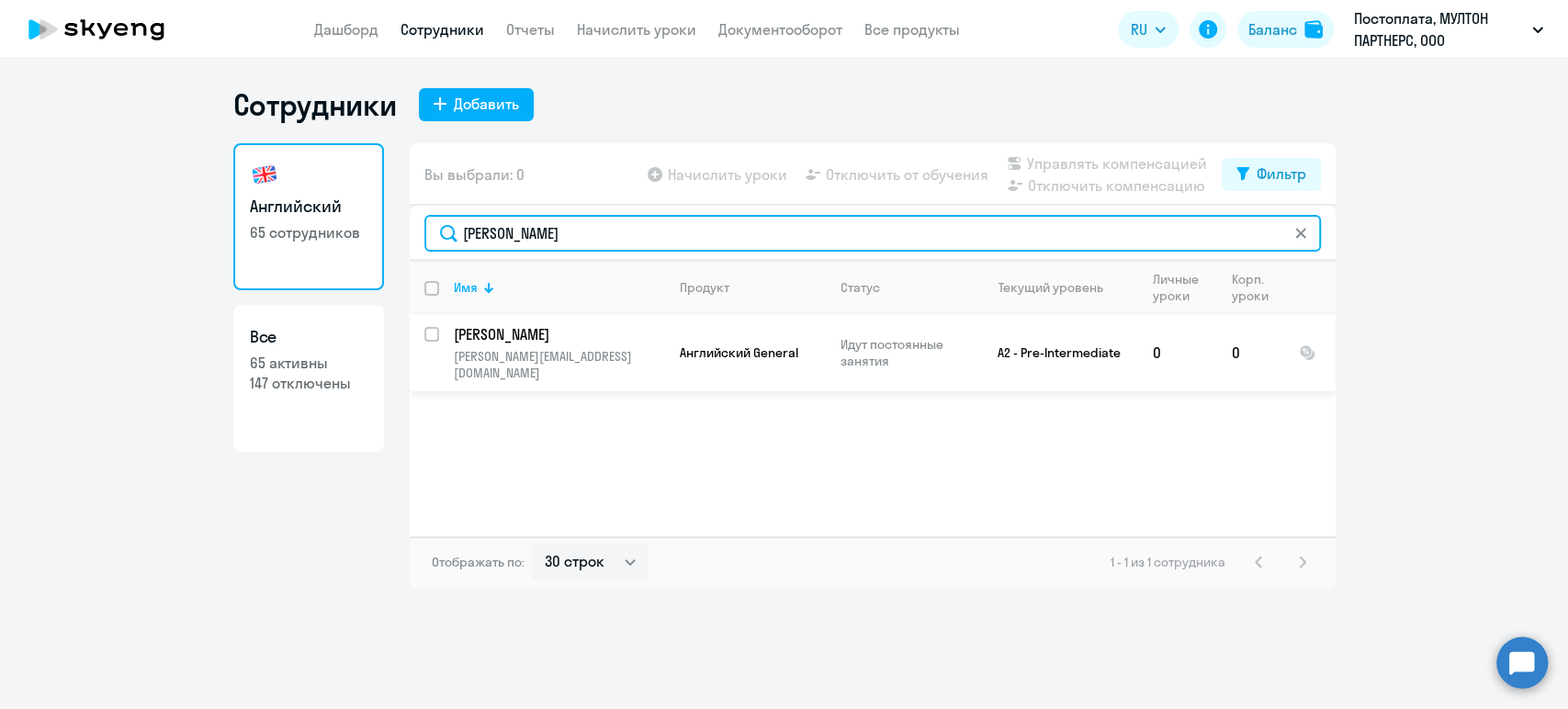
type input "[PERSON_NAME]"
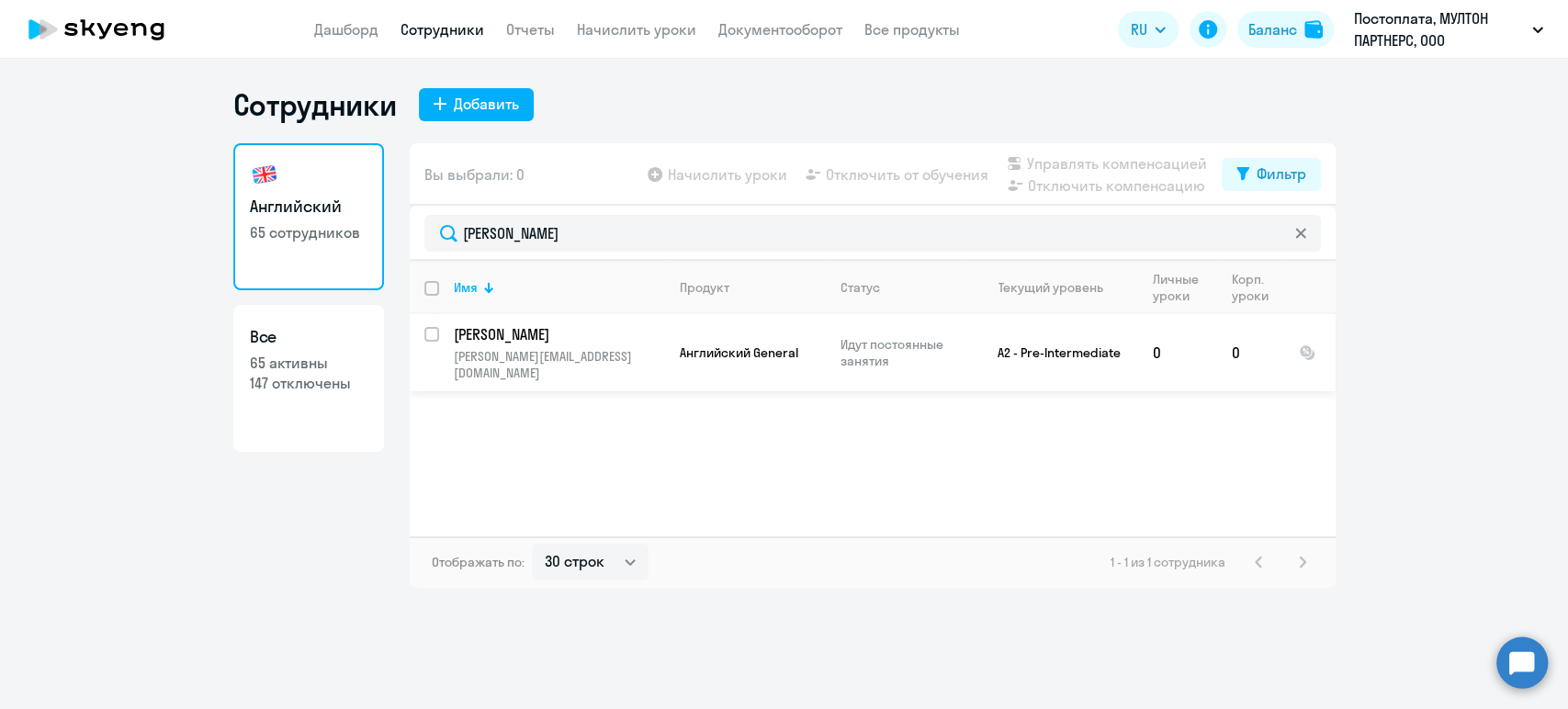
click at [580, 351] on p "[PERSON_NAME][EMAIL_ADDRESS][DOMAIN_NAME]" at bounding box center [559, 364] width 211 height 33
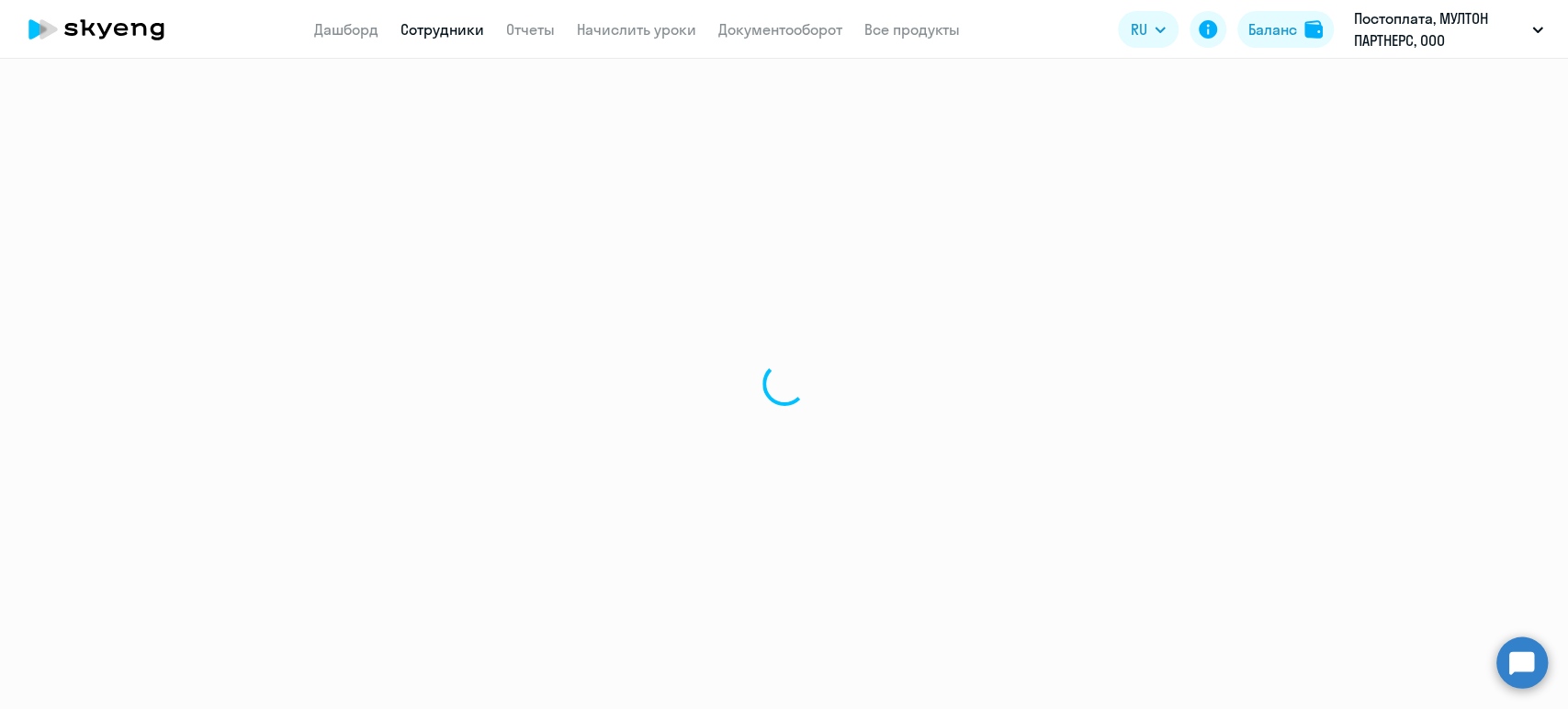
select select "english"
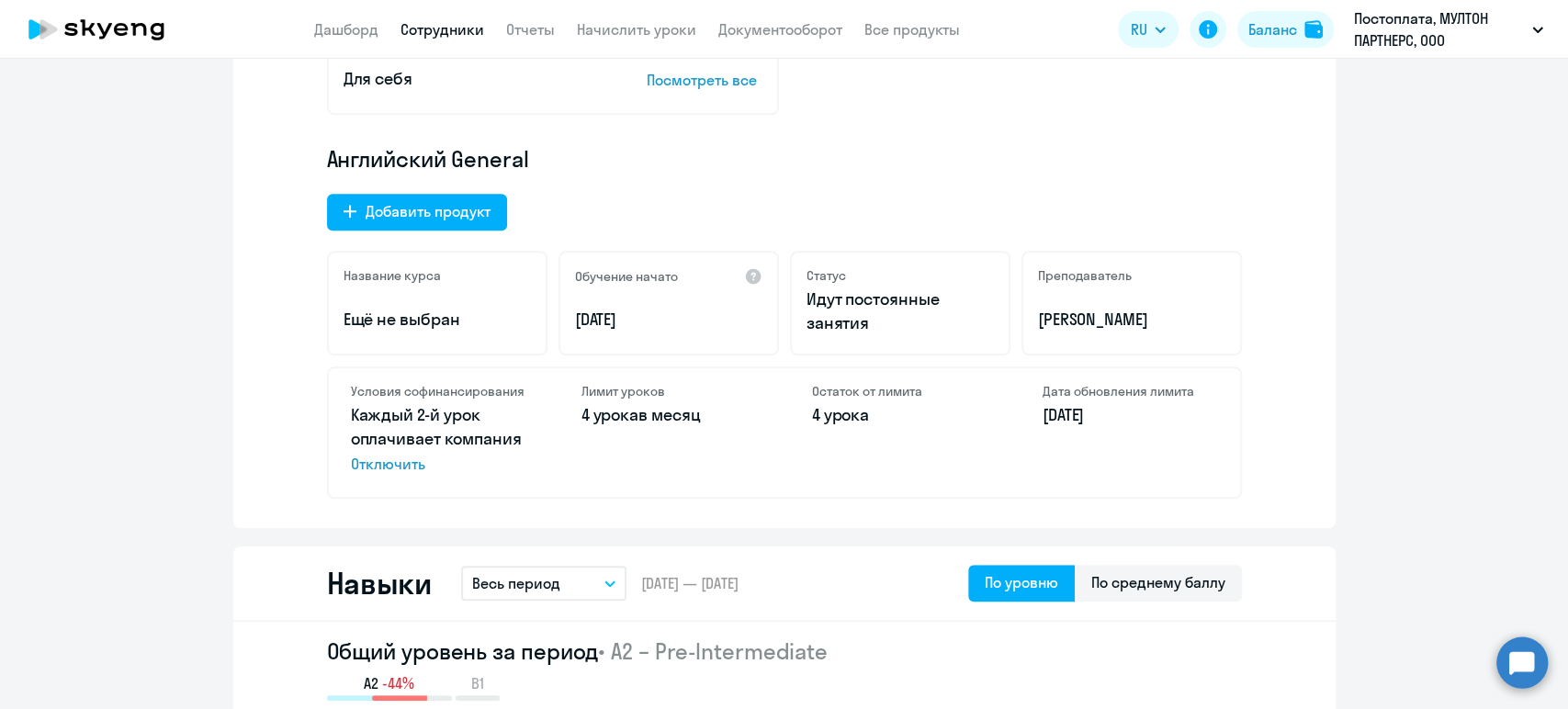
scroll to position [612, 0]
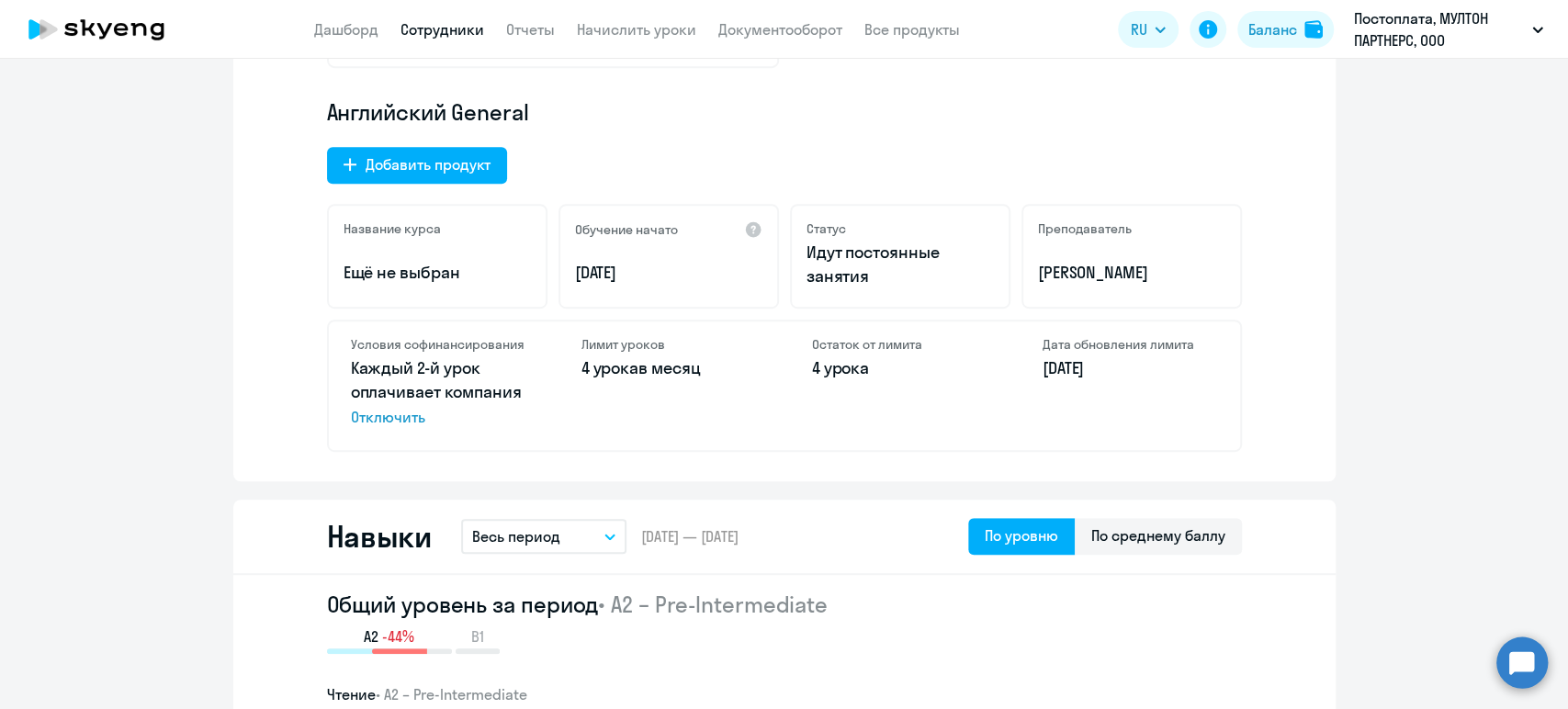
click at [464, 35] on link "Сотрудники" at bounding box center [442, 29] width 84 height 19
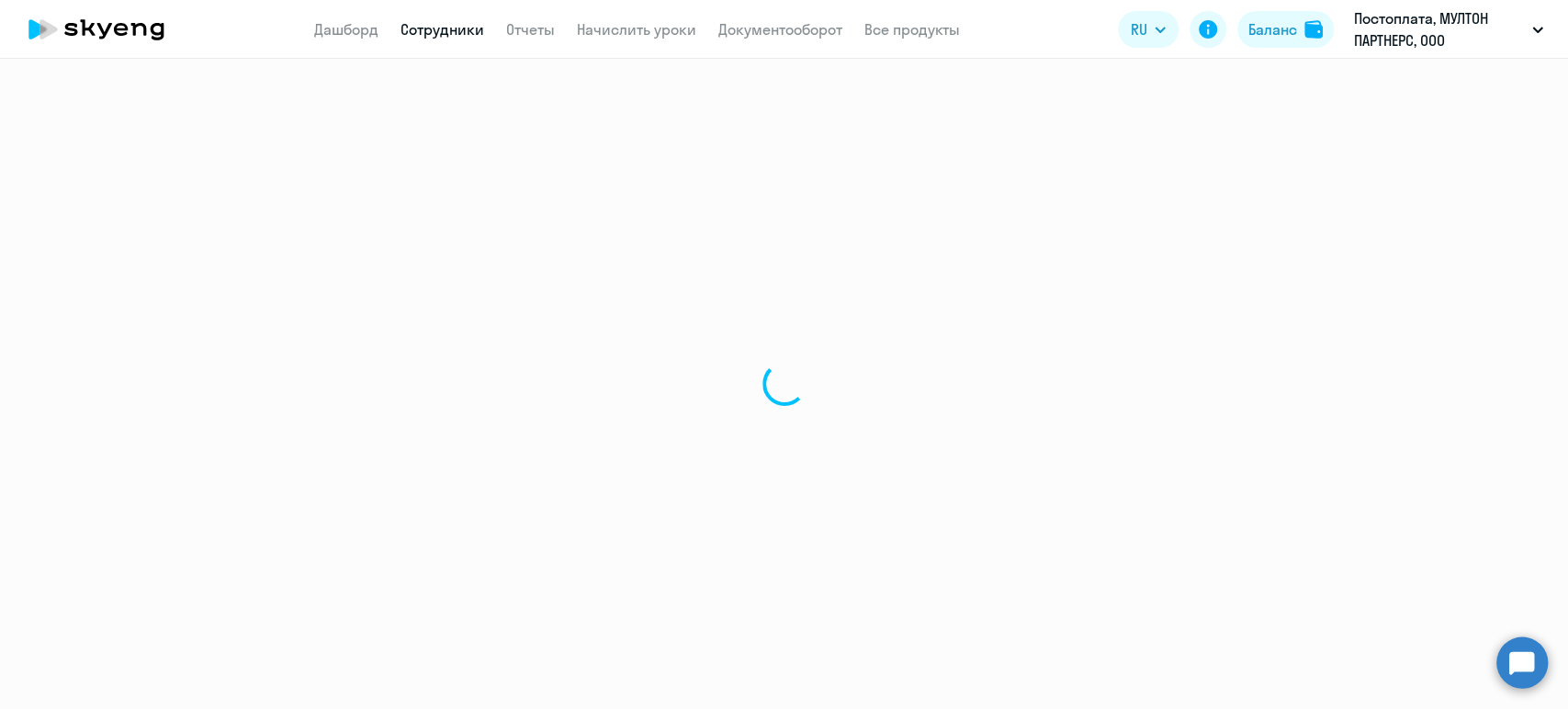
select select "30"
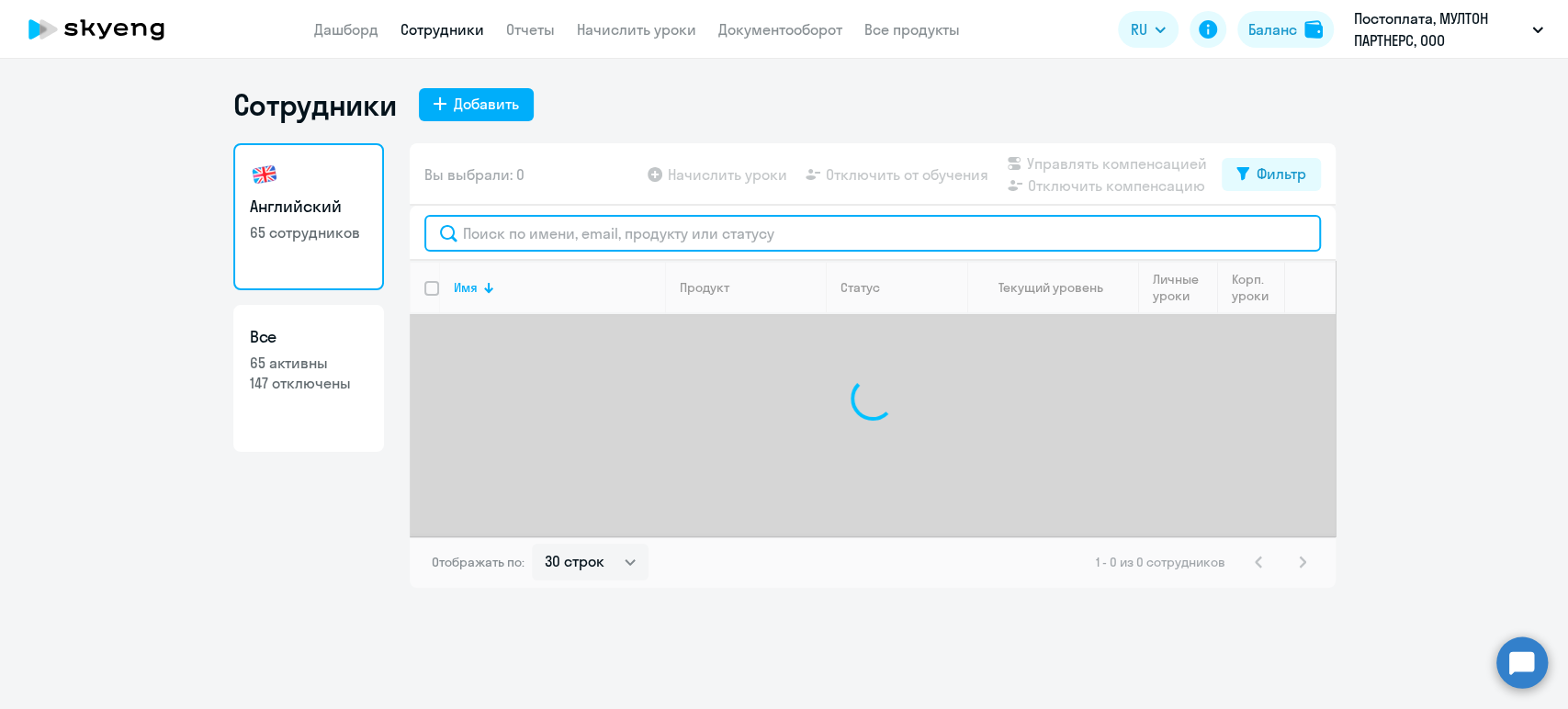
click at [629, 225] on input "text" at bounding box center [873, 232] width 896 height 37
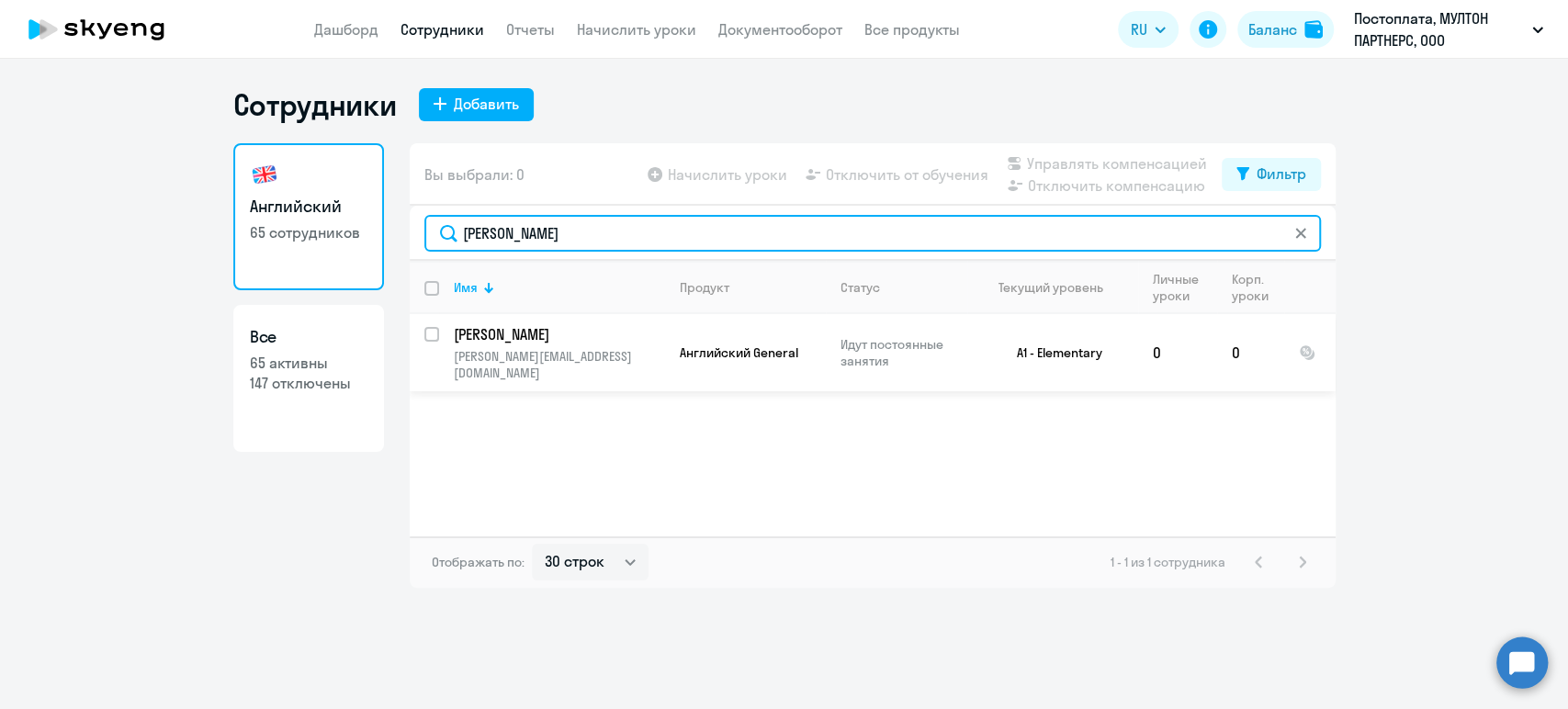
type input "[PERSON_NAME]"
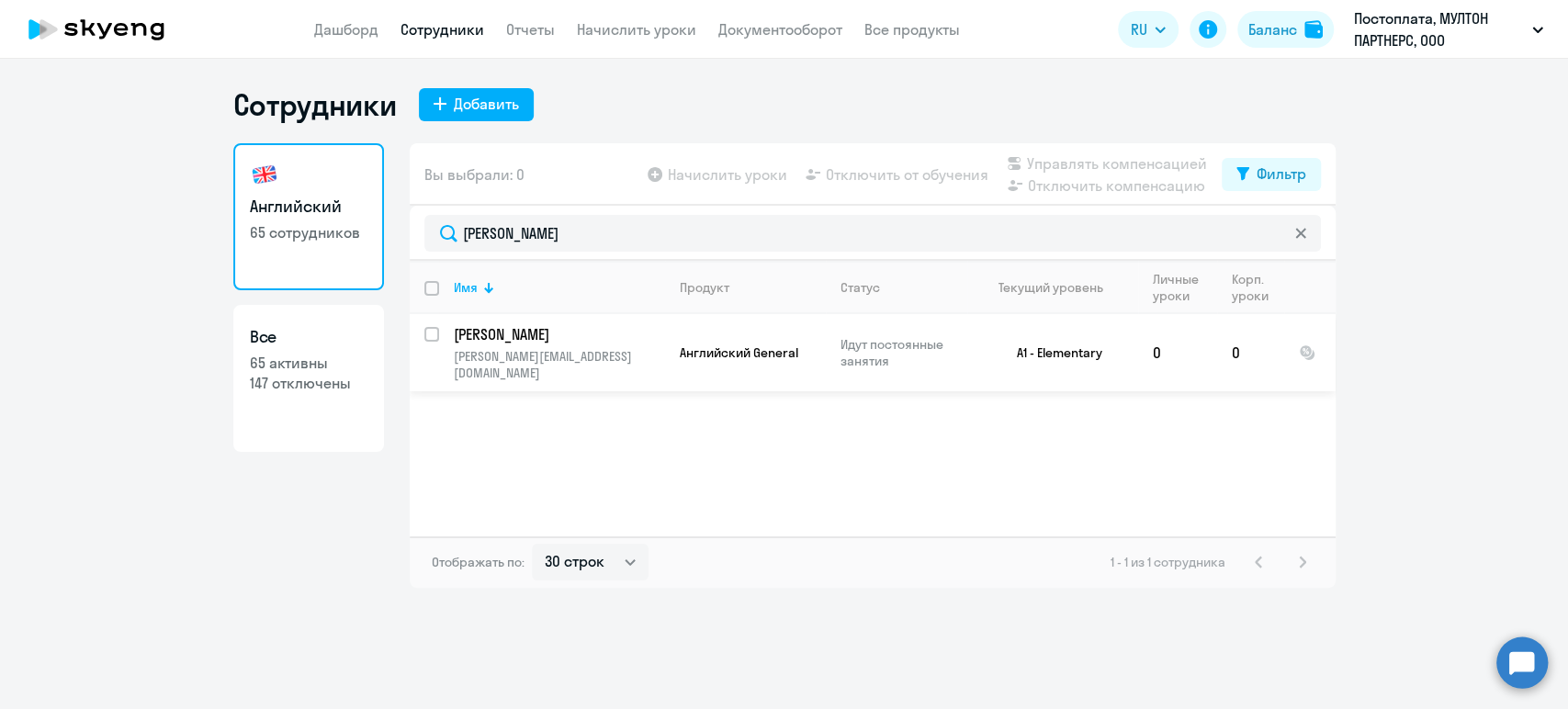
click at [545, 336] on p "[PERSON_NAME]" at bounding box center [558, 334] width 208 height 20
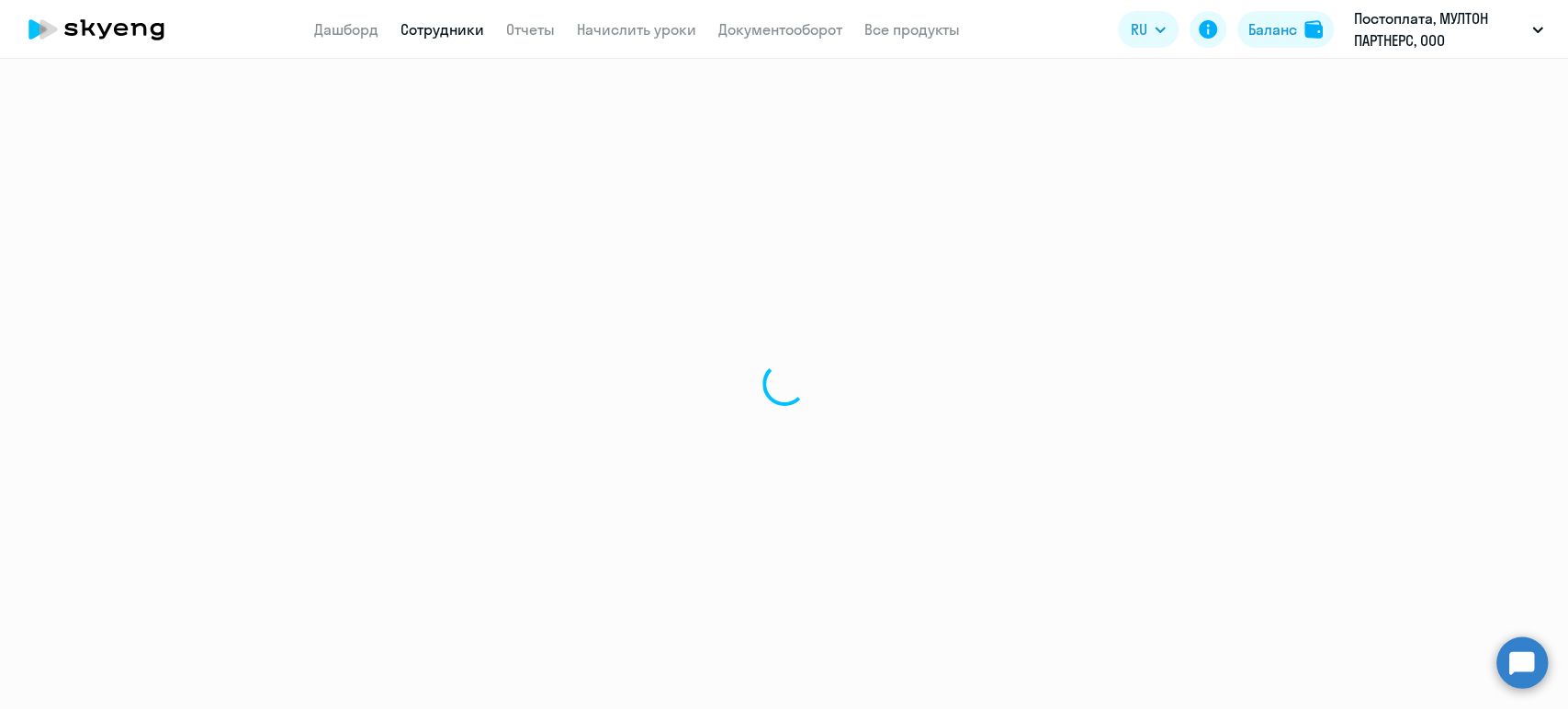
select select "english"
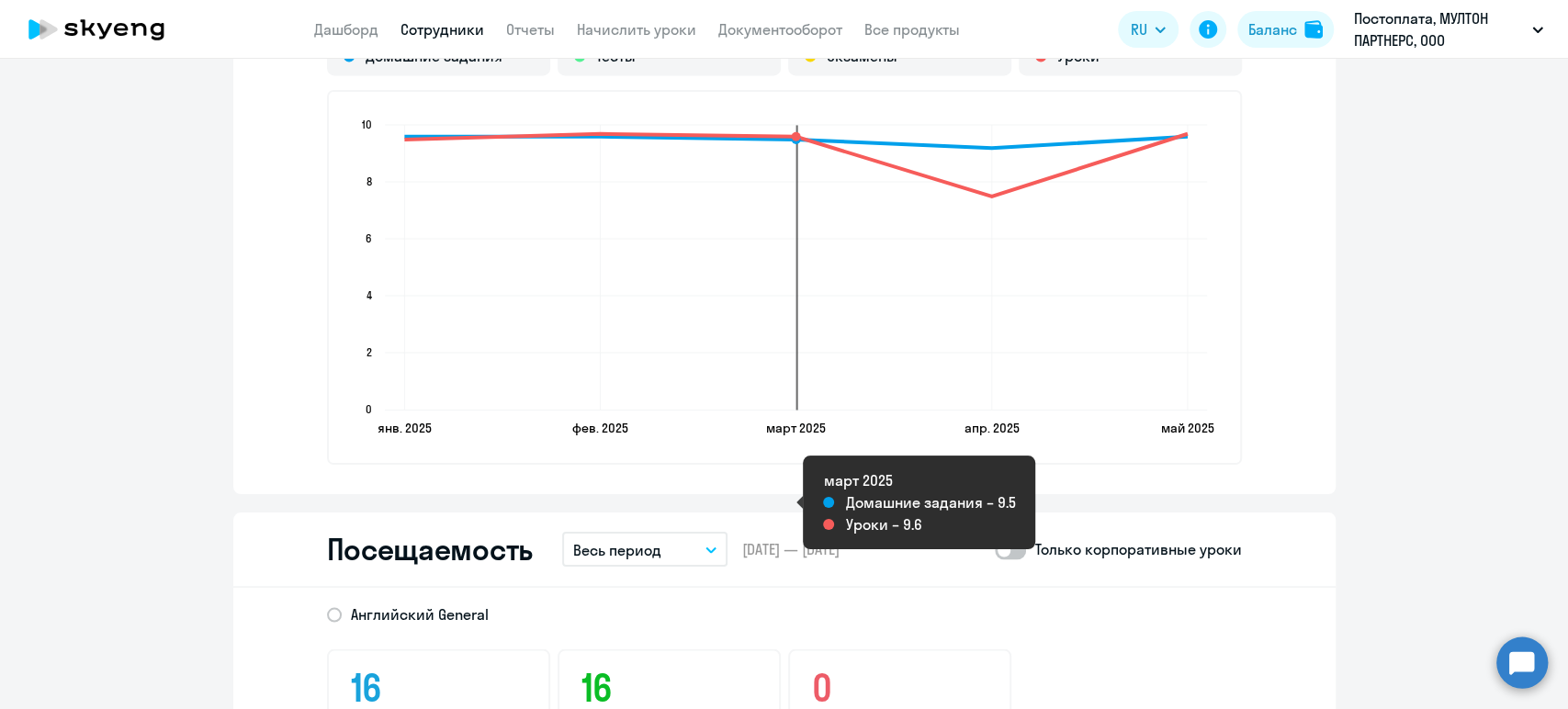
scroll to position [2143, 0]
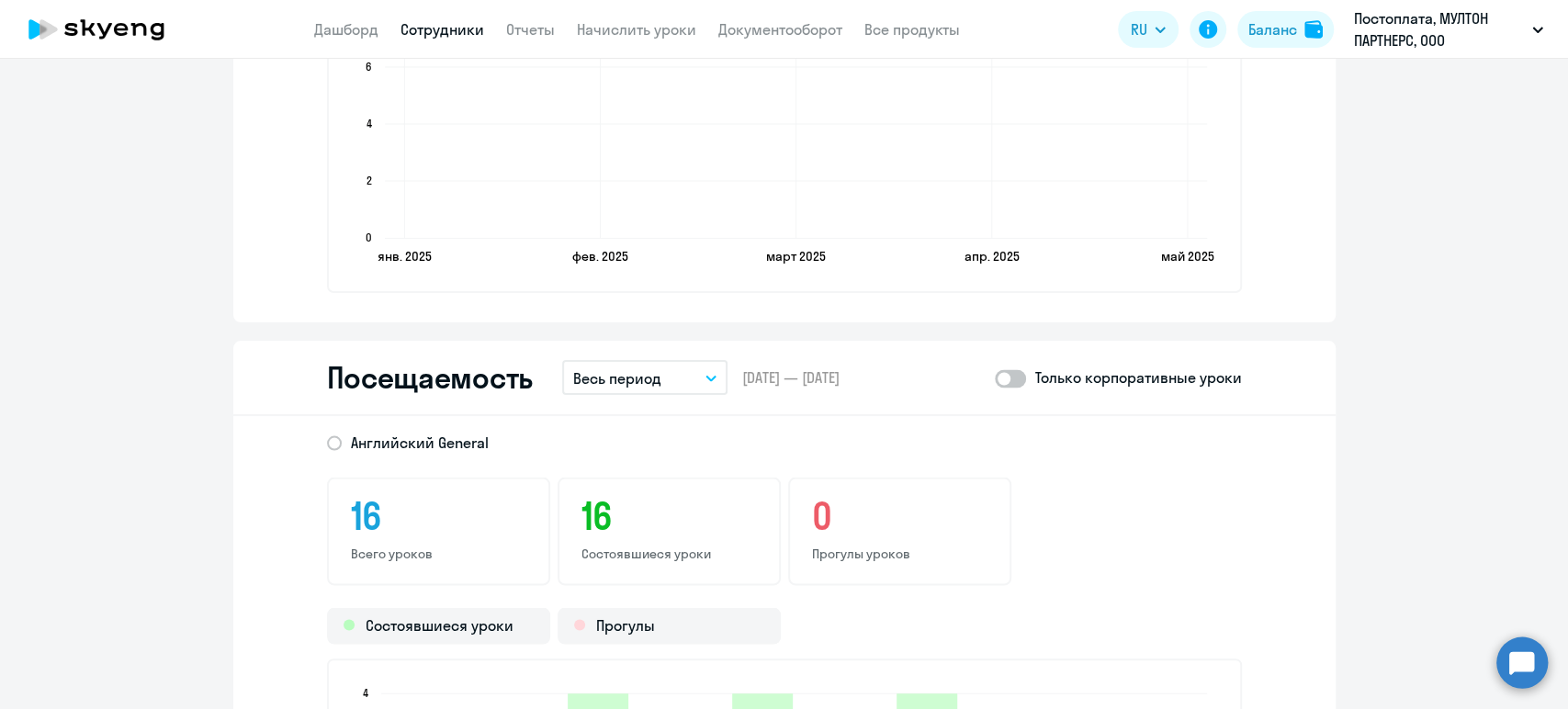
click at [714, 380] on button "Весь период" at bounding box center [644, 377] width 165 height 35
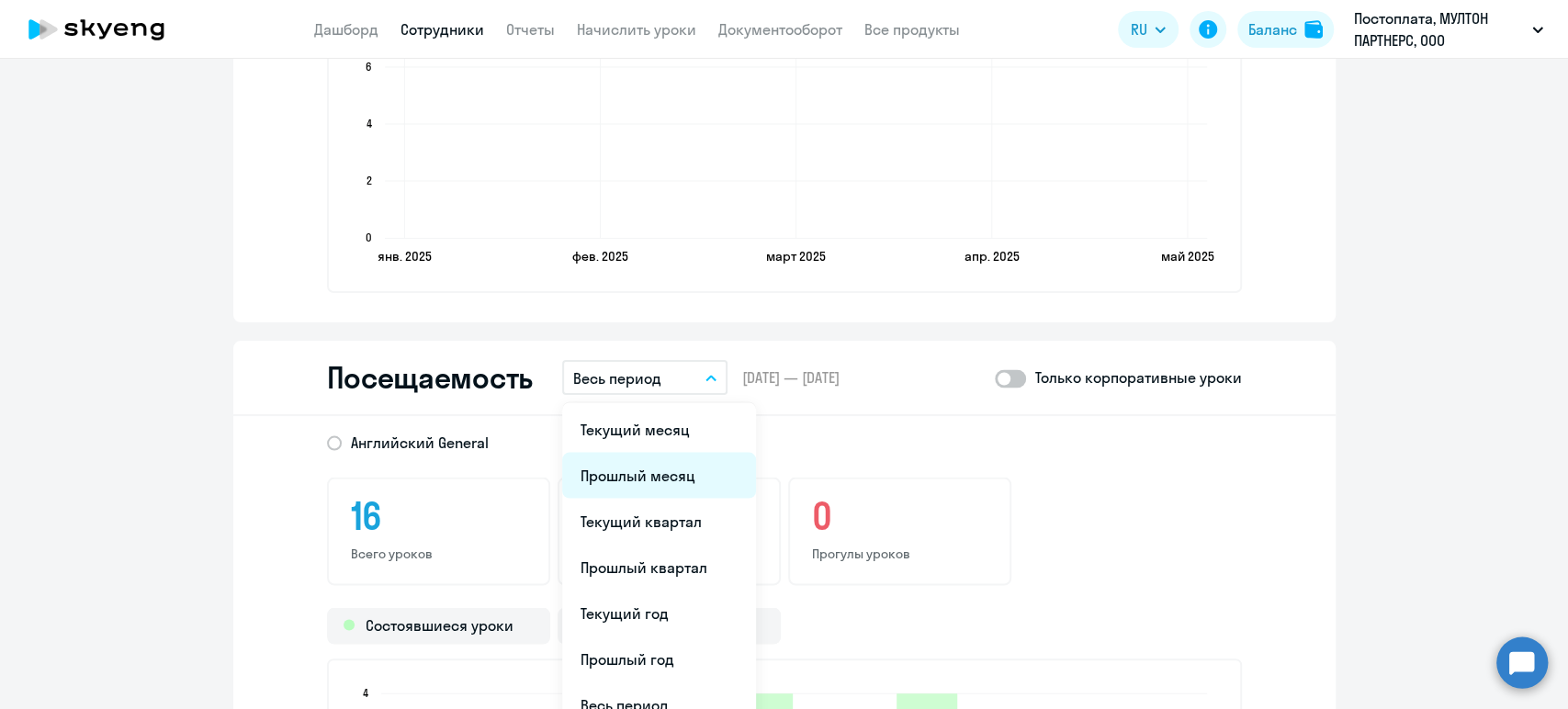
click at [677, 457] on li "Прошлый месяц" at bounding box center [659, 475] width 194 height 45
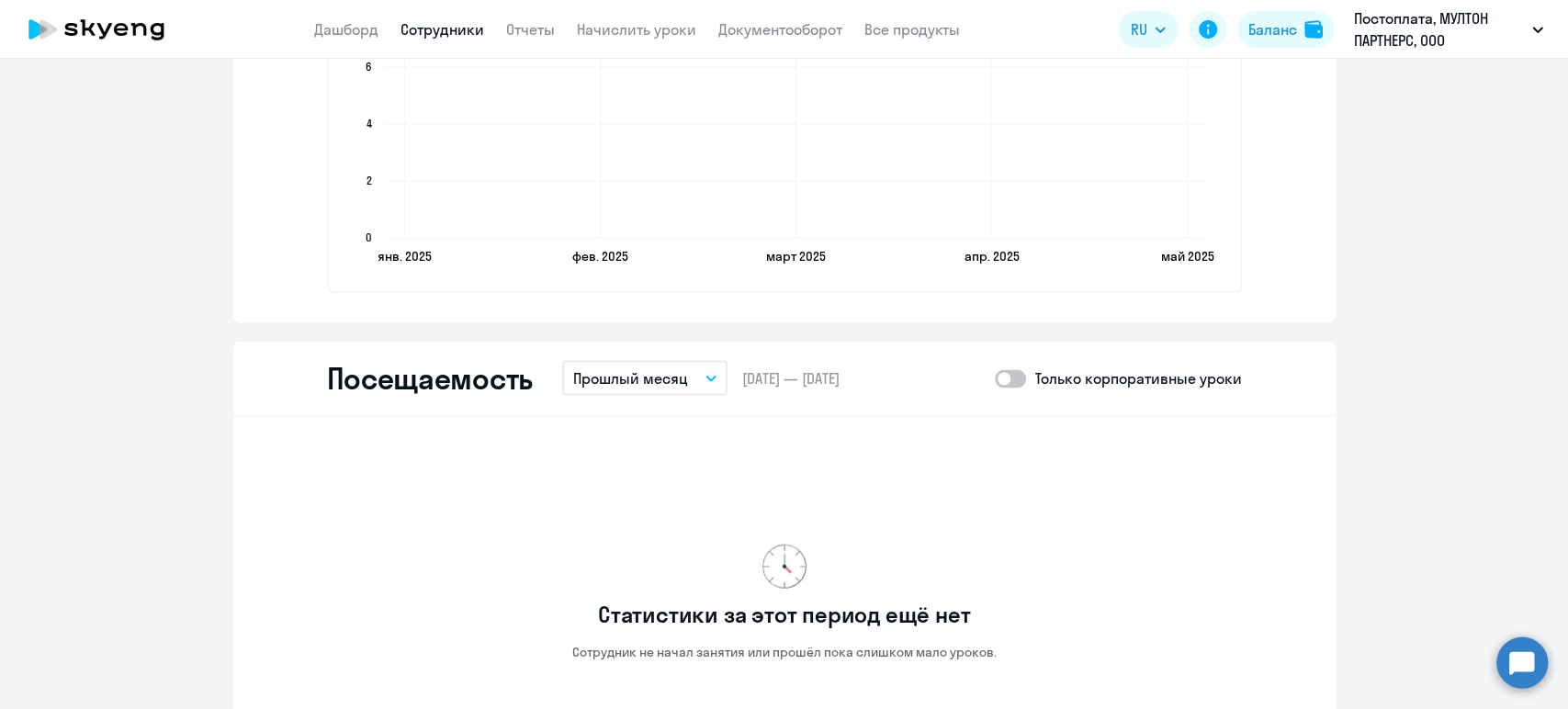
click at [689, 373] on button "Прошлый месяц" at bounding box center [644, 377] width 165 height 35
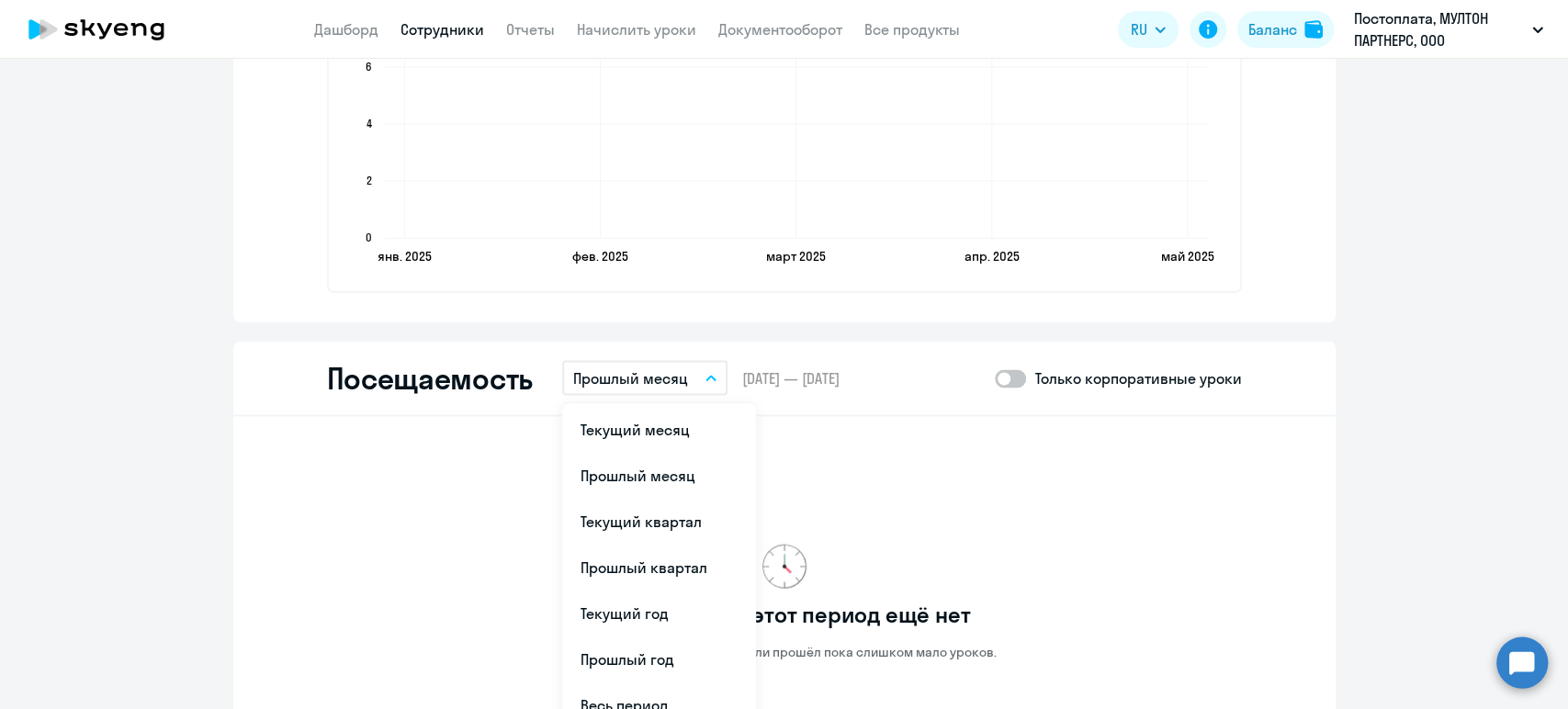
click at [659, 419] on li "Текущий месяц" at bounding box center [659, 429] width 194 height 45
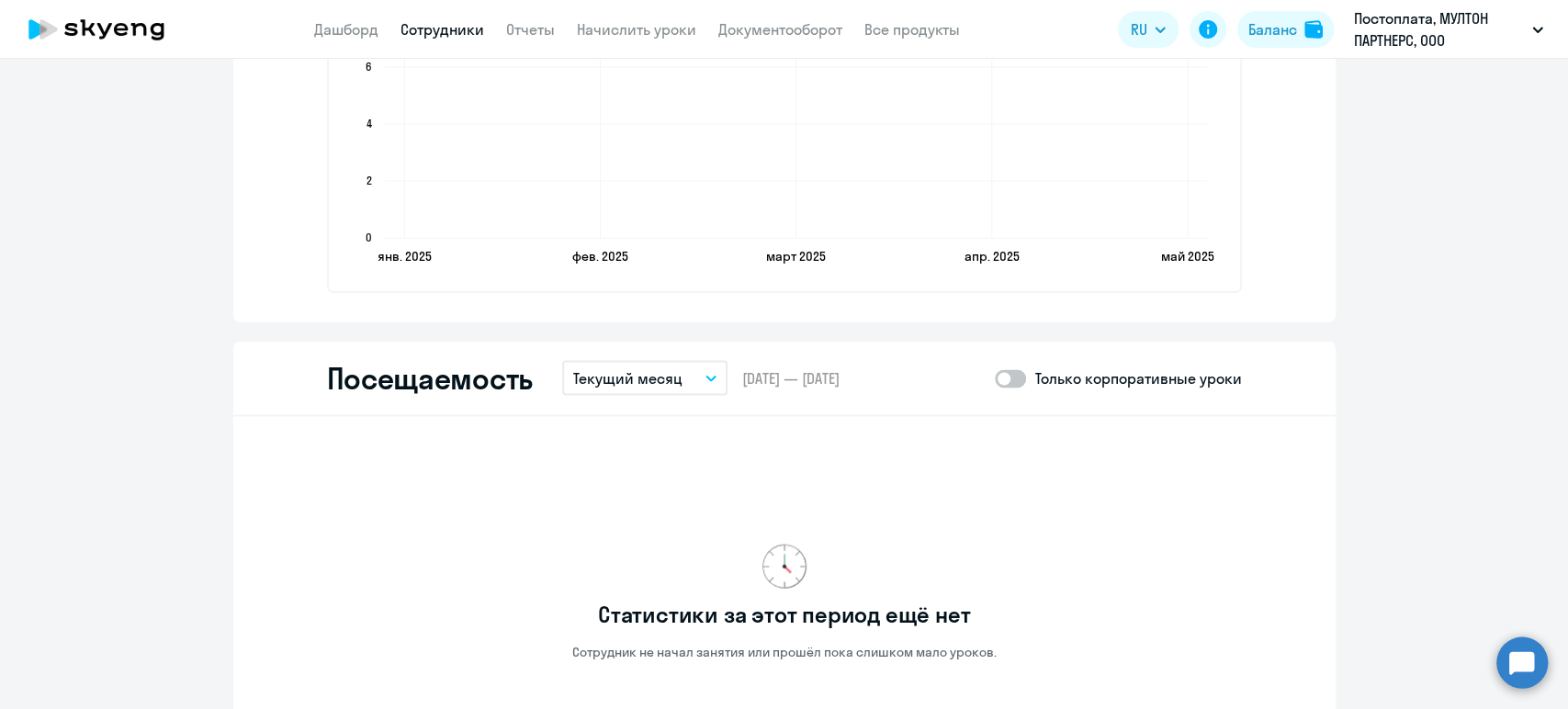
click at [692, 387] on button "Текущий месяц" at bounding box center [644, 377] width 165 height 35
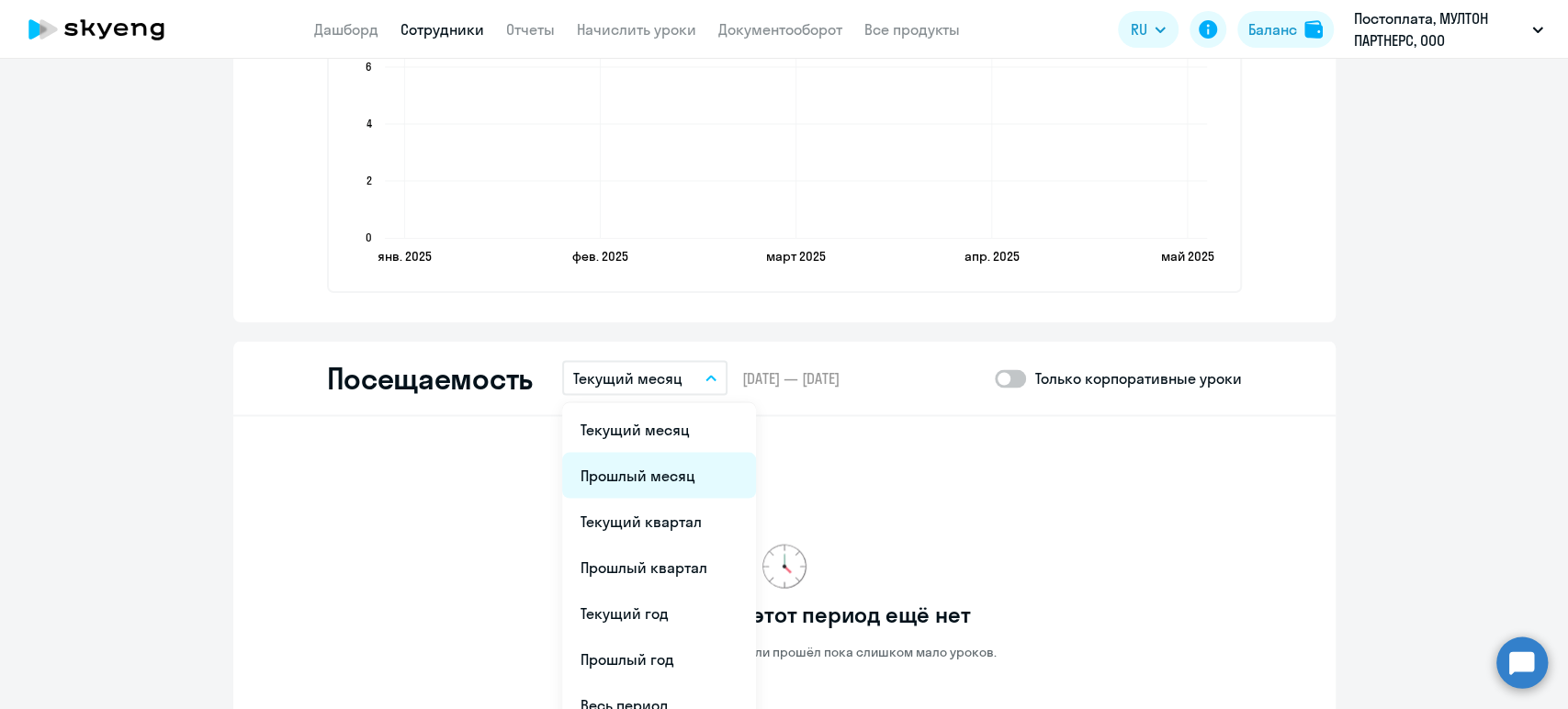
click at [657, 456] on li "Прошлый месяц" at bounding box center [659, 475] width 194 height 45
